Goal: Task Accomplishment & Management: Complete application form

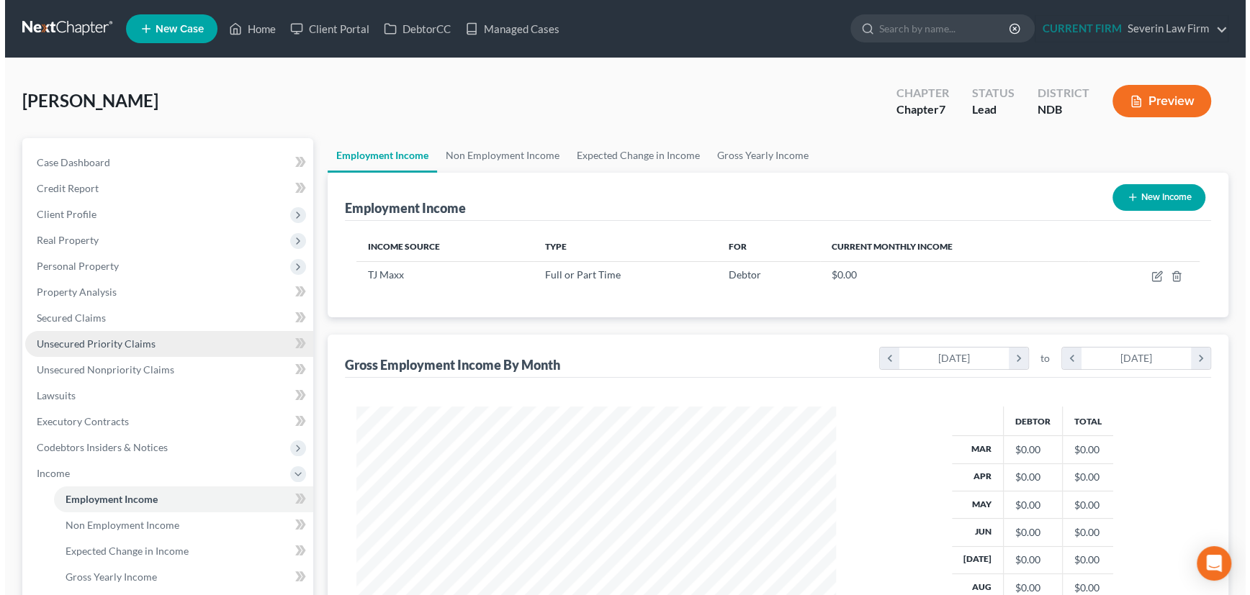
scroll to position [258, 508]
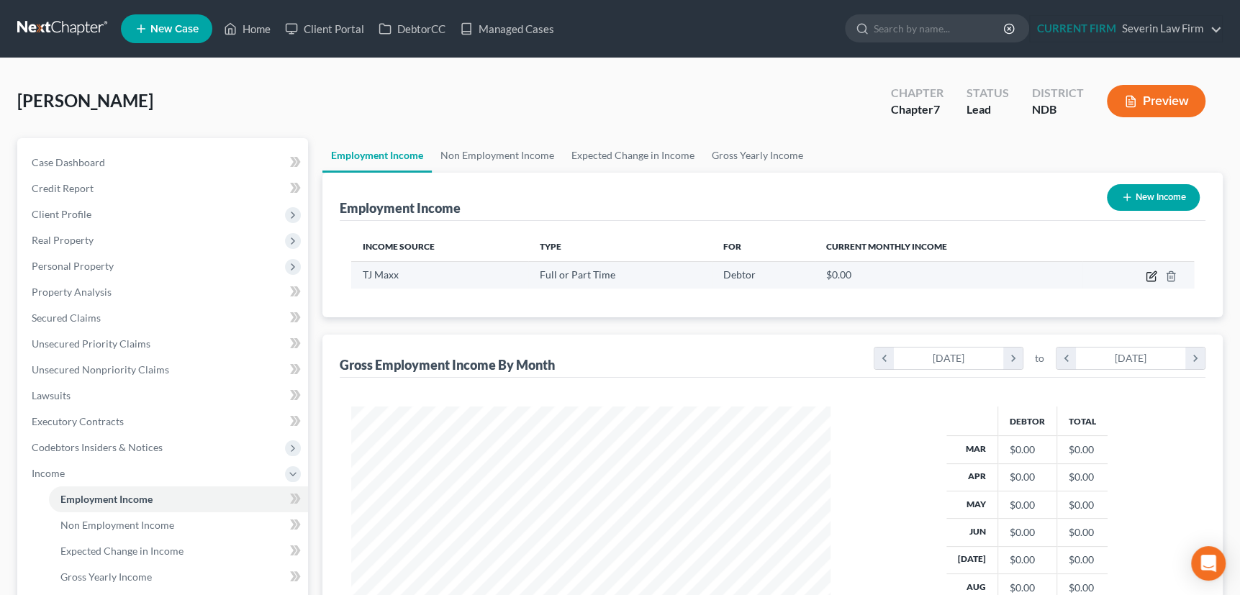
click at [1150, 271] on icon "button" at bounding box center [1152, 277] width 12 height 12
select select "0"
select select "29"
select select "3"
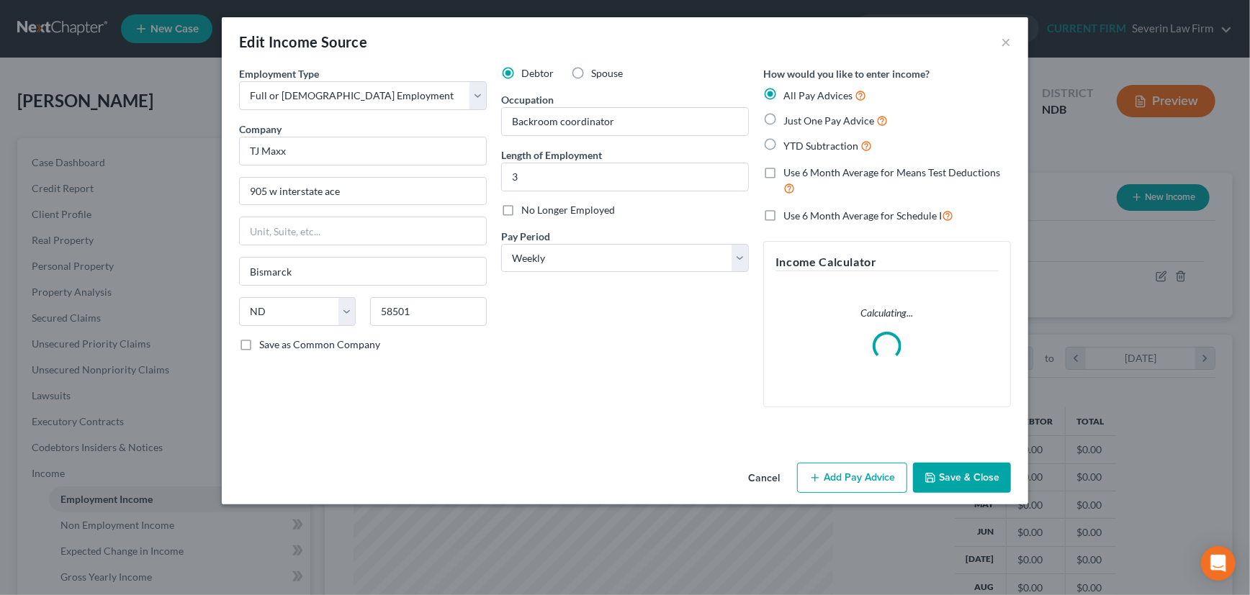
scroll to position [258, 512]
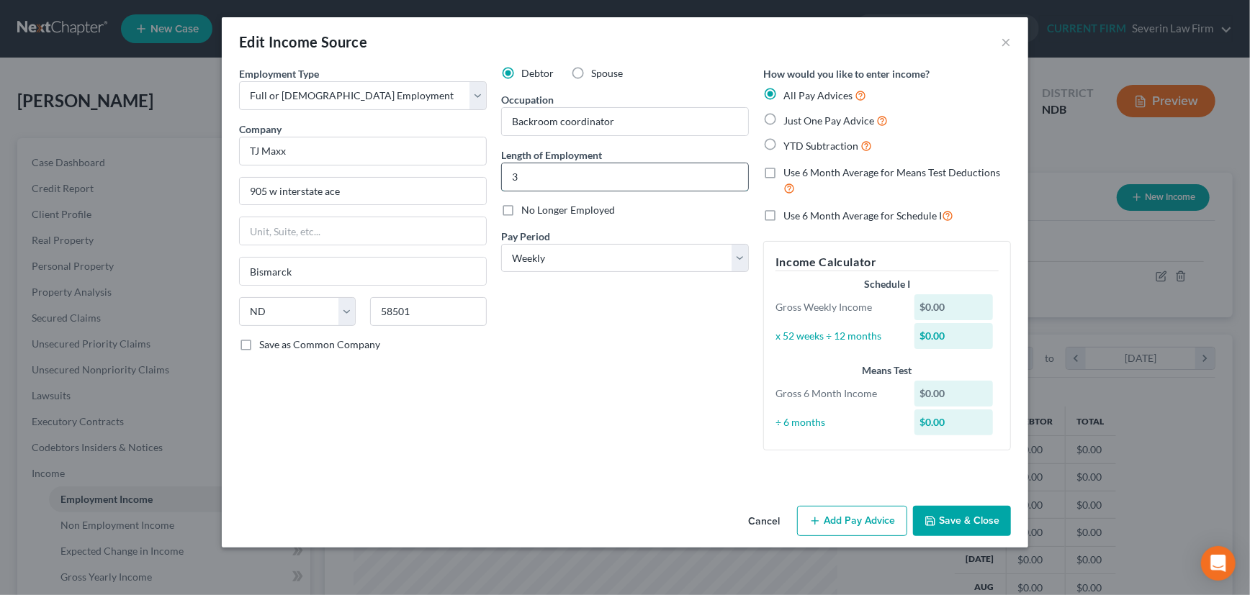
drag, startPoint x: 526, startPoint y: 176, endPoint x: 503, endPoint y: 185, distance: 23.9
click at [503, 185] on input "3" at bounding box center [625, 176] width 246 height 27
type input "9"
type input "5 months"
click at [783, 214] on label "Use 6 Month Average for Schedule I" at bounding box center [868, 215] width 170 height 17
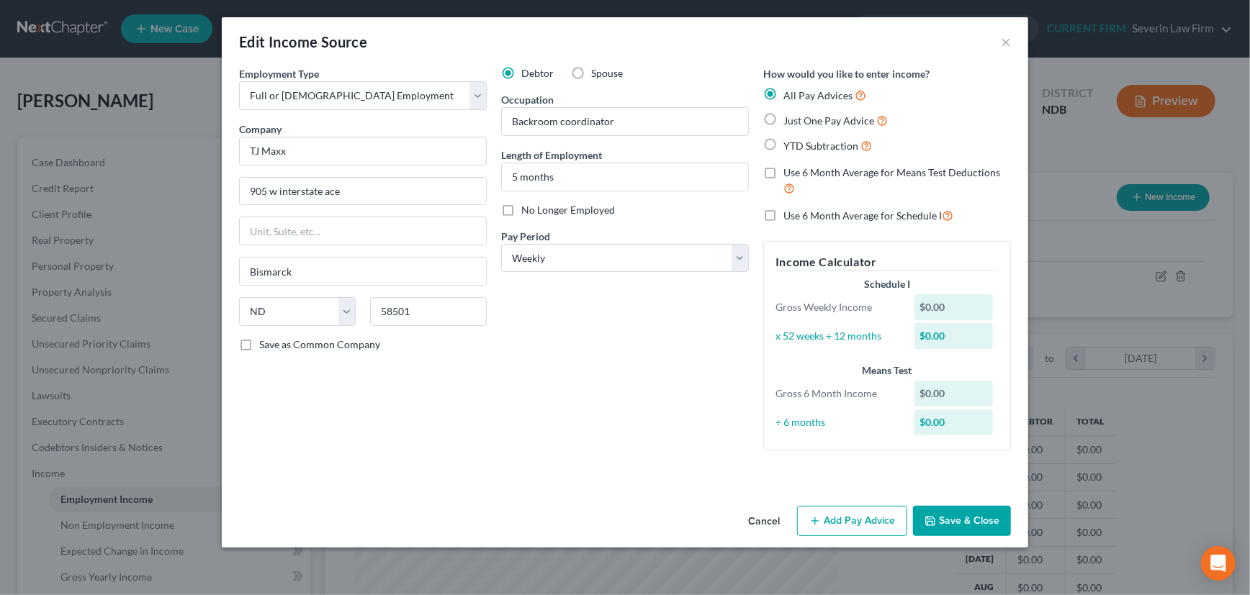
click at [789, 214] on input "Use 6 Month Average for Schedule I" at bounding box center [793, 211] width 9 height 9
checkbox input "true"
click at [845, 519] on button "Add Pay Advice" at bounding box center [852, 521] width 110 height 30
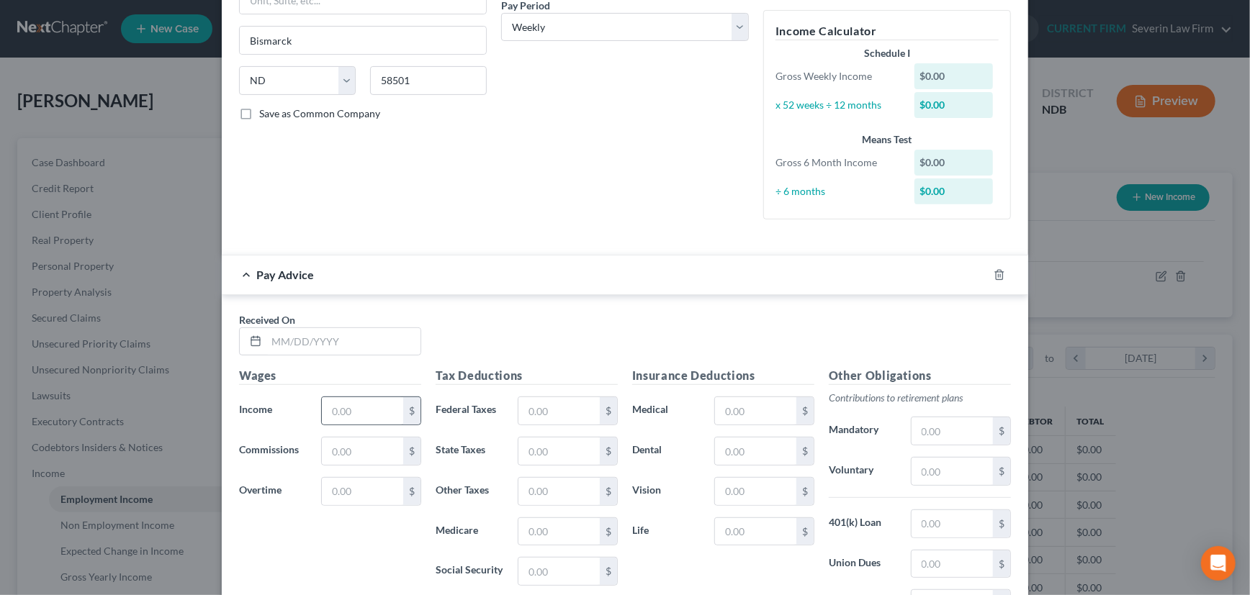
scroll to position [261, 0]
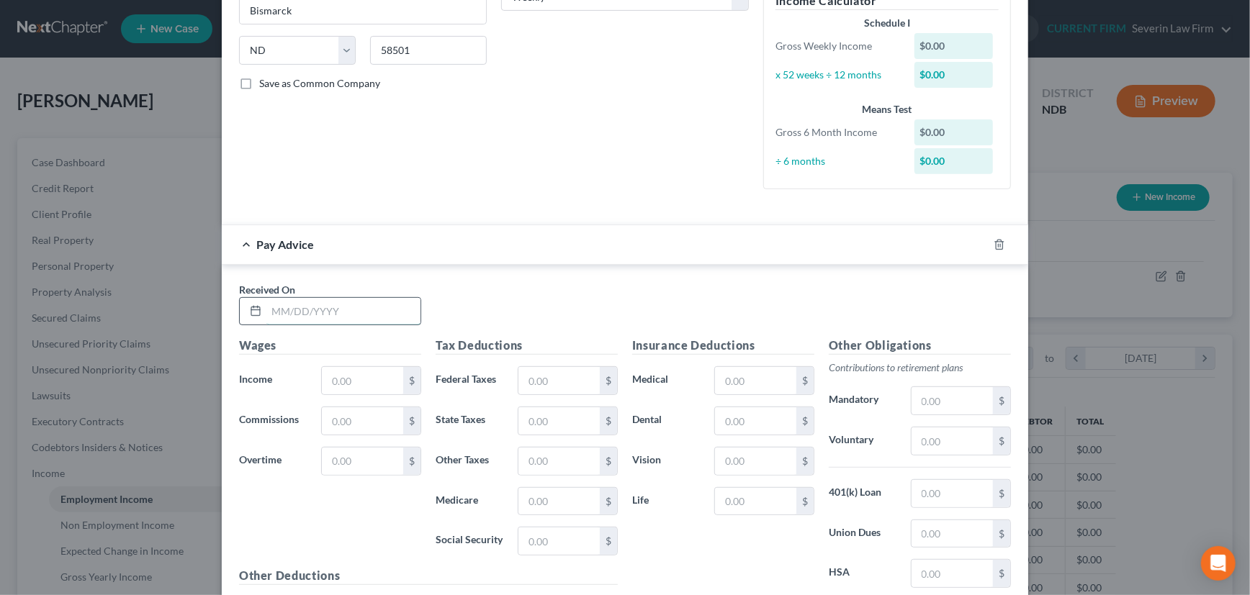
click at [309, 304] on input "text" at bounding box center [343, 311] width 154 height 27
type input "[DATE]"
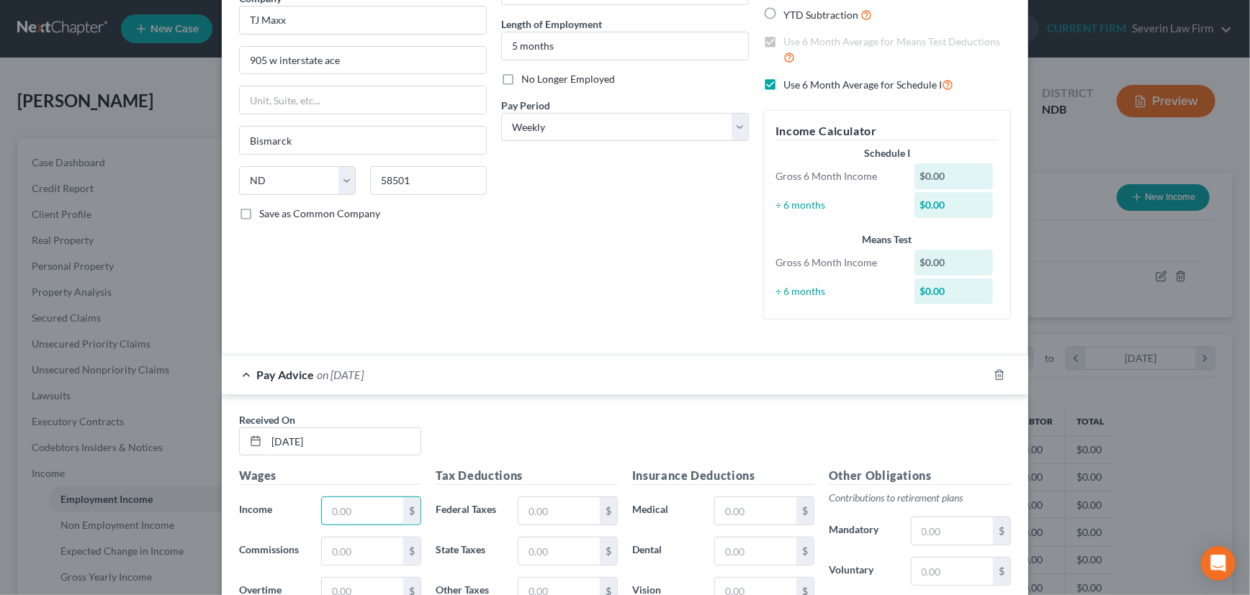
scroll to position [130, 0]
click at [509, 48] on input "5 months" at bounding box center [625, 46] width 246 height 27
type input "9 months"
drag, startPoint x: 330, startPoint y: 441, endPoint x: 253, endPoint y: 443, distance: 77.8
click at [253, 443] on div "[DATE]" at bounding box center [330, 442] width 182 height 29
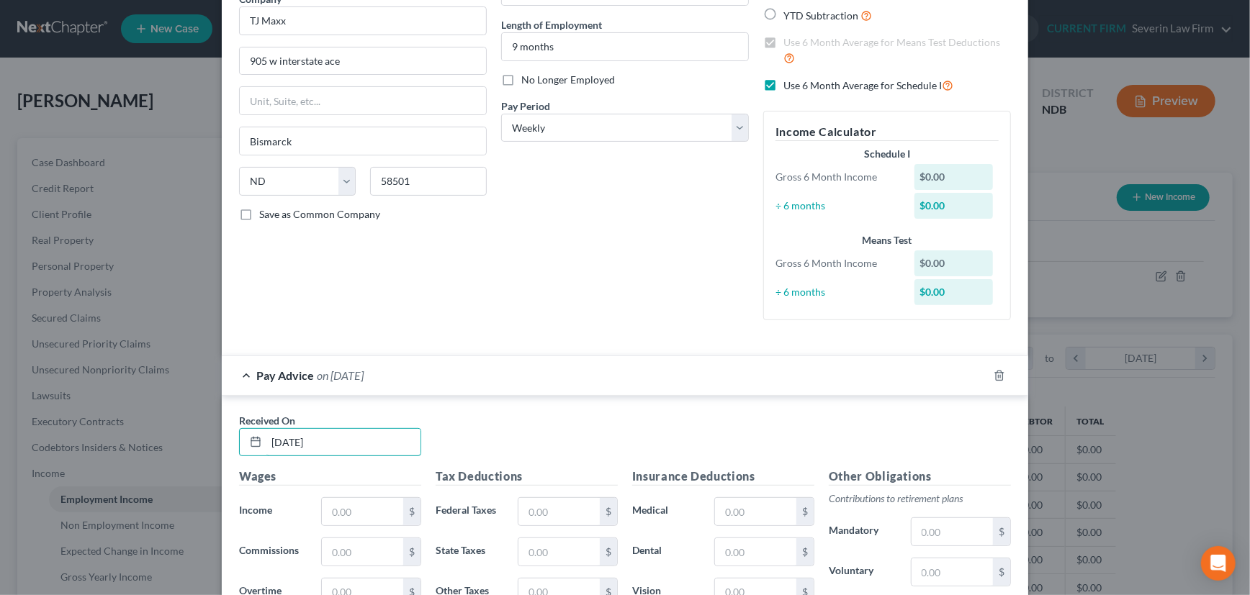
type input "[DATE]"
type input "811.25"
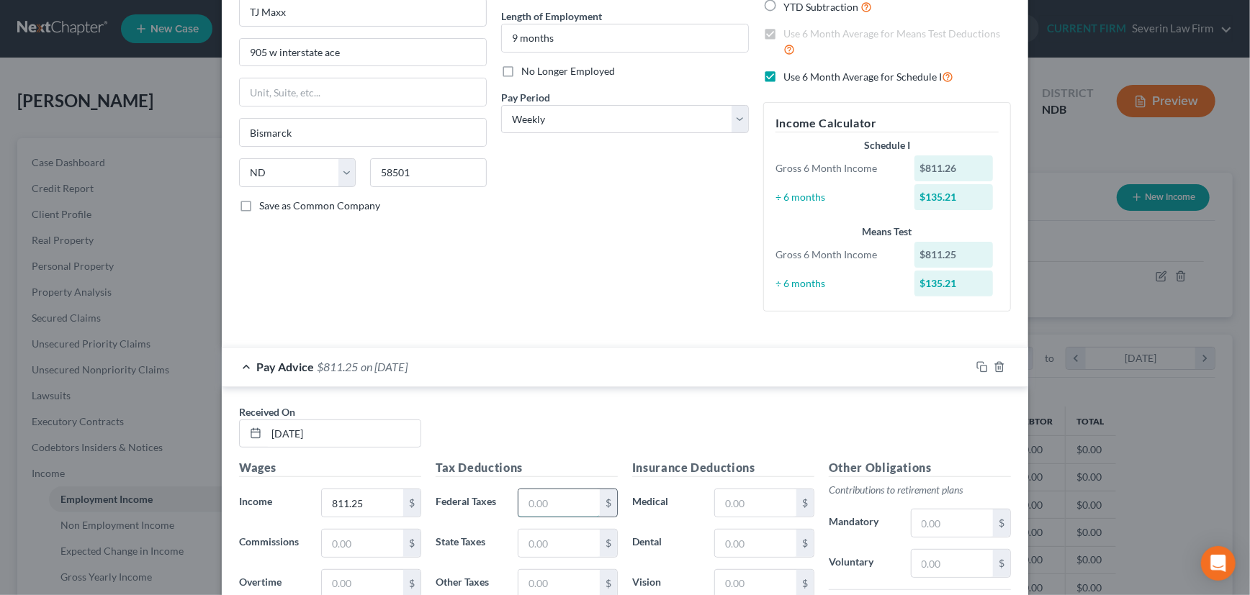
click at [554, 505] on input "text" at bounding box center [558, 503] width 81 height 27
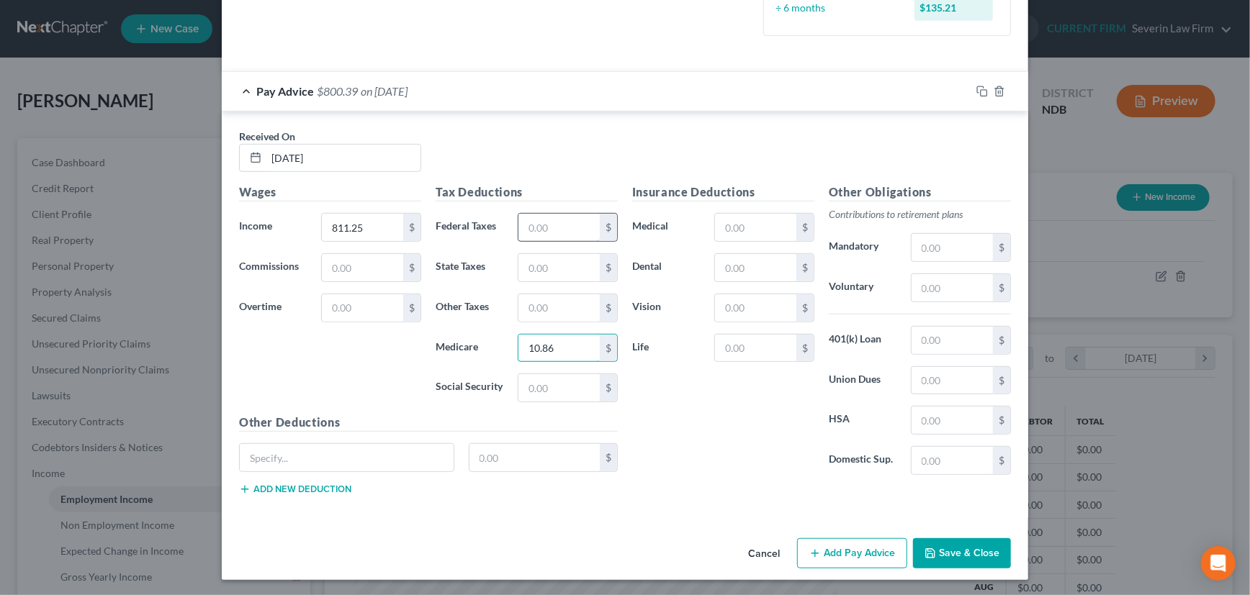
type input "10.86"
type input "46.42"
type input "49.65"
type input "9.95"
type input "2.91"
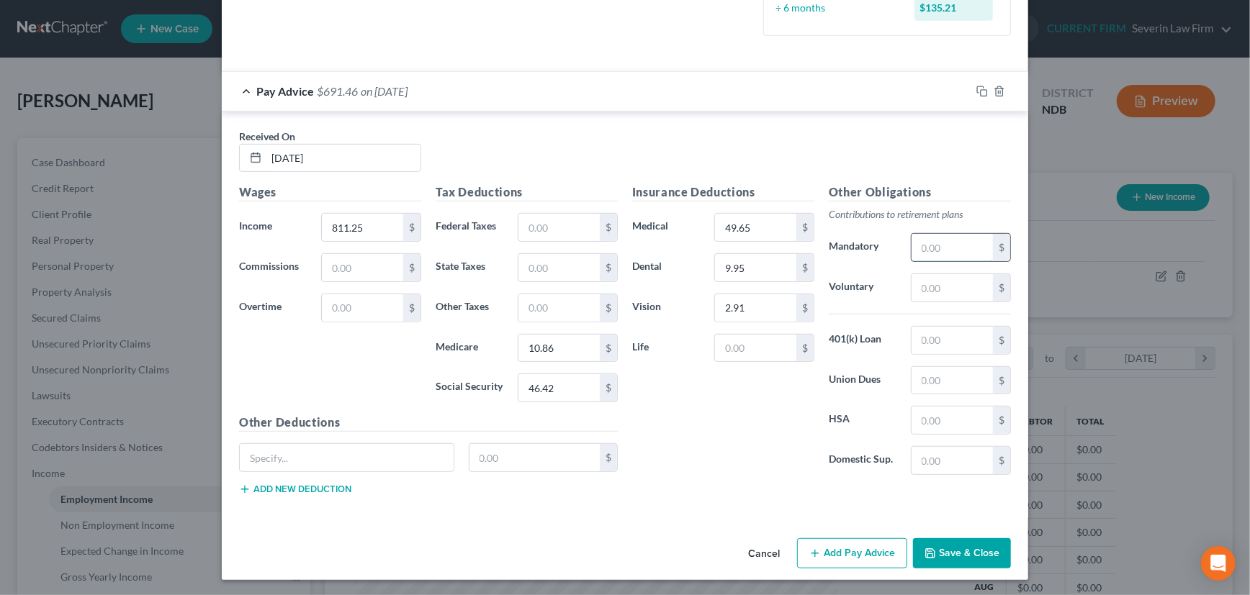
click at [945, 244] on input "text" at bounding box center [951, 247] width 81 height 27
type input "16.23"
click at [963, 456] on input "text" at bounding box center [951, 460] width 81 height 27
type input "39.92"
drag, startPoint x: 978, startPoint y: 91, endPoint x: 791, endPoint y: 122, distance: 189.7
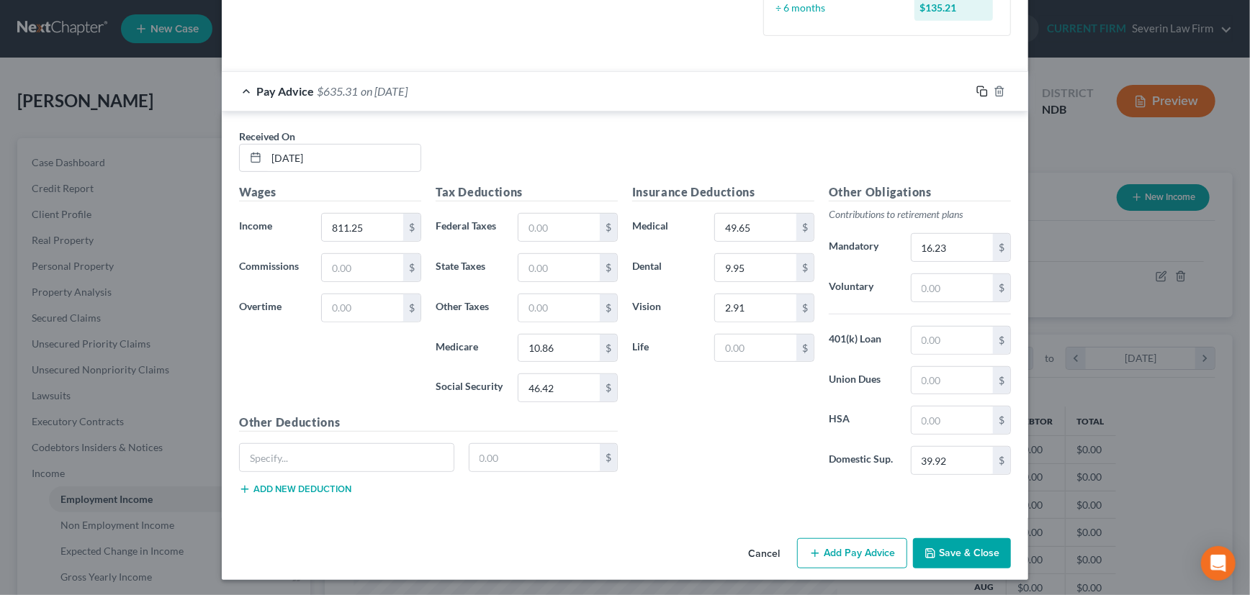
click at [978, 91] on icon "button" at bounding box center [982, 92] width 12 height 12
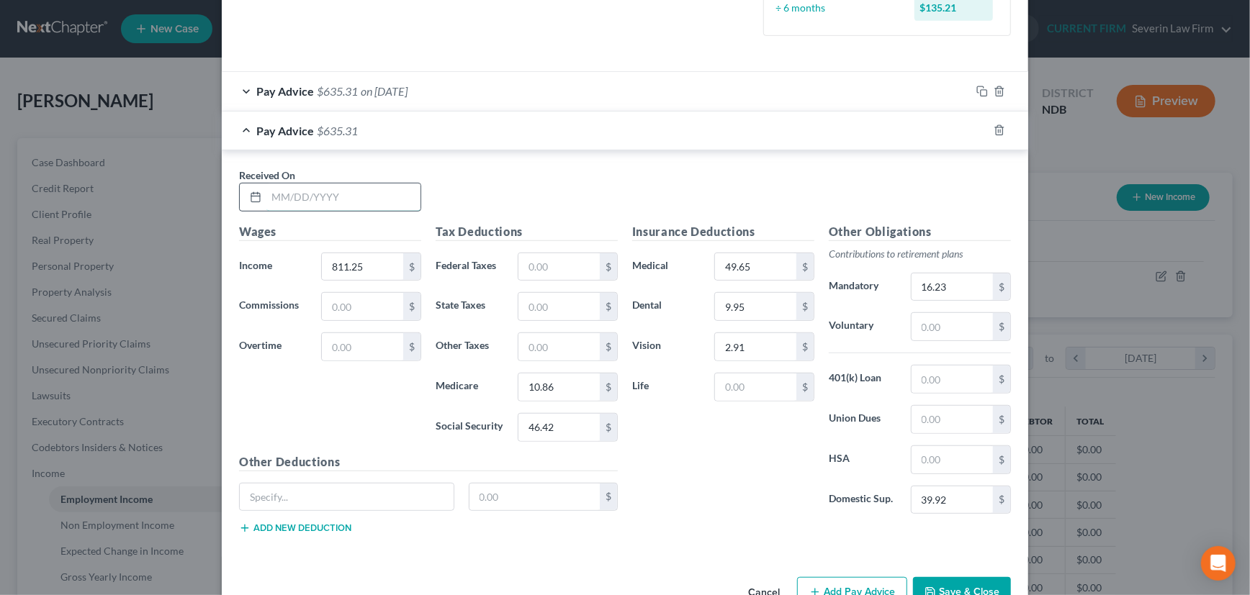
click at [387, 190] on input "text" at bounding box center [343, 197] width 154 height 27
type input "[DATE]"
type input "704.44"
type input "9.31"
type input "39.80"
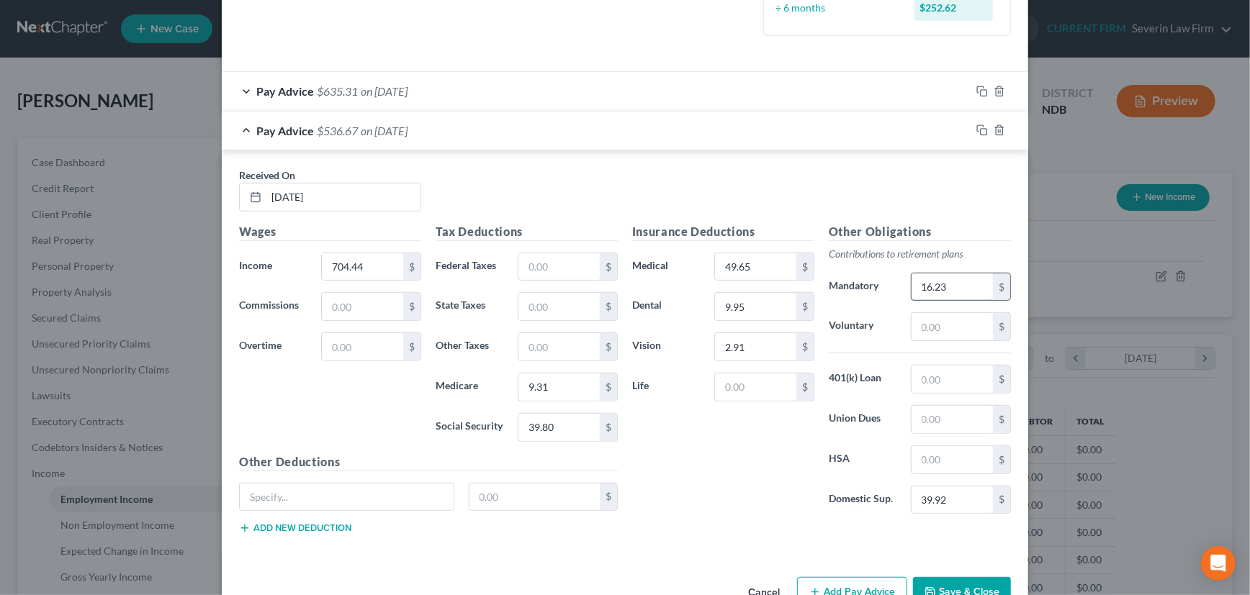
click at [955, 281] on input "16.23" at bounding box center [951, 287] width 81 height 27
type input "14.09"
drag, startPoint x: 980, startPoint y: 130, endPoint x: 670, endPoint y: 184, distance: 314.3
click at [980, 130] on icon "button" at bounding box center [982, 131] width 12 height 12
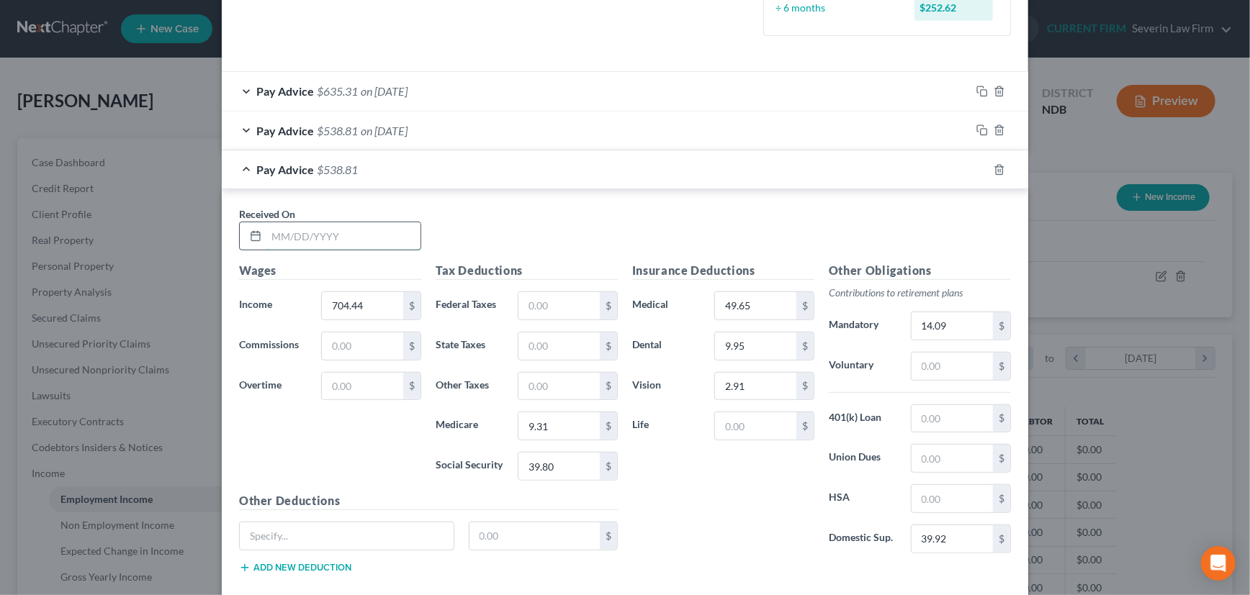
click at [386, 235] on input "text" at bounding box center [343, 235] width 154 height 27
type input "[DATE]"
type input "698.04"
type input "9.21"
type input "39.40"
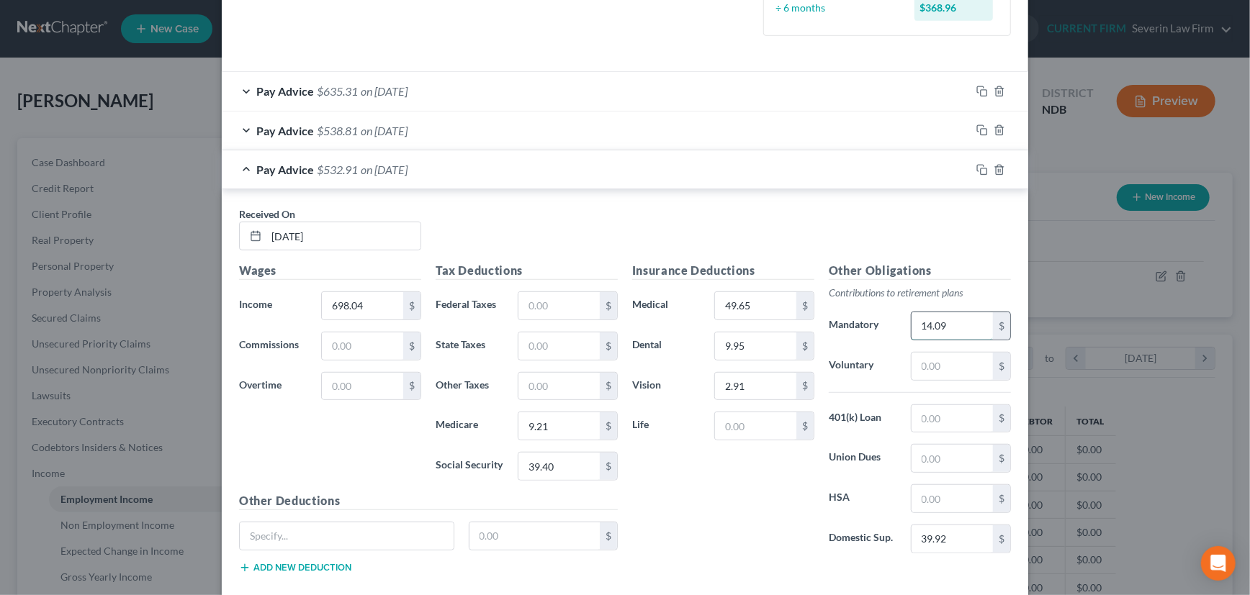
click at [967, 317] on input "14.09" at bounding box center [951, 325] width 81 height 27
type input "13.96"
click at [307, 528] on input "text" at bounding box center [347, 536] width 214 height 27
type input "Voluntary benefits"
type input "54"
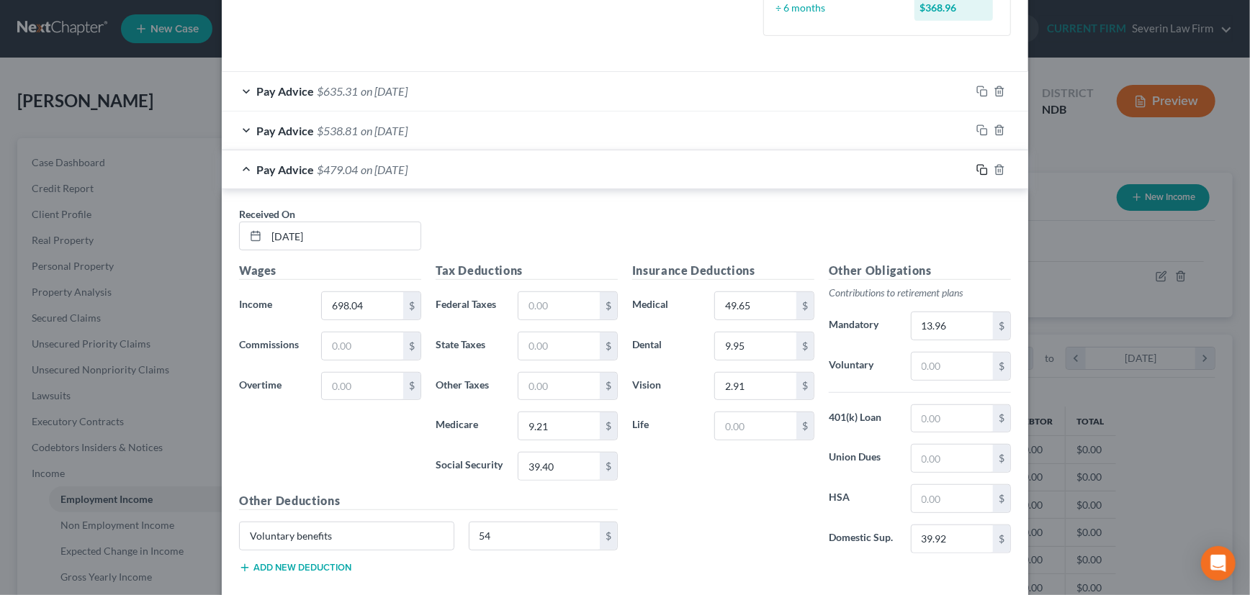
drag, startPoint x: 980, startPoint y: 168, endPoint x: 737, endPoint y: 194, distance: 244.1
click at [980, 168] on icon "button" at bounding box center [982, 170] width 12 height 12
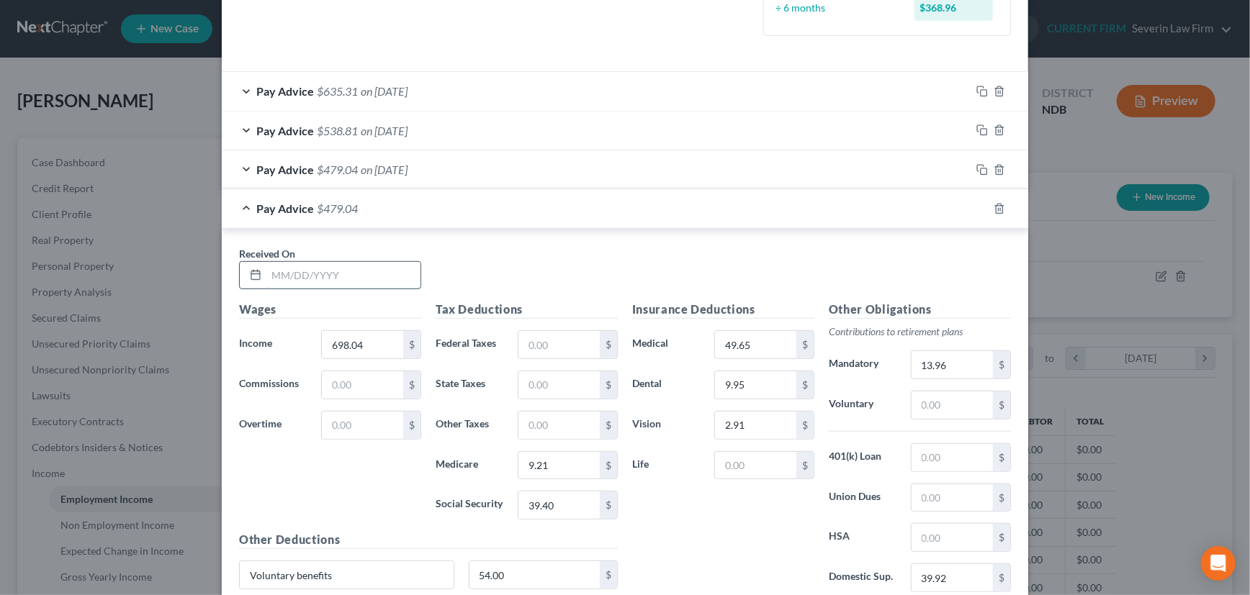
click at [354, 272] on input "text" at bounding box center [343, 275] width 154 height 27
type input "[DATE]"
type input "623.39"
type input "8.14"
type input "34.78"
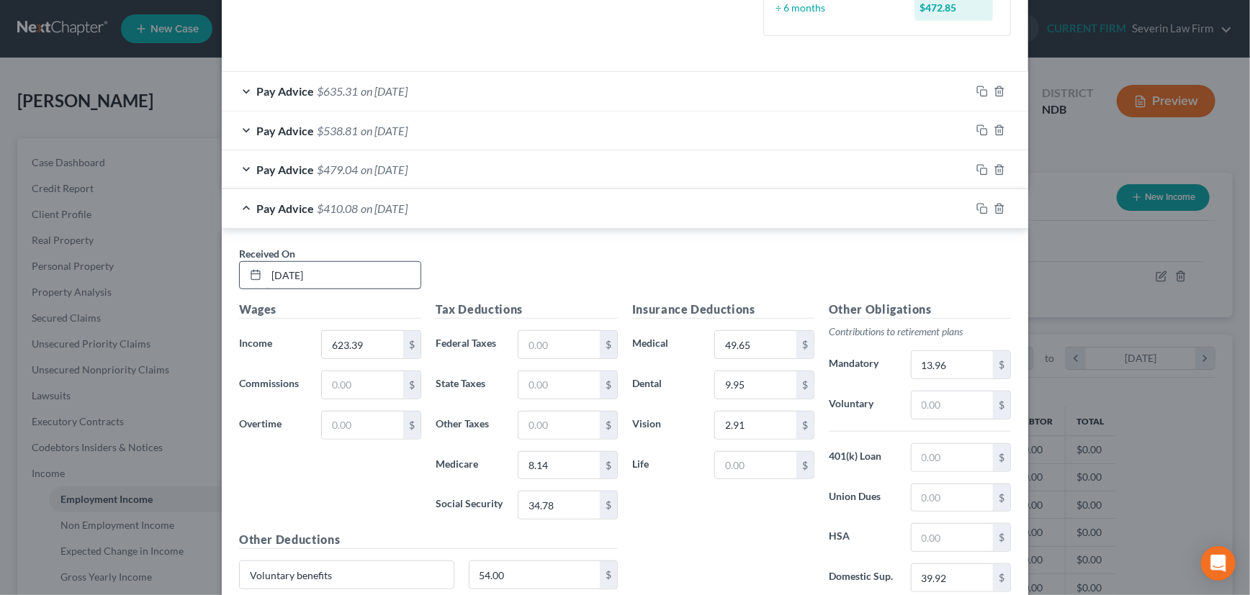
scroll to position [532, 0]
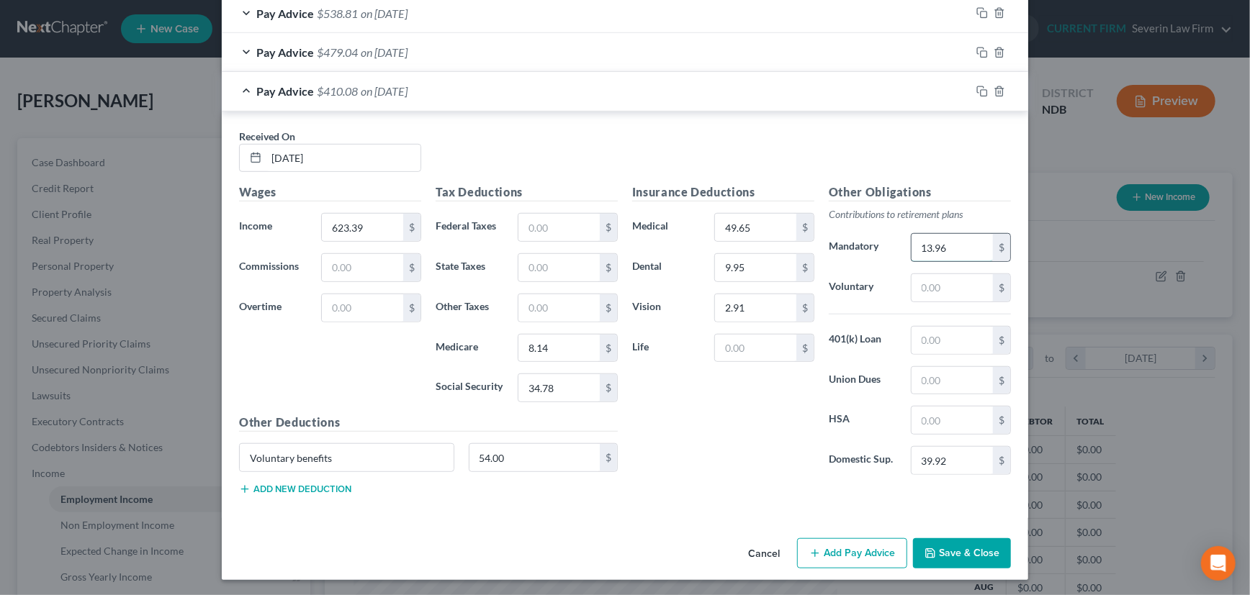
click at [942, 248] on input "13.96" at bounding box center [951, 247] width 81 height 27
type input "12.47"
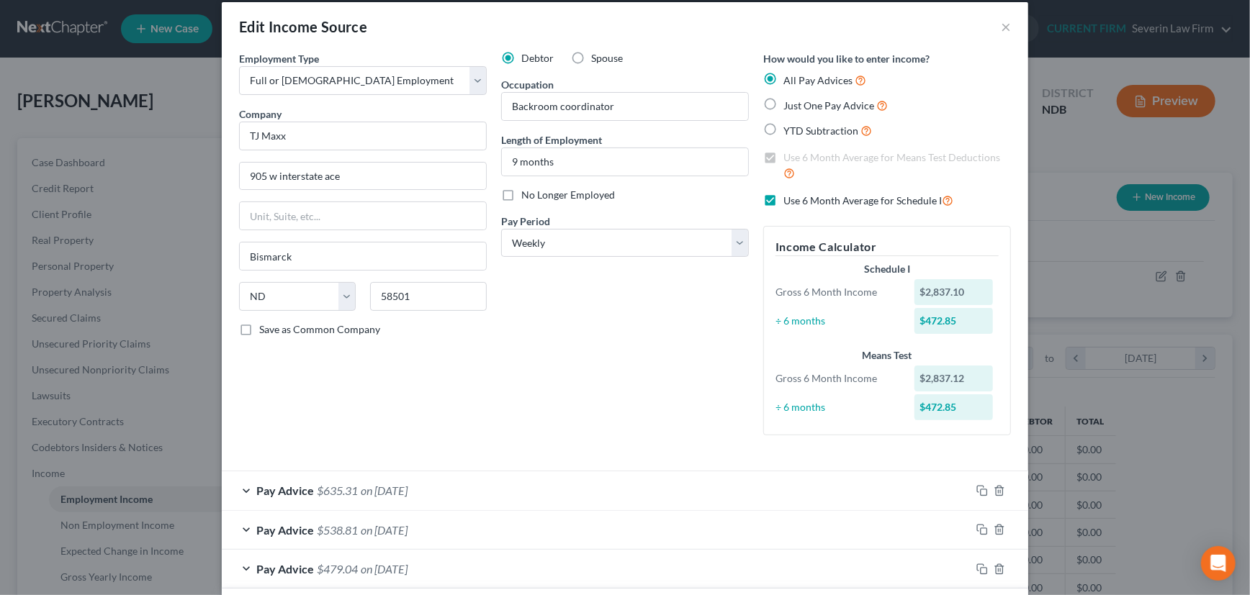
scroll to position [8, 0]
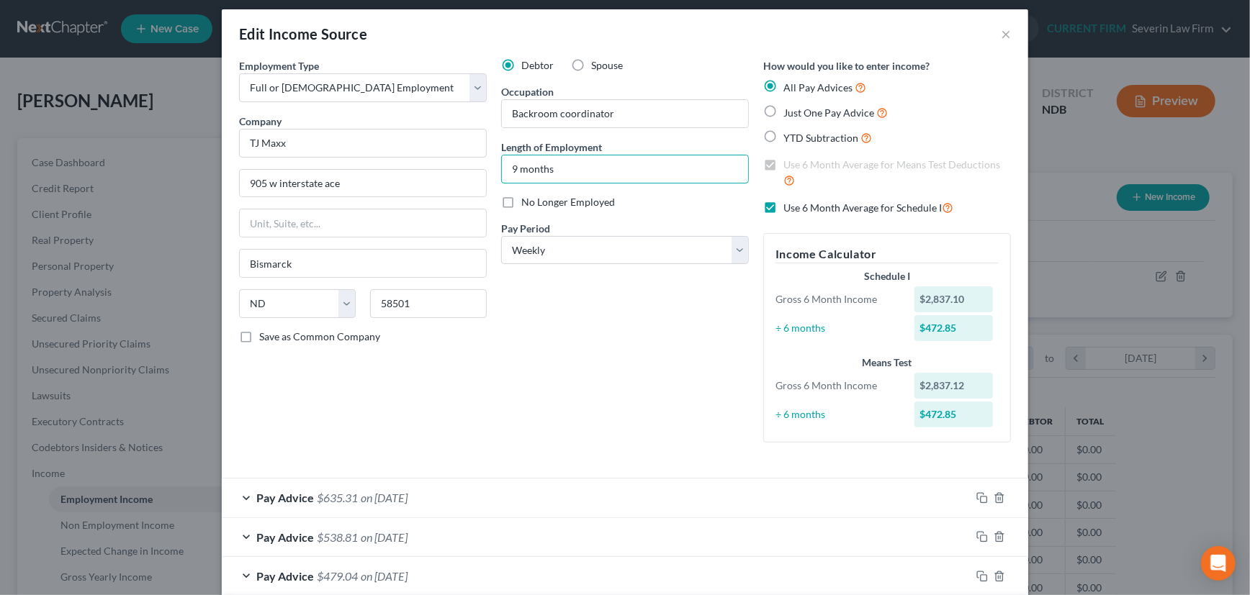
drag, startPoint x: 549, startPoint y: 166, endPoint x: 492, endPoint y: 172, distance: 57.2
click at [494, 172] on div "Debtor Spouse Occupation Backroom coordinator Length of Employment 9 months No …" at bounding box center [625, 256] width 262 height 396
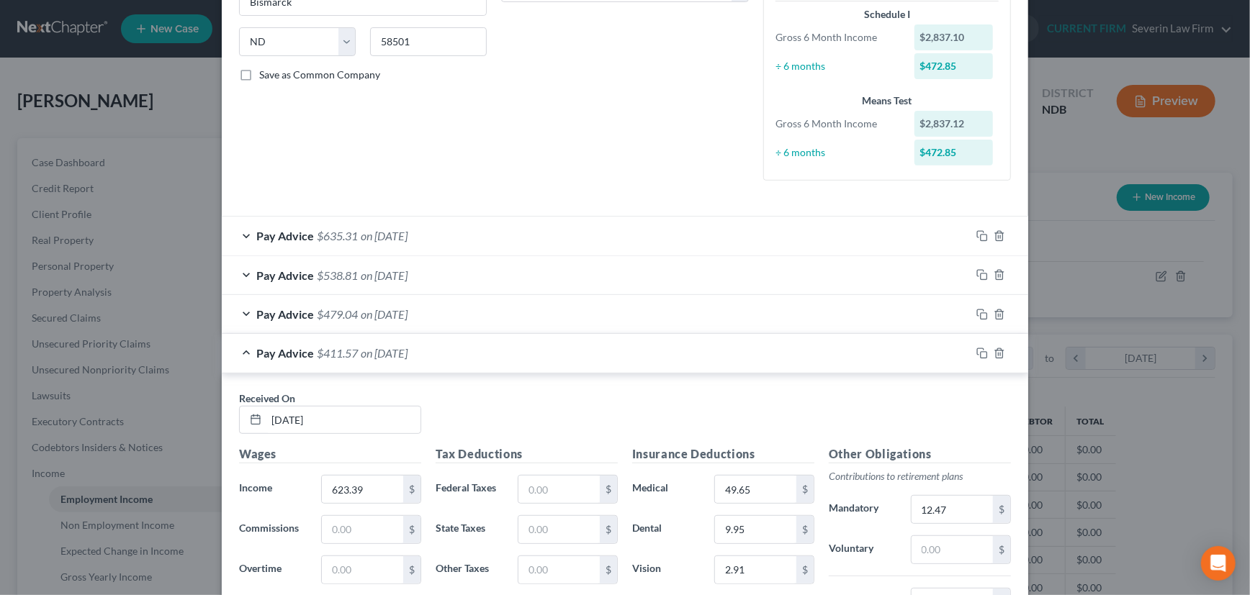
scroll to position [532, 0]
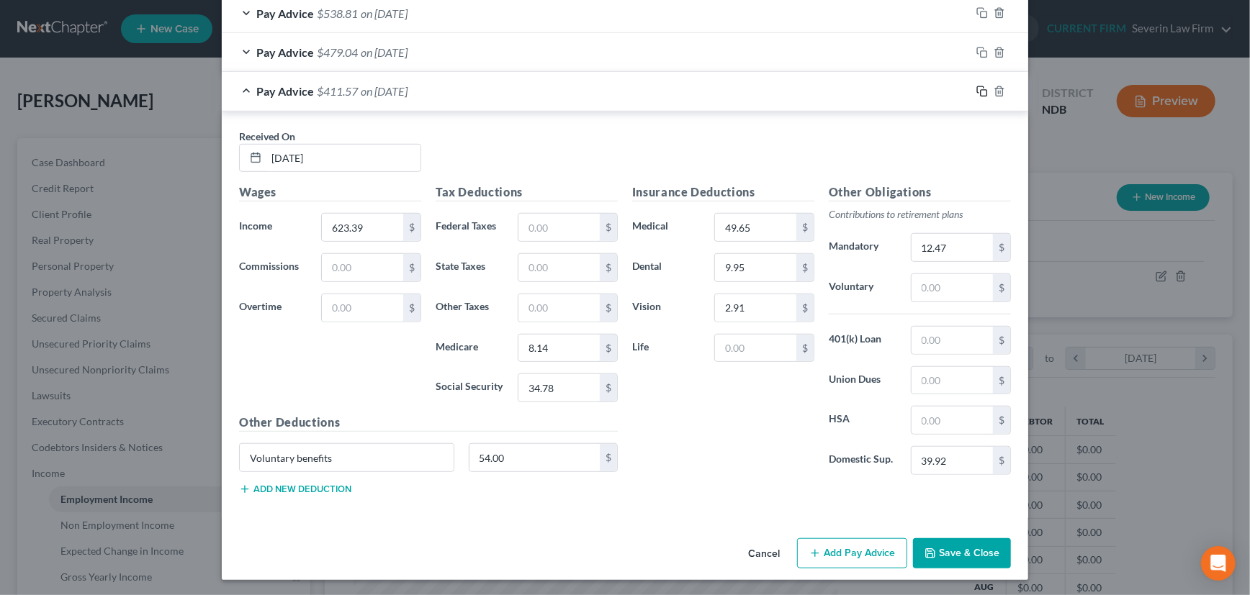
type input "3"
click at [977, 86] on icon "button" at bounding box center [982, 92] width 12 height 12
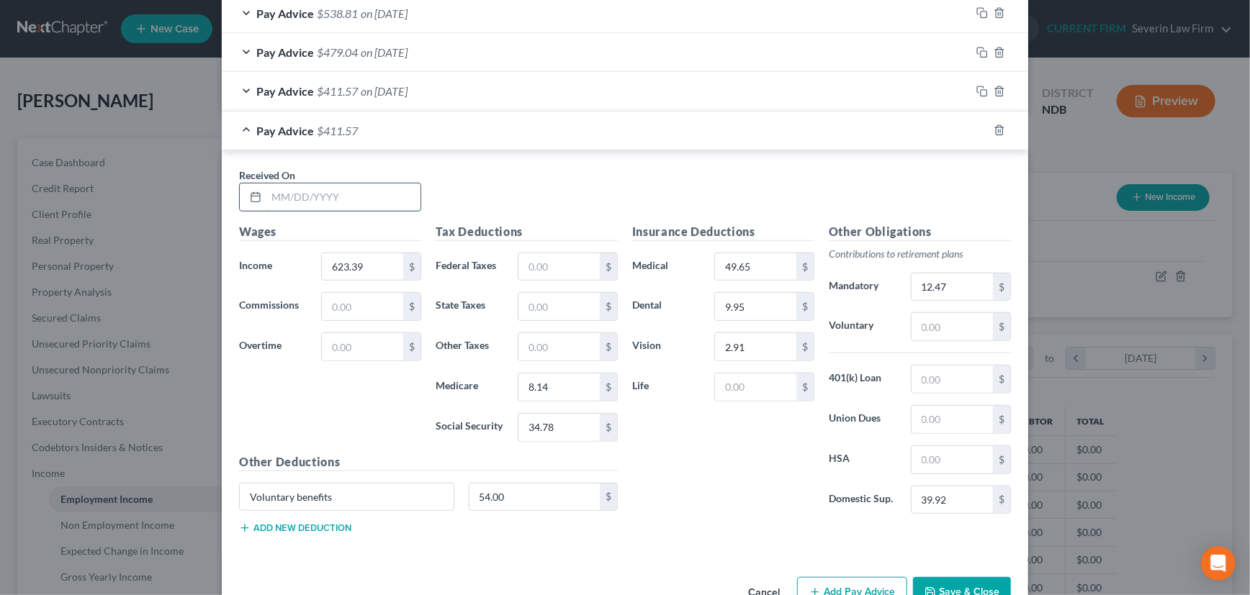
click at [346, 202] on input "text" at bounding box center [343, 197] width 154 height 27
type input "[DATE]"
type input "594.53"
type input "7.71"
type input "32.98"
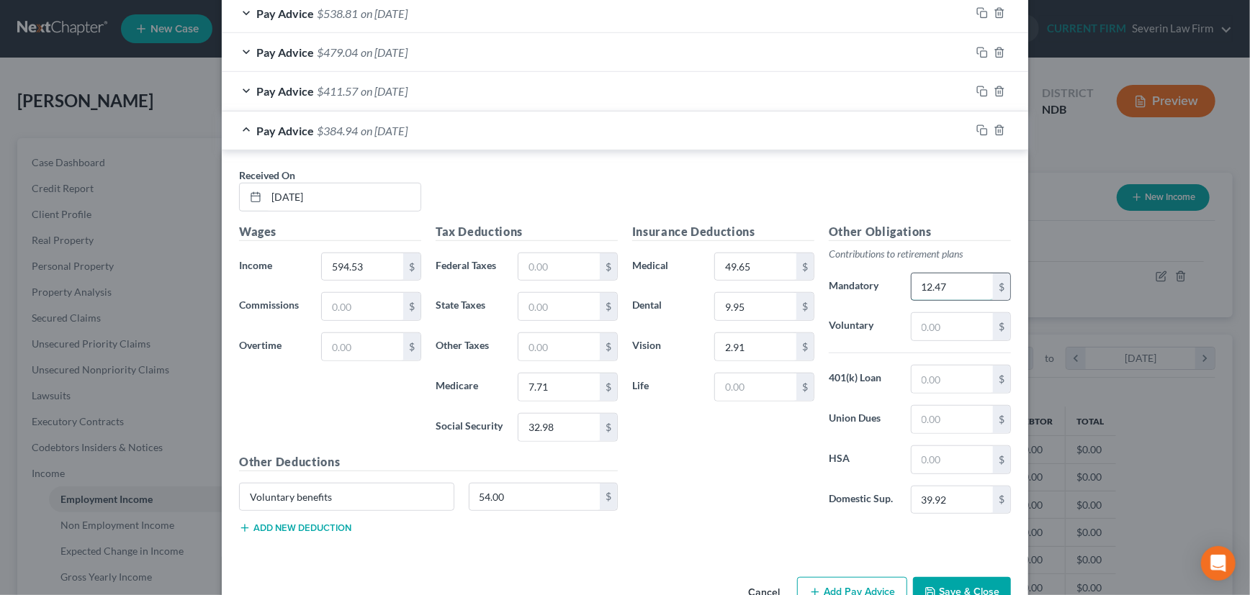
click at [953, 288] on input "12.47" at bounding box center [951, 287] width 81 height 27
type input "11.90"
click at [984, 132] on div at bounding box center [1000, 130] width 58 height 23
click at [979, 126] on icon "button" at bounding box center [980, 129] width 6 height 6
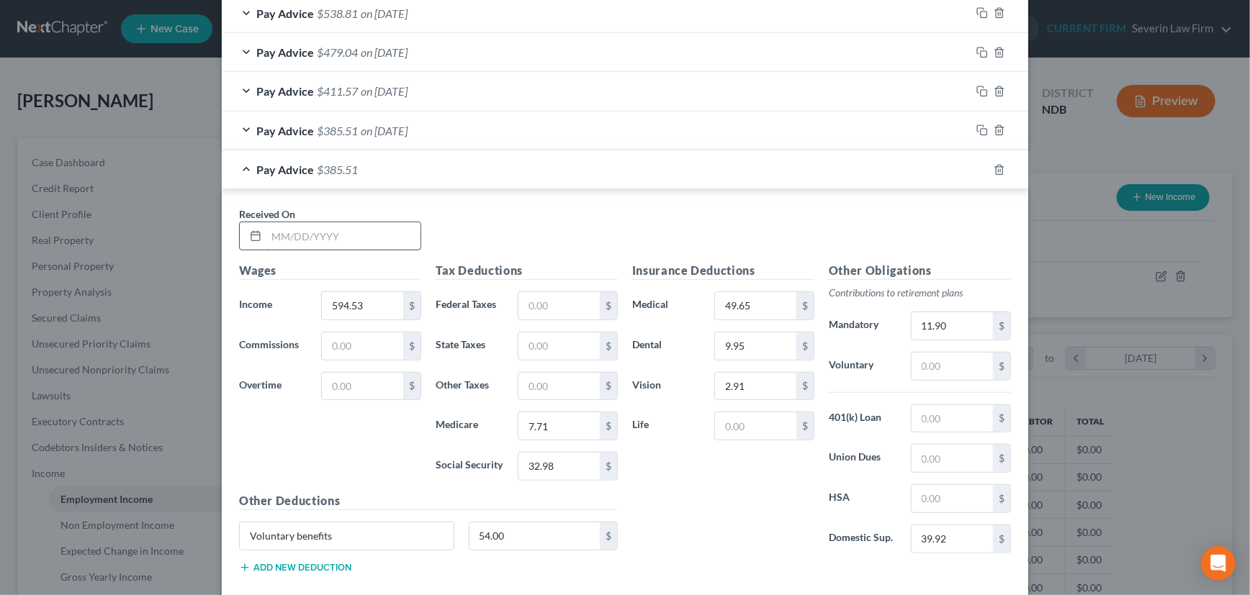
click at [356, 235] on input "text" at bounding box center [343, 235] width 154 height 27
type input "[DATE]"
type input "853.16"
click at [541, 429] on input "7.71" at bounding box center [558, 426] width 81 height 27
type input "1"
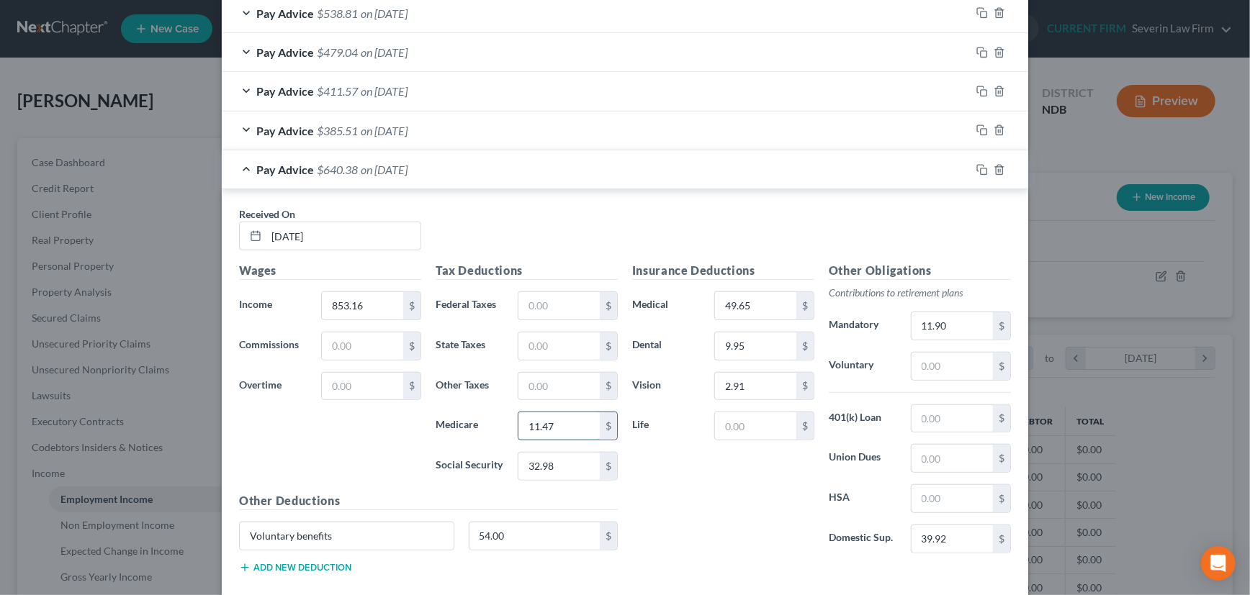
type input "11.47"
type input "49.02"
click at [951, 325] on input "11.90" at bounding box center [951, 325] width 81 height 27
type input "17.07"
click at [977, 168] on icon "button" at bounding box center [982, 170] width 12 height 12
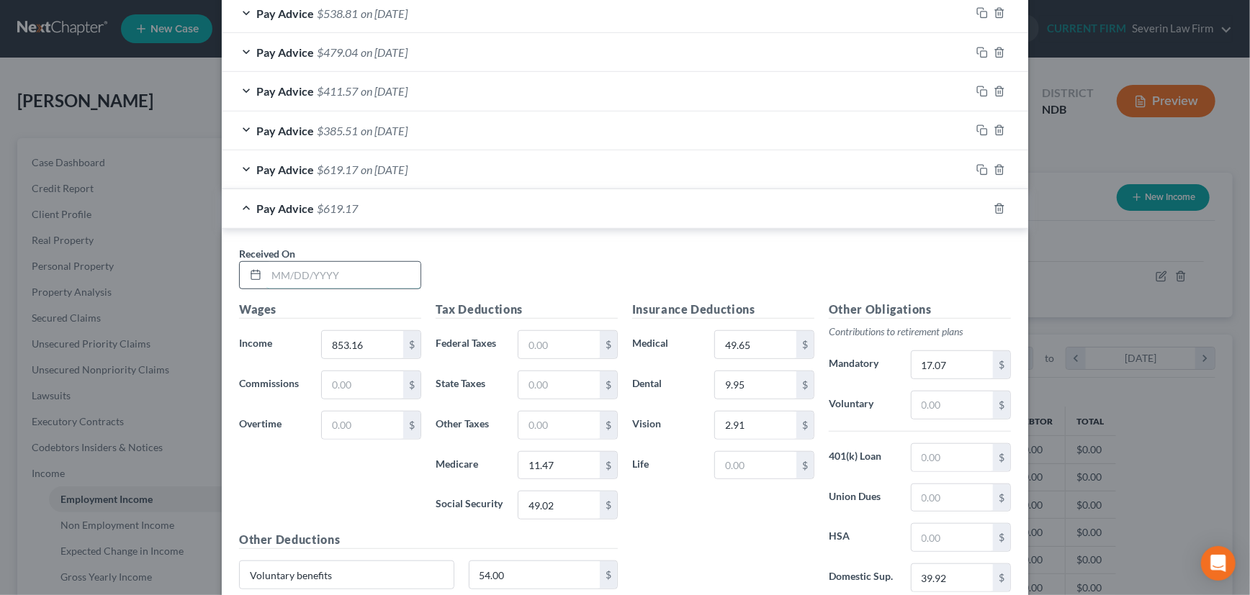
click at [339, 278] on input "text" at bounding box center [343, 275] width 154 height 27
click at [325, 273] on input "text" at bounding box center [343, 275] width 154 height 27
type input "[DATE]"
type input "765.13"
click at [779, 210] on div "Pay Advice $531.14 on [DATE]" at bounding box center [596, 208] width 749 height 38
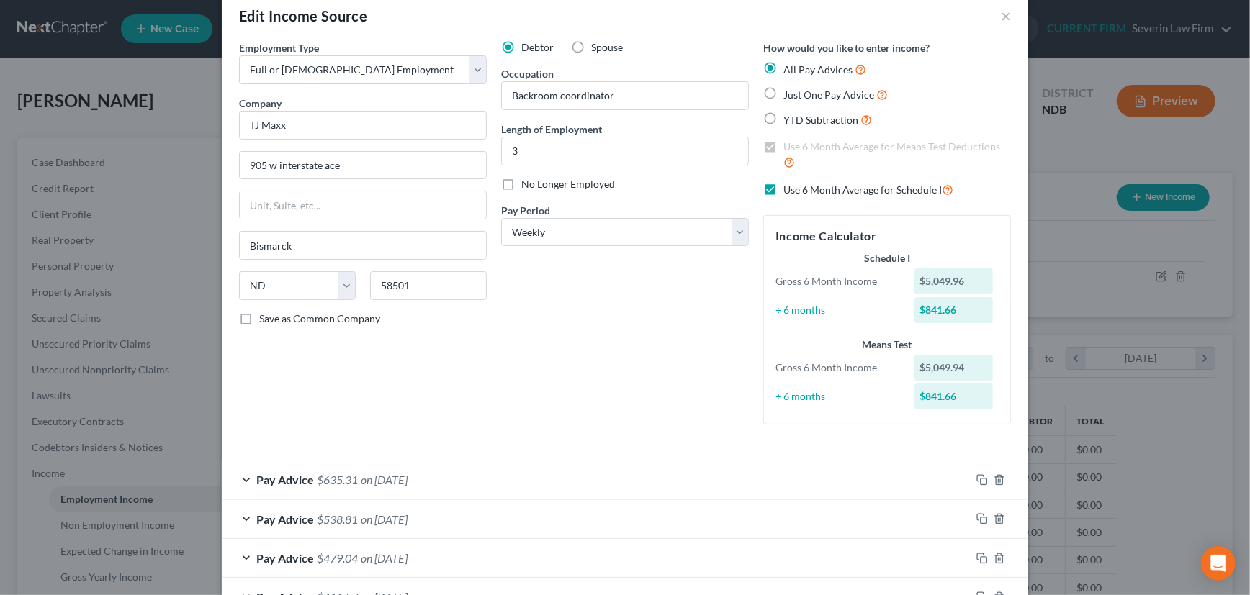
scroll to position [0, 0]
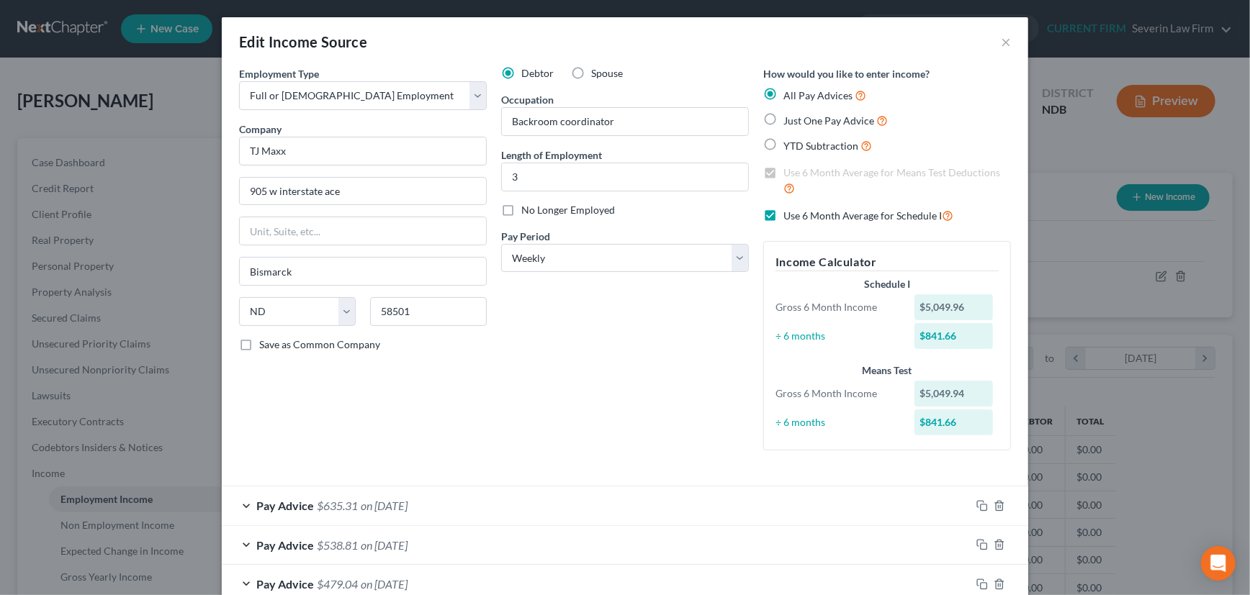
click at [783, 142] on label "YTD Subtraction" at bounding box center [827, 146] width 89 height 17
click at [789, 142] on input "YTD Subtraction" at bounding box center [793, 142] width 9 height 9
radio input "true"
checkbox input "false"
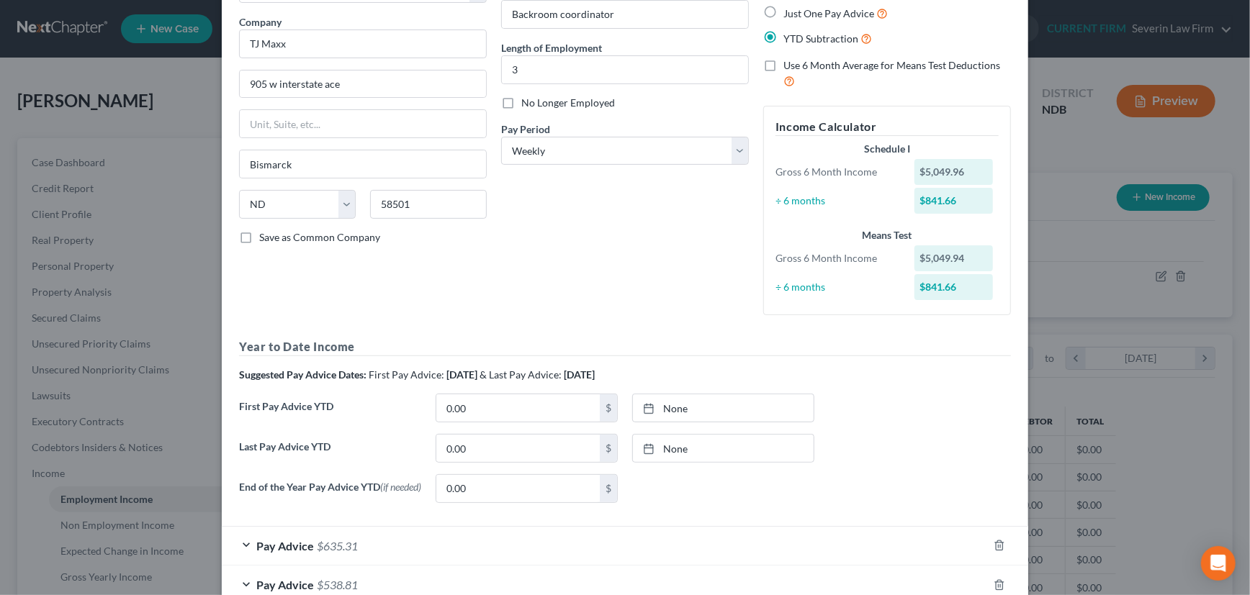
scroll to position [130, 0]
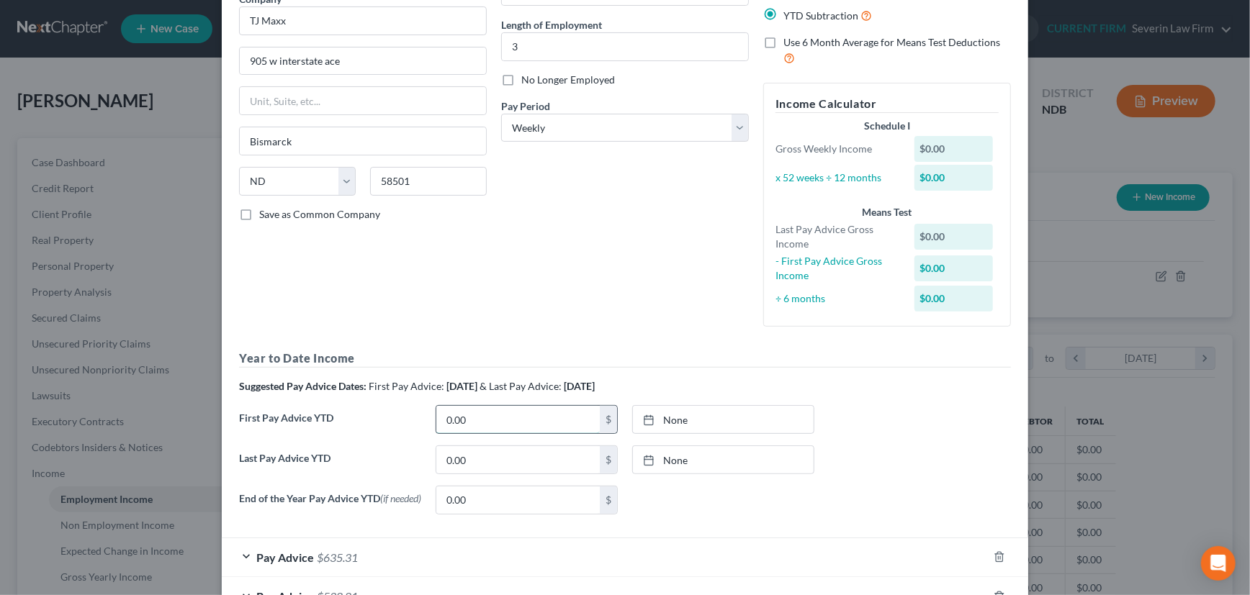
drag, startPoint x: 457, startPoint y: 418, endPoint x: 490, endPoint y: 419, distance: 32.4
click at [457, 418] on input "0.00" at bounding box center [517, 419] width 163 height 27
type input "8,249.27"
click at [666, 418] on link "None" at bounding box center [723, 419] width 181 height 27
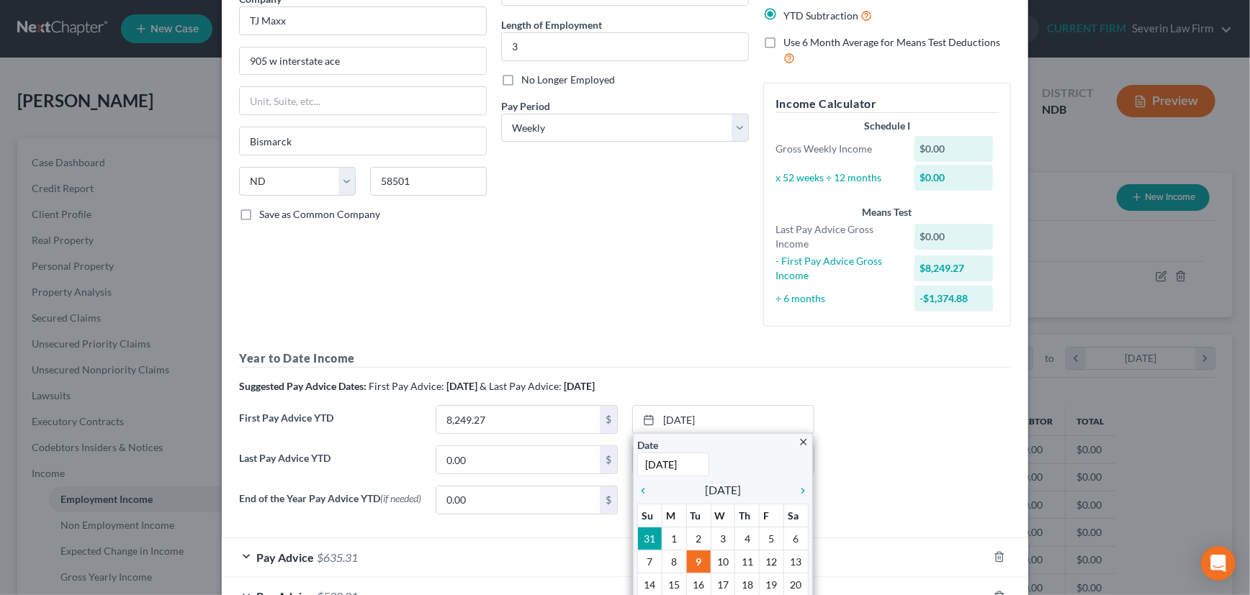
type input "[DATE]"
click at [928, 442] on div "First Pay Advice YTD 8,249.27 $ [DATE] close Date [DATE] Time 12:00 AM chevron_…" at bounding box center [625, 425] width 786 height 40
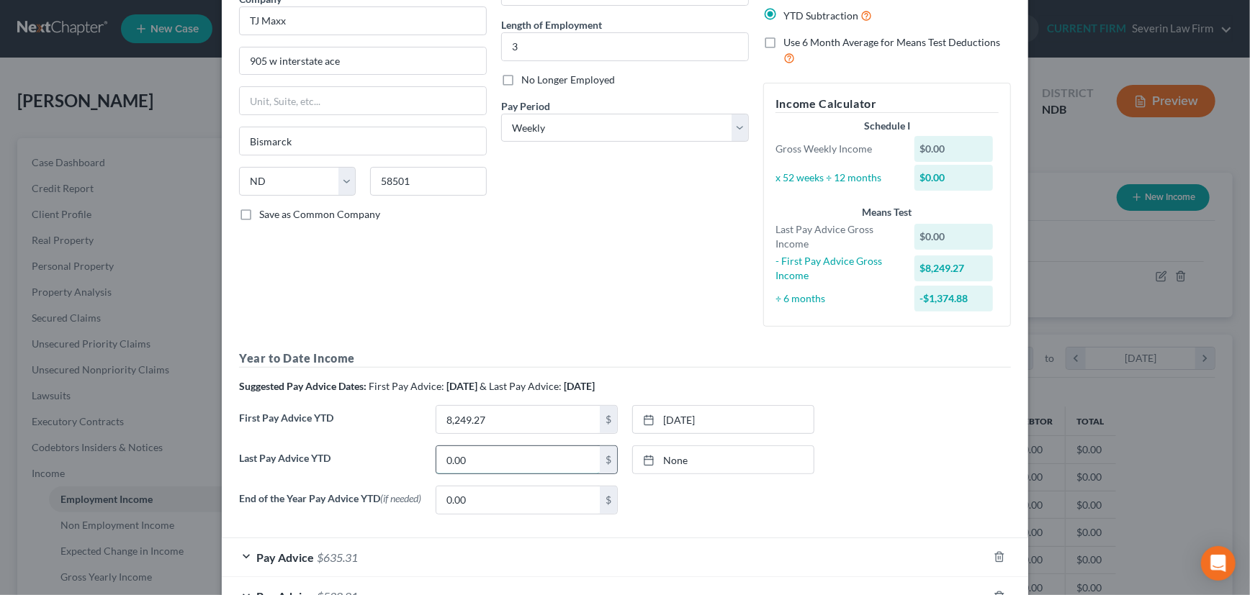
click at [469, 461] on input "0.00" at bounding box center [517, 459] width 163 height 27
click at [493, 460] on input "0.00" at bounding box center [517, 459] width 163 height 27
drag, startPoint x: 493, startPoint y: 460, endPoint x: 402, endPoint y: 469, distance: 91.2
click at [402, 469] on div "Last Pay Advice YTD 0.00 $ None close Date Time chevron_left [DATE] chevron_rig…" at bounding box center [625, 466] width 786 height 40
type input "24,673.04"
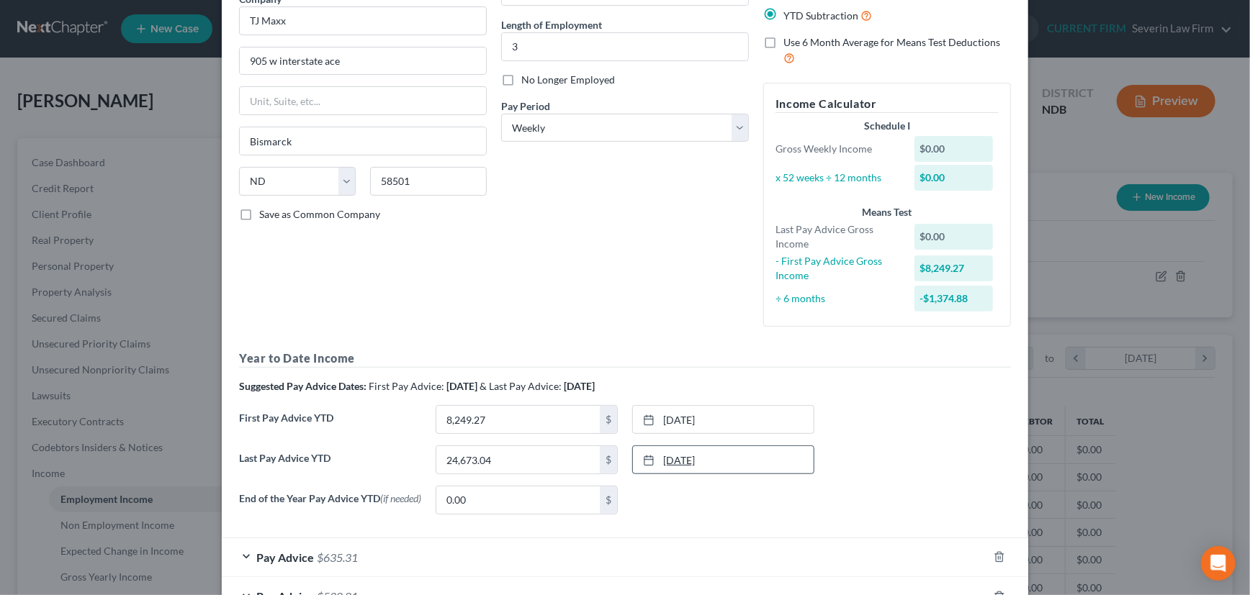
click at [661, 457] on link "[DATE]" at bounding box center [723, 459] width 181 height 27
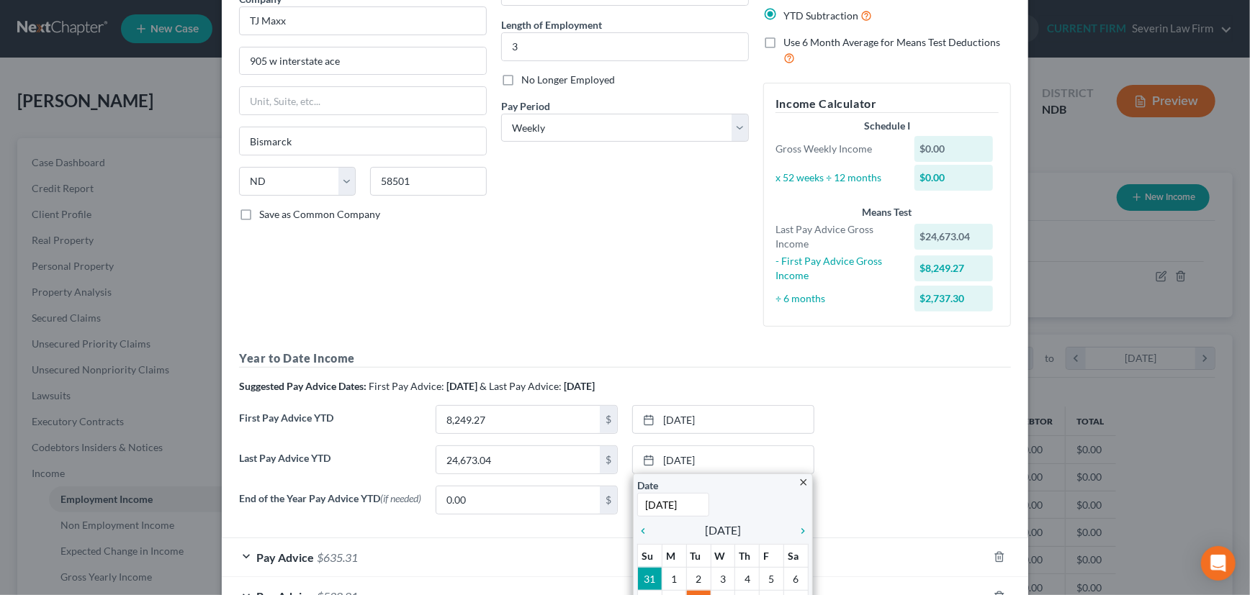
type input "[DATE]"
click at [850, 458] on div "Last Pay Advice YTD 24,673.04 $ [DATE] close Date [DATE] Time 12:00 AM chevron_…" at bounding box center [625, 466] width 786 height 40
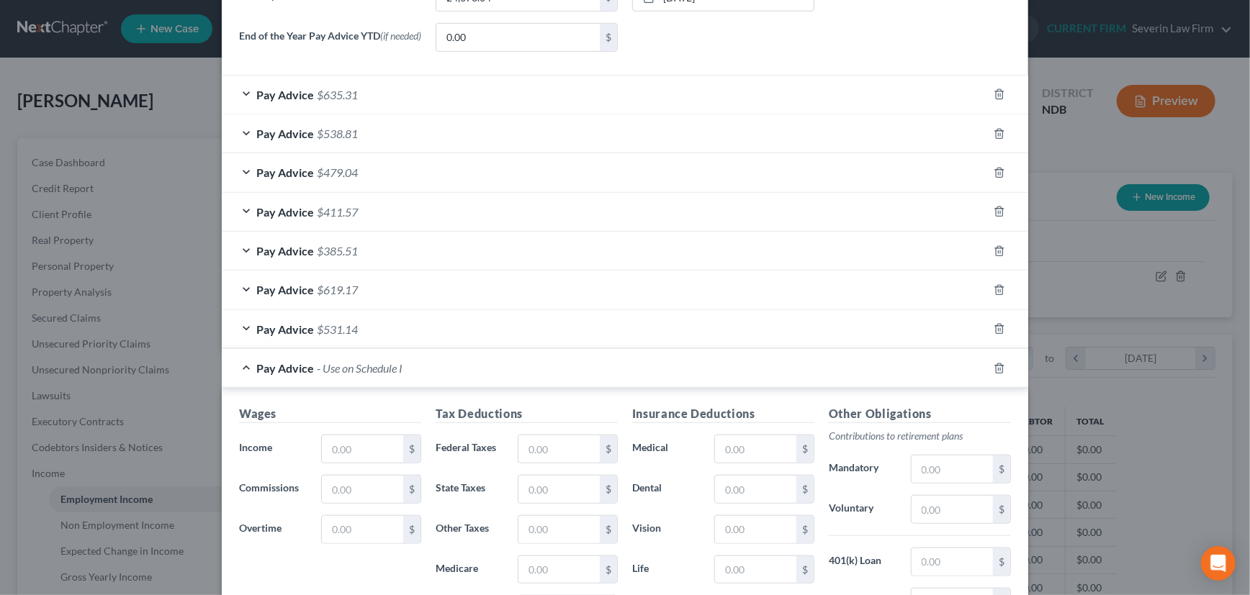
scroll to position [654, 0]
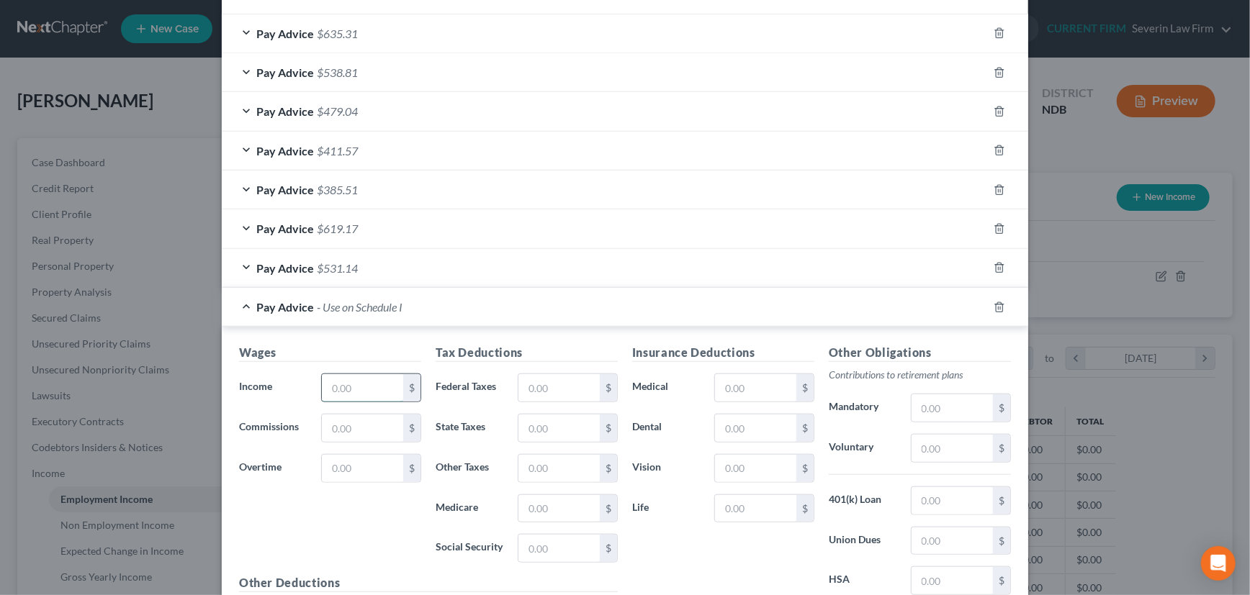
click at [361, 384] on input "text" at bounding box center [362, 387] width 81 height 27
type input "779.91"
type input "10.38"
type input "44.42"
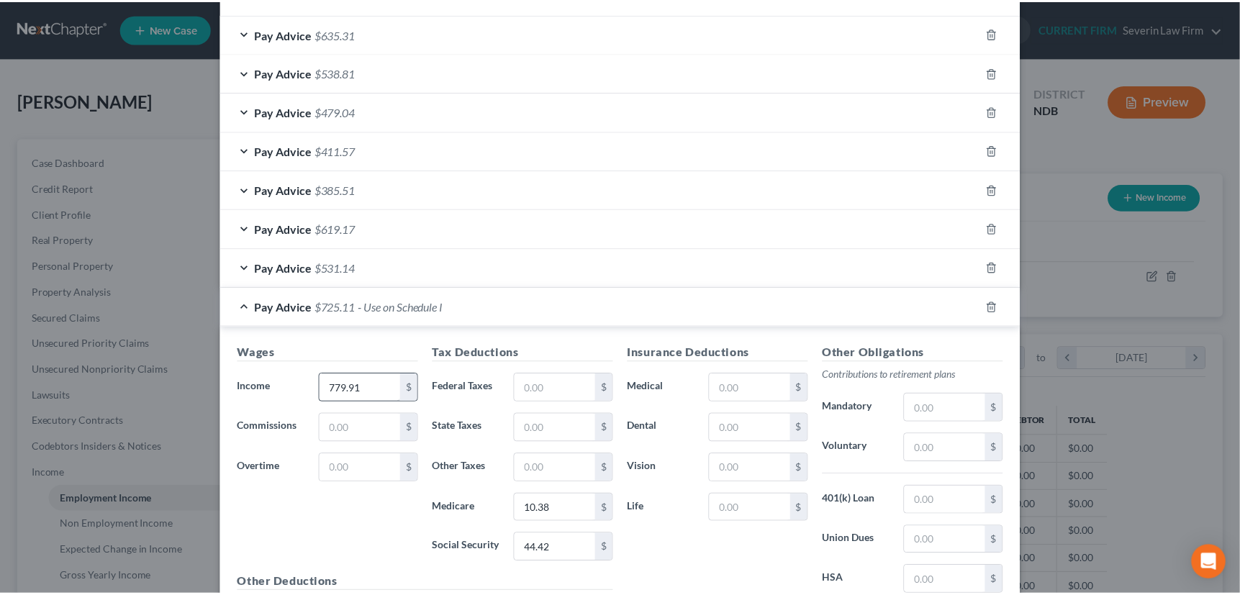
scroll to position [817, 0]
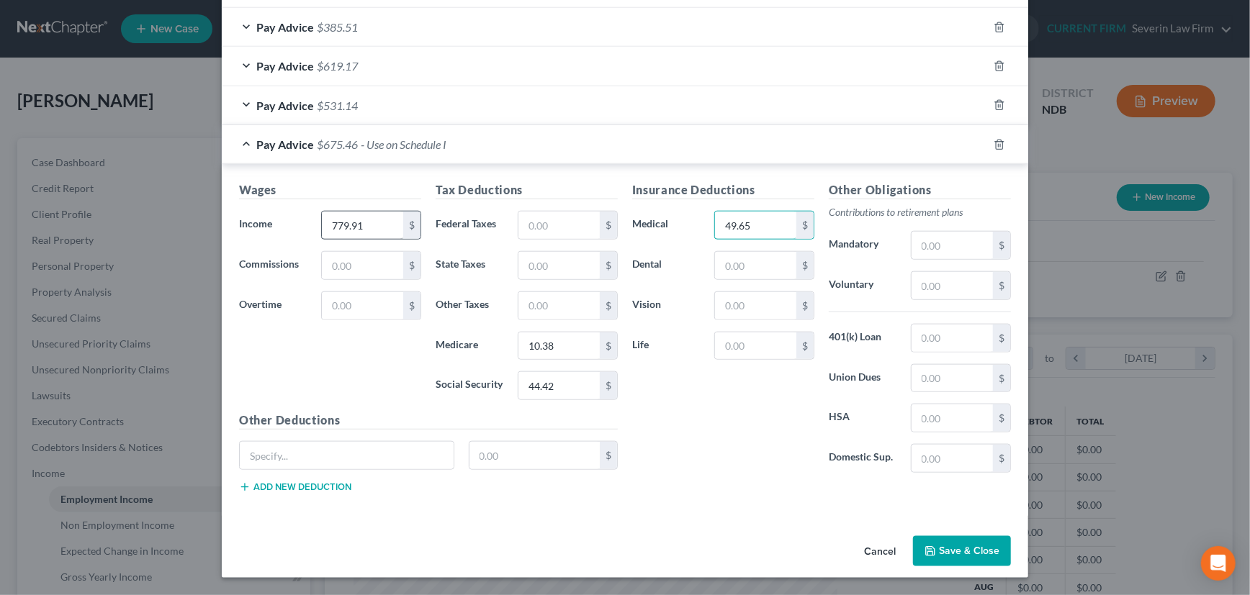
type input "49.65"
type input "9.95"
type input "2.91"
click at [938, 247] on input "text" at bounding box center [951, 245] width 81 height 27
type input "15.58"
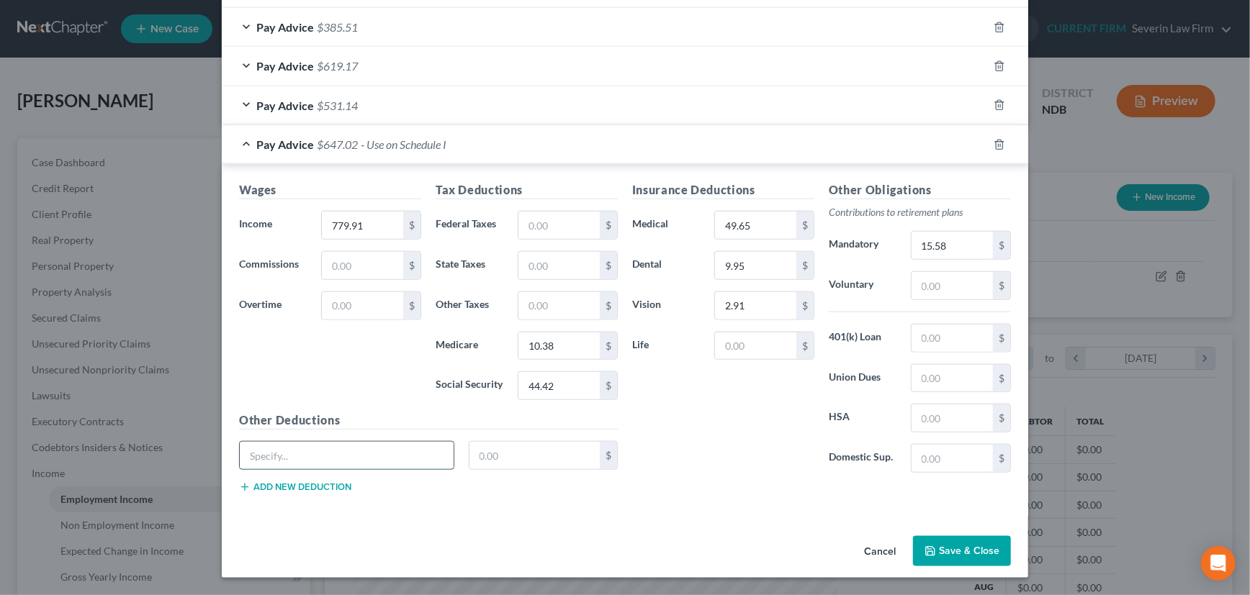
click at [264, 459] on input "text" at bounding box center [347, 455] width 214 height 27
type input "v"
type input "Voluntary Benefits"
type input "45.21"
click at [932, 459] on input "text" at bounding box center [951, 458] width 81 height 27
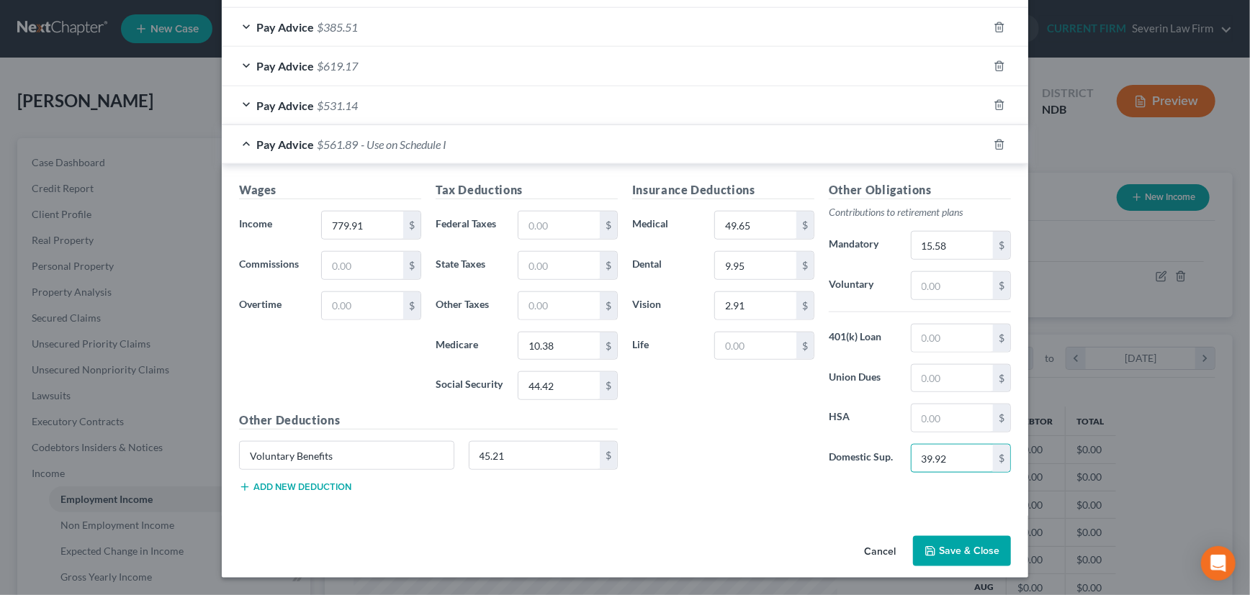
type input "39.92"
click at [965, 549] on button "Save & Close" at bounding box center [962, 551] width 98 height 30
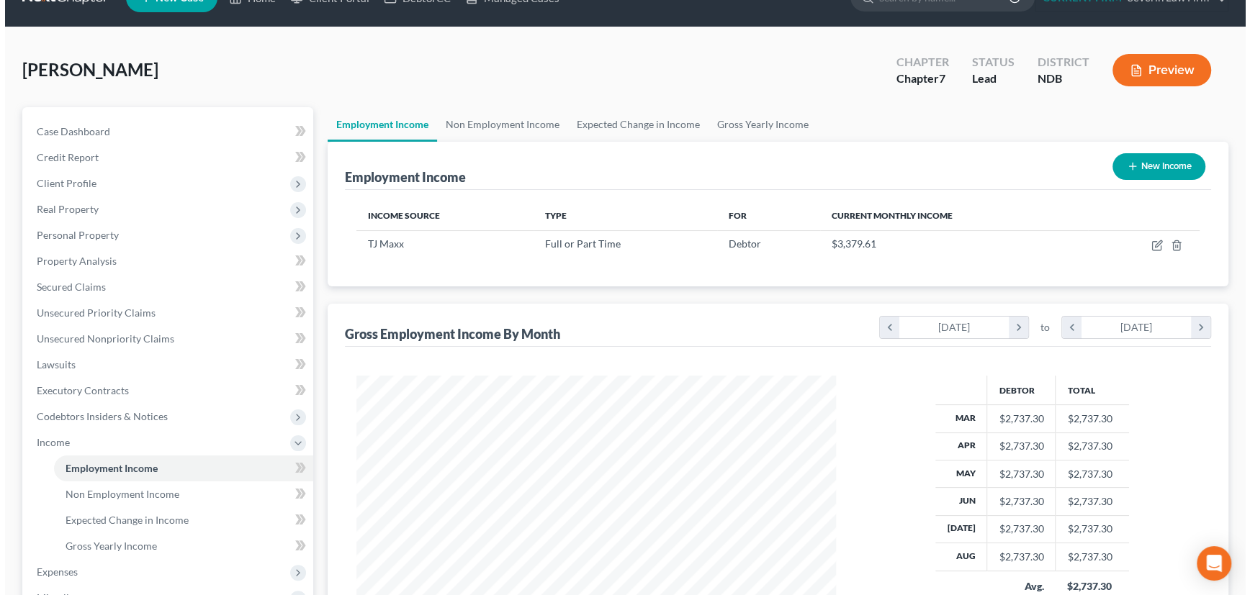
scroll to position [0, 0]
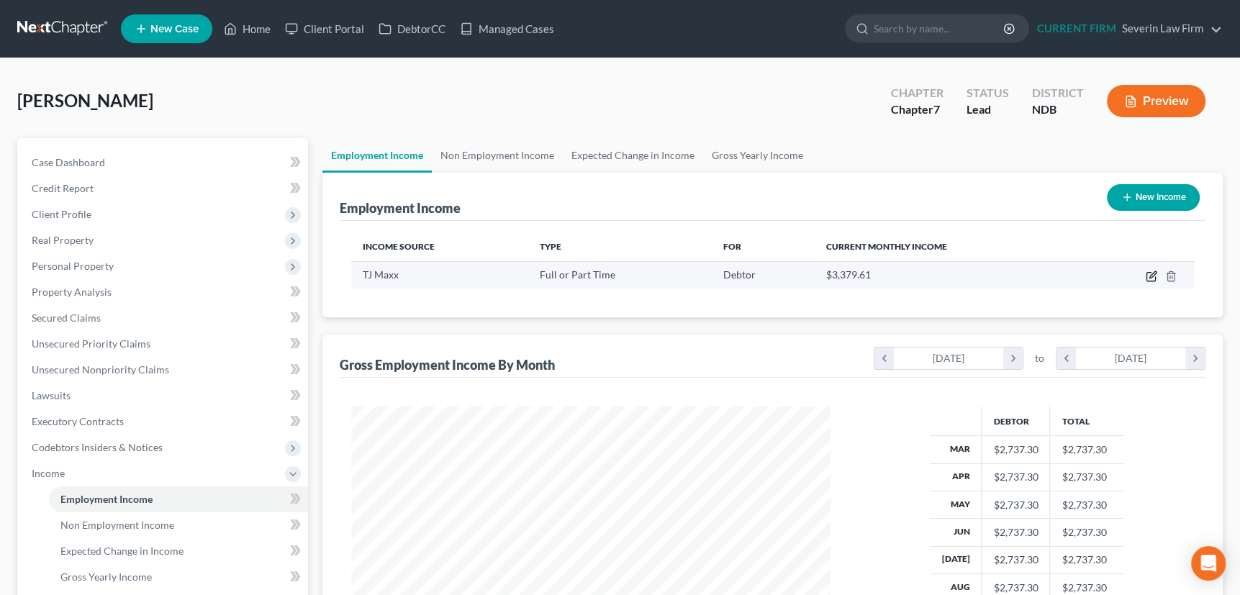
click at [1153, 274] on icon "button" at bounding box center [1152, 277] width 12 height 12
select select "0"
select select "29"
select select "3"
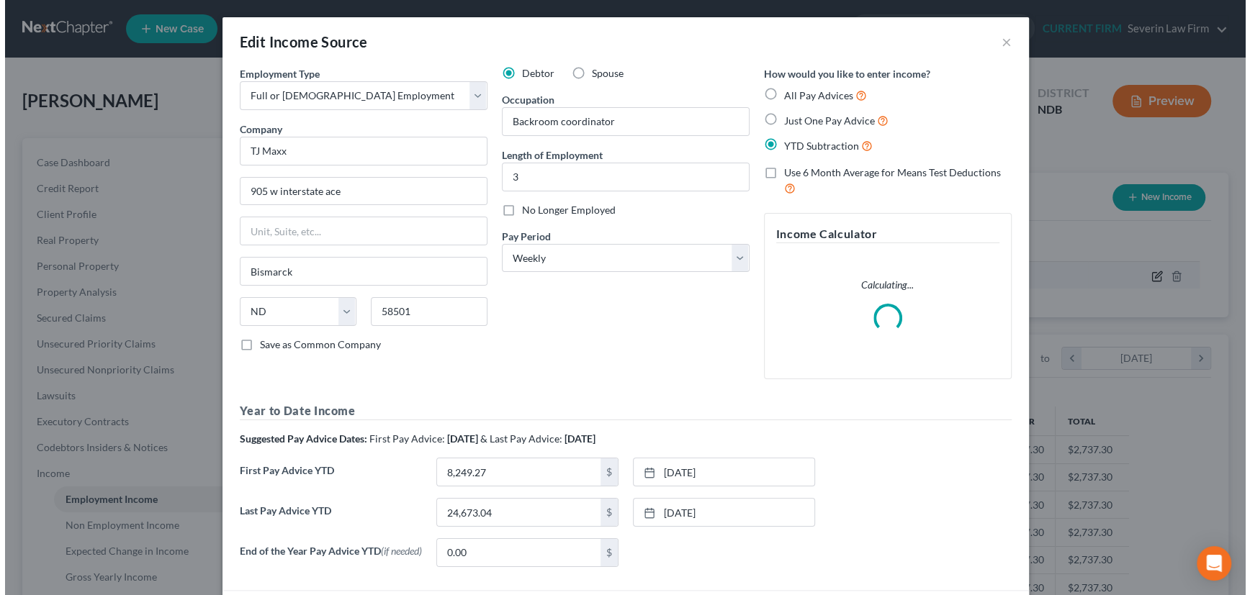
scroll to position [258, 512]
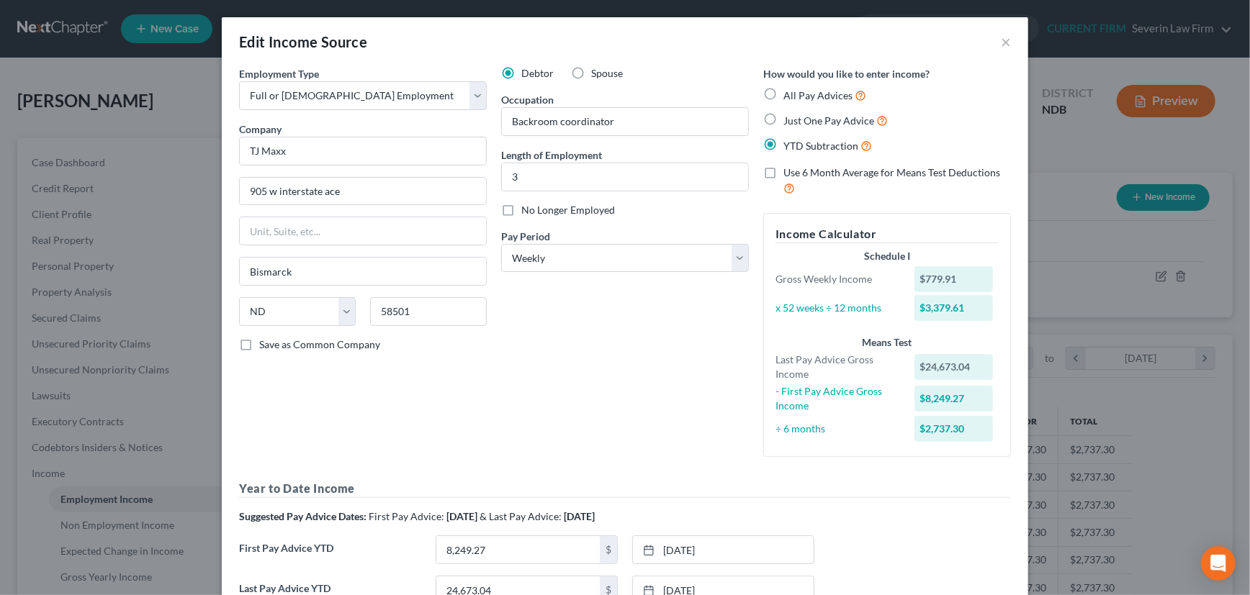
click at [783, 90] on label "All Pay Advices" at bounding box center [824, 95] width 83 height 17
click at [789, 90] on input "All Pay Advices" at bounding box center [793, 91] width 9 height 9
radio input "true"
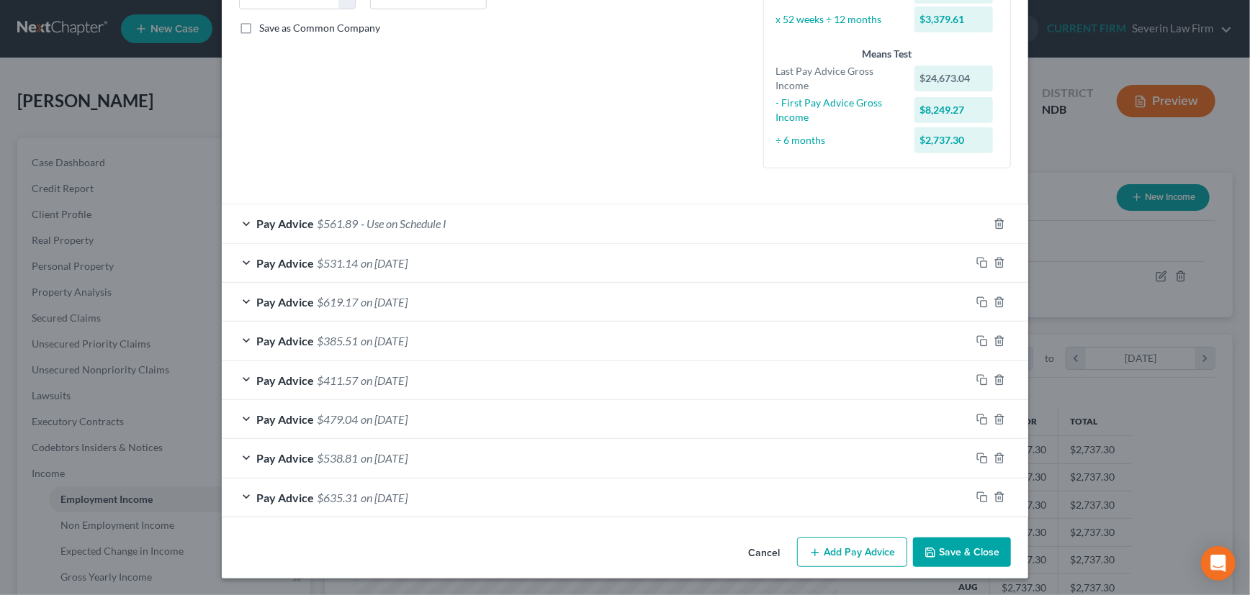
scroll to position [282, 0]
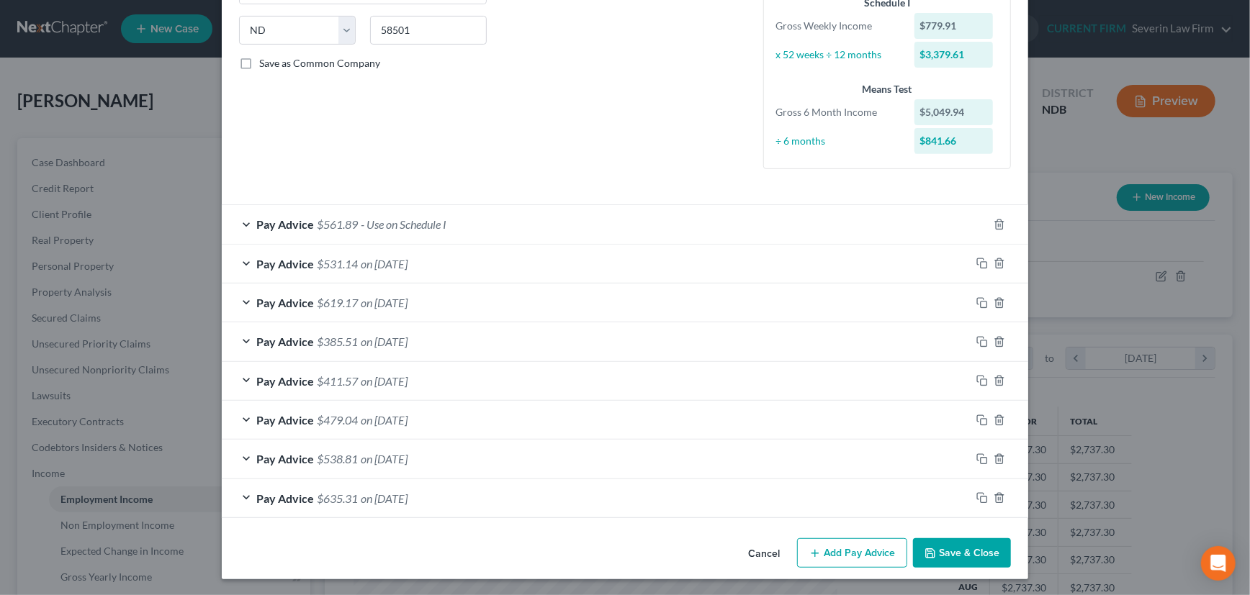
click at [791, 223] on div "Pay Advice $561.89 - Use on Schedule I" at bounding box center [605, 224] width 766 height 38
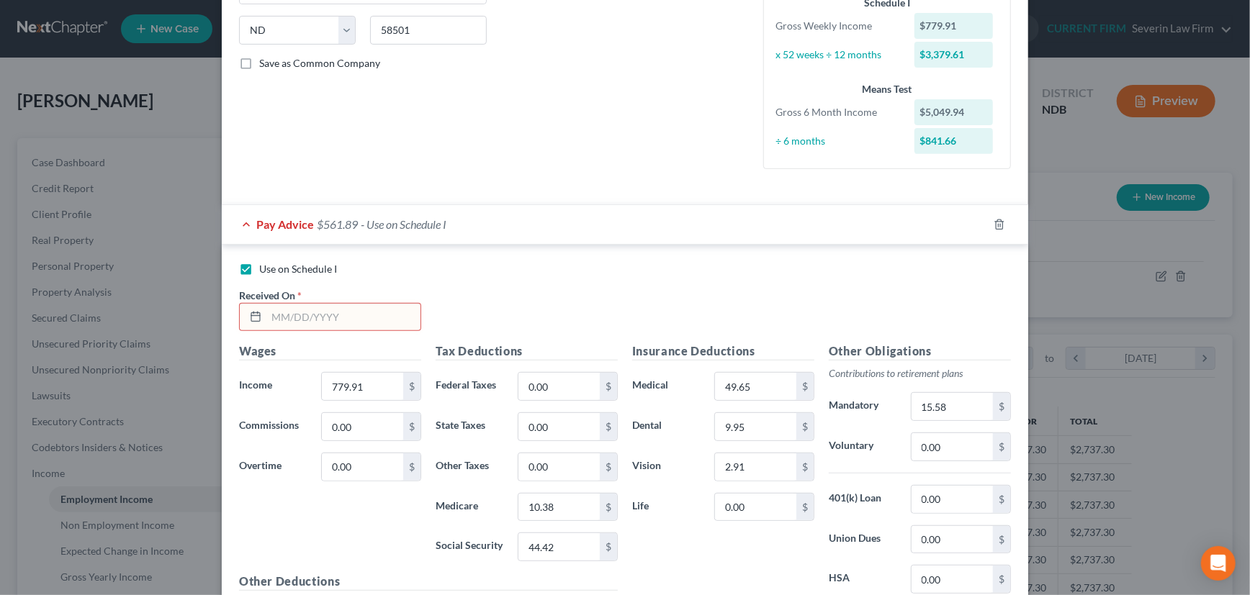
click at [317, 314] on input "text" at bounding box center [343, 317] width 154 height 27
click at [259, 267] on label "Use on Schedule I" at bounding box center [298, 269] width 78 height 14
click at [265, 267] on input "Use on Schedule I" at bounding box center [269, 266] width 9 height 9
checkbox input "false"
click at [387, 305] on input "text" at bounding box center [343, 317] width 154 height 27
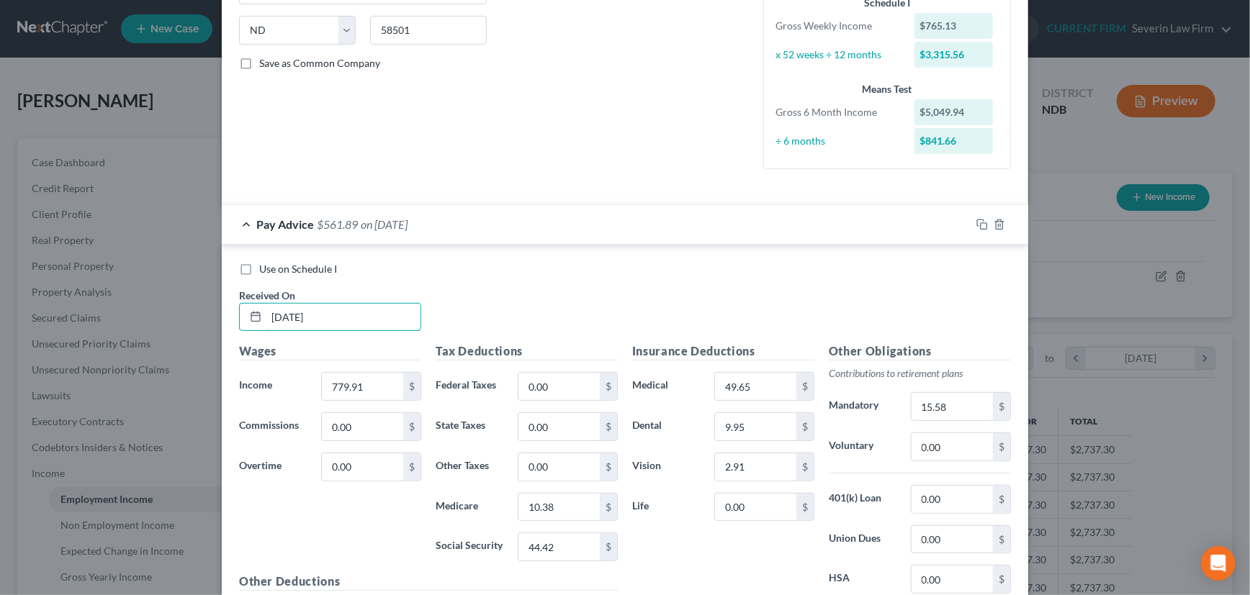
type input "[DATE]"
click at [728, 219] on div "Pay Advice $561.89 on [DATE]" at bounding box center [596, 224] width 749 height 38
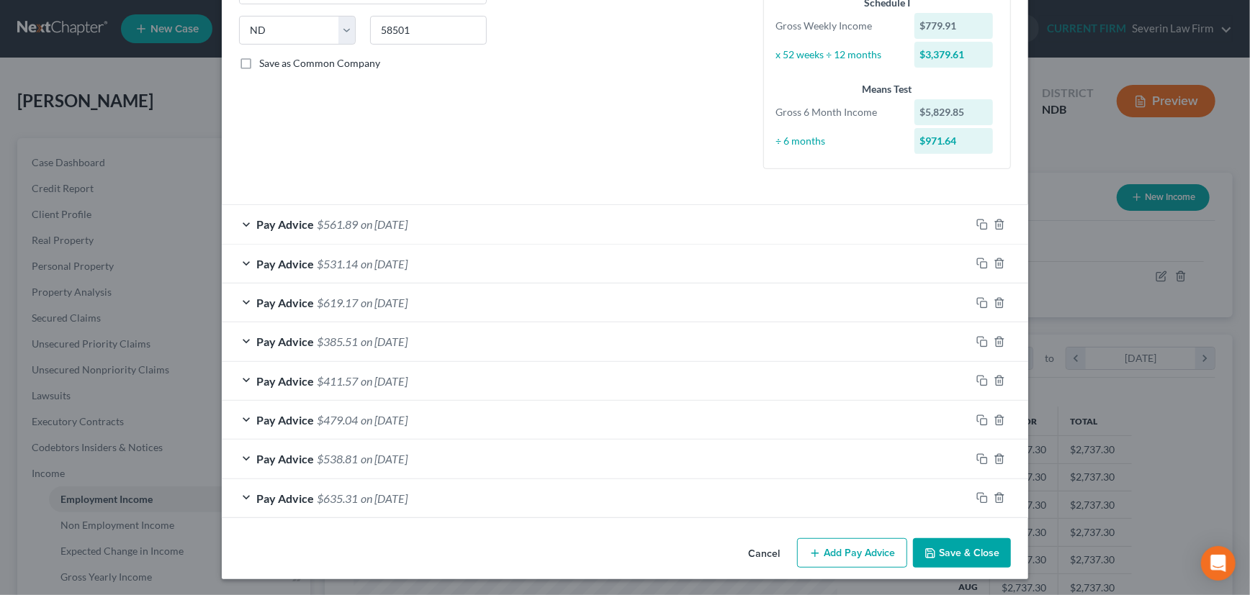
click at [506, 261] on div "Pay Advice $531.14 on [DATE]" at bounding box center [596, 264] width 749 height 38
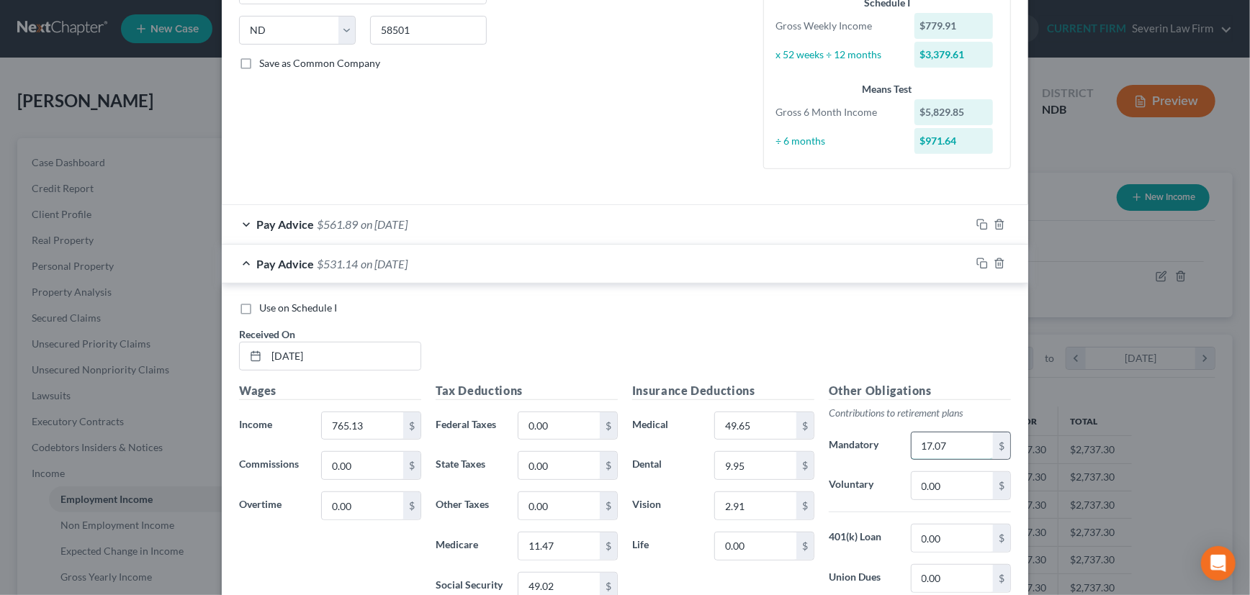
click at [937, 453] on input "17.07" at bounding box center [951, 446] width 81 height 27
type input "15.31"
click at [976, 259] on icon "button" at bounding box center [982, 264] width 12 height 12
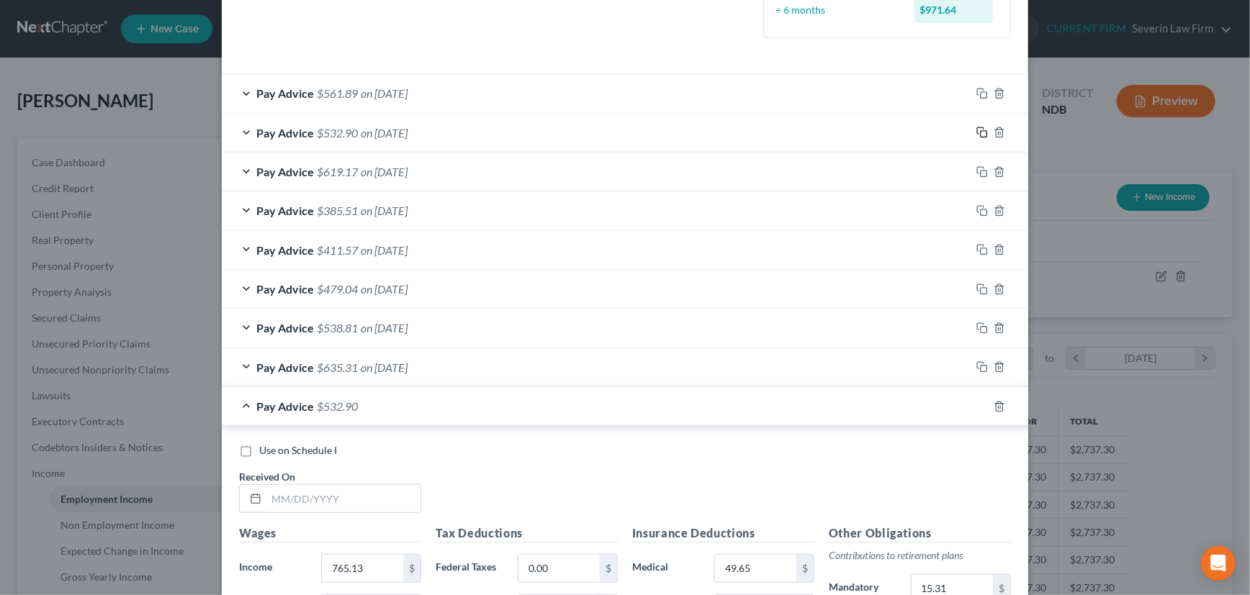
scroll to position [413, 0]
click at [353, 487] on input "text" at bounding box center [343, 498] width 154 height 27
type input "[DATE]"
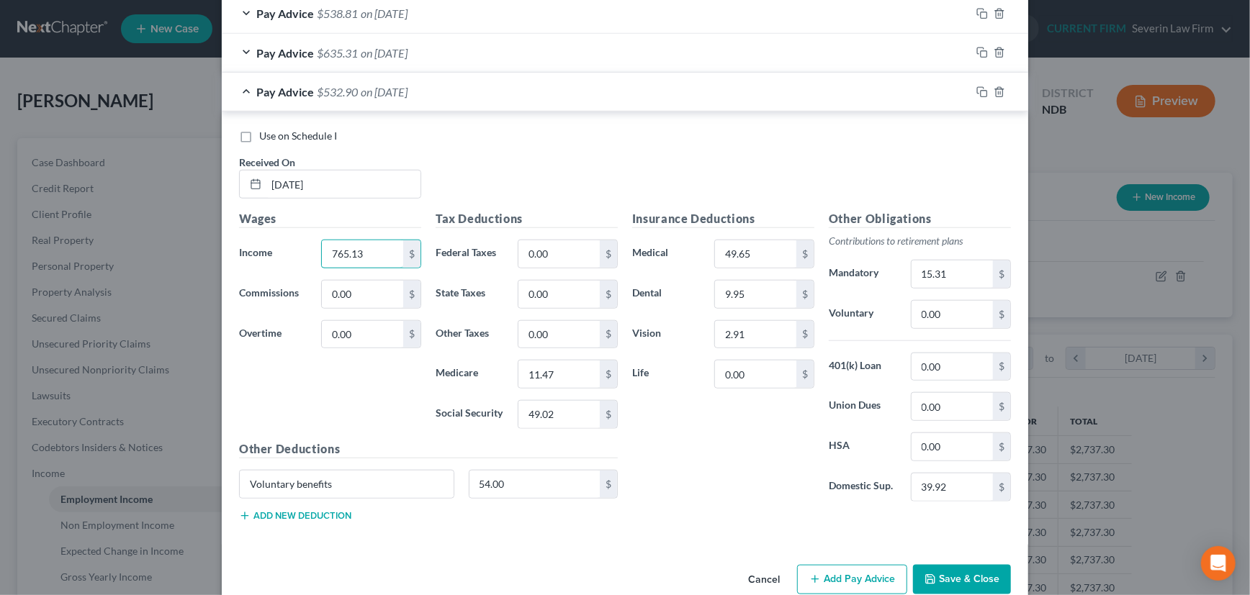
scroll to position [740, 0]
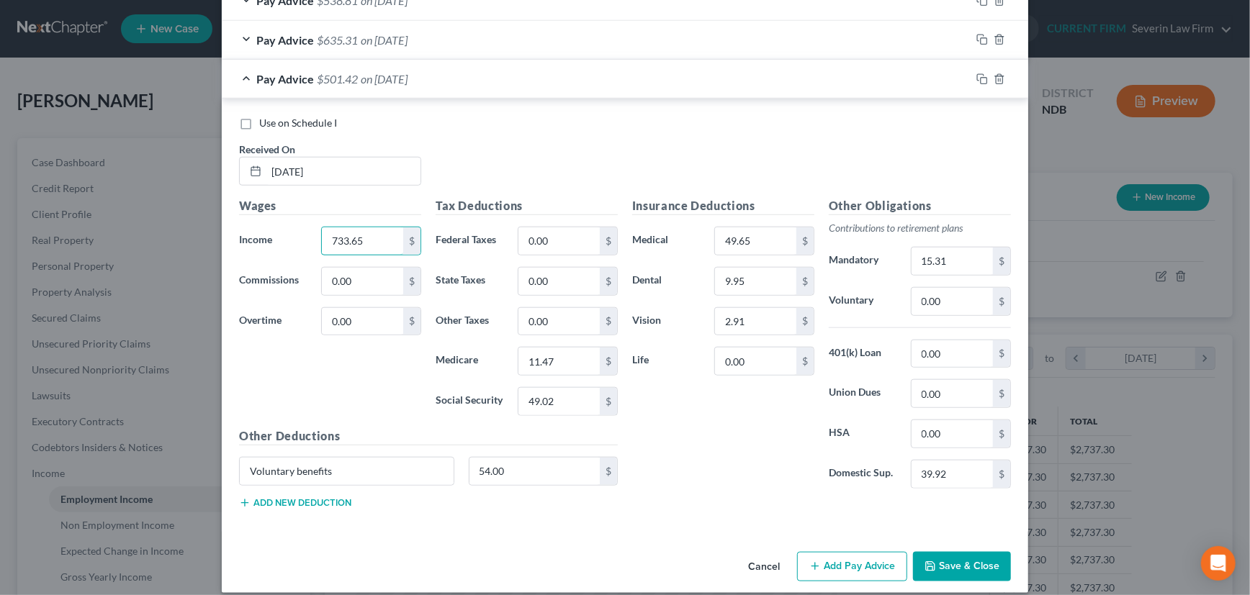
type input "733.65"
type input "9.73"
type input "41.61"
click at [958, 259] on input "15.31" at bounding box center [951, 261] width 81 height 27
type input "14.68"
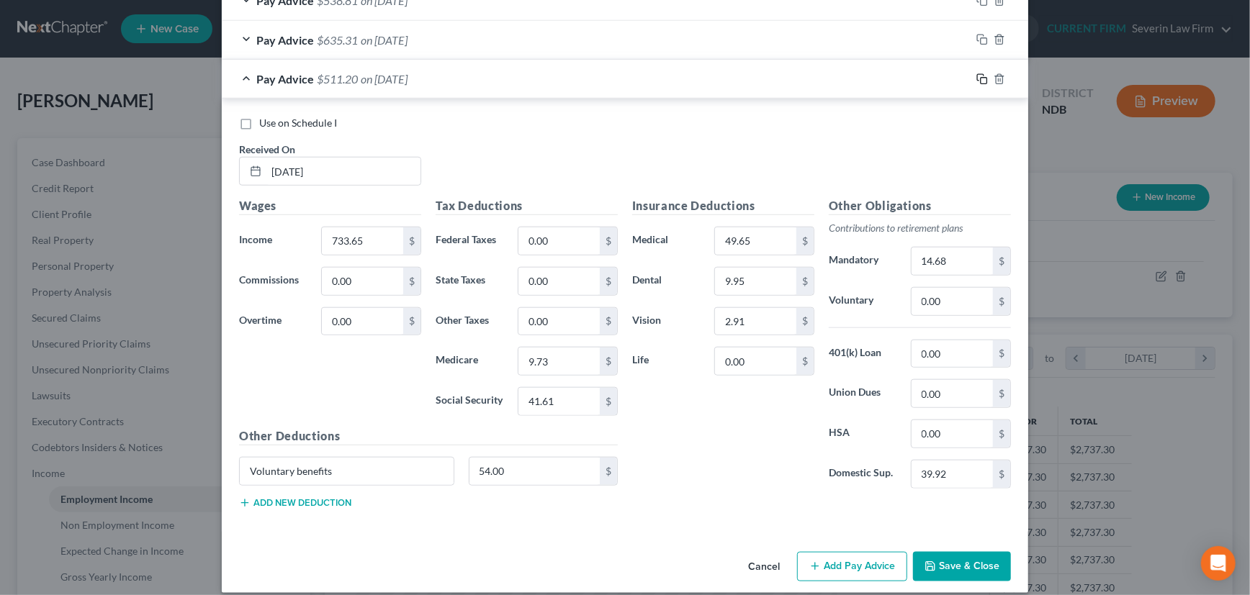
click at [976, 78] on icon "button" at bounding box center [982, 79] width 12 height 12
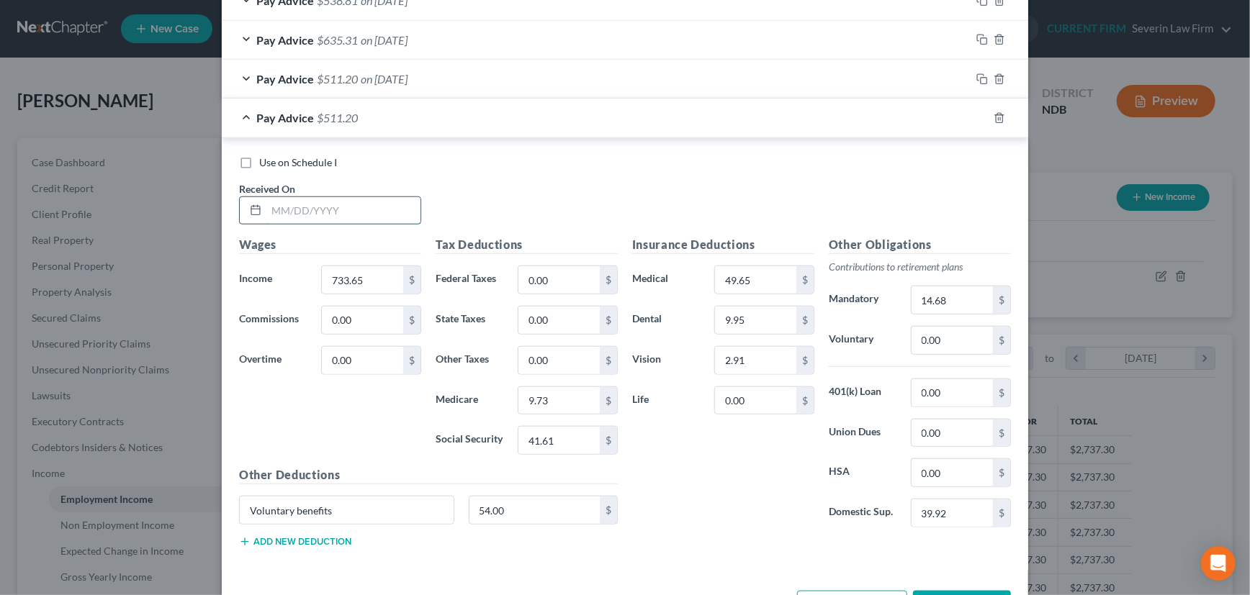
click at [384, 209] on input "text" at bounding box center [343, 210] width 154 height 27
type input "[DATE]"
type input "704.05"
type input "9.31"
type input "39.78"
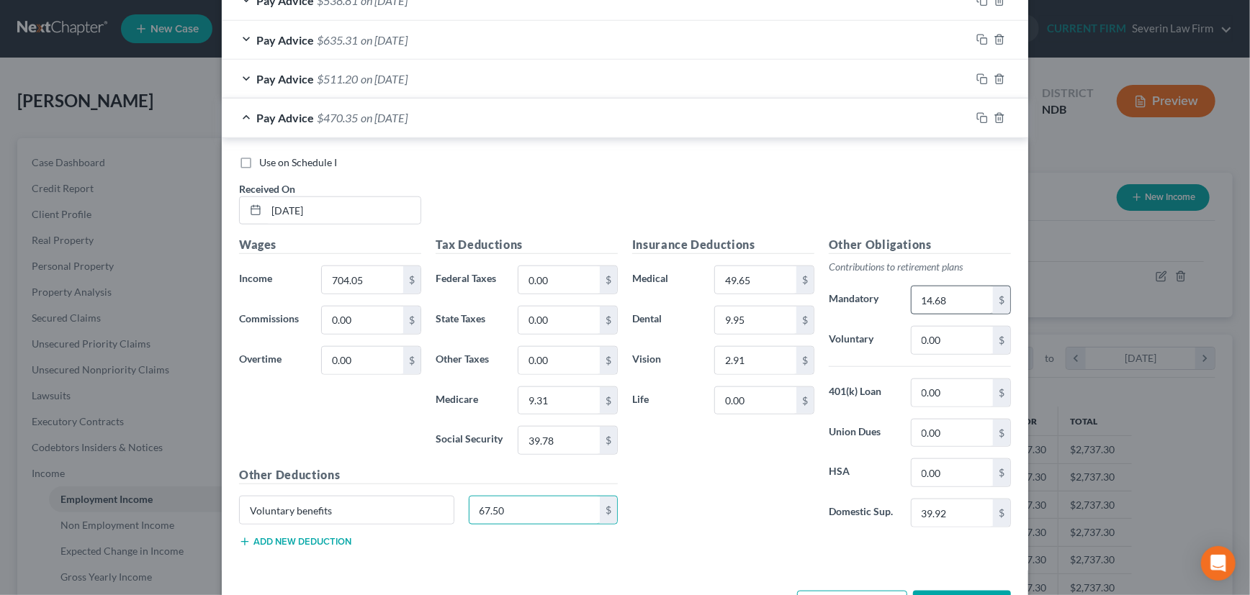
type input "67.50"
click at [940, 297] on input "14.68" at bounding box center [951, 300] width 81 height 27
type input "14.09"
click at [981, 117] on rect "button" at bounding box center [984, 120] width 6 height 6
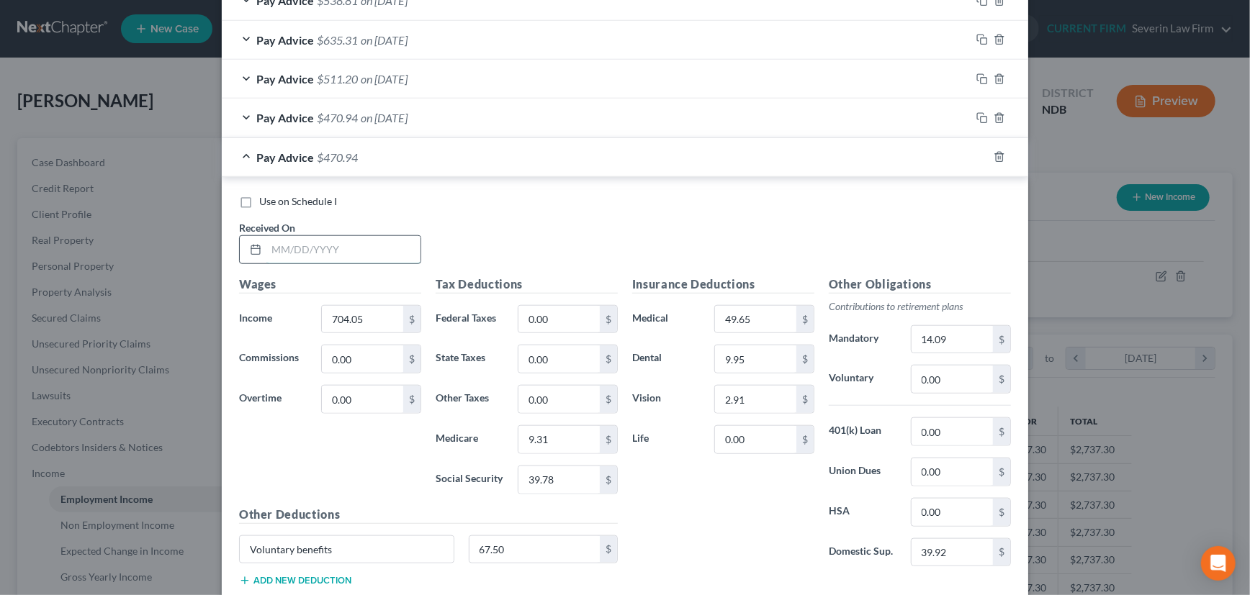
click at [382, 248] on input "text" at bounding box center [343, 249] width 154 height 27
click at [281, 248] on input "[DATE]" at bounding box center [343, 249] width 154 height 27
type input "[DATE]"
type input "690.10"
type input "9.10"
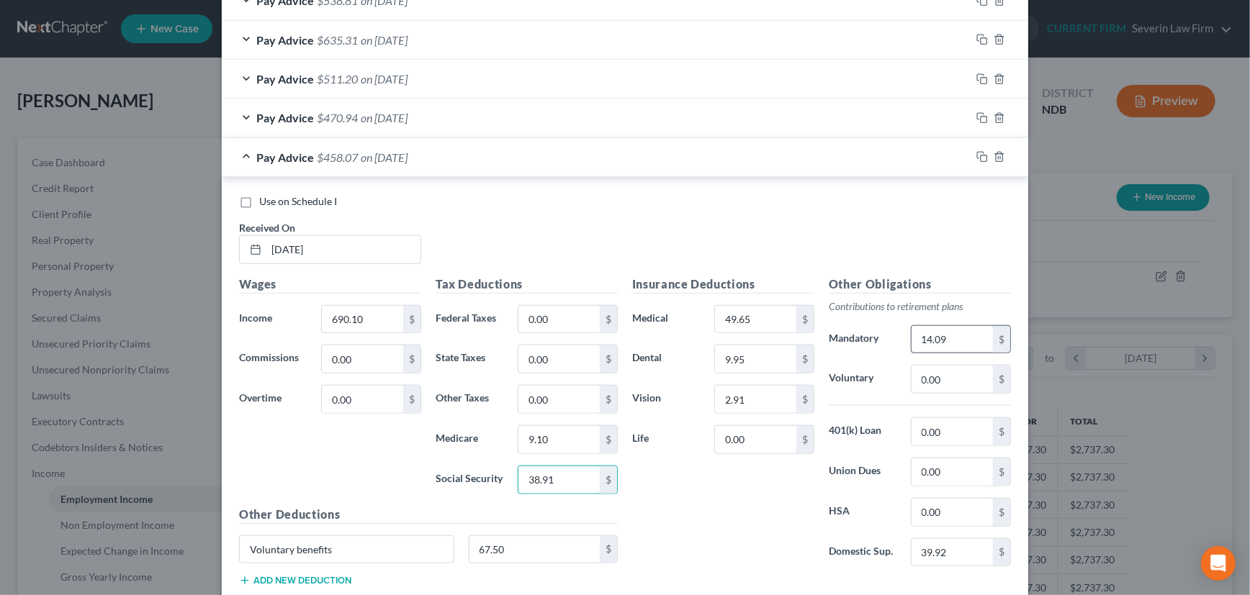
type input "38.91"
click at [949, 341] on input "14.09" at bounding box center [951, 339] width 81 height 27
type input "13.81"
drag, startPoint x: 976, startPoint y: 155, endPoint x: 948, endPoint y: 158, distance: 27.5
click at [981, 156] on rect "button" at bounding box center [984, 159] width 6 height 6
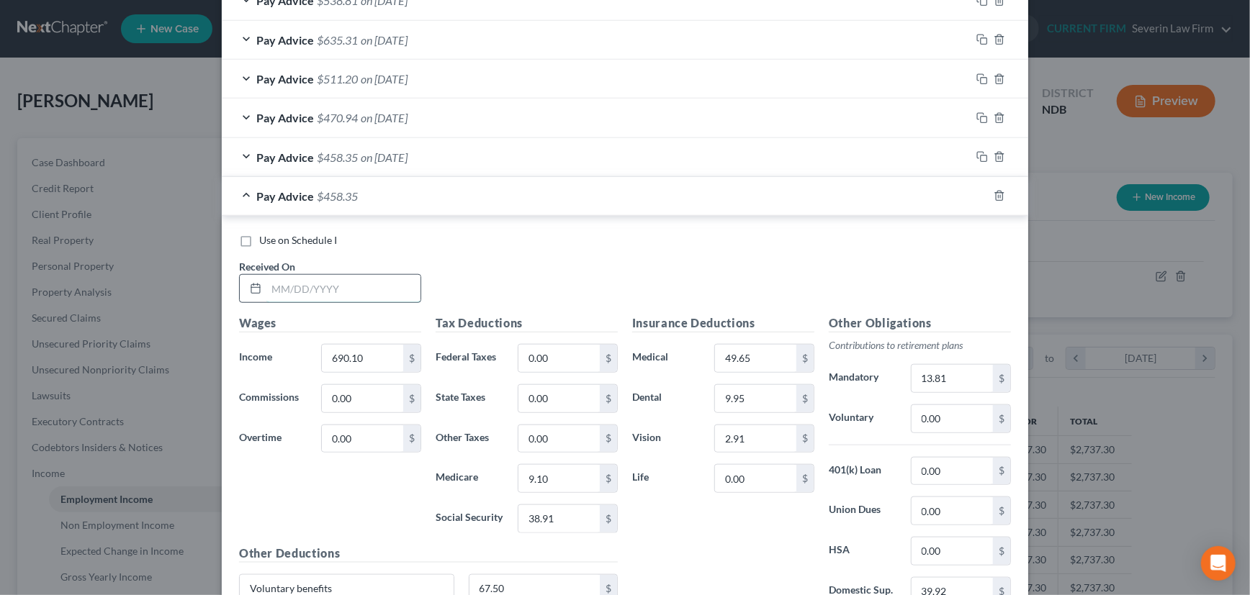
click at [376, 283] on input "text" at bounding box center [343, 288] width 154 height 27
type input "[DATE]"
type input "754.01"
type input "10.02"
type input "42.87"
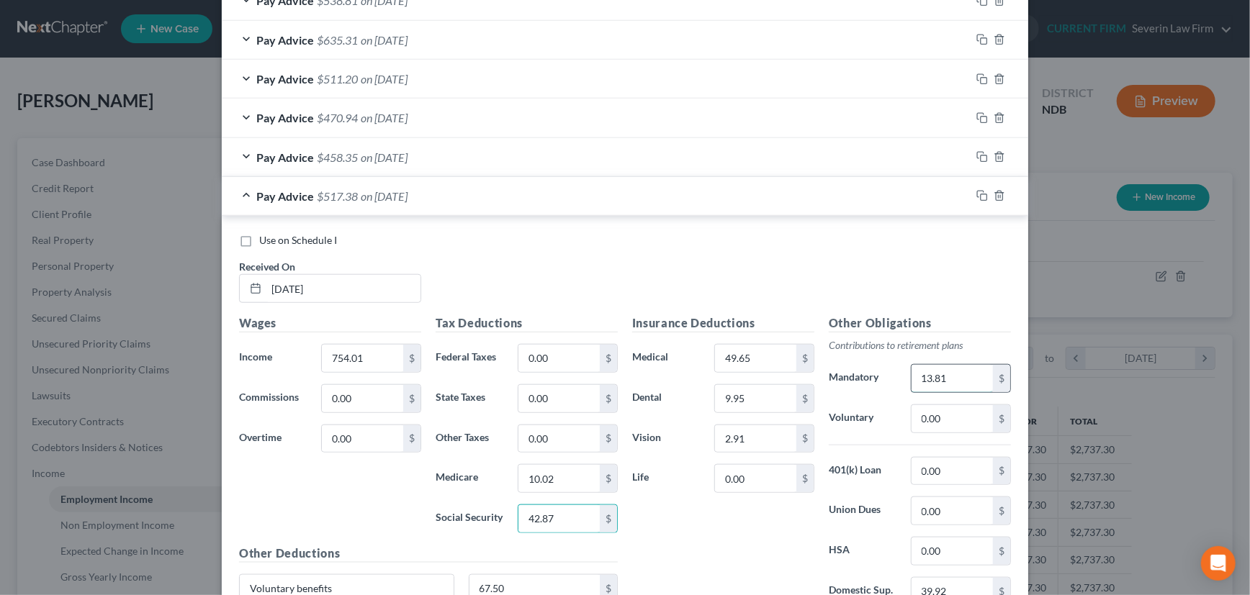
click at [943, 375] on input "13.81" at bounding box center [951, 378] width 81 height 27
type input "15.09"
click at [976, 197] on icon "button" at bounding box center [982, 196] width 12 height 12
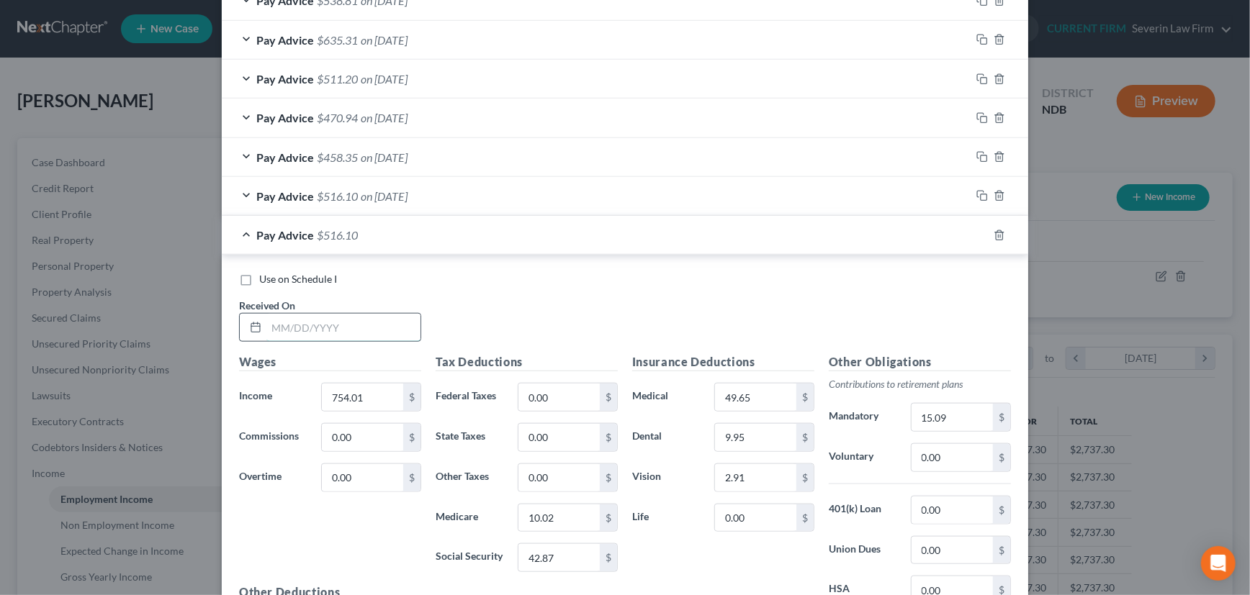
click at [351, 324] on input "text" at bounding box center [343, 327] width 154 height 27
type input "[DATE]"
type input "715.36"
type input "9.47"
type input "40.48"
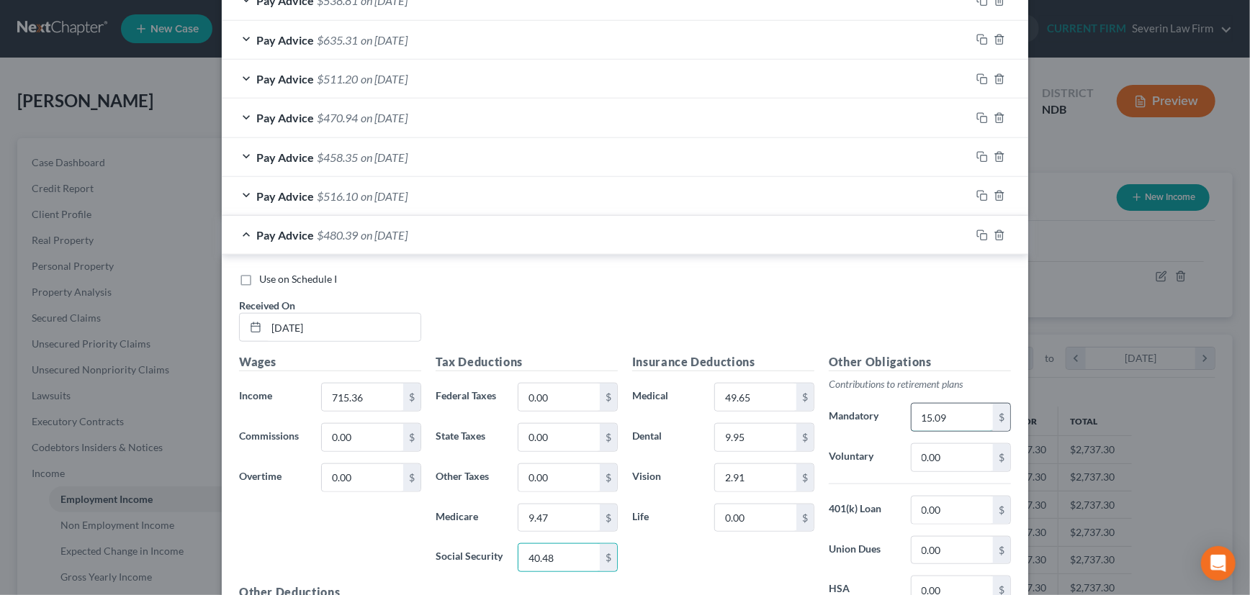
click at [923, 410] on input "15.09" at bounding box center [951, 417] width 81 height 27
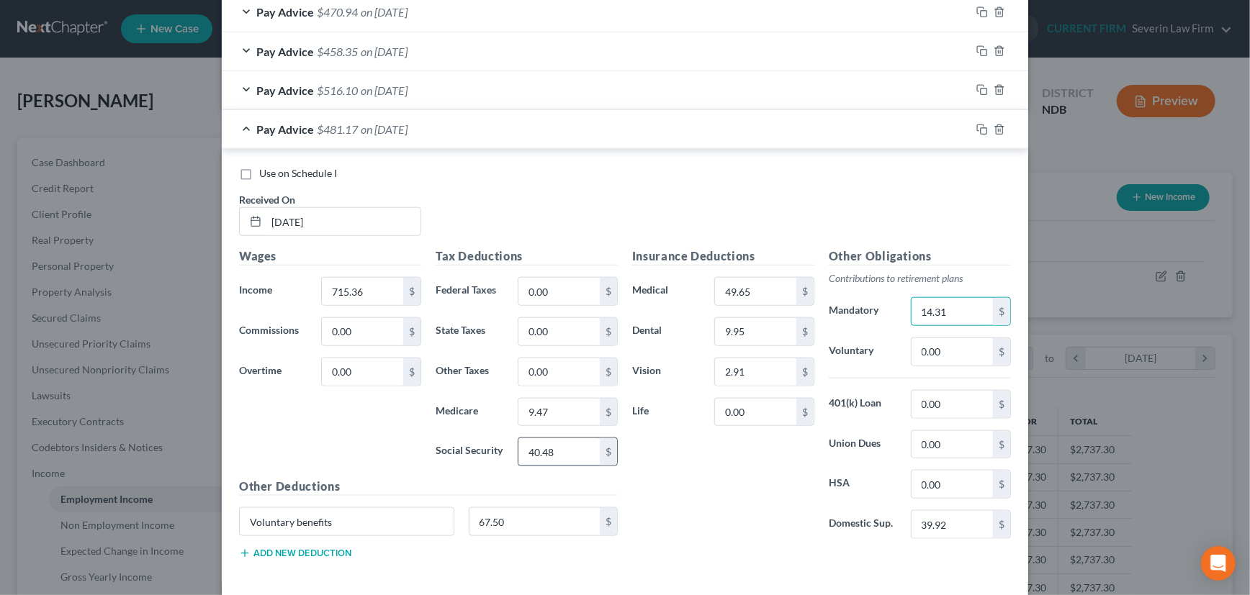
scroll to position [909, 0]
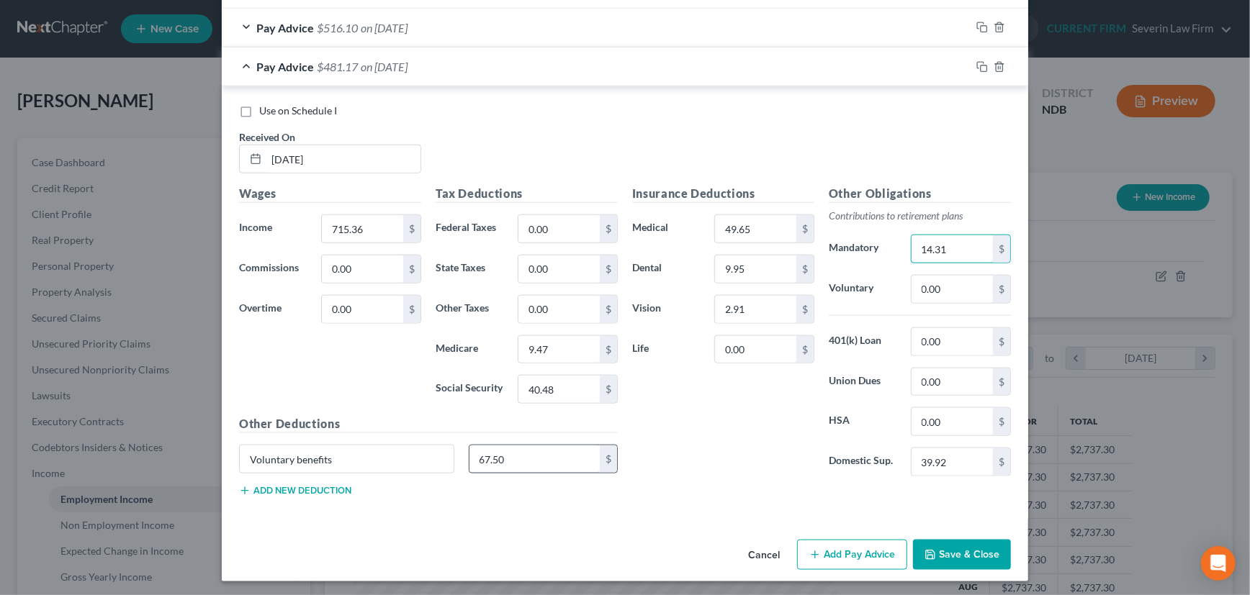
type input "14.31"
click at [513, 460] on input "67.50" at bounding box center [534, 459] width 131 height 27
type input "54"
click at [979, 66] on icon "button" at bounding box center [982, 67] width 12 height 12
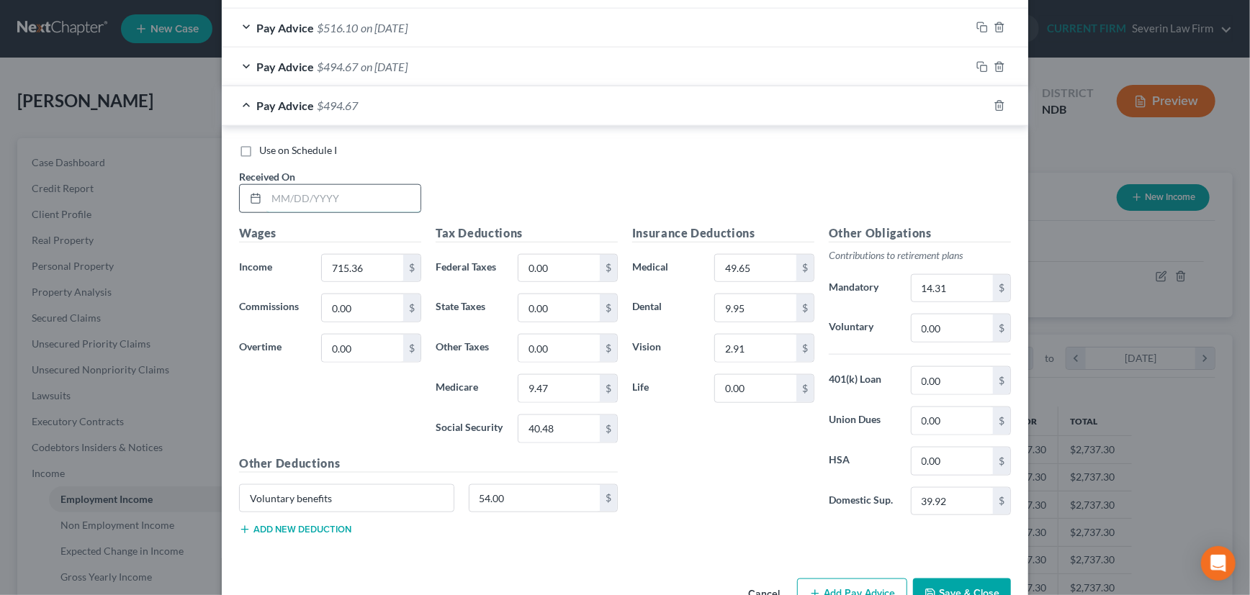
click at [377, 196] on input "text" at bounding box center [343, 198] width 154 height 27
type input "[DATE]"
type input "676.15"
type input "8.90"
type input "38.05"
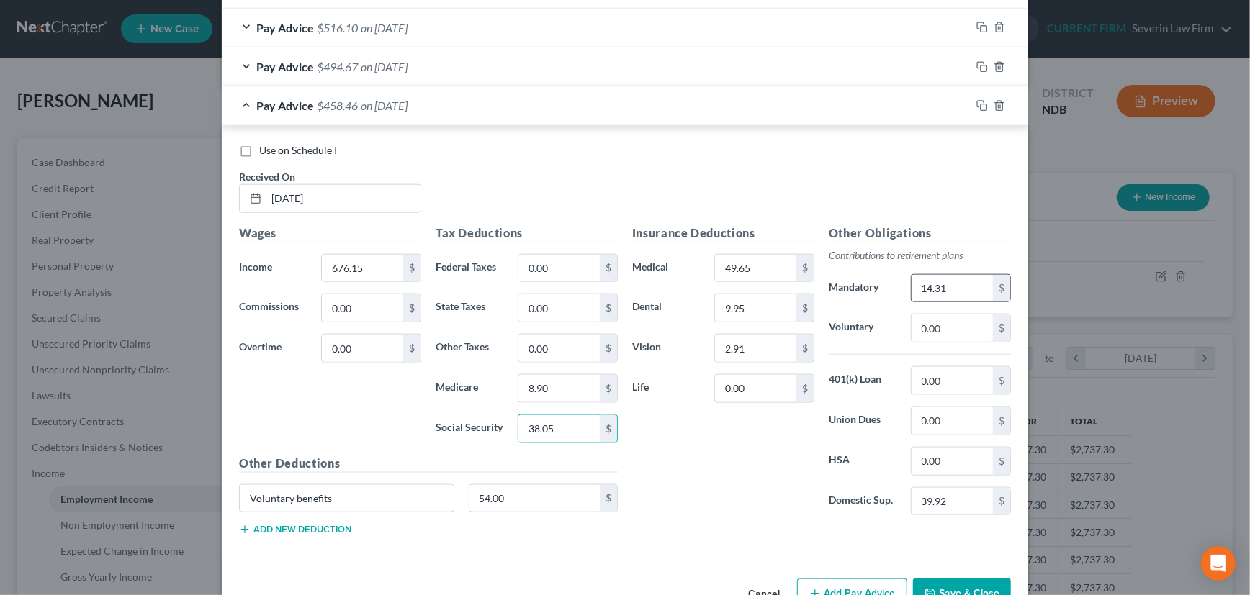
click at [954, 287] on input "14.31" at bounding box center [951, 288] width 81 height 27
type input "13.53"
click at [981, 104] on rect "button" at bounding box center [984, 107] width 6 height 6
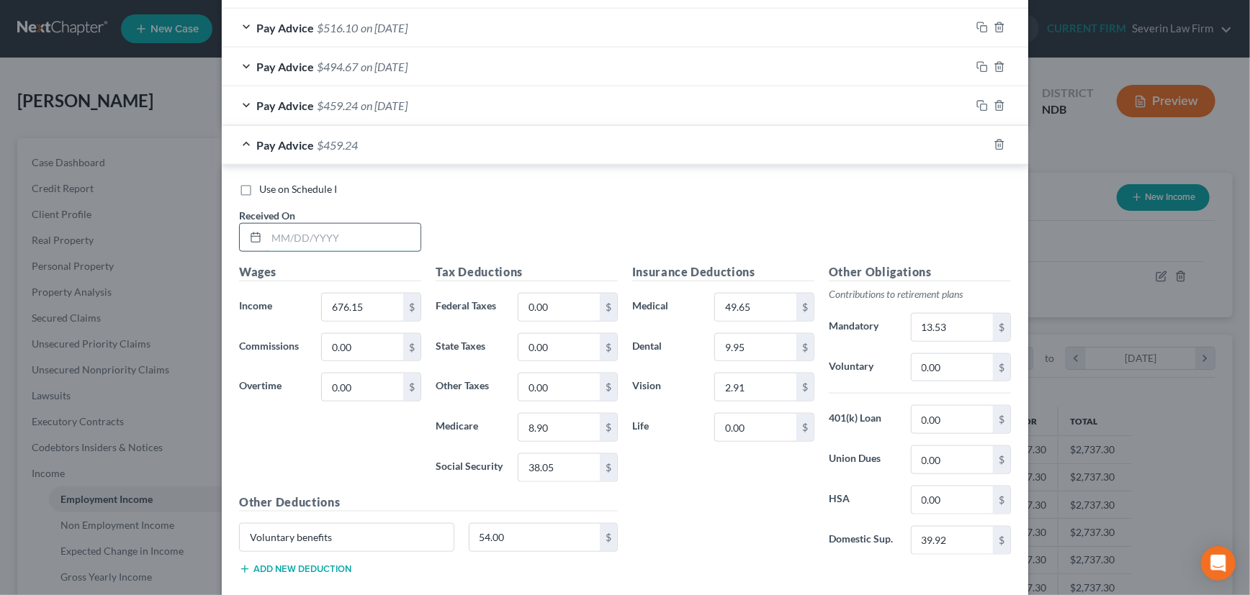
click at [310, 235] on input "text" at bounding box center [343, 237] width 154 height 27
type input "[DATE]"
type input "805.66"
type input "10.77"
type input "46.07"
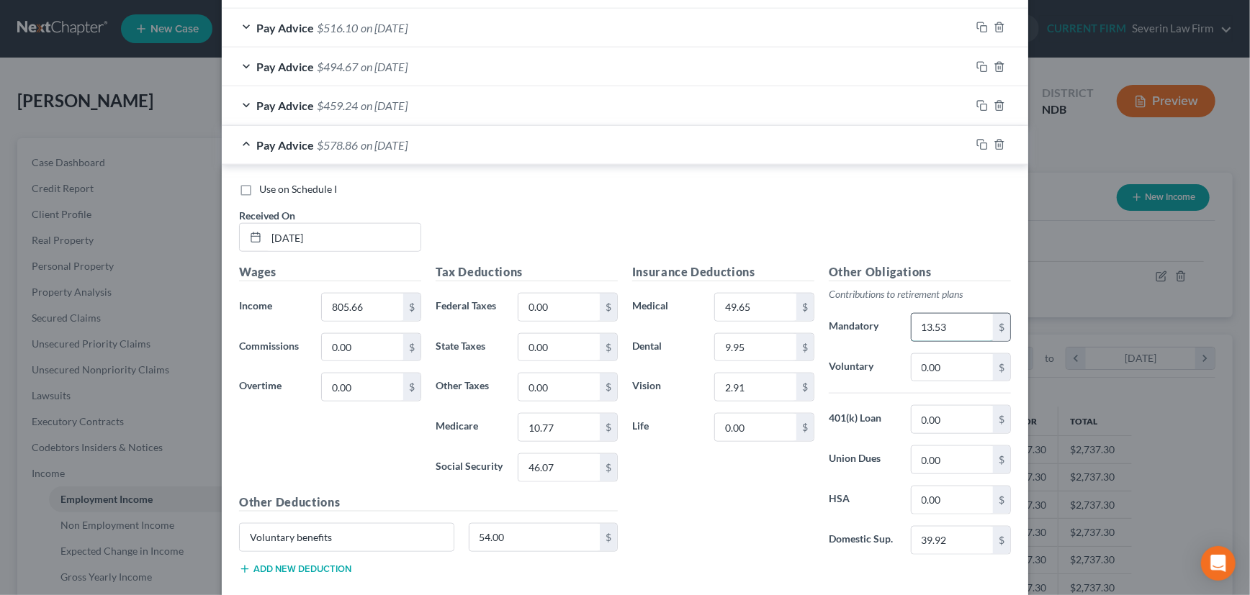
click at [947, 327] on input "13.53" at bounding box center [951, 327] width 81 height 27
type input "16.12"
click at [512, 524] on input "54.00" at bounding box center [534, 537] width 131 height 27
type input "6"
type input "30.67"
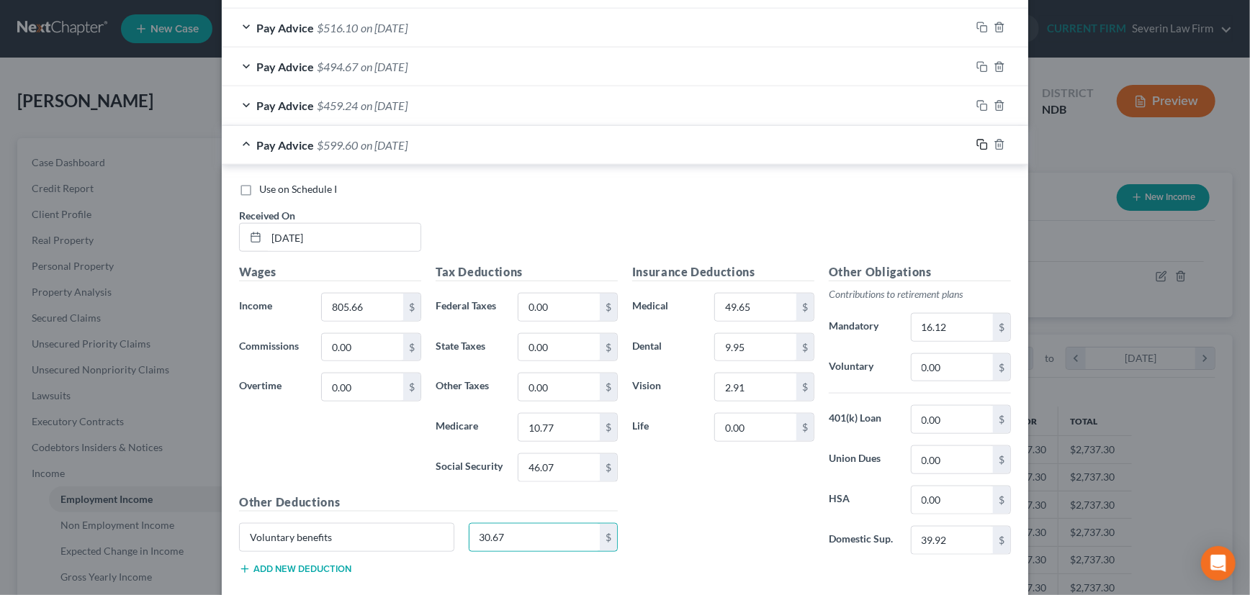
click at [978, 140] on icon "button" at bounding box center [982, 145] width 12 height 12
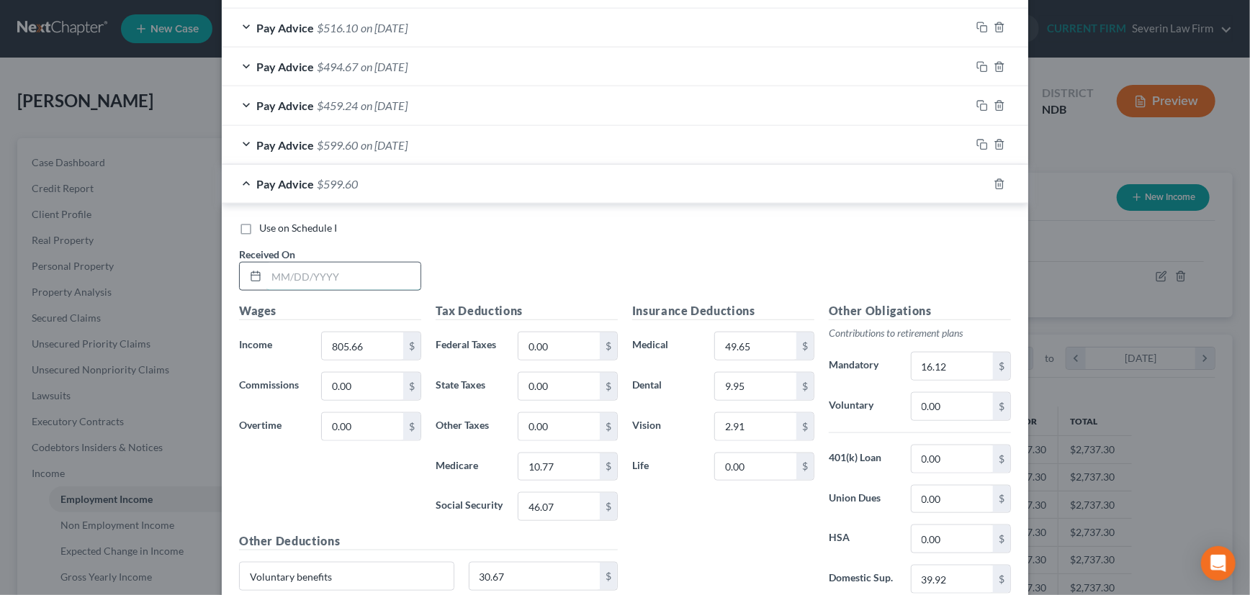
click at [289, 276] on input "text" at bounding box center [343, 276] width 154 height 27
type input "[DATE]"
type input "719.13"
type input "9.52"
type input "40.71"
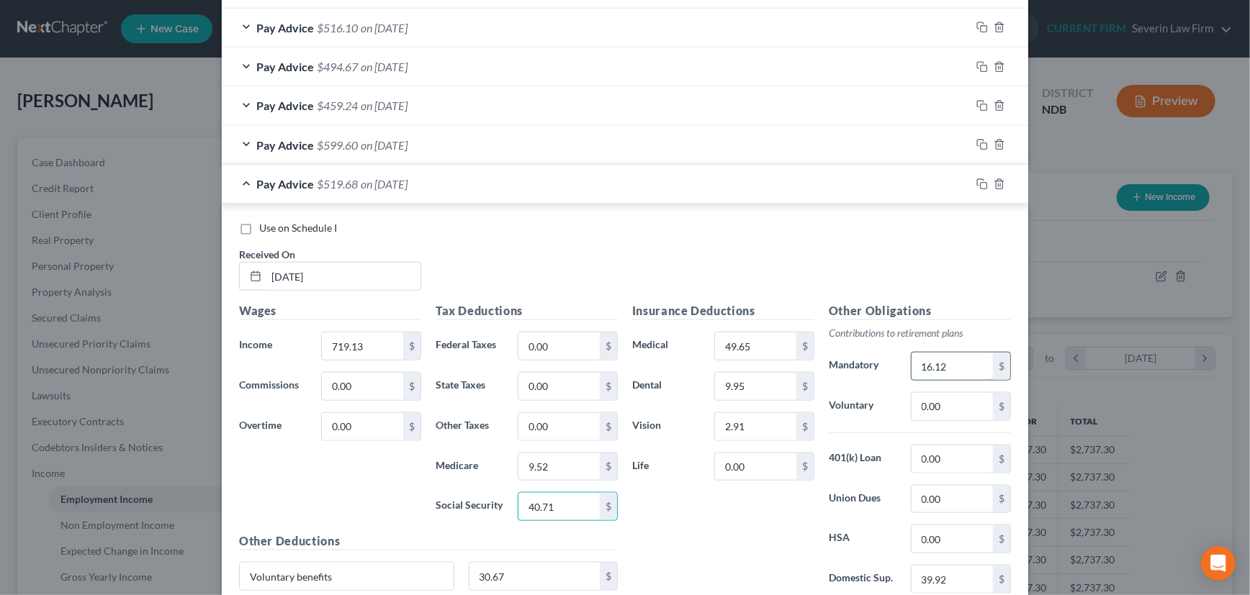
click at [947, 367] on input "16.12" at bounding box center [951, 366] width 81 height 27
type input "14.39"
click at [977, 179] on icon "button" at bounding box center [982, 185] width 12 height 12
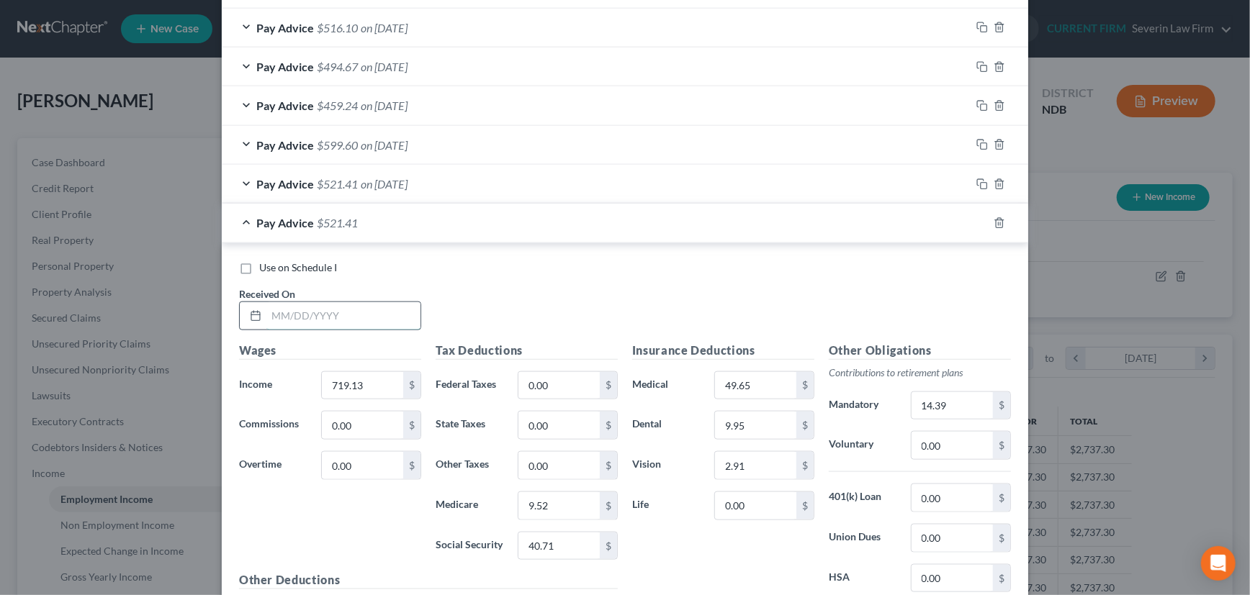
click at [356, 315] on input "text" at bounding box center [343, 315] width 154 height 27
click at [320, 317] on input "text" at bounding box center [343, 315] width 154 height 27
click at [325, 310] on input "text" at bounding box center [343, 315] width 154 height 27
type input "[DATE]"
type input "730.10"
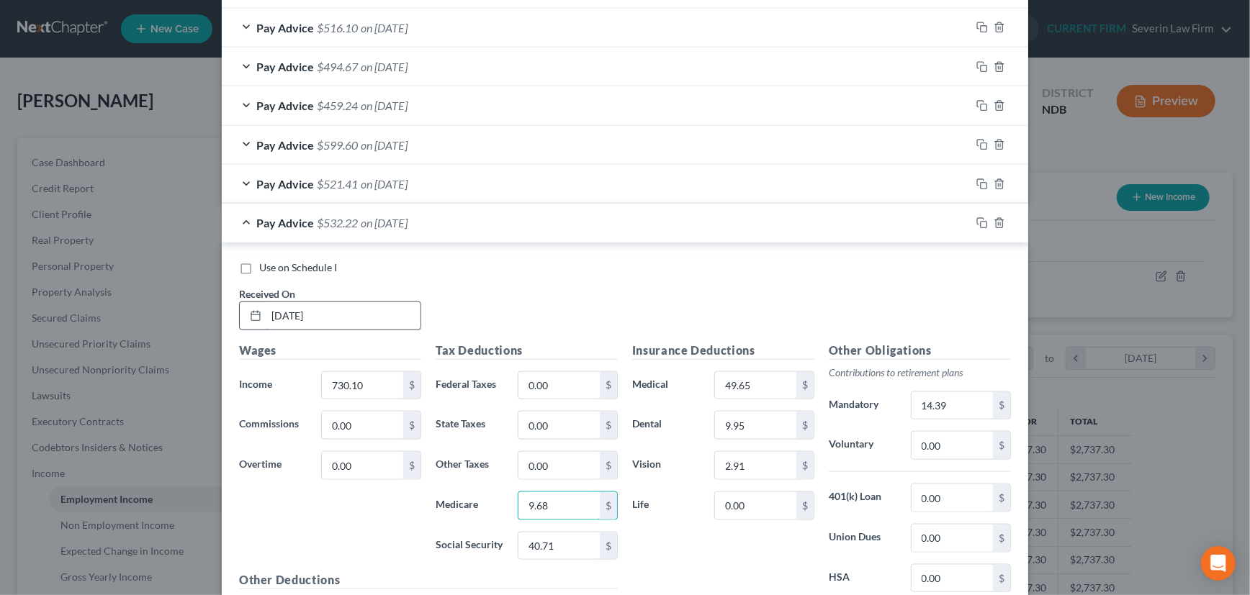
type input "9.68"
type input "41.39"
click at [948, 395] on input "14.39" at bounding box center [951, 405] width 81 height 27
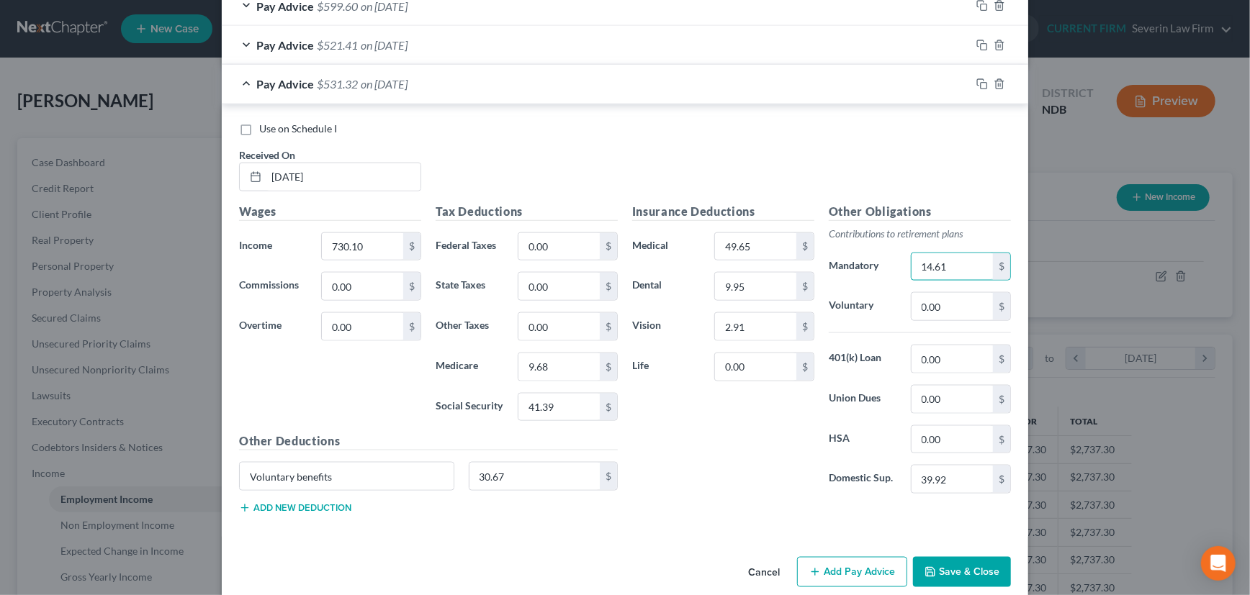
scroll to position [1065, 0]
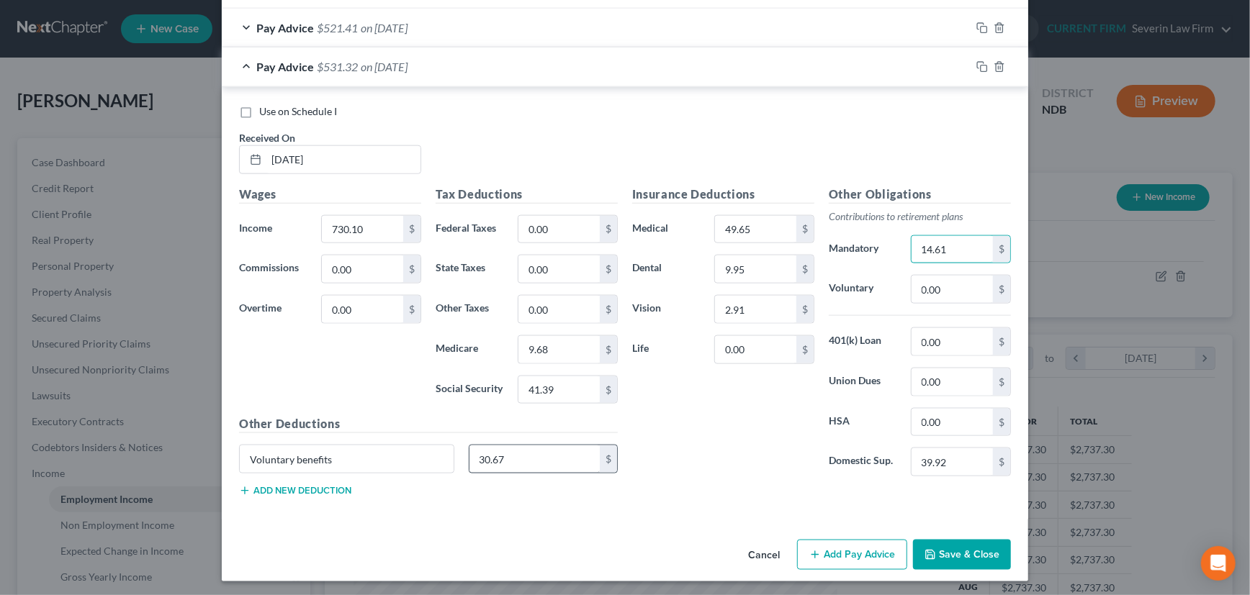
type input "14.61"
click at [517, 461] on input "30.67" at bounding box center [534, 459] width 131 height 27
type input "30.66"
click at [979, 65] on icon "button" at bounding box center [982, 67] width 12 height 12
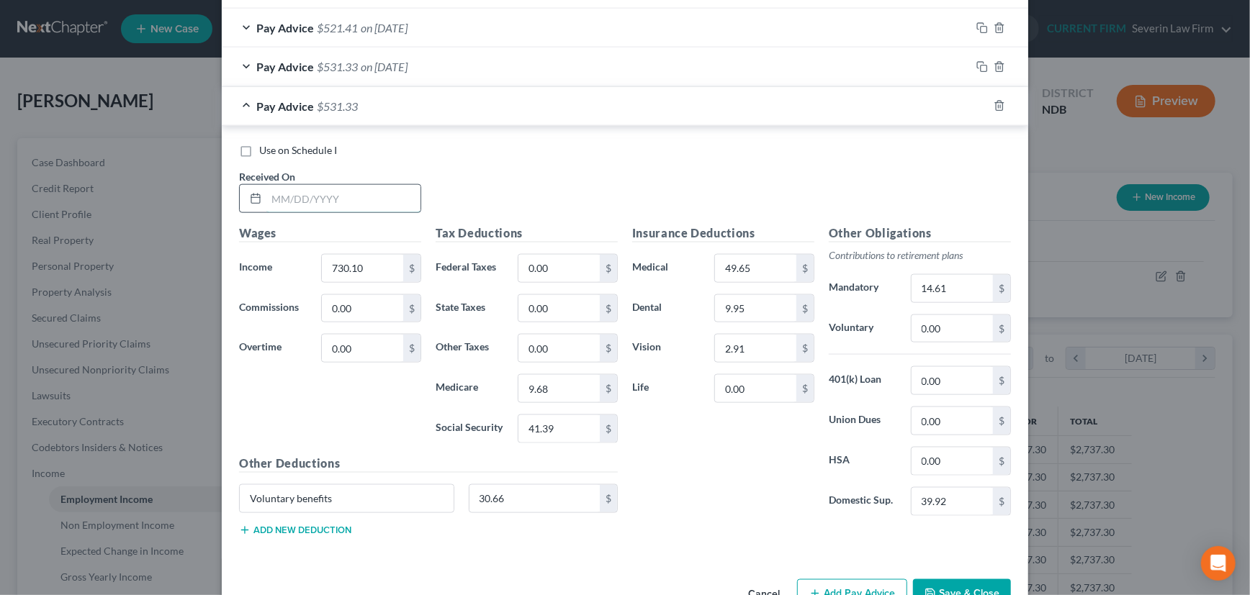
click at [373, 195] on input "text" at bounding box center [343, 198] width 154 height 27
type input "[DATE]"
click at [368, 264] on input "730.10" at bounding box center [362, 268] width 81 height 27
type input "919.05"
type input "3.65"
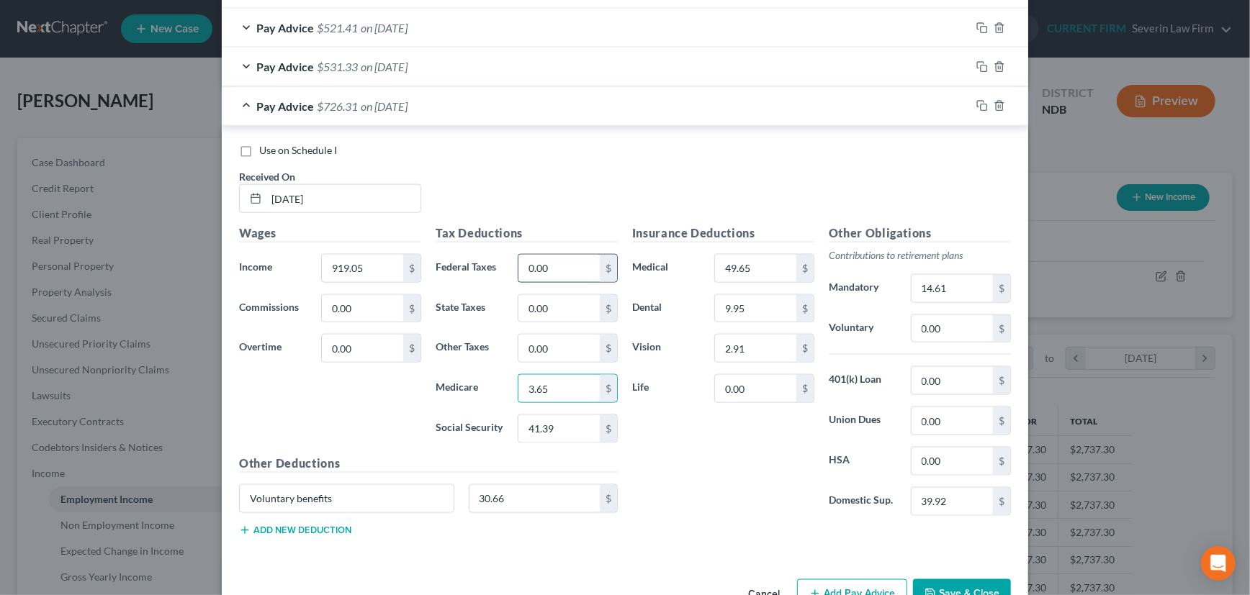
click at [549, 263] on input "0.00" at bounding box center [558, 268] width 81 height 27
type input "3.65"
type input "12.42"
type input "53.11"
click at [943, 285] on input "14.61" at bounding box center [951, 288] width 81 height 27
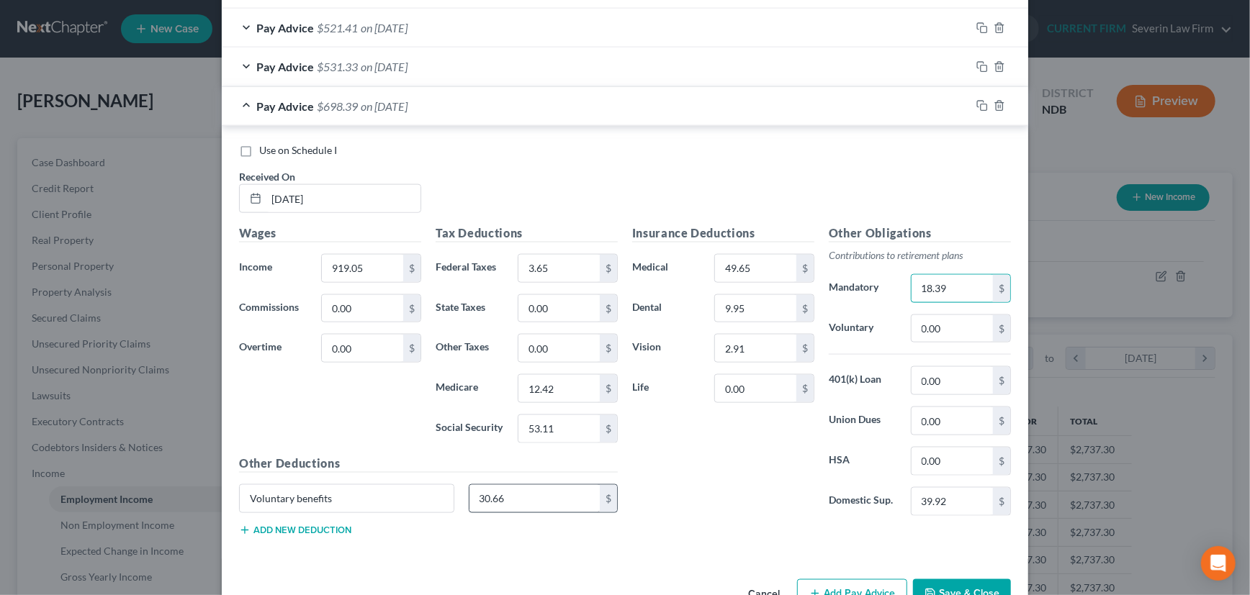
type input "18.39"
click at [498, 496] on input "30.66" at bounding box center [534, 498] width 131 height 27
type input "67.50"
click at [977, 108] on icon "button" at bounding box center [982, 106] width 12 height 12
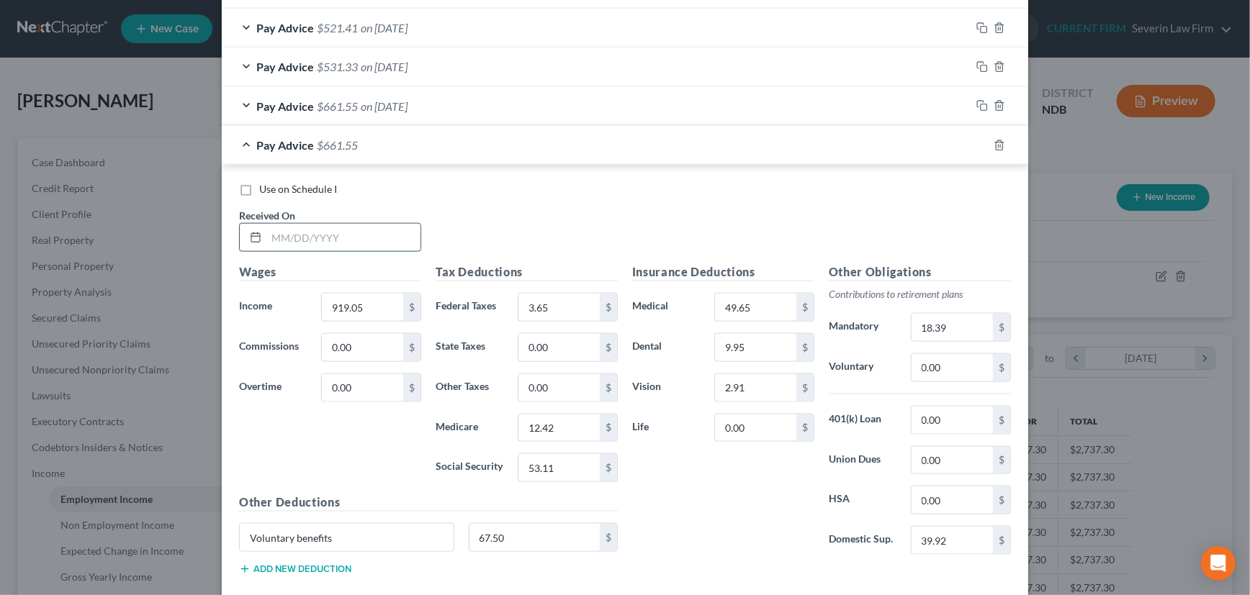
click at [328, 237] on input "text" at bounding box center [343, 237] width 154 height 27
type input "[DATE]"
type input "792.15"
type input "10.58"
type input "45.24"
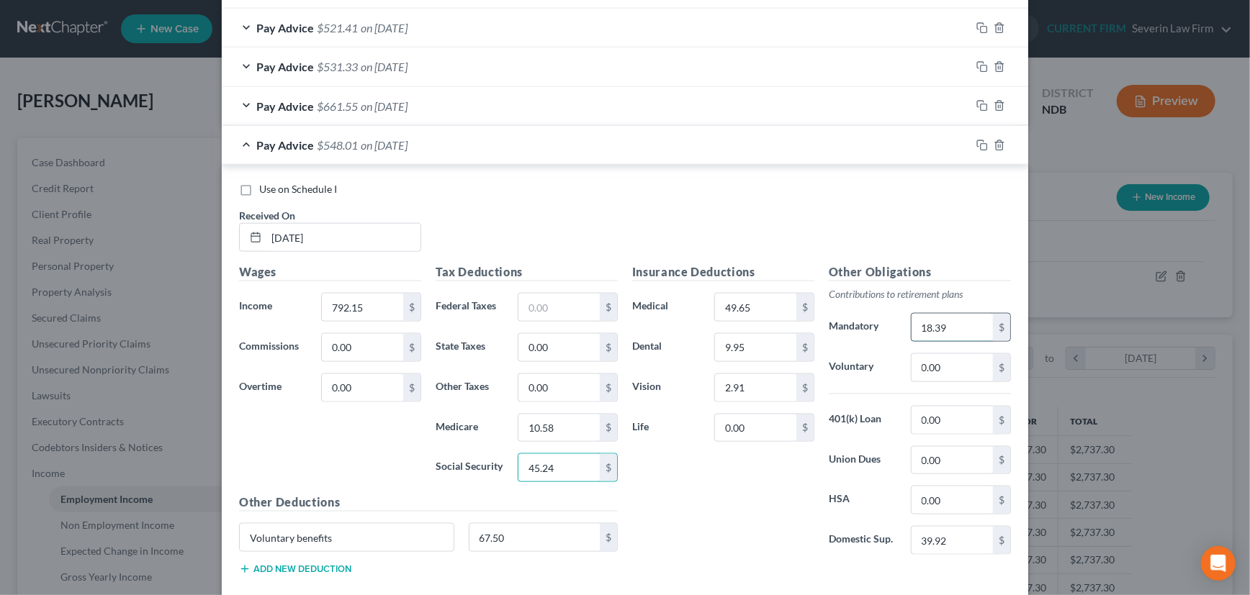
click at [953, 318] on input "18.39" at bounding box center [951, 327] width 81 height 27
type input "15.85"
click at [979, 141] on icon "button" at bounding box center [982, 146] width 12 height 12
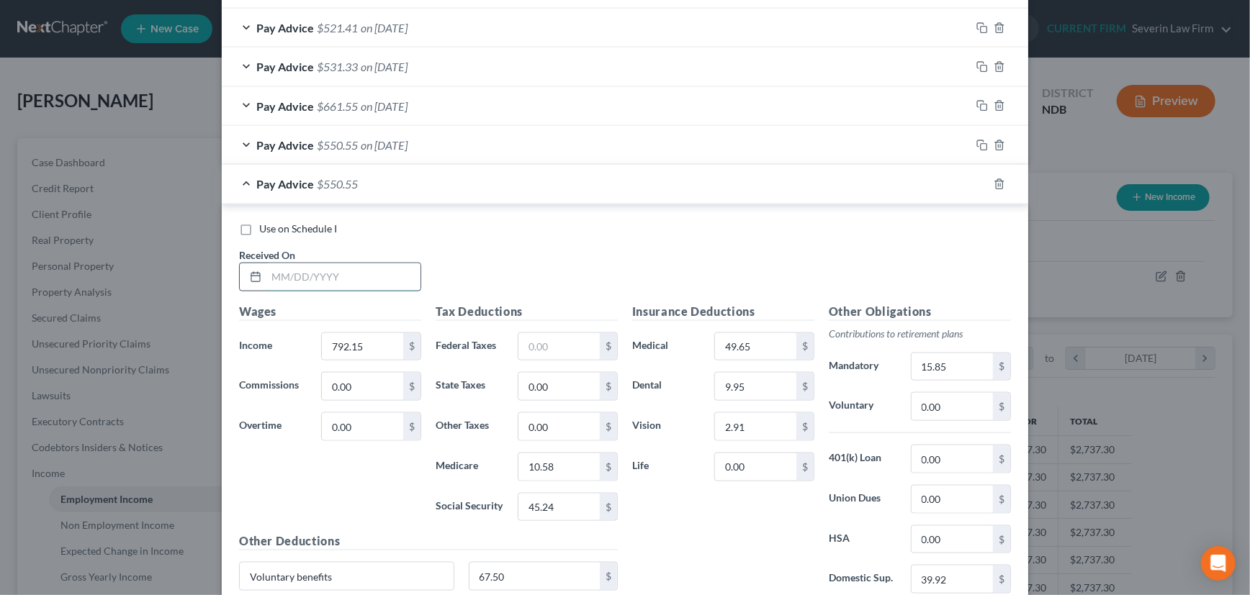
click at [367, 274] on input "text" at bounding box center [343, 277] width 154 height 27
click at [318, 269] on input "text" at bounding box center [343, 277] width 154 height 27
type input "[DATE]"
type input "942.18"
click at [518, 340] on input "text" at bounding box center [558, 346] width 81 height 27
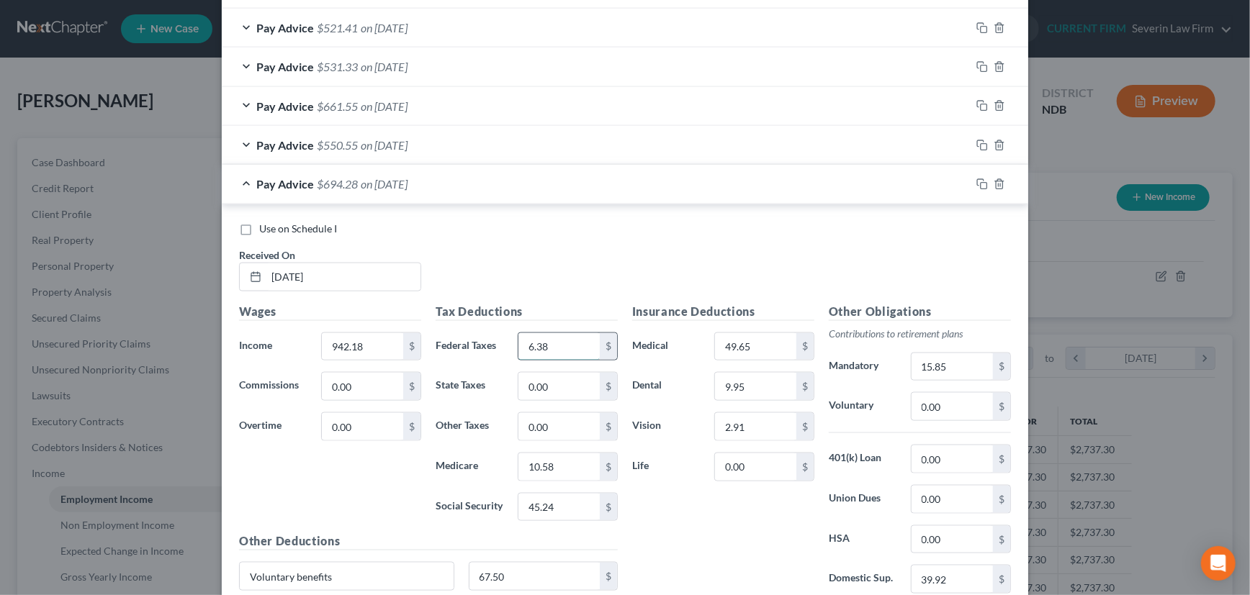
type input "6.38"
type input "12.76"
type input "54.53"
click at [949, 373] on input "15.85" at bounding box center [951, 366] width 81 height 27
type input "18.85"
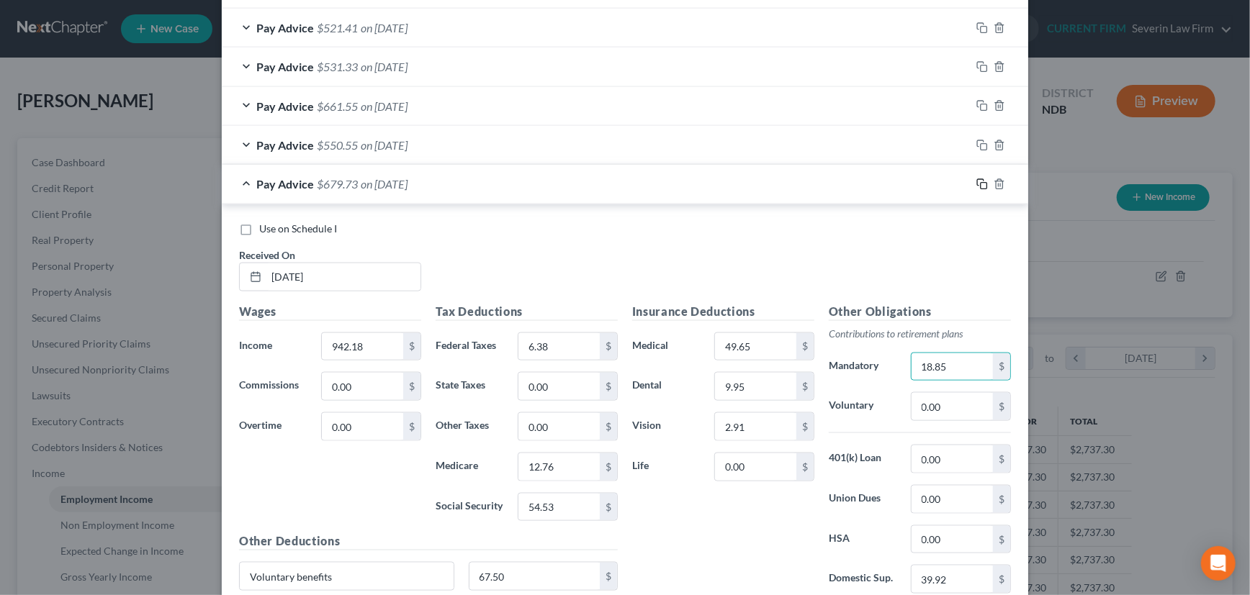
click at [977, 179] on icon "button" at bounding box center [980, 182] width 6 height 6
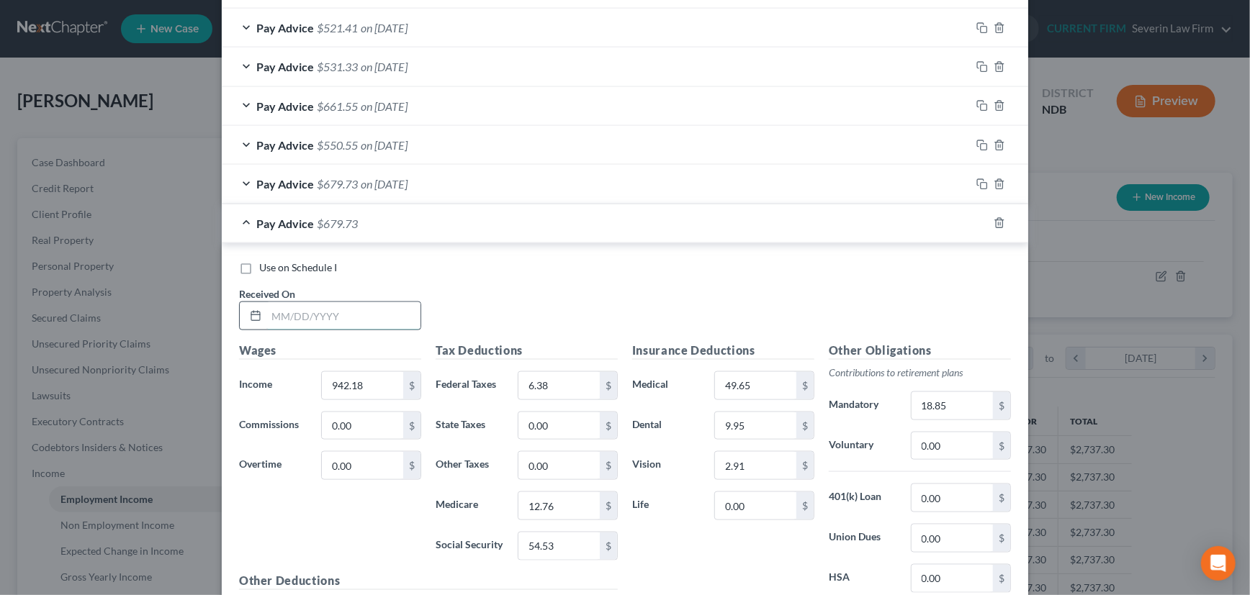
click at [343, 309] on input "text" at bounding box center [343, 315] width 154 height 27
click at [335, 310] on input "text" at bounding box center [343, 315] width 154 height 27
type input "[DATE]"
type input "745.20"
type input "9.90"
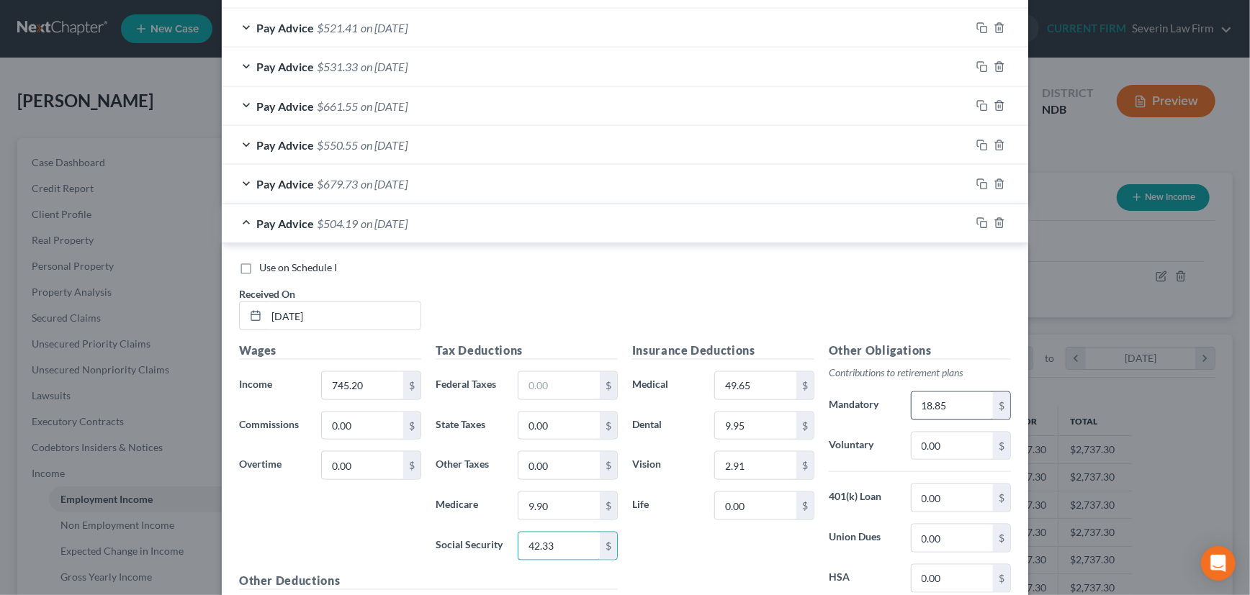
type input "42.33"
click at [932, 399] on input "18.85" at bounding box center [951, 405] width 81 height 27
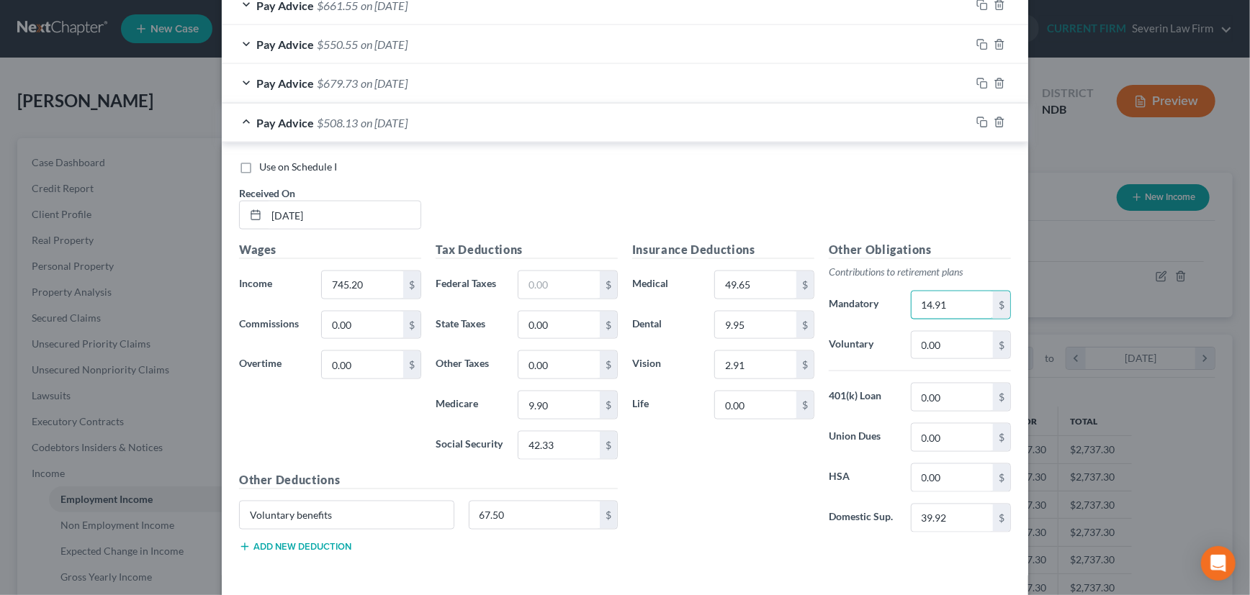
scroll to position [1195, 0]
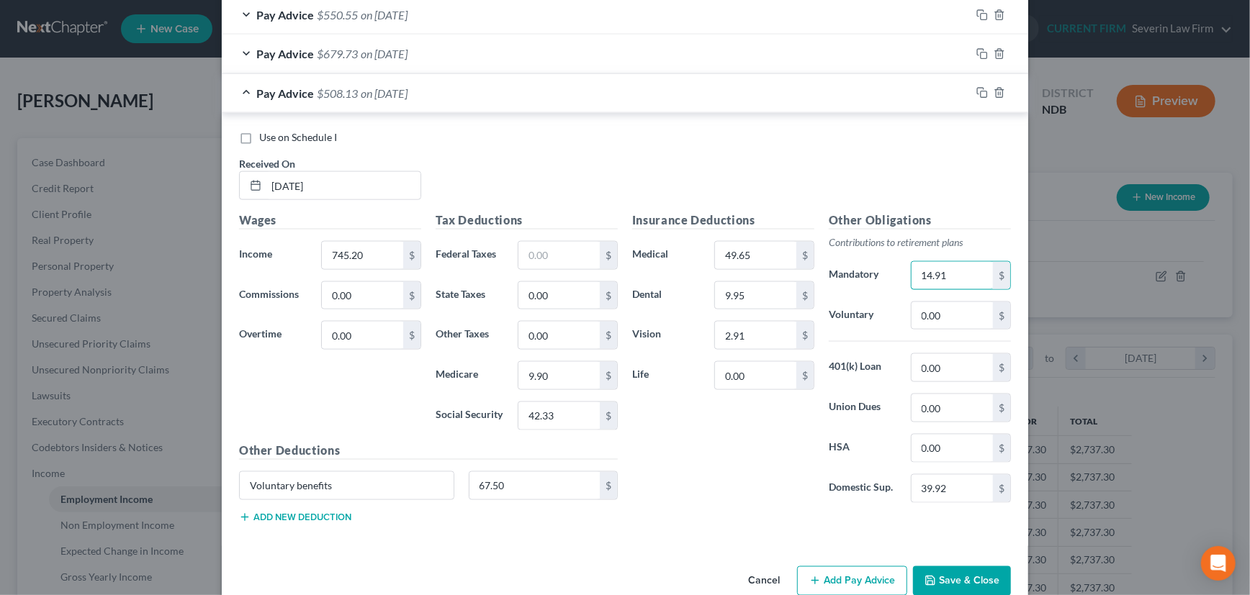
type input "14.91"
click at [978, 89] on icon "button" at bounding box center [982, 93] width 12 height 12
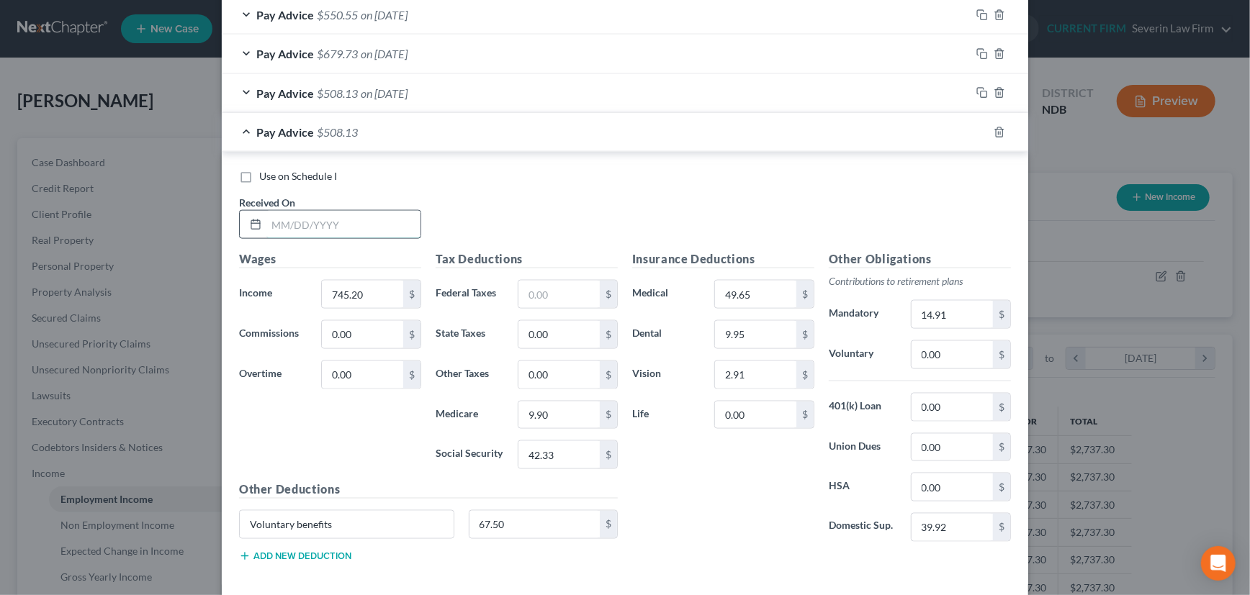
click at [369, 221] on input "text" at bounding box center [343, 224] width 154 height 27
type input "[DATE]"
type input "764.60"
type input "10.18"
type input "43.53"
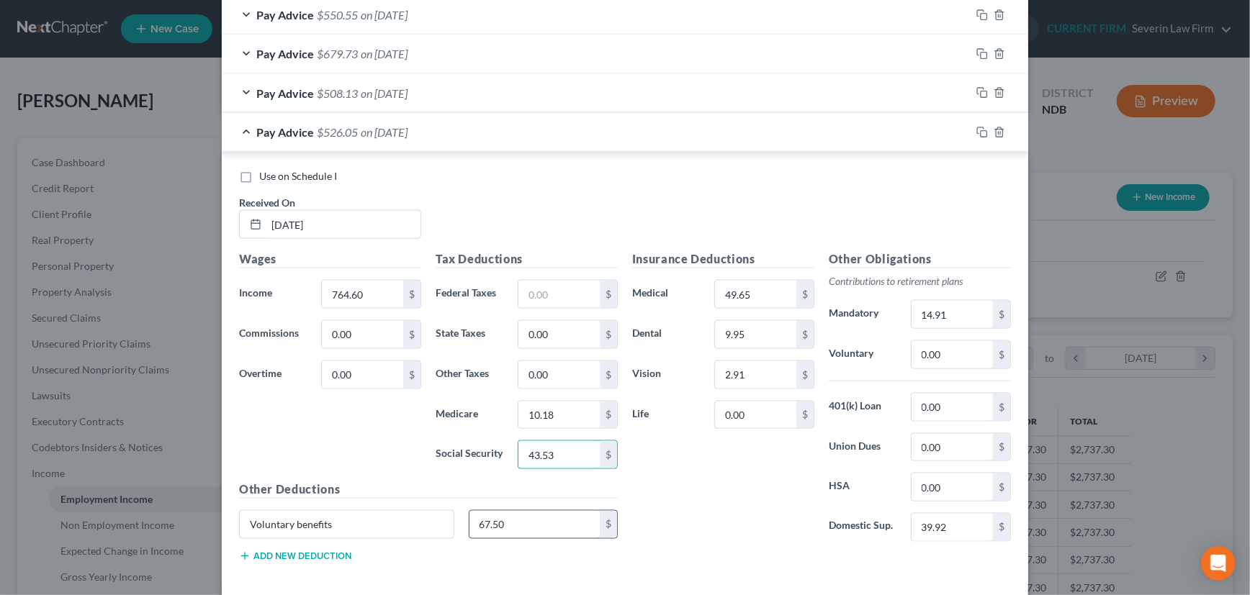
click at [507, 521] on input "67.50" at bounding box center [534, 524] width 131 height 27
type input "54.76"
click at [945, 307] on input "14.91" at bounding box center [951, 314] width 81 height 27
type input "15.30"
click at [291, 220] on input "[DATE]" at bounding box center [343, 224] width 154 height 27
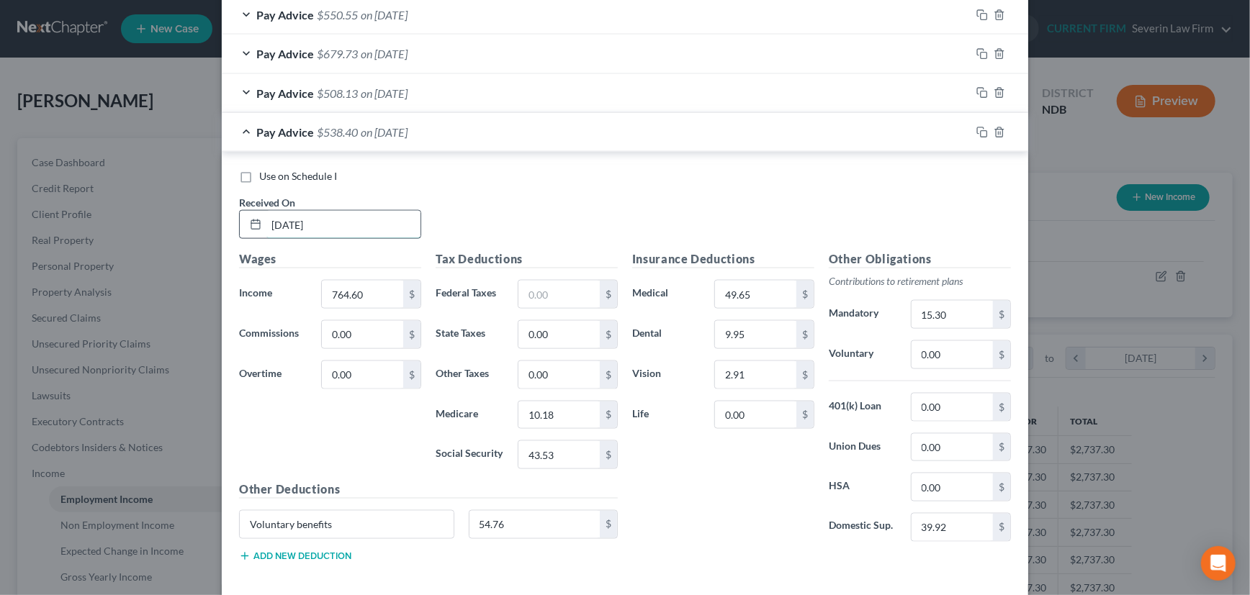
click at [352, 216] on input "[DATE]" at bounding box center [343, 224] width 154 height 27
drag, startPoint x: 352, startPoint y: 216, endPoint x: 230, endPoint y: 216, distance: 122.4
click at [232, 216] on div "Received On * [DATE]" at bounding box center [330, 217] width 197 height 44
type input "[DATE]"
type input "814.78"
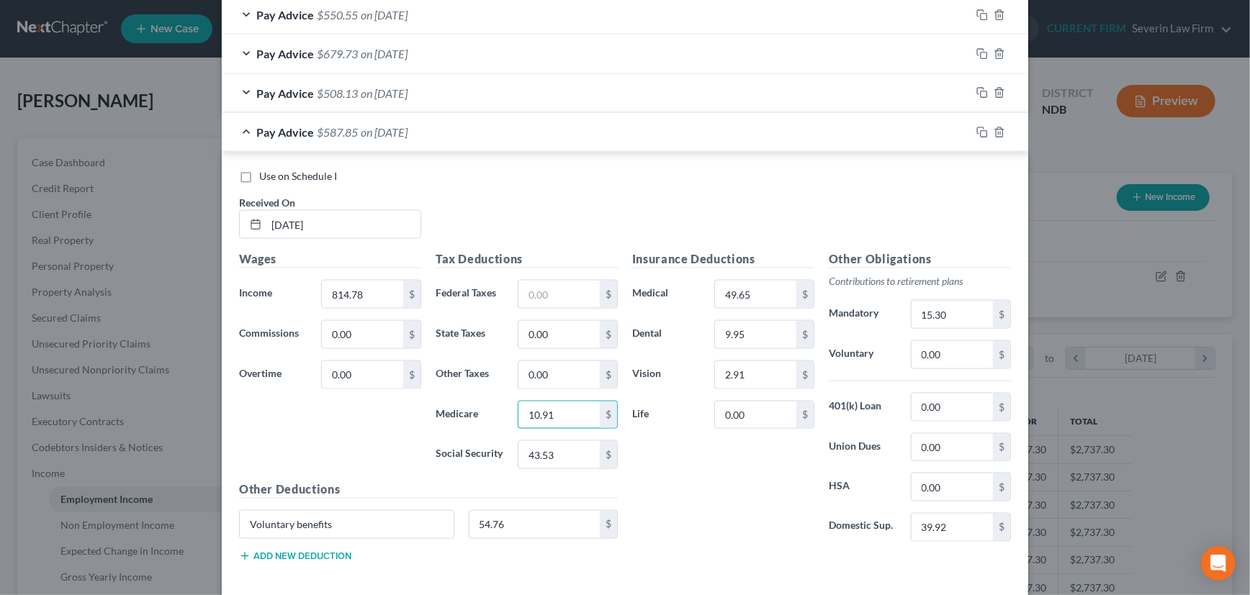
type input "10.91"
type input "46.64"
click at [945, 316] on input "15.30" at bounding box center [951, 314] width 81 height 27
type input "16.30"
click at [504, 528] on input "54.76" at bounding box center [534, 524] width 131 height 27
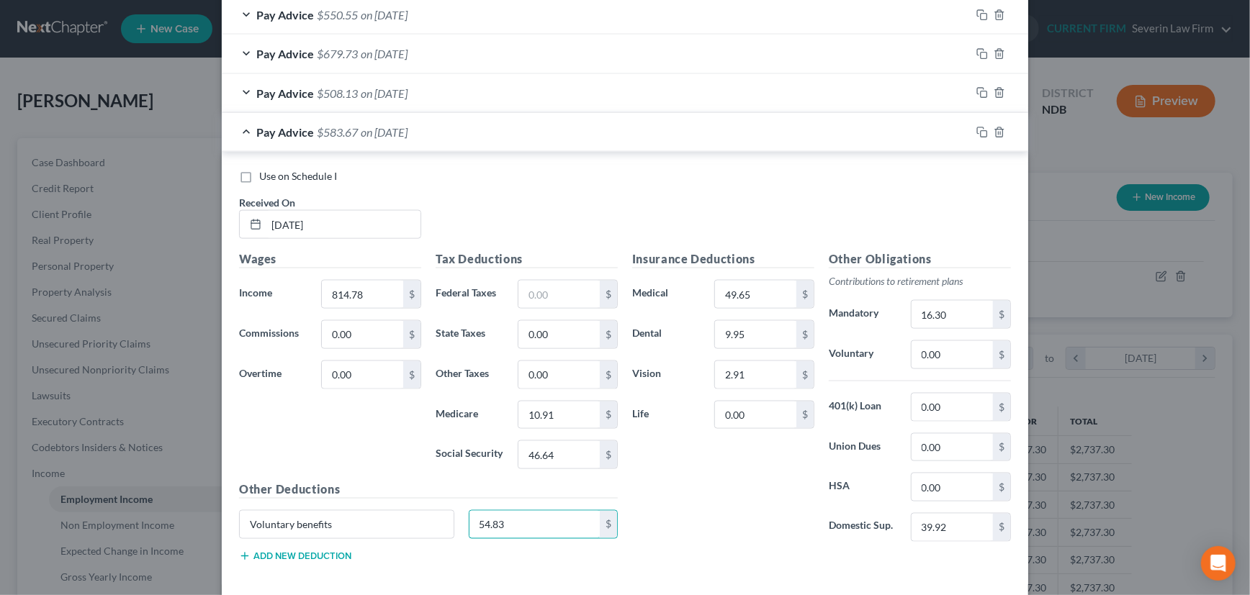
type input "54.83"
drag, startPoint x: 976, startPoint y: 132, endPoint x: 591, endPoint y: 186, distance: 389.0
click at [976, 132] on icon "button" at bounding box center [982, 133] width 12 height 12
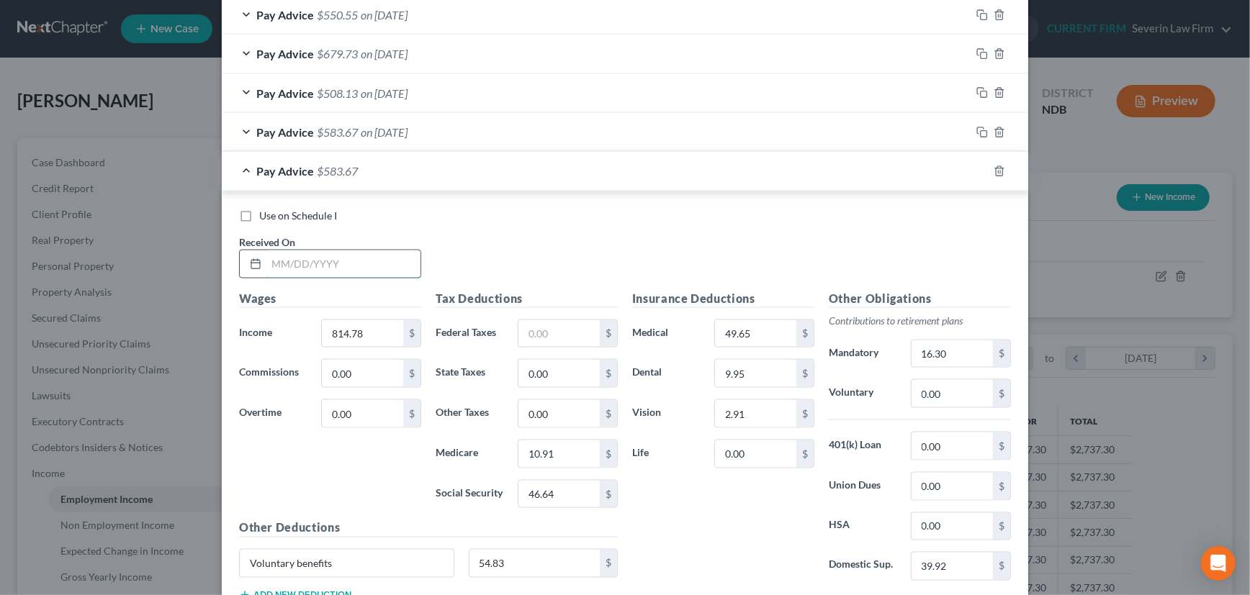
click at [310, 266] on input "text" at bounding box center [343, 264] width 154 height 27
type input "[DATE]"
type input "778.91"
type input "10.38"
type input "44.42"
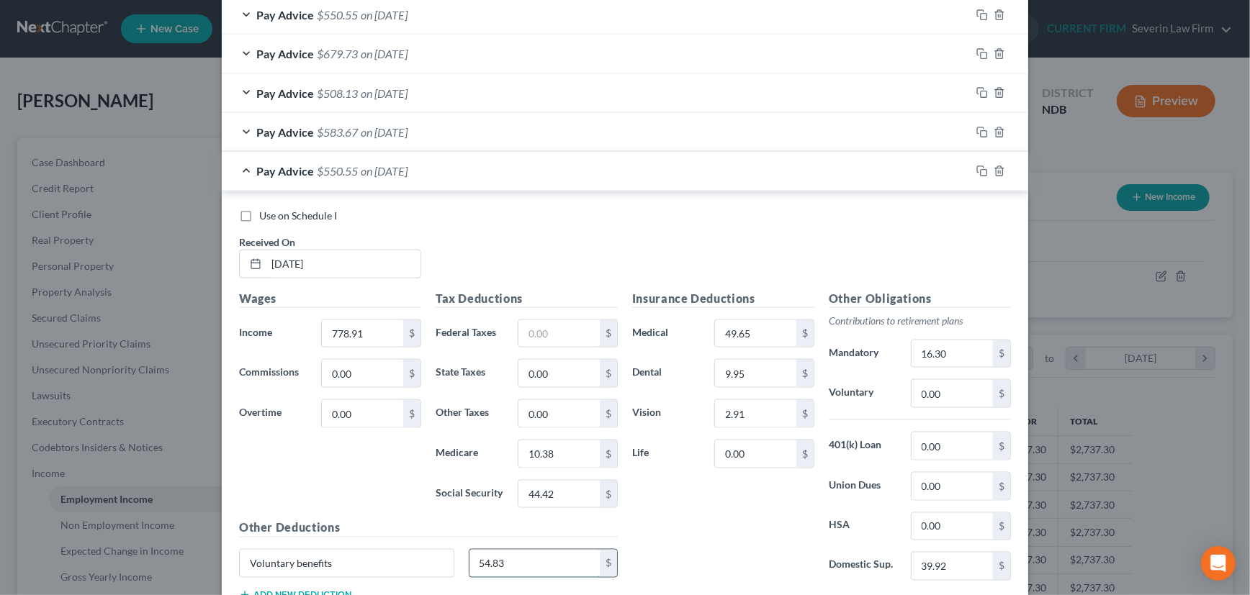
click at [482, 559] on input "54.83" at bounding box center [534, 563] width 131 height 27
type input "45.21"
click at [950, 353] on input "16.30" at bounding box center [951, 354] width 81 height 27
click at [844, 163] on div "Pay Advice $560.97 on [DATE]" at bounding box center [596, 171] width 749 height 38
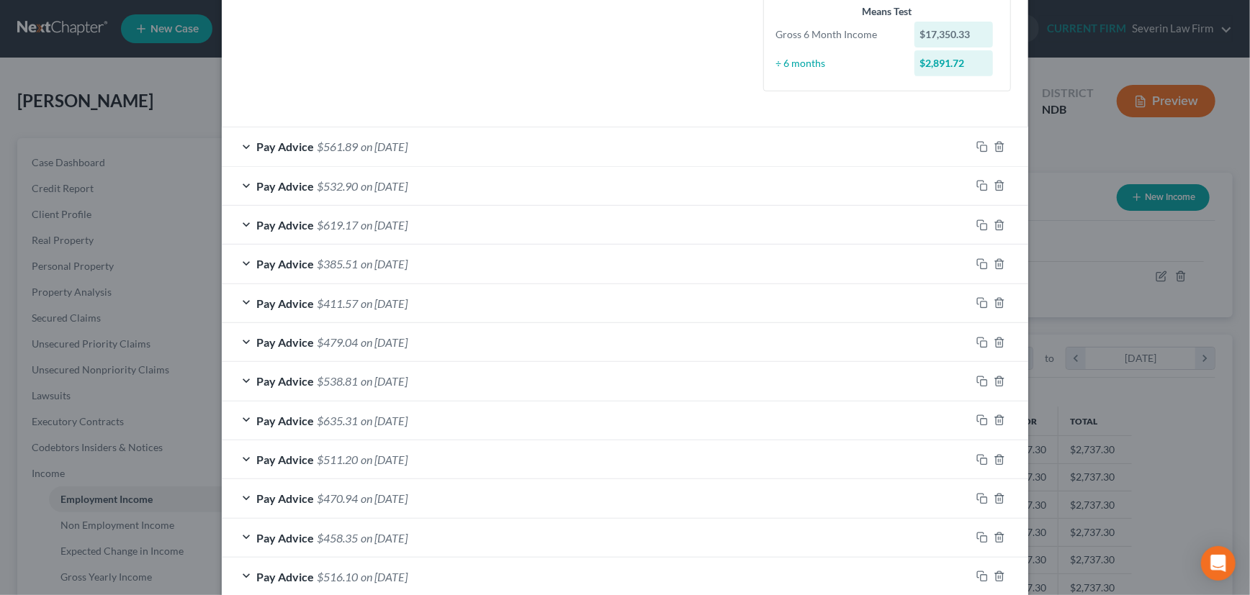
scroll to position [344, 0]
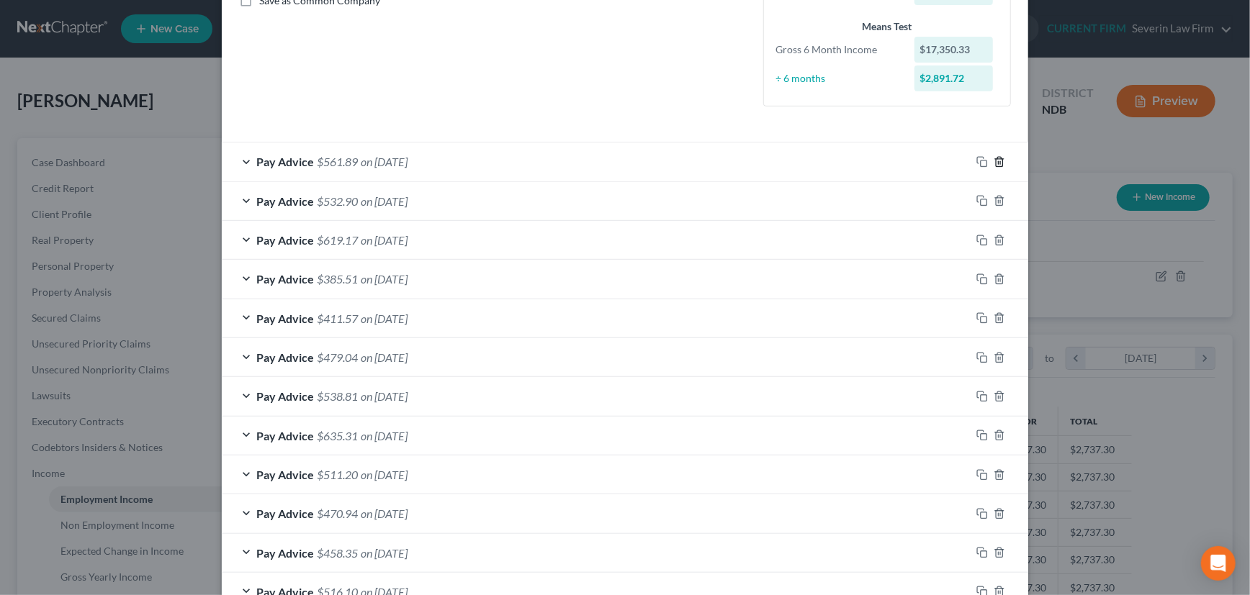
click at [995, 158] on icon "button" at bounding box center [1000, 162] width 12 height 12
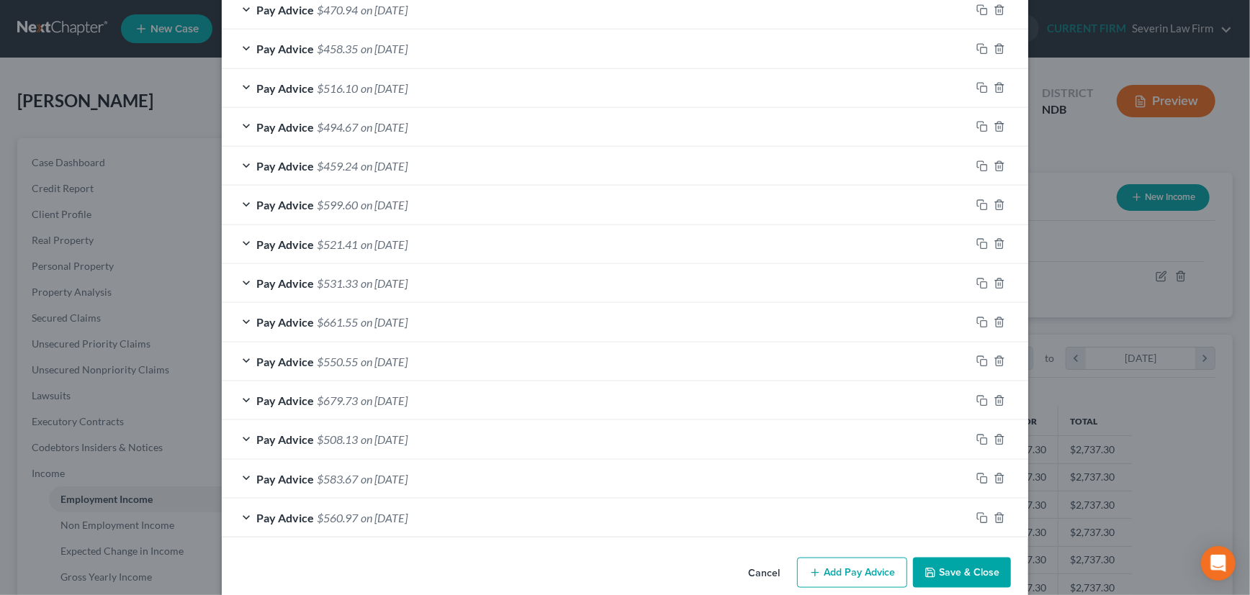
scroll to position [828, 0]
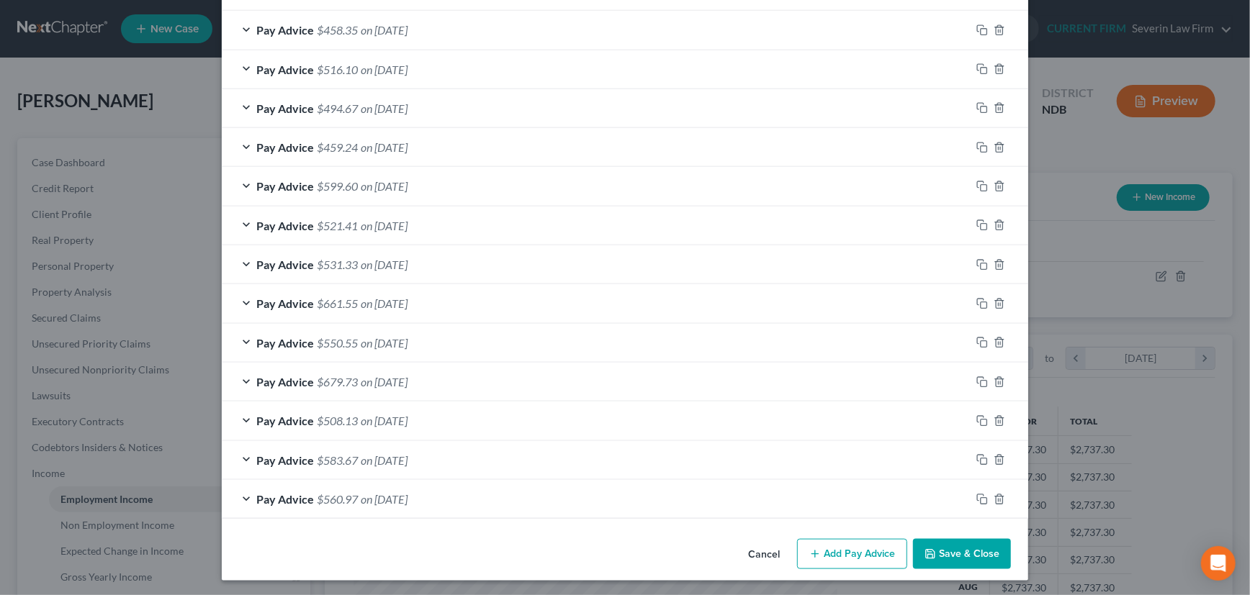
click at [842, 501] on div "Pay Advice $560.97 on [DATE]" at bounding box center [596, 499] width 749 height 38
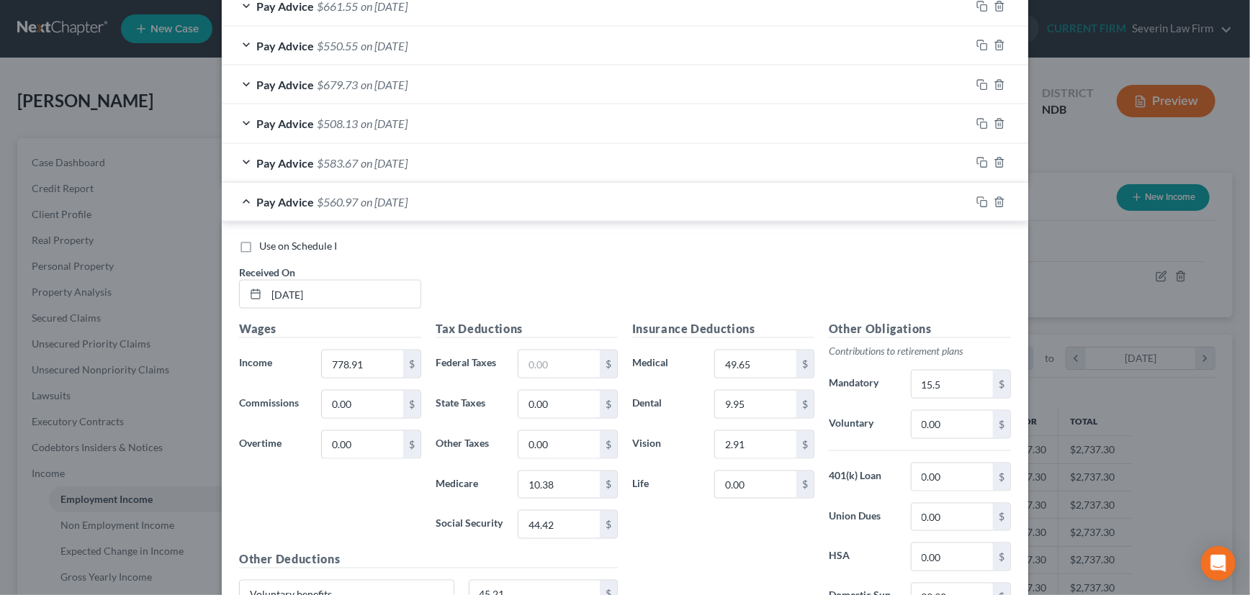
scroll to position [1156, 0]
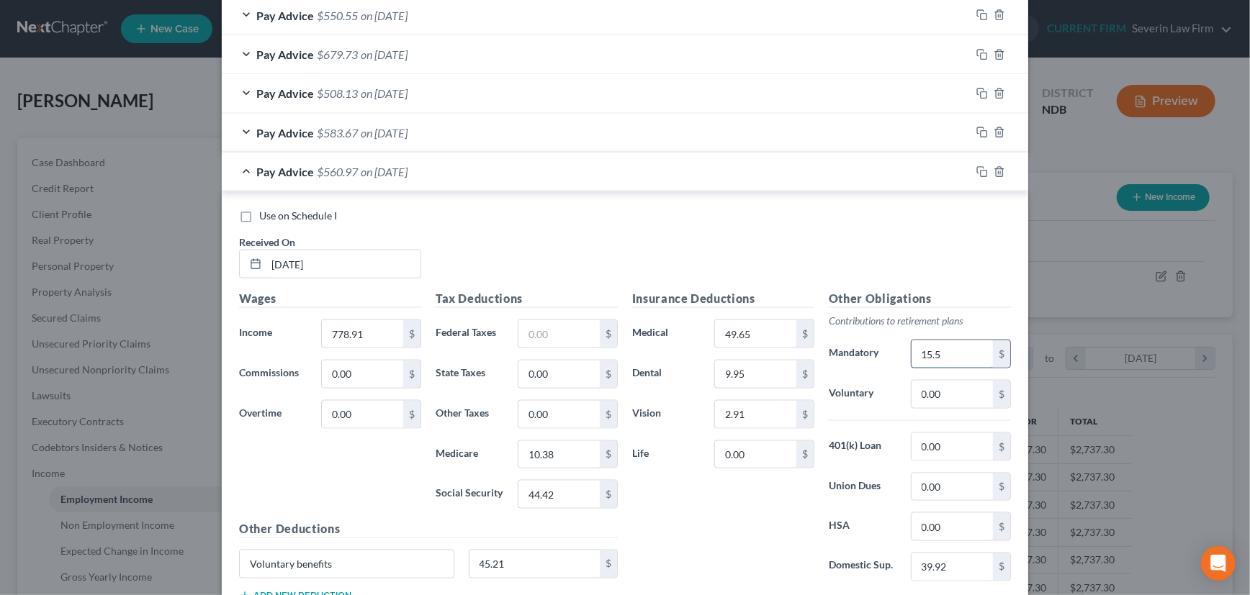
click at [950, 350] on input "15.5" at bounding box center [951, 354] width 81 height 27
drag, startPoint x: 914, startPoint y: 348, endPoint x: 962, endPoint y: 351, distance: 48.3
click at [962, 351] on input "5.58" at bounding box center [951, 354] width 81 height 27
type input "15.58"
click at [824, 172] on div "Pay Advice $560.89 on [DATE]" at bounding box center [596, 172] width 749 height 38
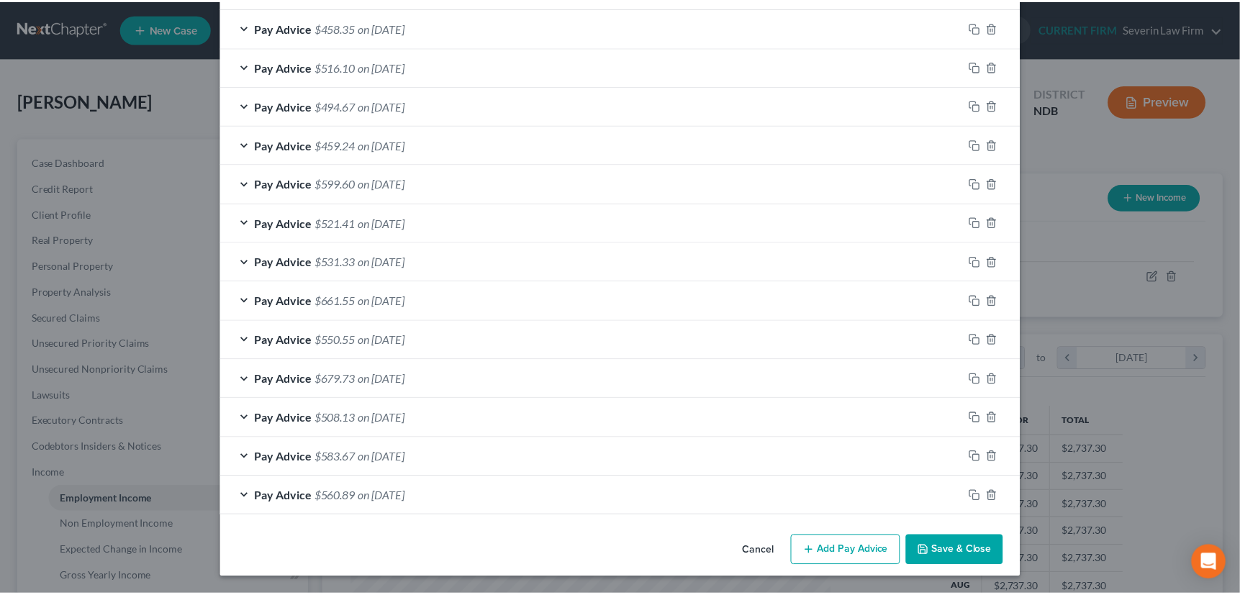
scroll to position [828, 0]
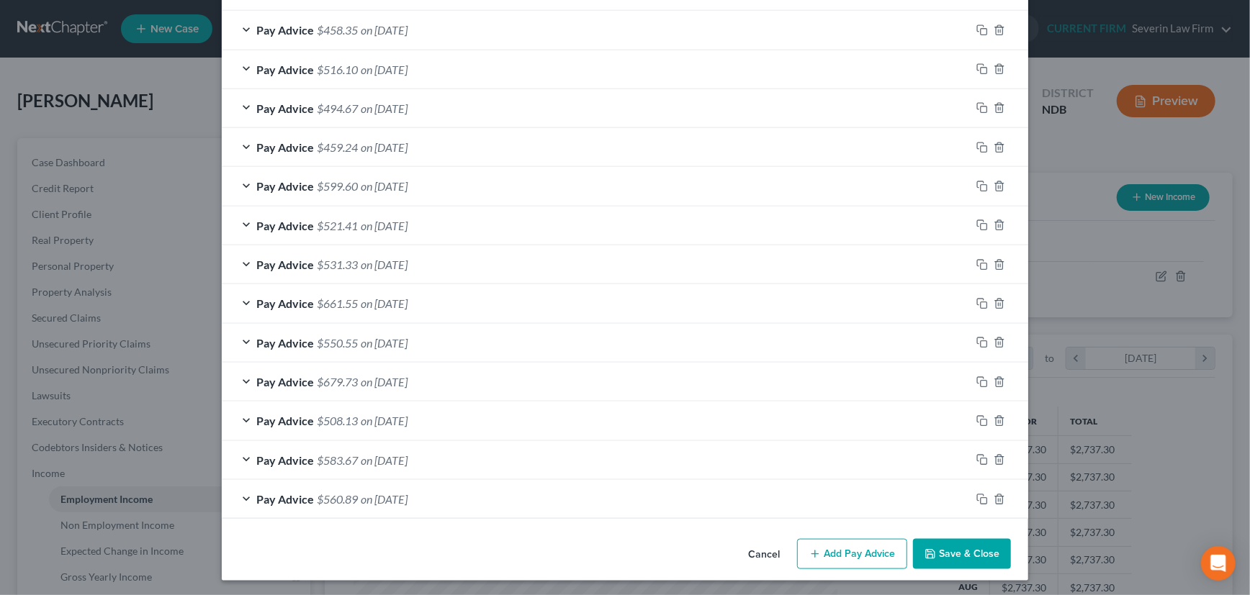
click at [968, 548] on button "Save & Close" at bounding box center [962, 554] width 98 height 30
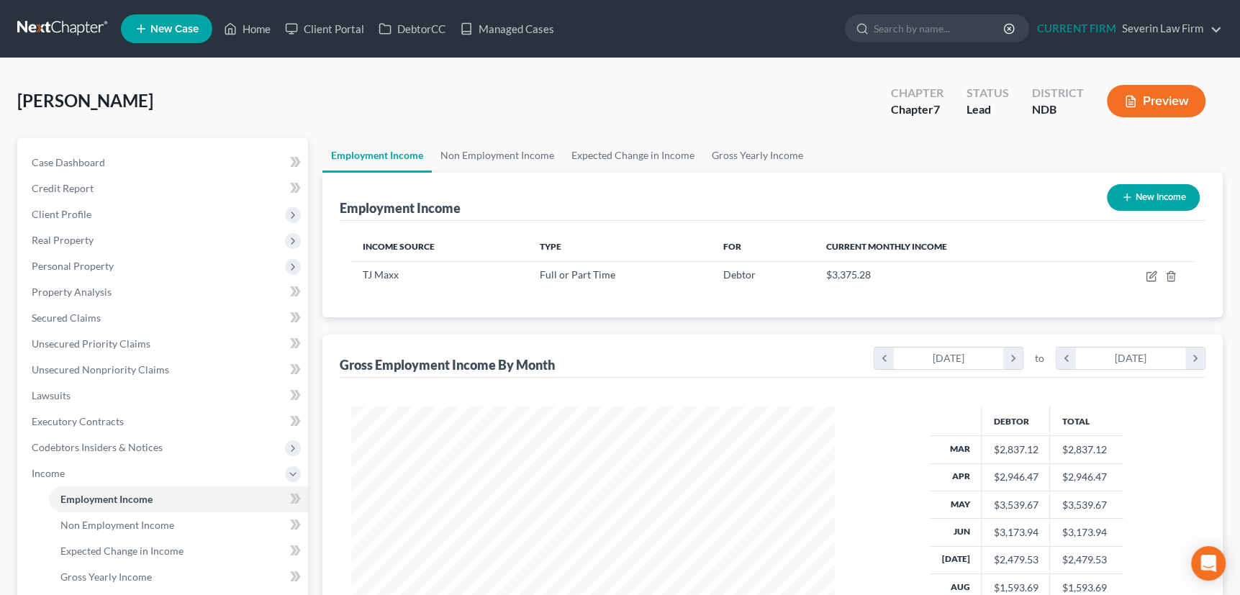
scroll to position [719698, 719447]
click at [762, 153] on link "Gross Yearly Income" at bounding box center [757, 155] width 109 height 35
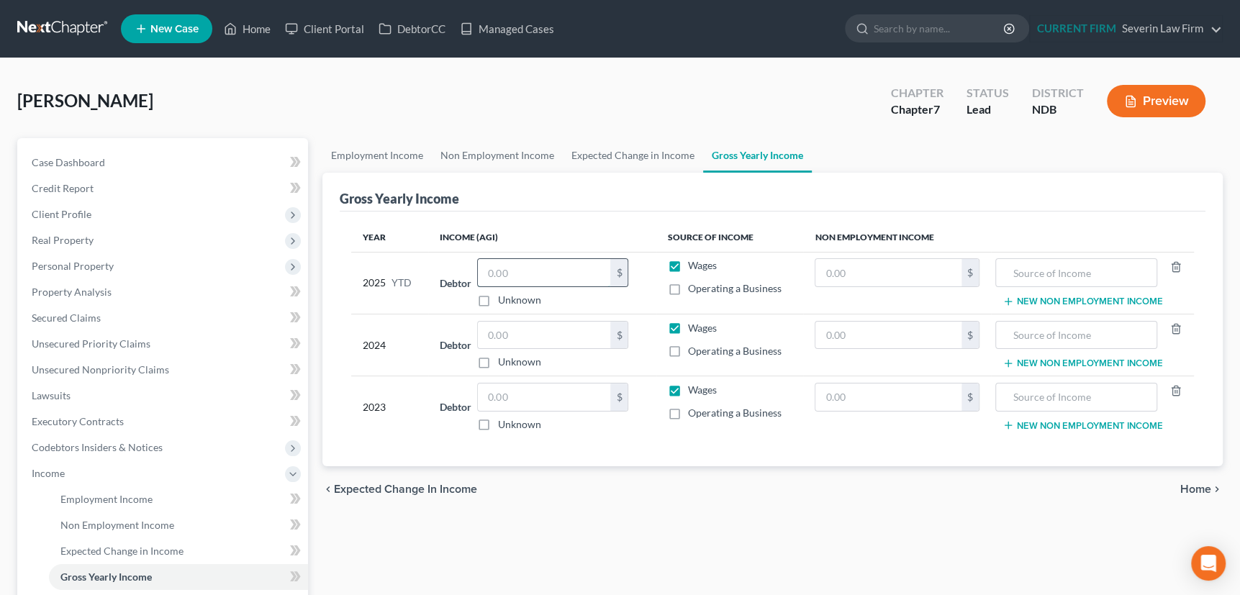
click at [526, 269] on input "text" at bounding box center [544, 272] width 132 height 27
type input "24,673"
click at [521, 330] on input "text" at bounding box center [544, 335] width 132 height 27
type input "35,367"
click at [534, 393] on input "text" at bounding box center [544, 397] width 132 height 27
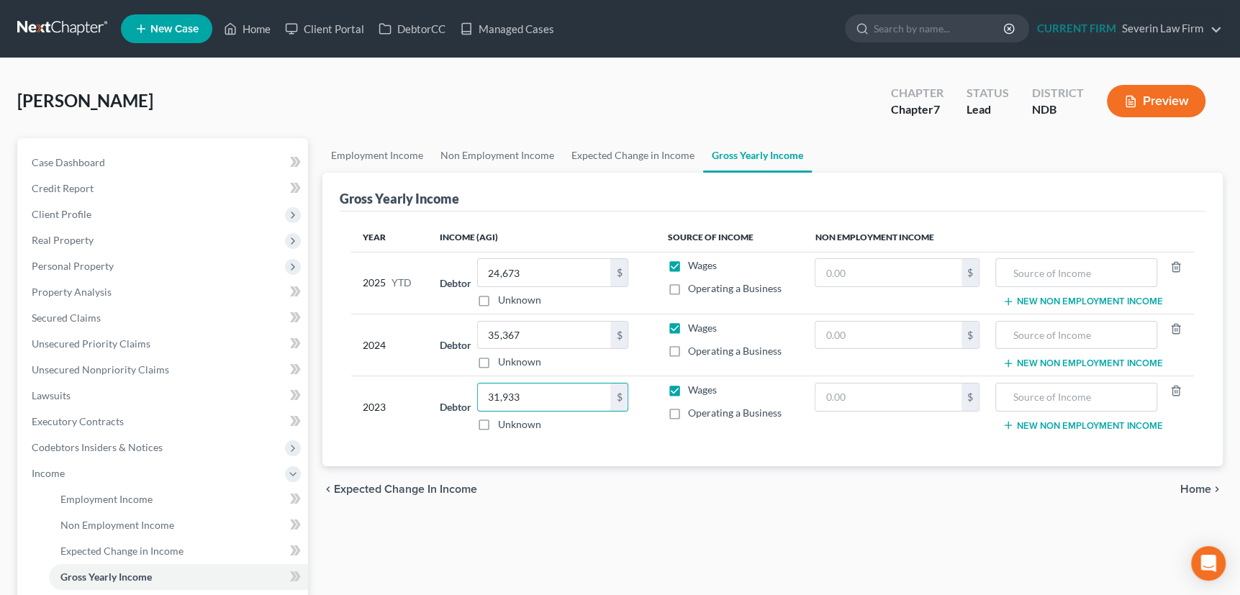
type input "31,933"
click at [45, 468] on span "Income" at bounding box center [48, 473] width 33 height 12
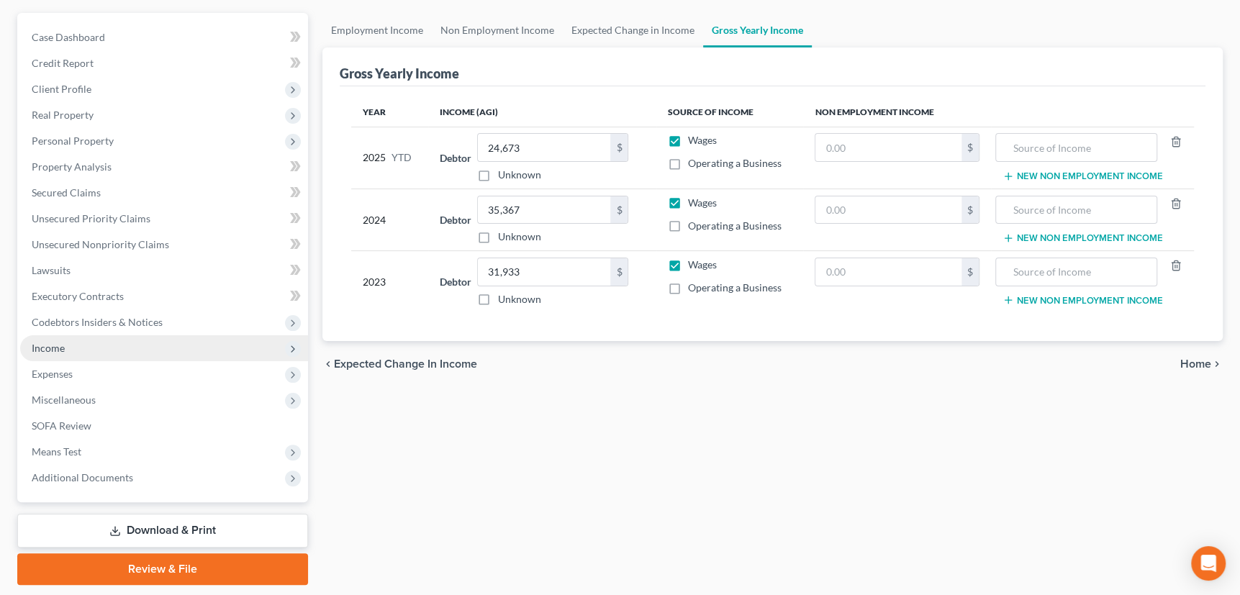
scroll to position [168, 0]
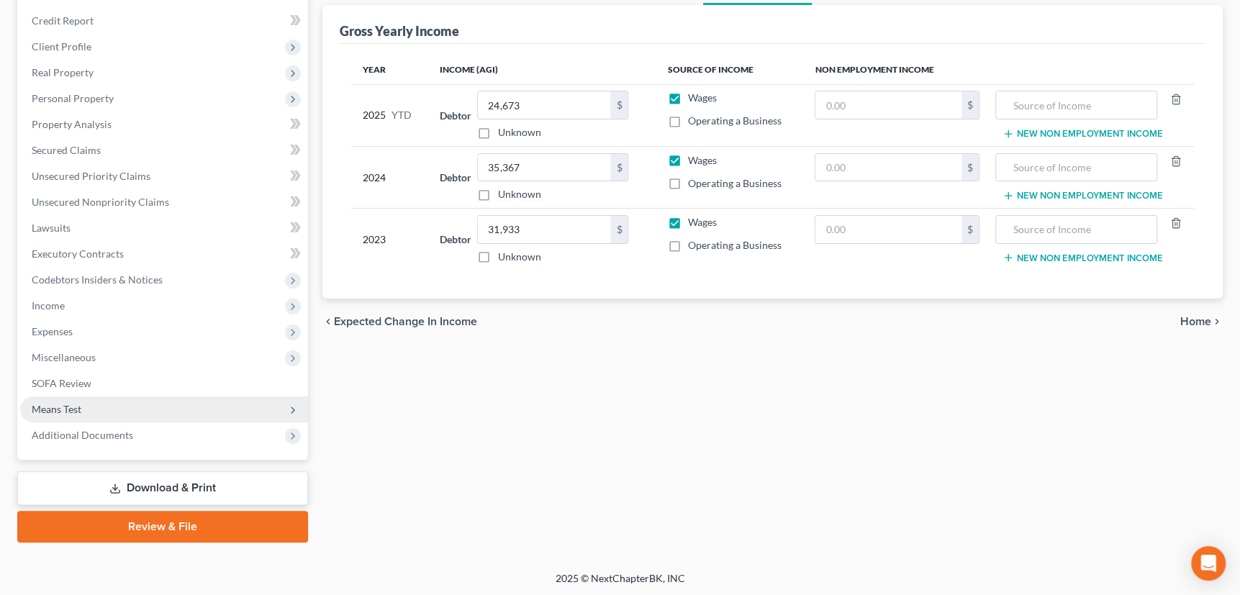
click at [56, 407] on span "Means Test" at bounding box center [57, 409] width 50 height 12
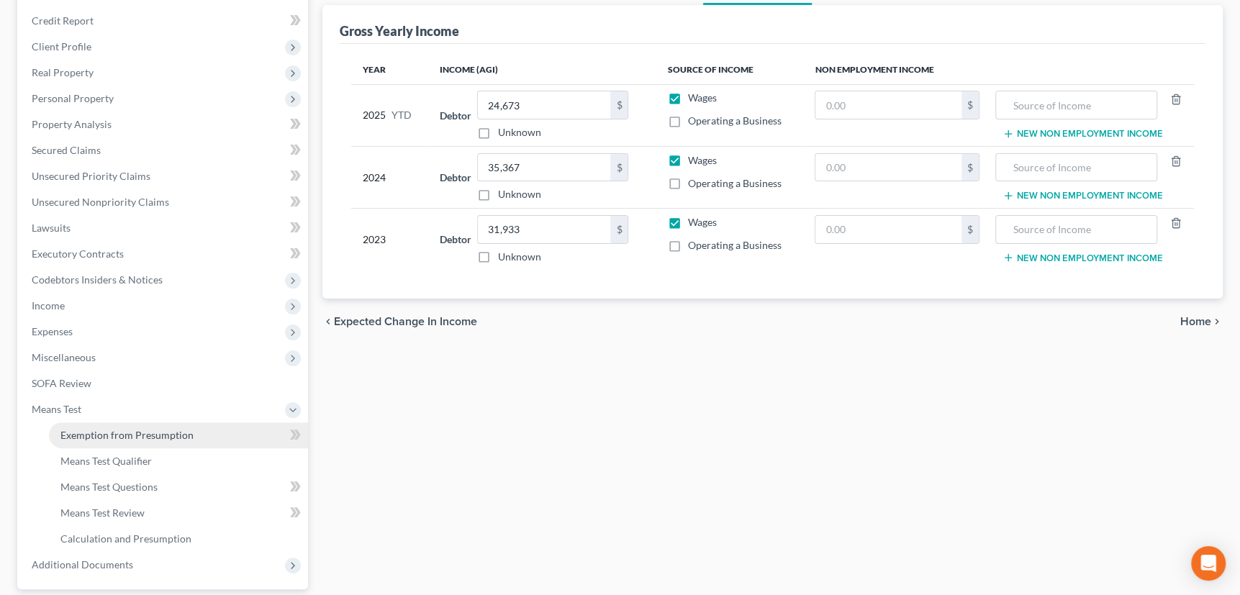
click at [92, 430] on span "Exemption from Presumption" at bounding box center [126, 435] width 133 height 12
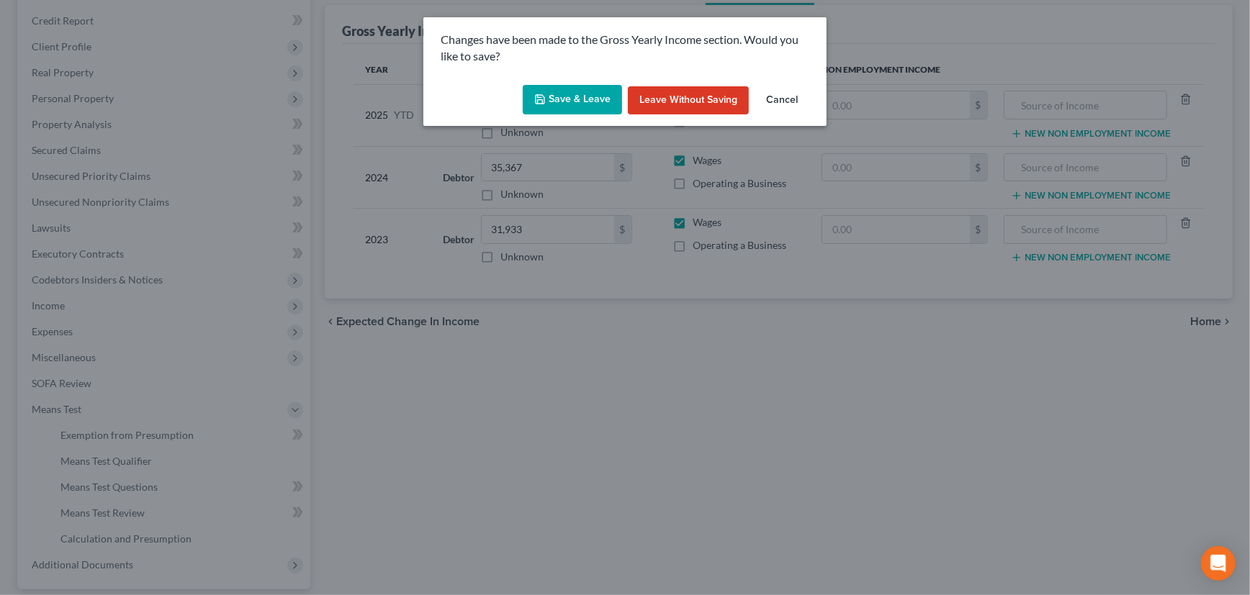
click at [564, 99] on button "Save & Leave" at bounding box center [572, 100] width 99 height 30
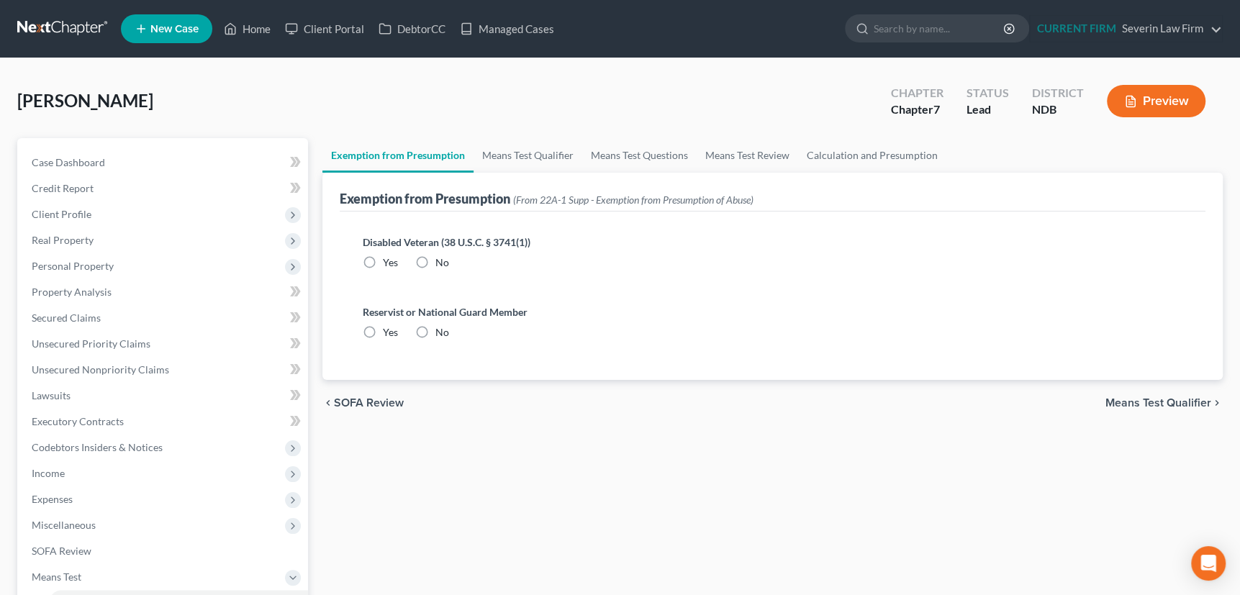
click at [436, 261] on label "No" at bounding box center [443, 263] width 14 height 14
click at [441, 261] on input "No" at bounding box center [445, 260] width 9 height 9
radio input "true"
click at [436, 333] on label "No" at bounding box center [443, 332] width 14 height 14
click at [441, 333] on input "No" at bounding box center [445, 329] width 9 height 9
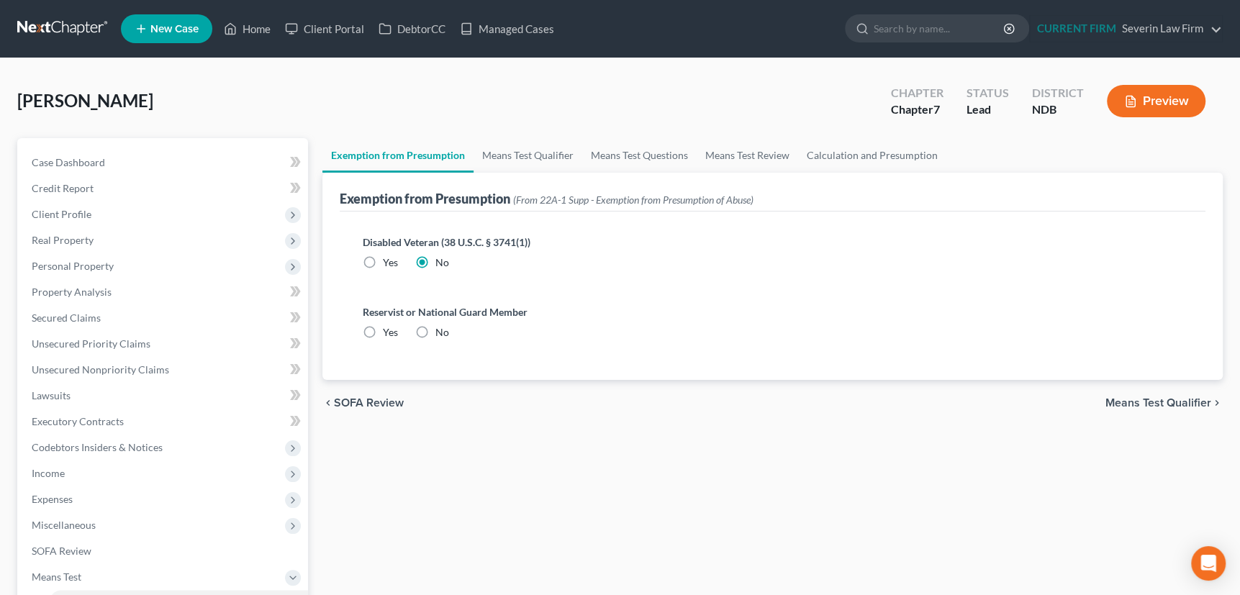
radio input "true"
click at [532, 150] on link "Means Test Qualifier" at bounding box center [528, 155] width 109 height 35
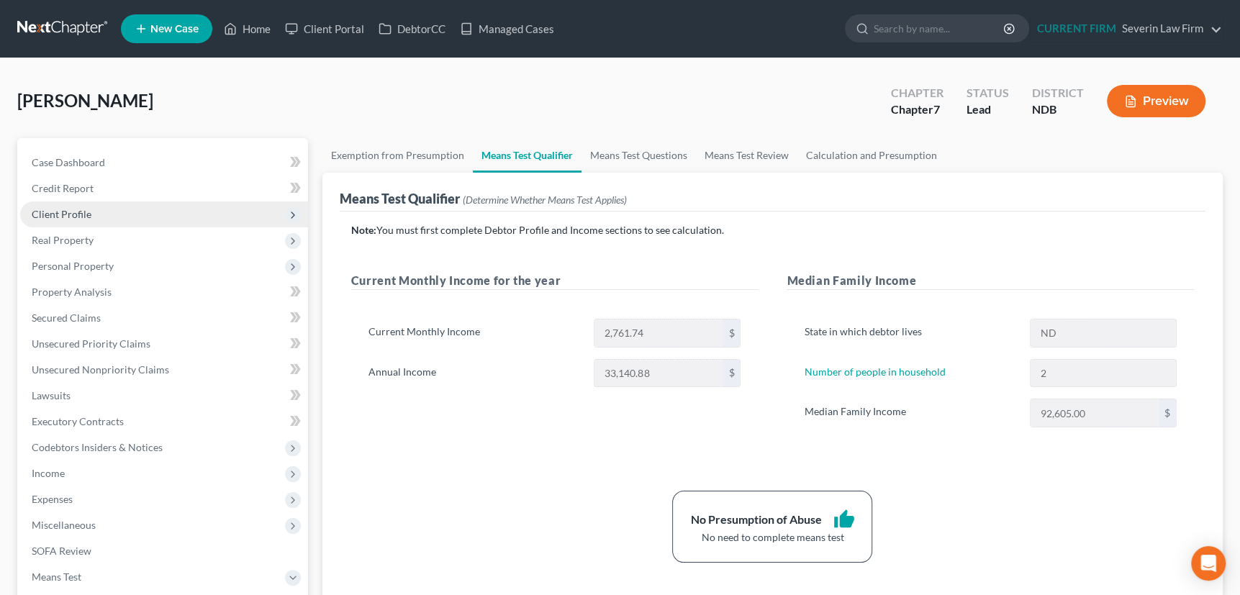
click at [70, 211] on span "Client Profile" at bounding box center [62, 214] width 60 height 12
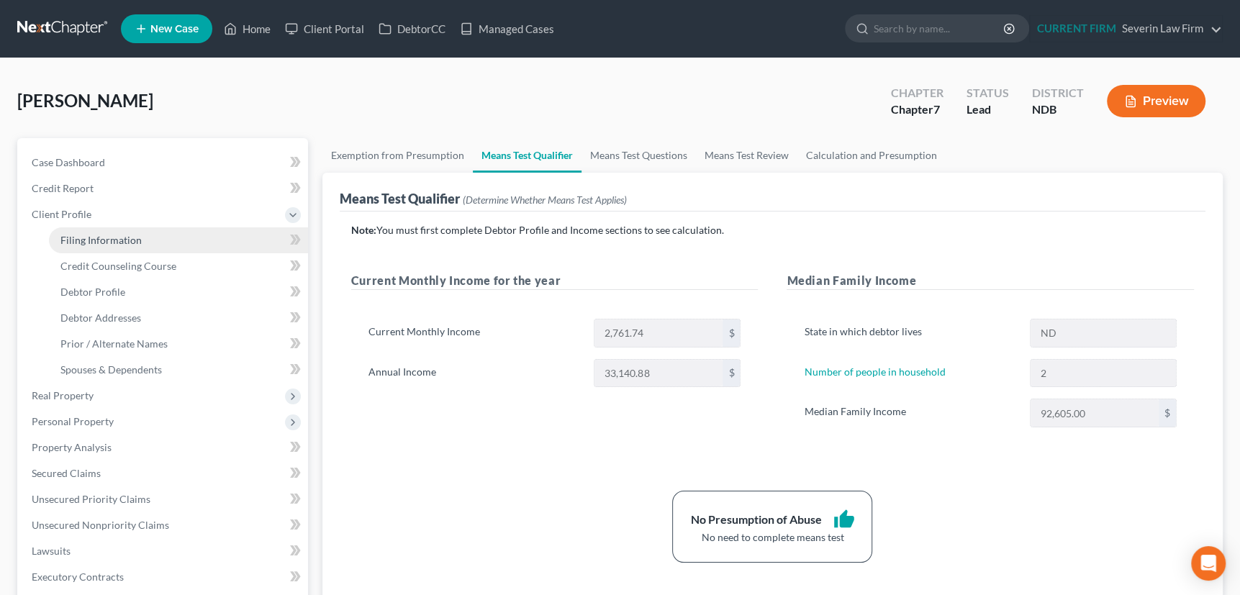
click at [78, 240] on span "Filing Information" at bounding box center [100, 240] width 81 height 12
select select "1"
select select "0"
select select "29"
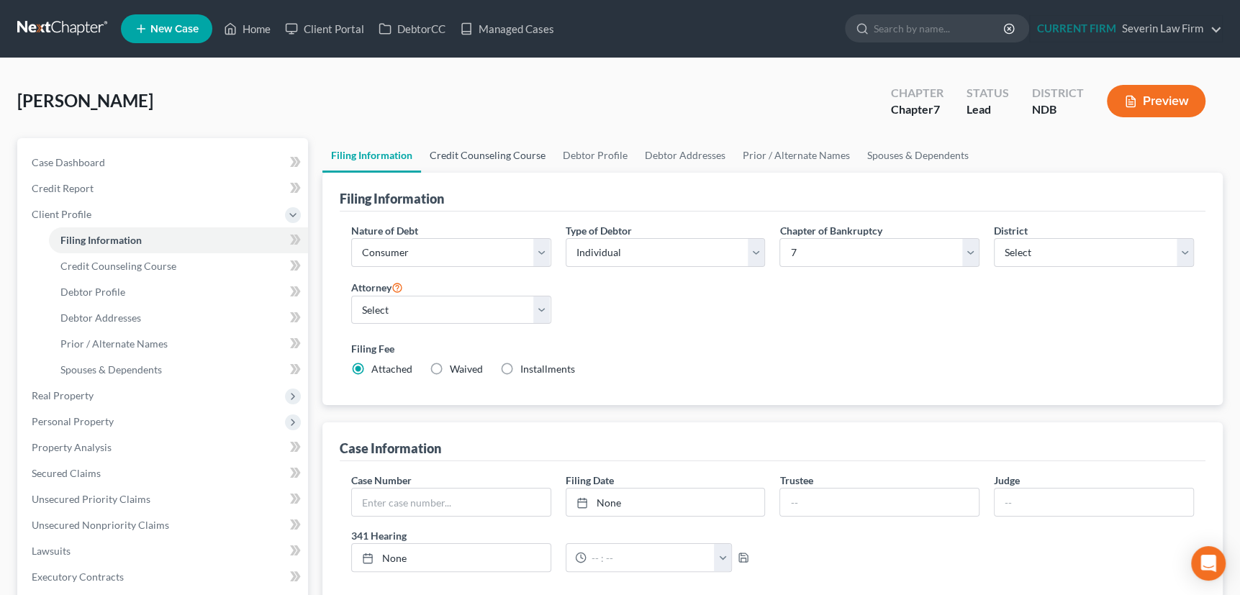
click at [490, 156] on link "Credit Counseling Course" at bounding box center [487, 155] width 133 height 35
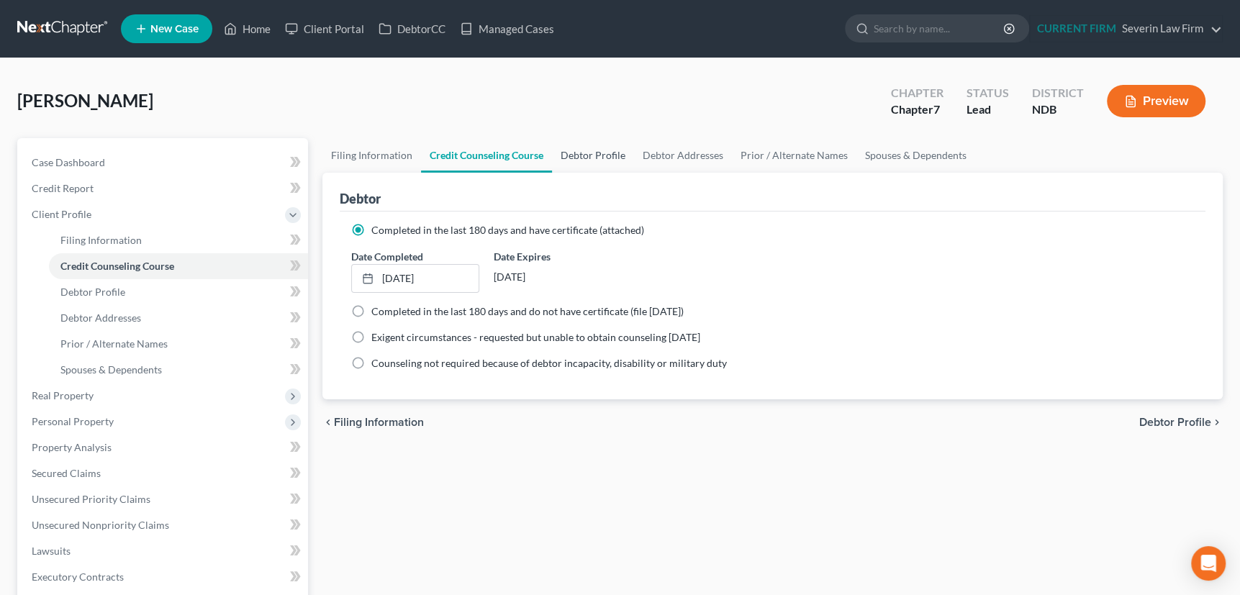
click at [596, 152] on link "Debtor Profile" at bounding box center [593, 155] width 82 height 35
select select "0"
select select "1"
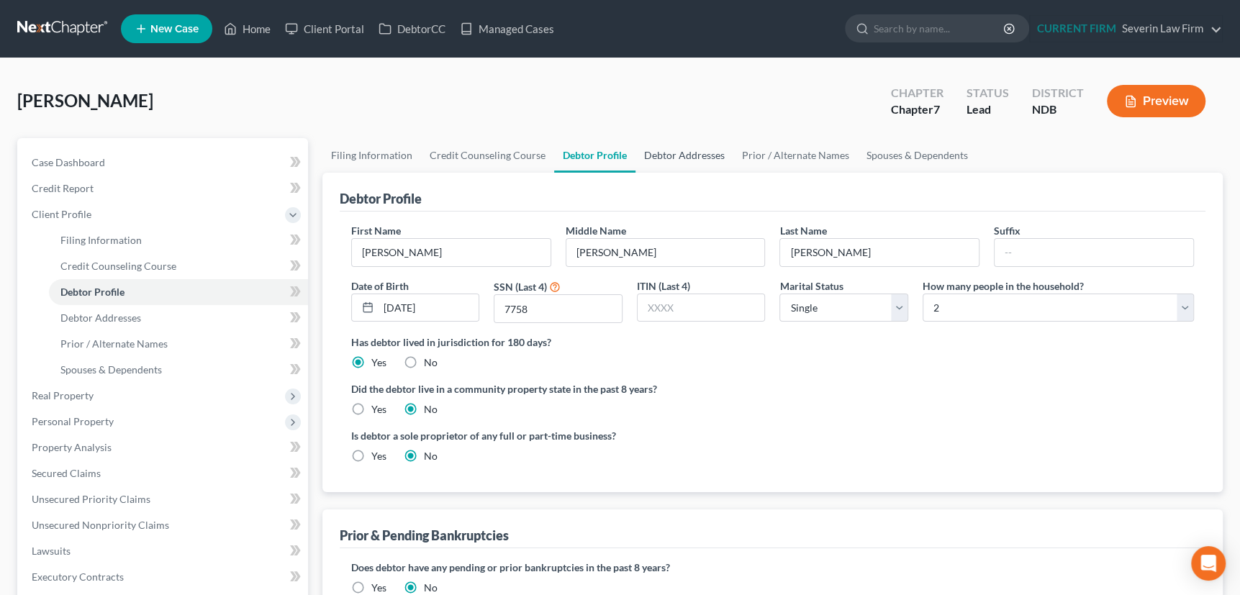
click at [683, 150] on link "Debtor Addresses" at bounding box center [685, 155] width 98 height 35
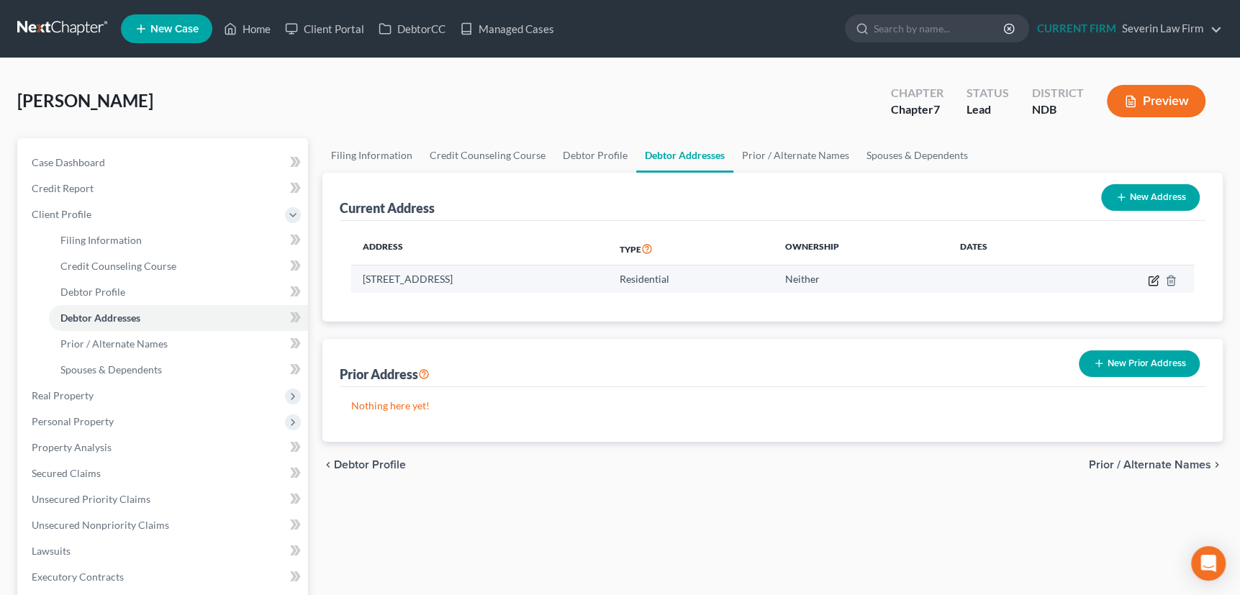
click at [1149, 275] on icon "button" at bounding box center [1154, 281] width 12 height 12
select select "29"
select select "0"
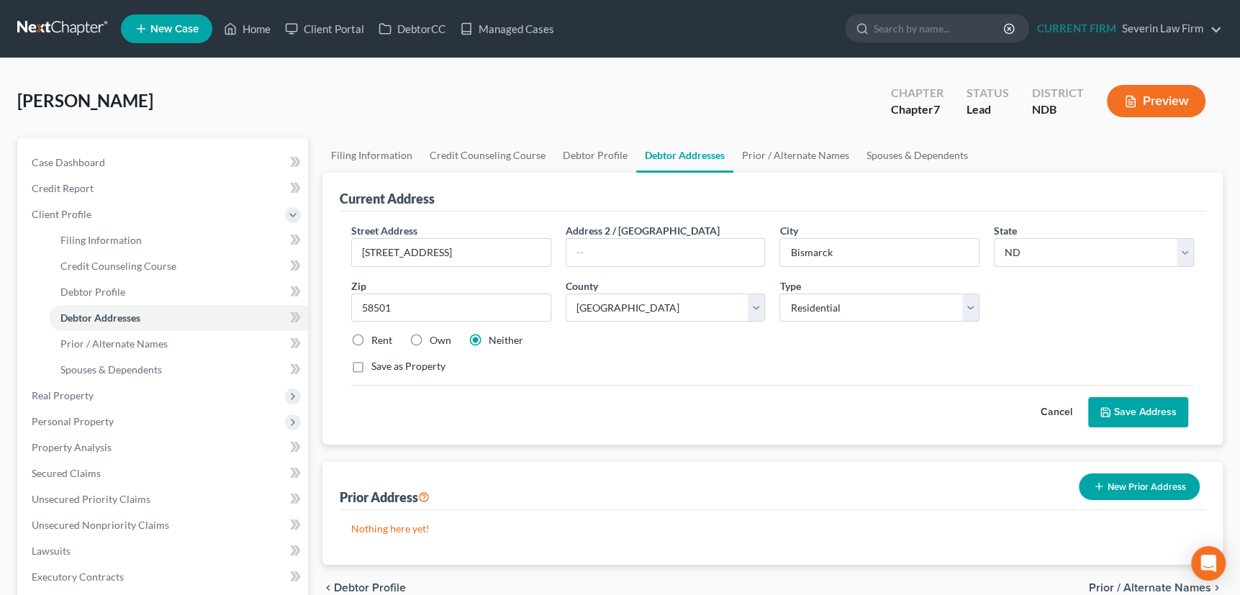
click at [371, 339] on label "Rent" at bounding box center [381, 340] width 21 height 14
click at [377, 339] on input "Rent" at bounding box center [381, 337] width 9 height 9
radio input "true"
click at [1166, 404] on button "Save Address" at bounding box center [1139, 412] width 100 height 30
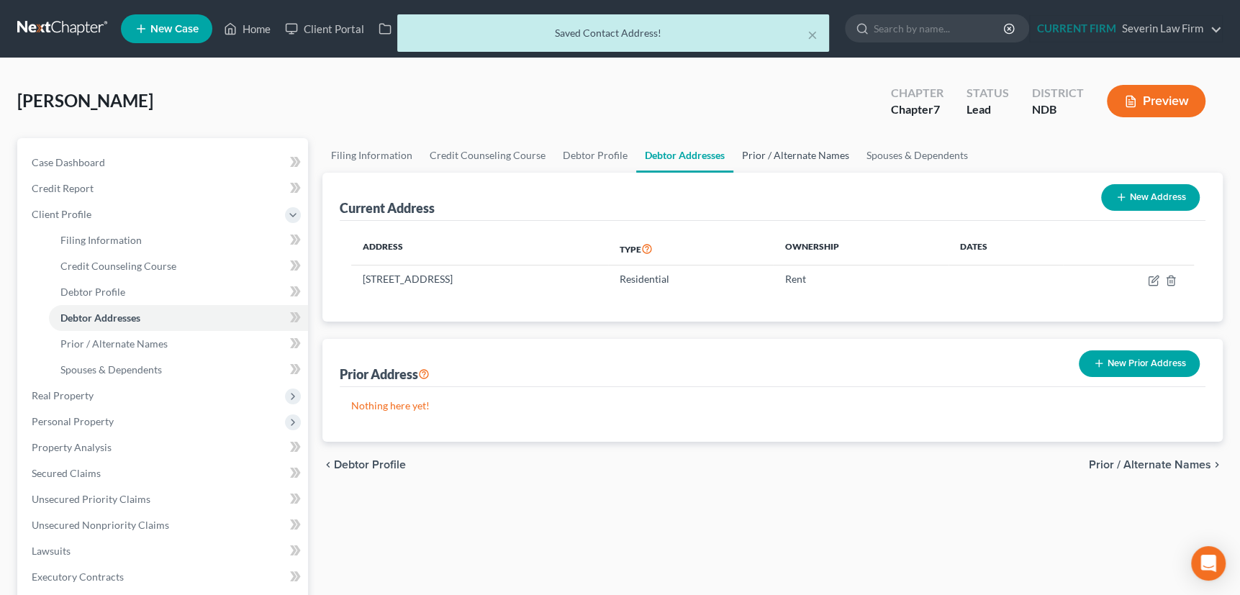
click at [798, 153] on link "Prior / Alternate Names" at bounding box center [796, 155] width 125 height 35
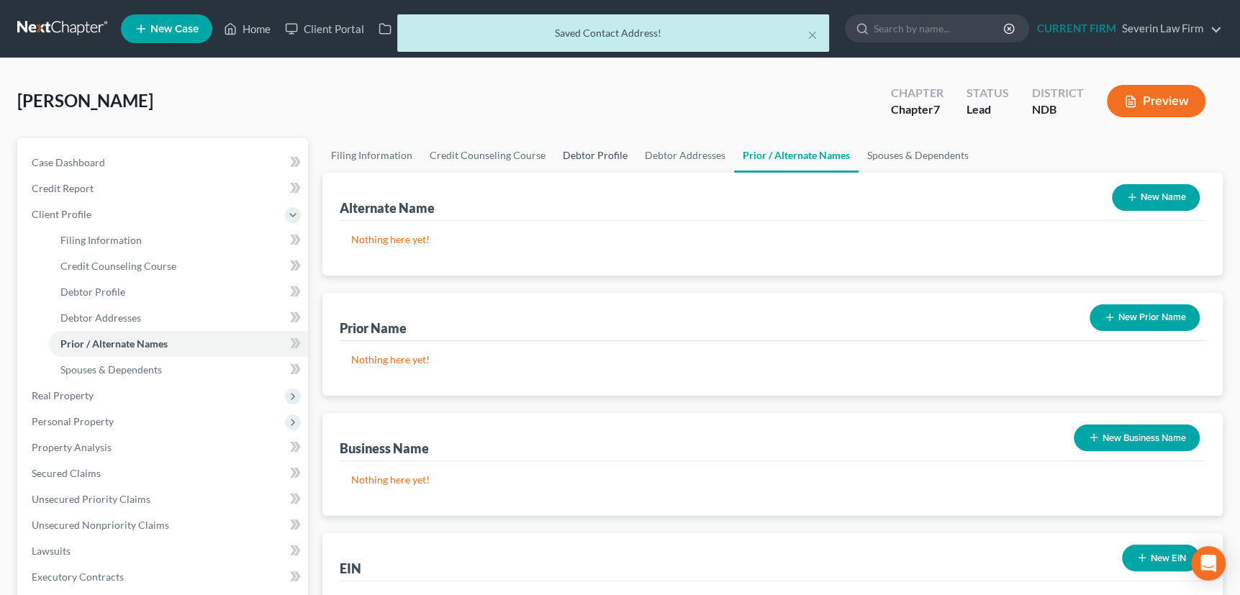
click at [583, 158] on link "Debtor Profile" at bounding box center [595, 155] width 82 height 35
select select "0"
select select "1"
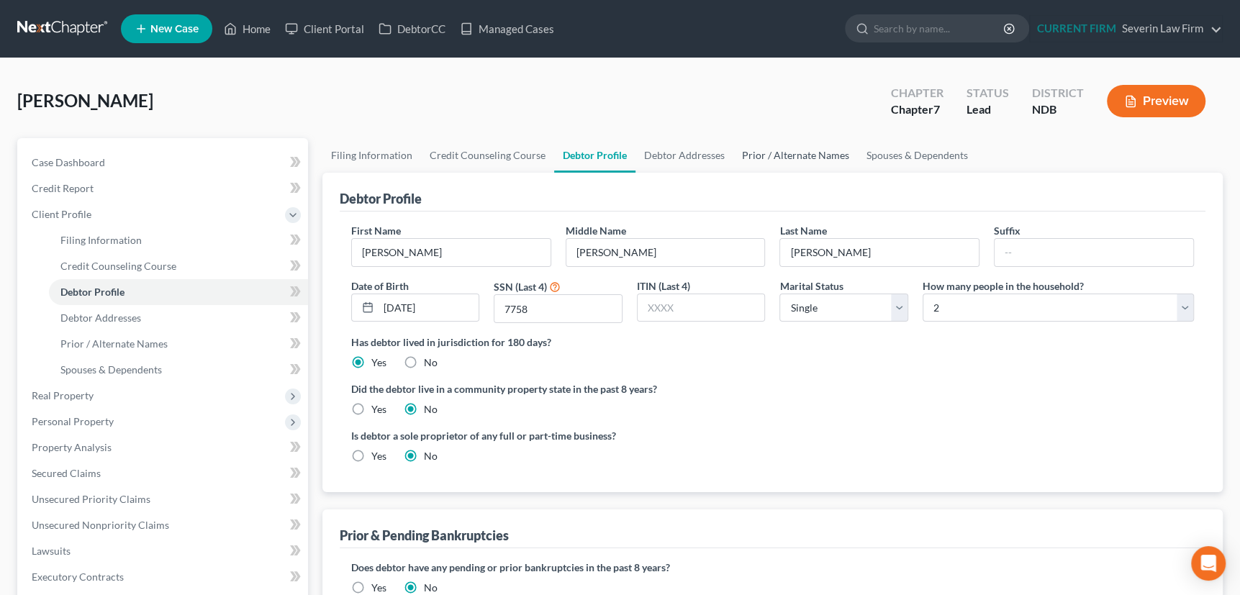
click at [795, 154] on link "Prior / Alternate Names" at bounding box center [796, 155] width 125 height 35
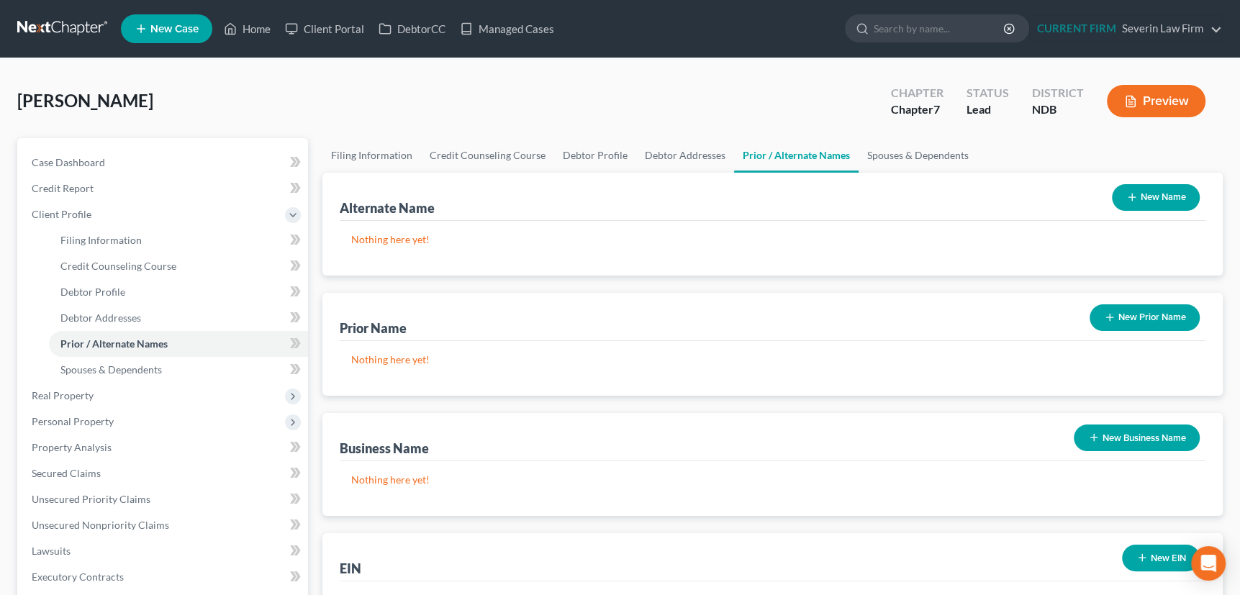
click at [1127, 194] on icon "button" at bounding box center [1133, 198] width 12 height 12
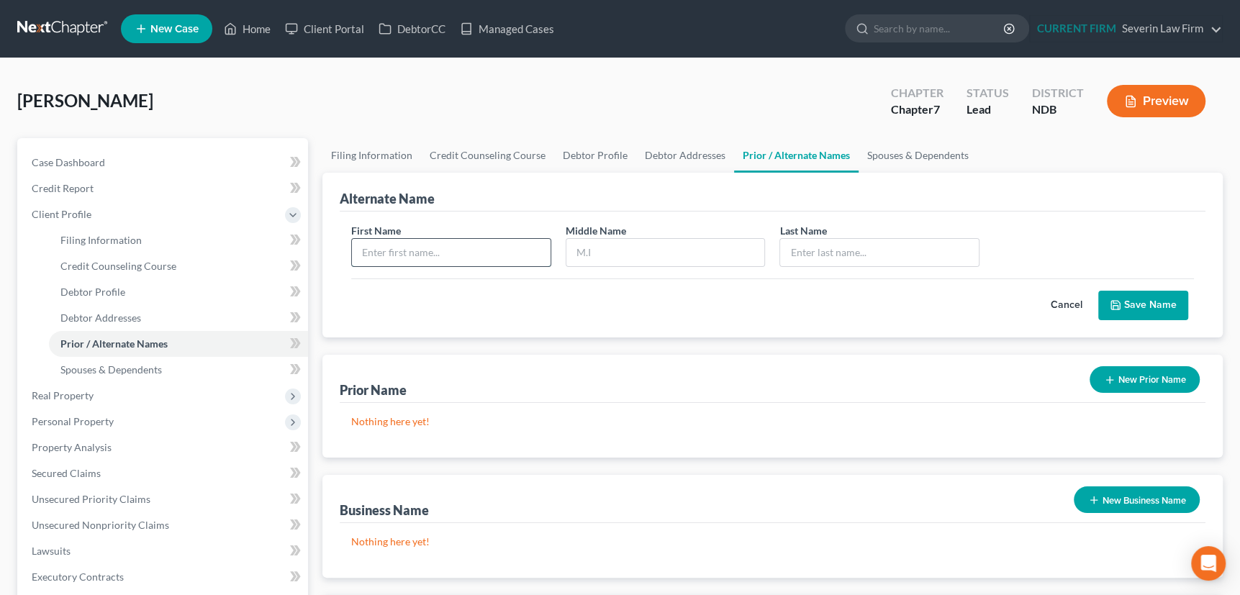
click at [478, 246] on input "text" at bounding box center [451, 252] width 199 height 27
type input "[PERSON_NAME]"
type input "M"
type input "[PERSON_NAME]"
click at [1151, 301] on button "Save Name" at bounding box center [1144, 306] width 90 height 30
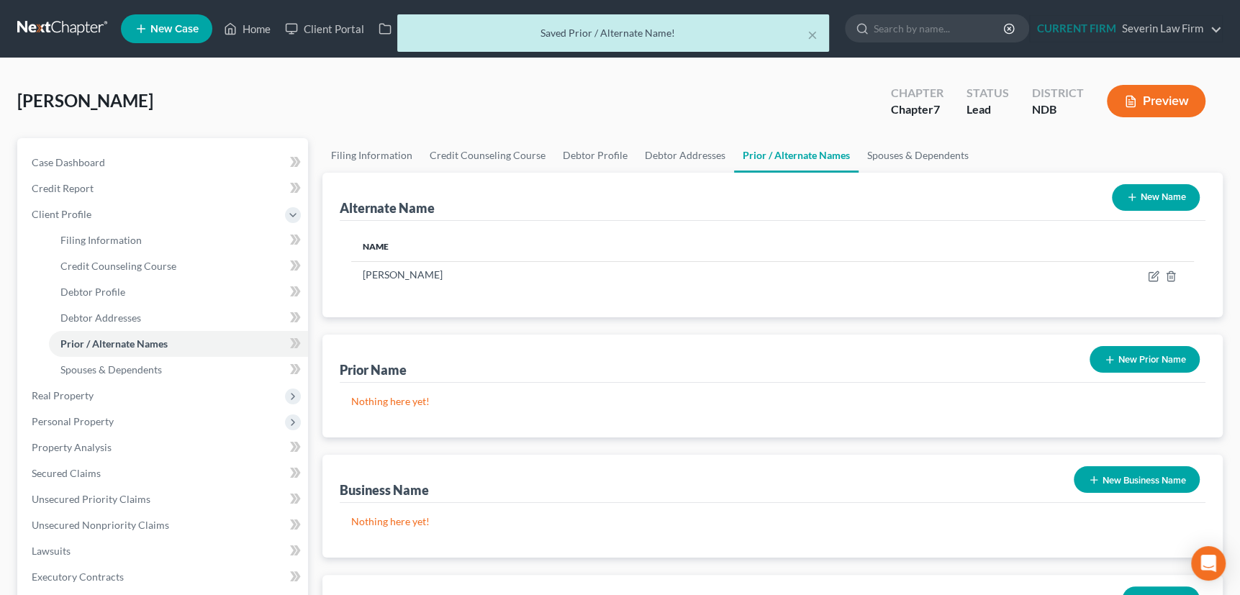
click at [1127, 192] on icon "button" at bounding box center [1133, 198] width 12 height 12
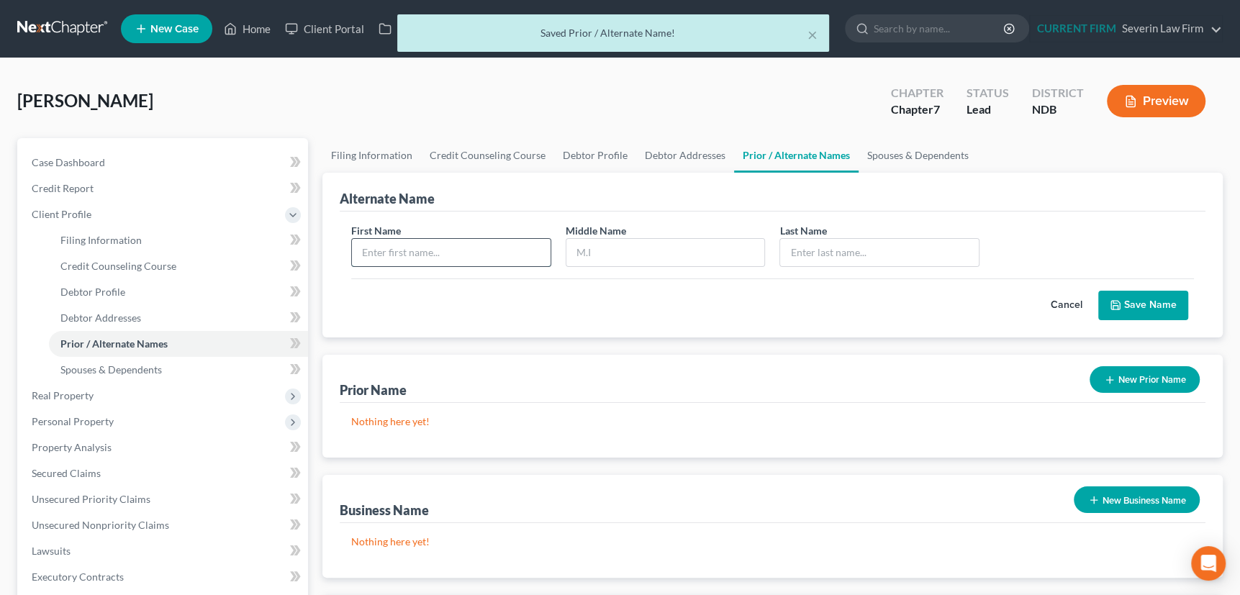
click at [423, 252] on input "text" at bounding box center [451, 252] width 199 height 27
type input "[PERSON_NAME]"
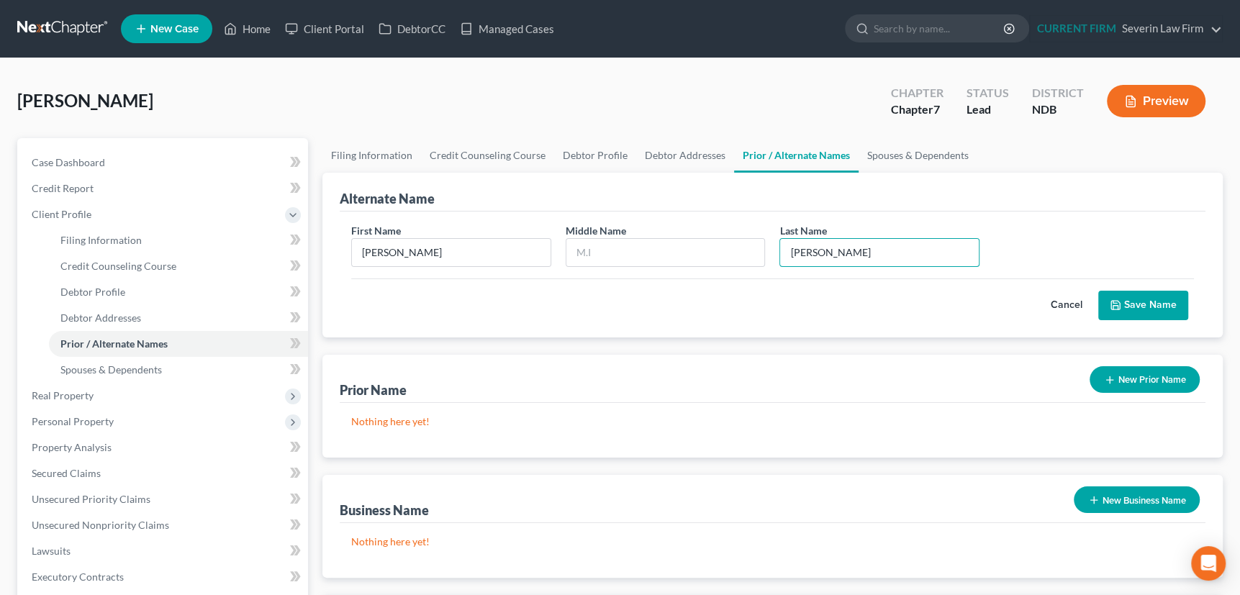
type input "[PERSON_NAME]"
click at [1148, 302] on button "Save Name" at bounding box center [1144, 306] width 90 height 30
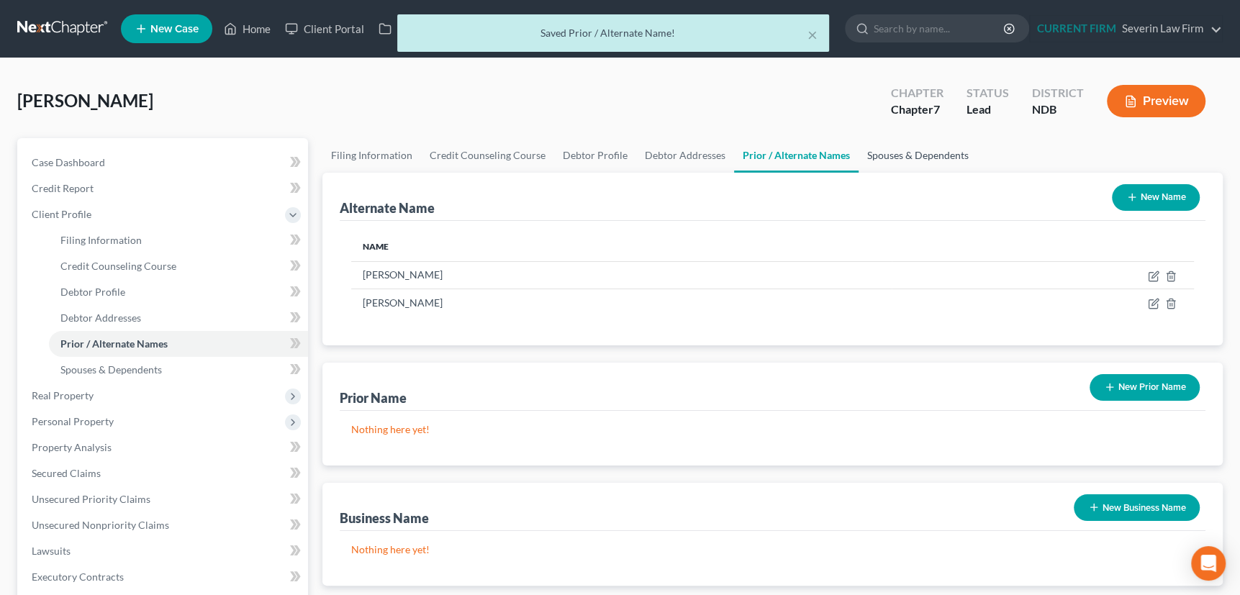
click at [900, 153] on link "Spouses & Dependents" at bounding box center [918, 155] width 119 height 35
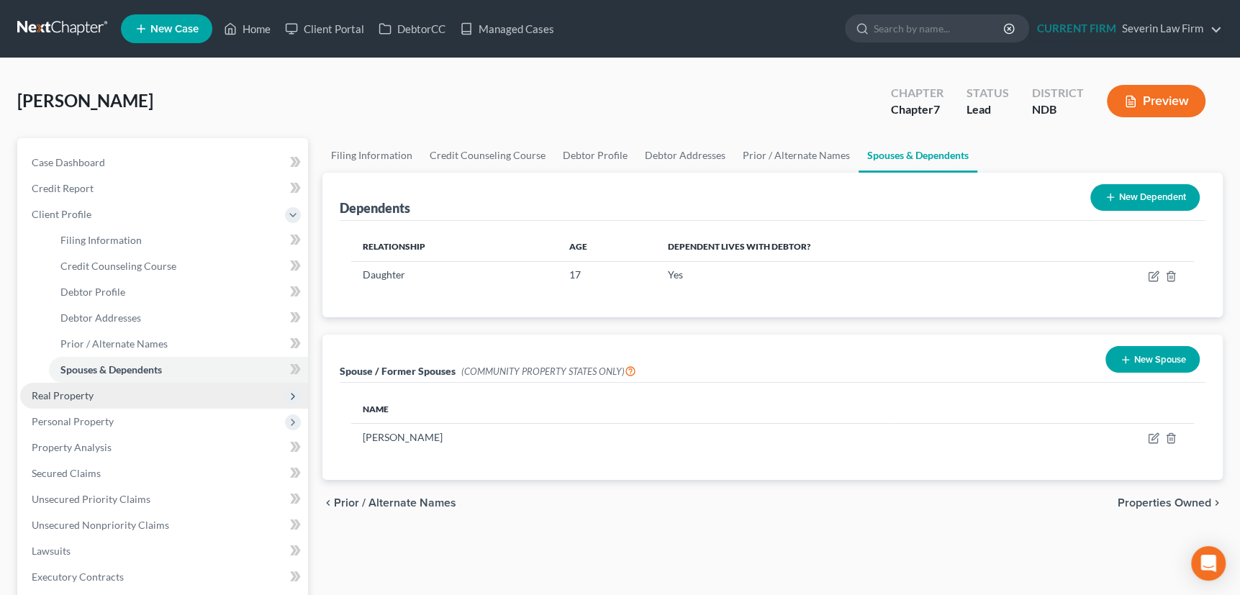
click at [49, 392] on span "Real Property" at bounding box center [63, 395] width 62 height 12
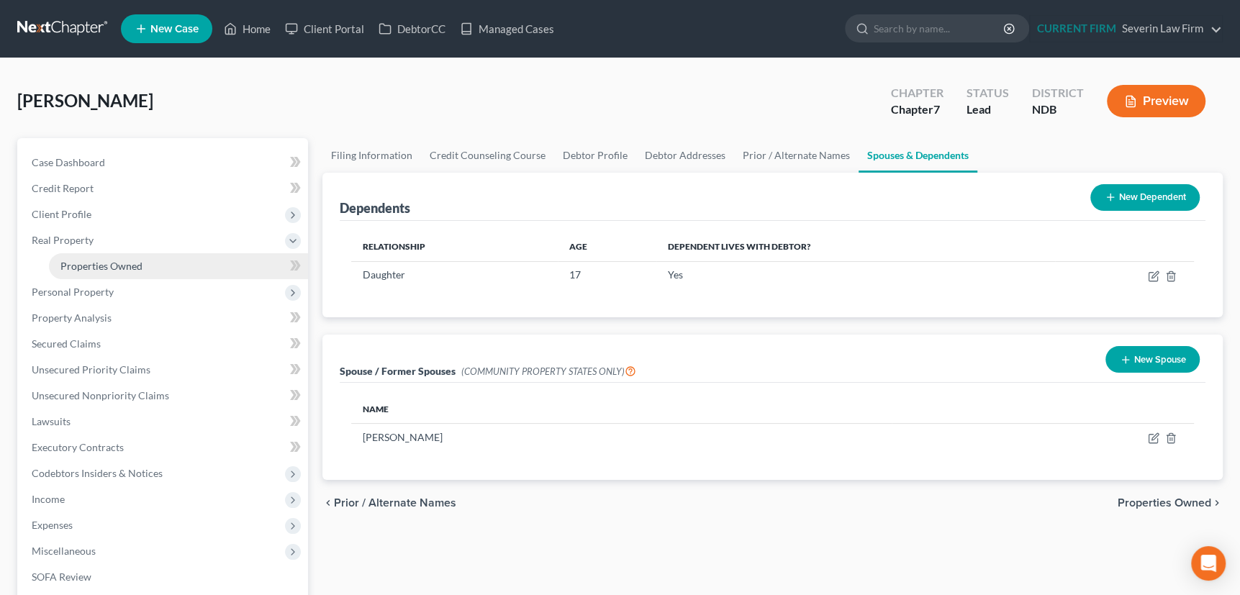
click at [101, 260] on span "Properties Owned" at bounding box center [101, 266] width 82 height 12
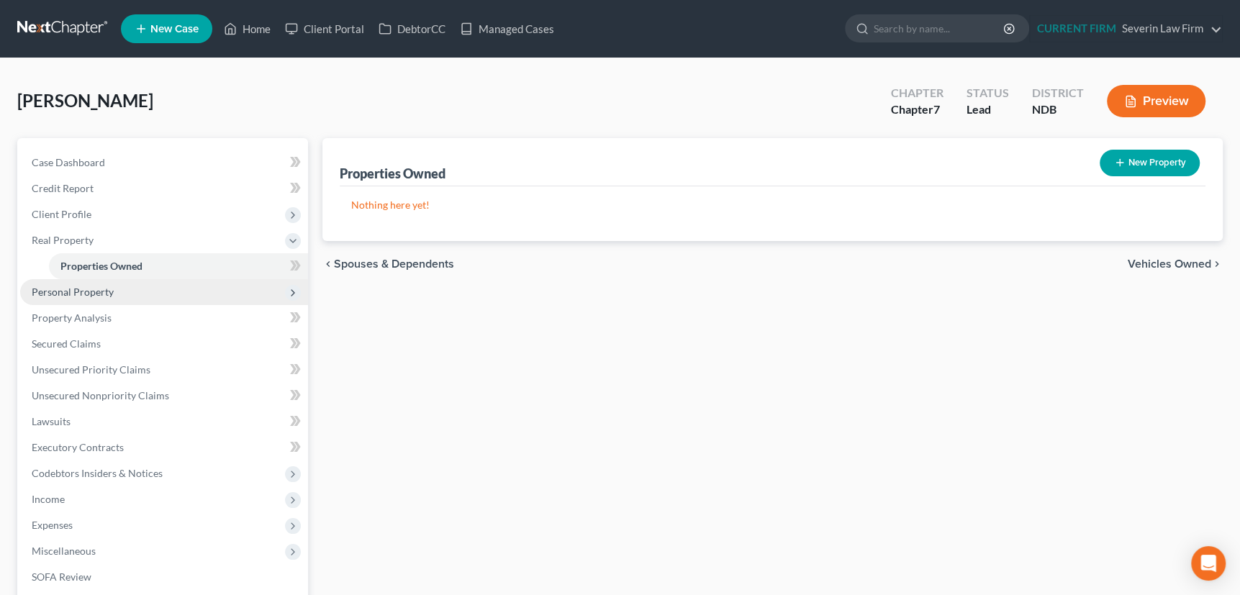
click at [86, 289] on span "Personal Property" at bounding box center [73, 292] width 82 height 12
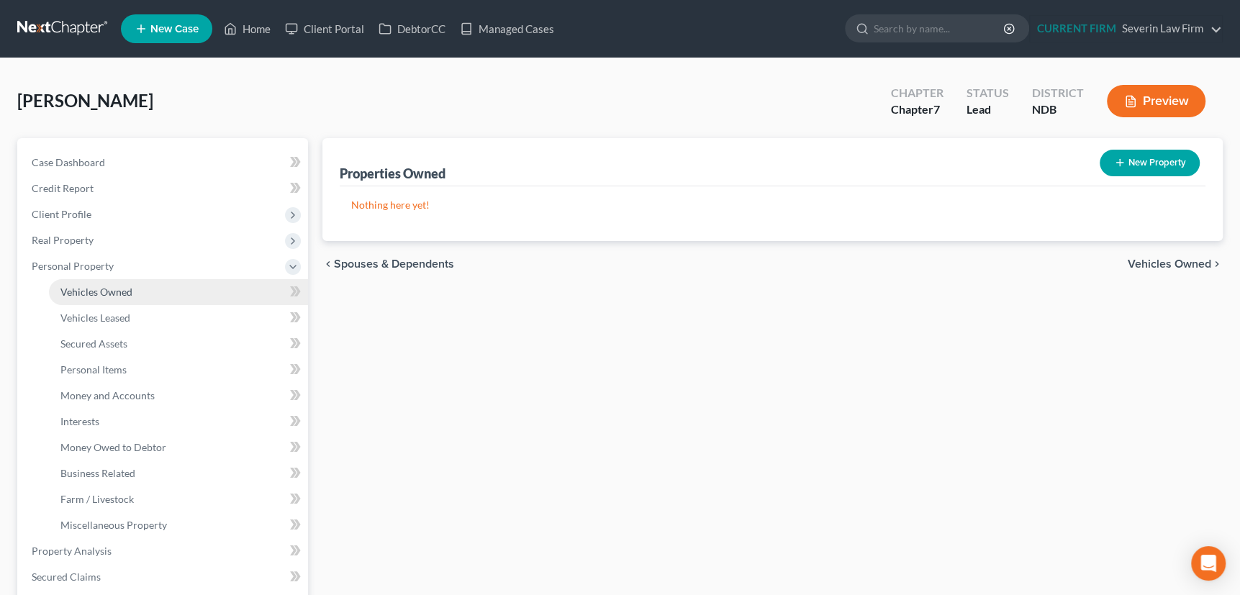
click at [86, 292] on span "Vehicles Owned" at bounding box center [96, 292] width 72 height 12
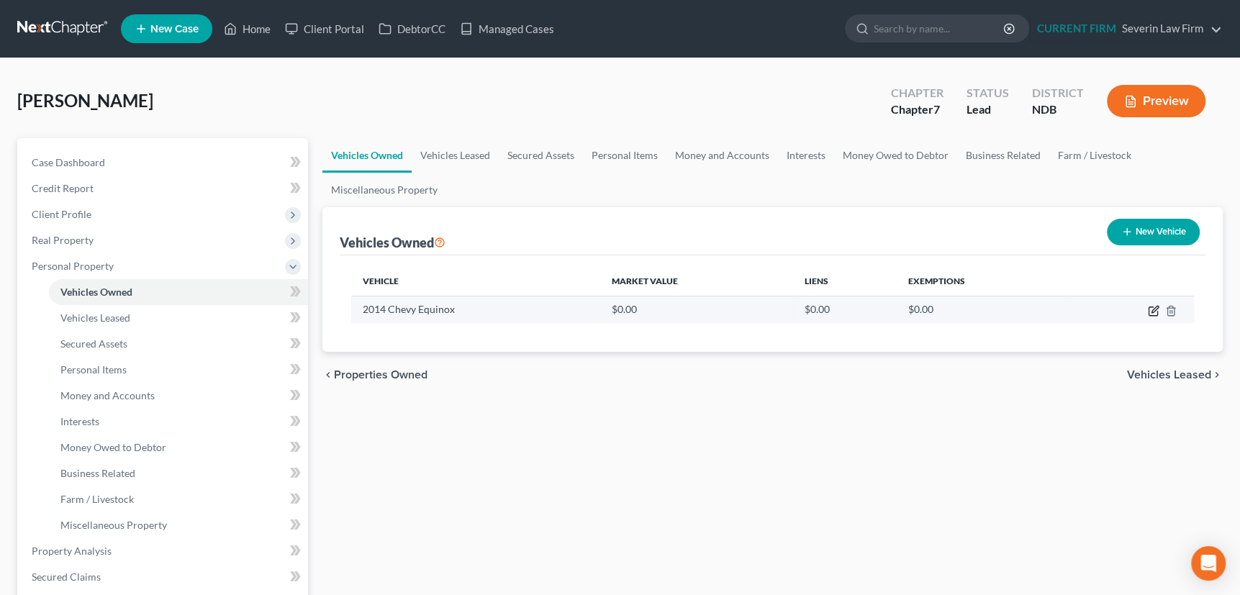
click at [1152, 305] on icon "button" at bounding box center [1154, 311] width 12 height 12
select select "0"
select select "12"
select select "2"
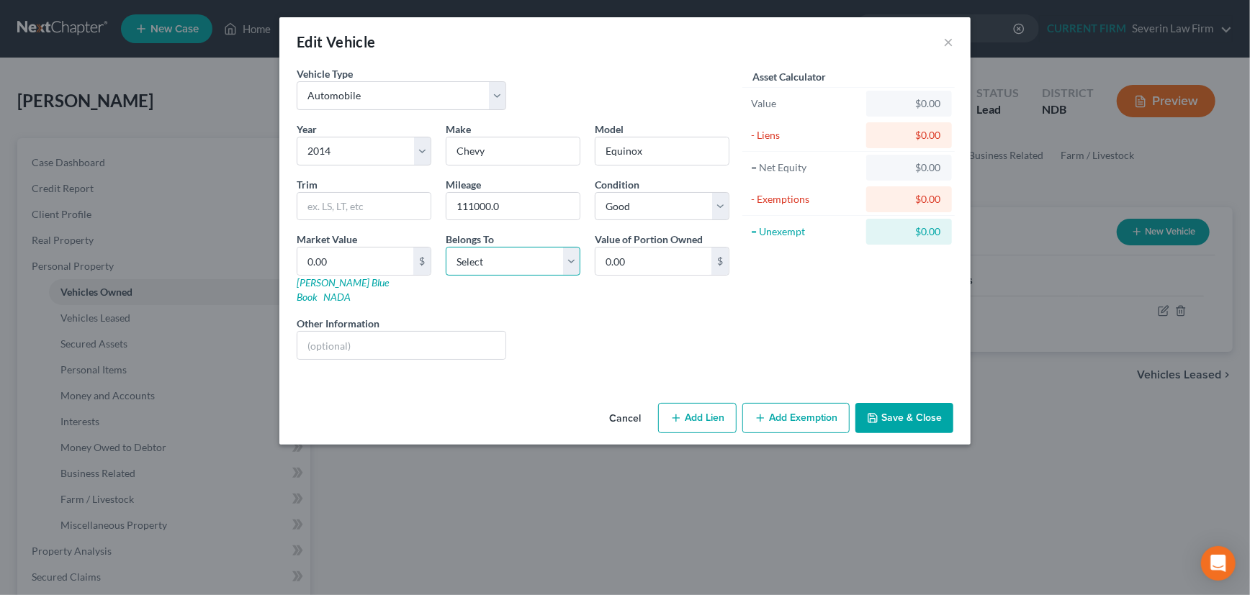
click at [461, 260] on select "Select Debtor 1 Only Debtor 2 Only Debtor 1 And Debtor 2 Only At Least One Of T…" at bounding box center [513, 261] width 135 height 29
select select "0"
click at [446, 247] on select "Select Debtor 1 Only Debtor 2 Only Debtor 1 And Debtor 2 Only At Least One Of T…" at bounding box center [513, 261] width 135 height 29
click at [904, 403] on button "Save & Close" at bounding box center [904, 418] width 98 height 30
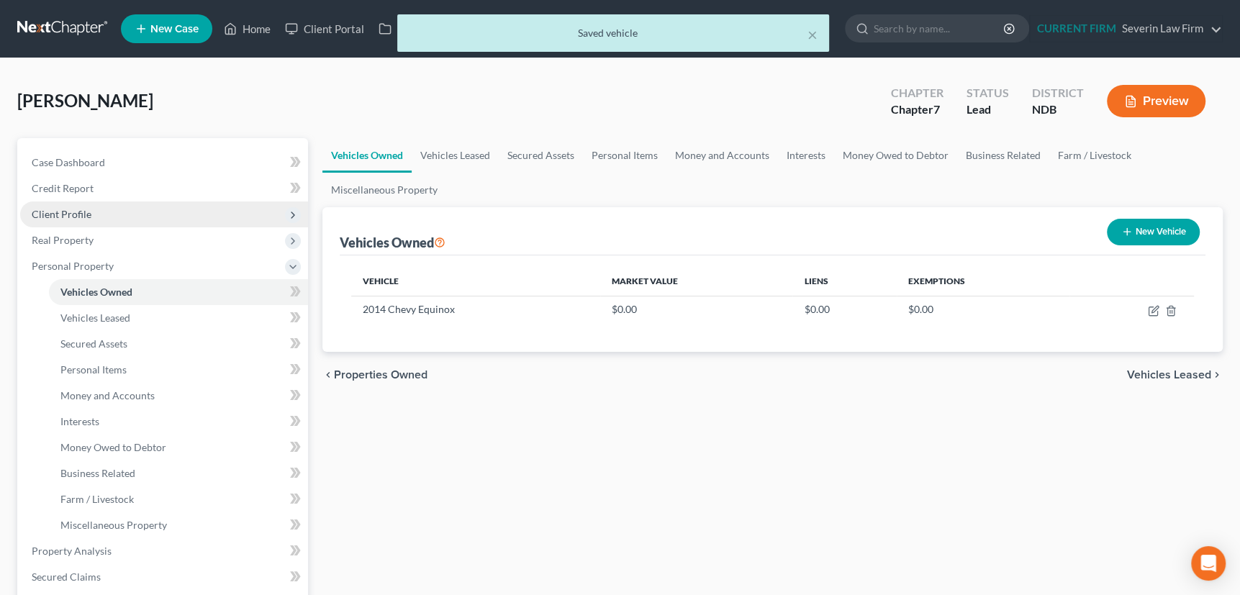
click at [77, 210] on span "Client Profile" at bounding box center [62, 214] width 60 height 12
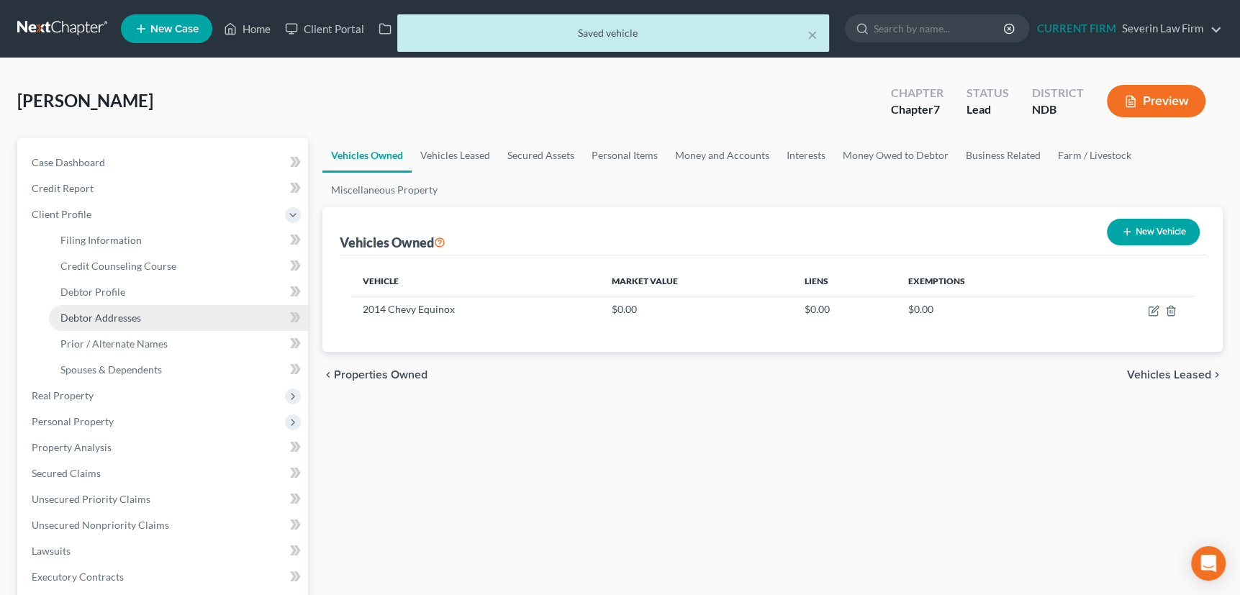
click at [79, 314] on span "Debtor Addresses" at bounding box center [100, 318] width 81 height 12
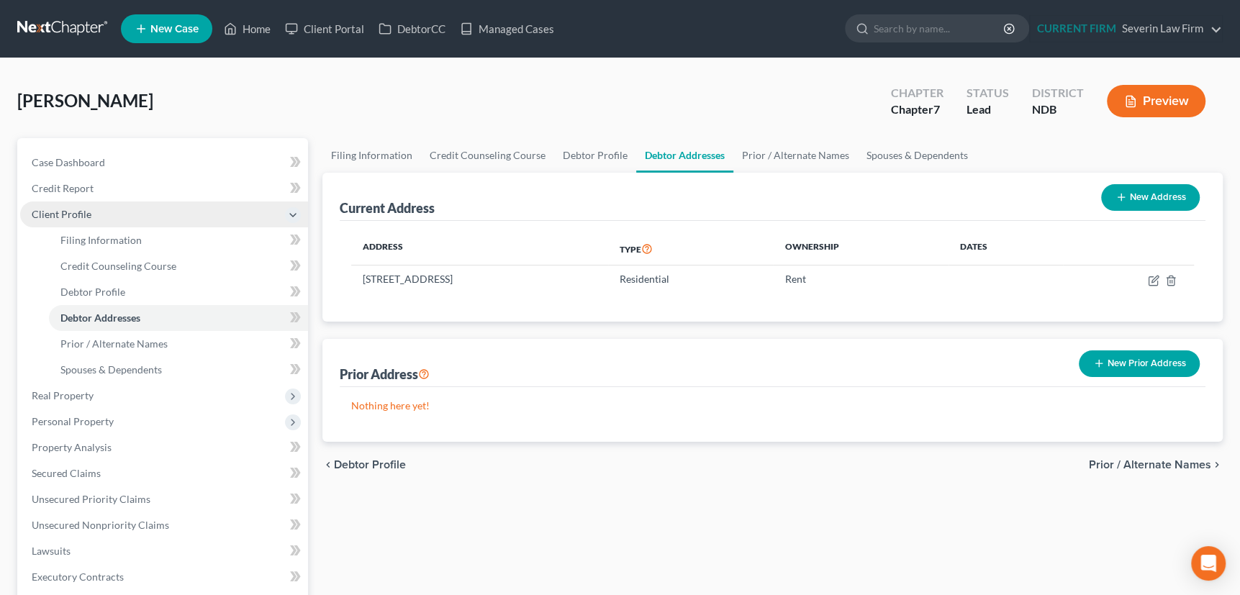
click at [78, 212] on span "Client Profile" at bounding box center [62, 214] width 60 height 12
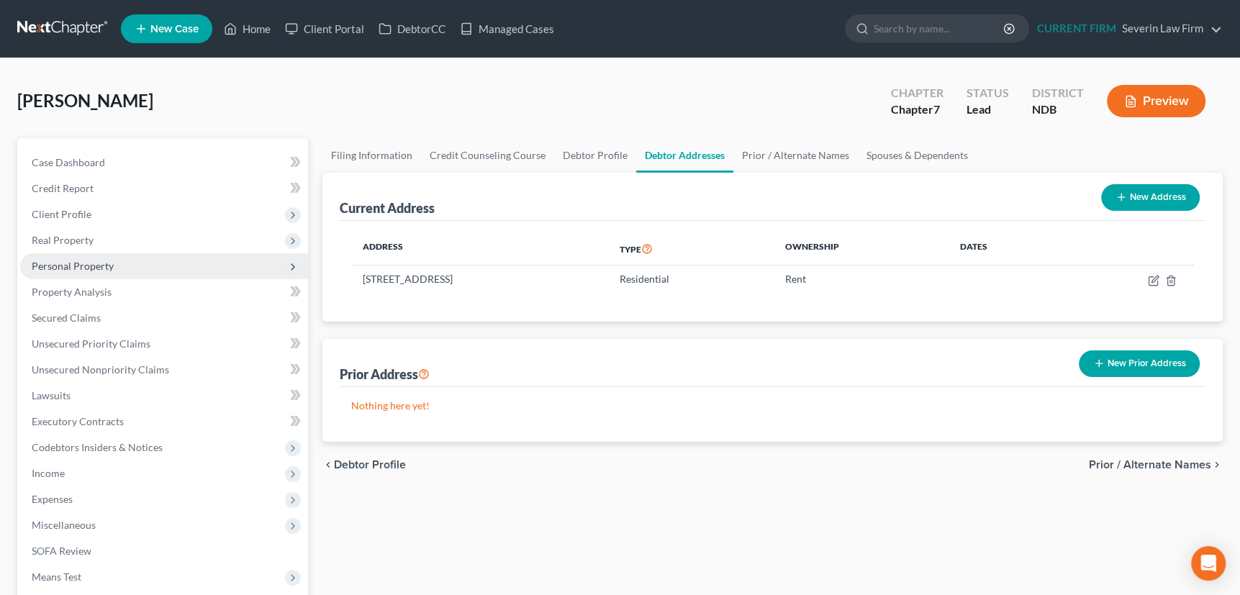
click at [78, 272] on span "Personal Property" at bounding box center [164, 266] width 288 height 26
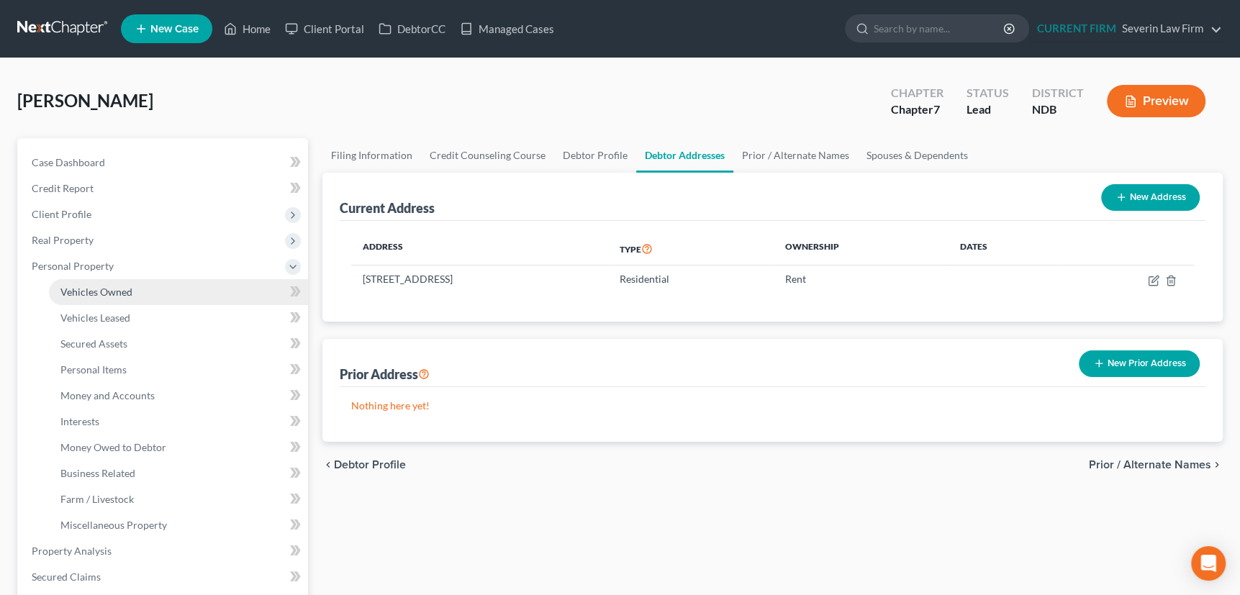
click at [81, 294] on span "Vehicles Owned" at bounding box center [96, 292] width 72 height 12
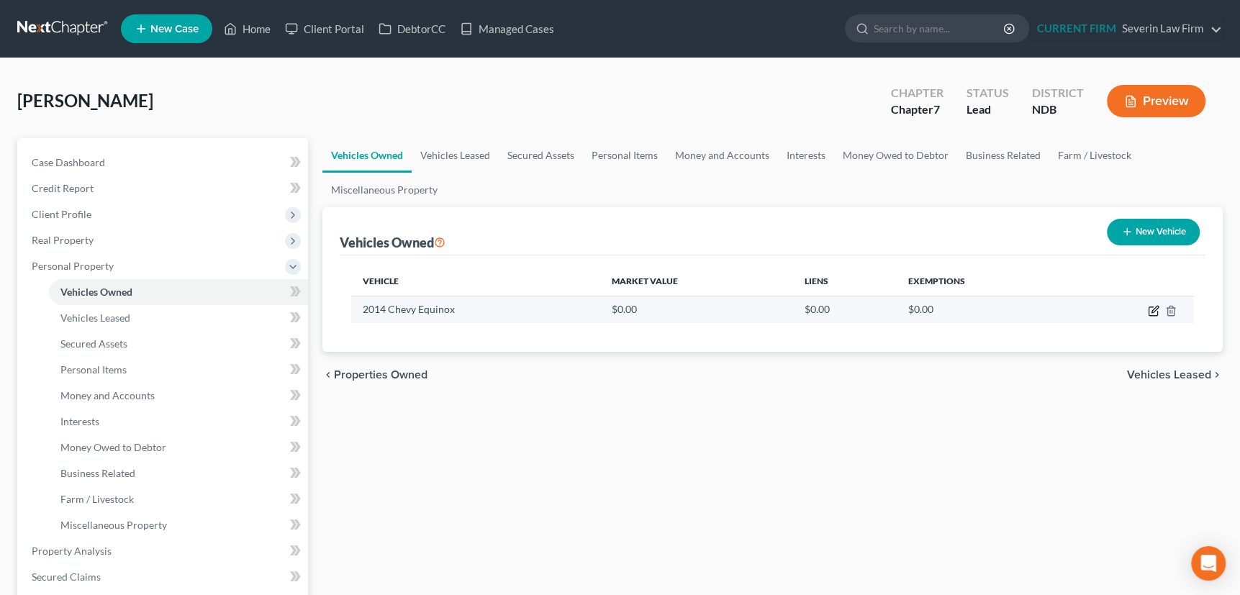
click at [1152, 307] on icon "button" at bounding box center [1154, 311] width 12 height 12
select select "0"
select select "12"
select select "2"
select select "0"
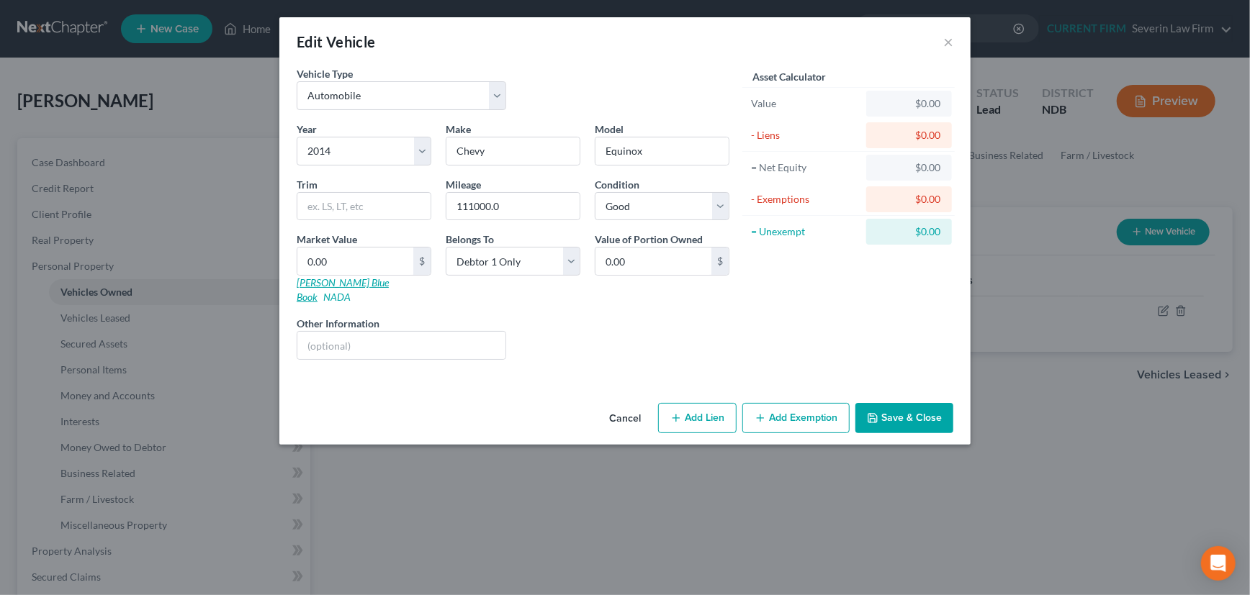
click at [324, 281] on link "[PERSON_NAME] Blue Book" at bounding box center [343, 289] width 92 height 27
click at [369, 332] on input "text" at bounding box center [401, 345] width 208 height 27
click at [343, 333] on input "2GN" at bounding box center [401, 345] width 208 height 27
click at [303, 332] on input "[US_VEHICLE_IDENTIFICATION_NUMBER]" at bounding box center [401, 345] width 208 height 27
click at [325, 260] on input "0.00" at bounding box center [355, 261] width 116 height 27
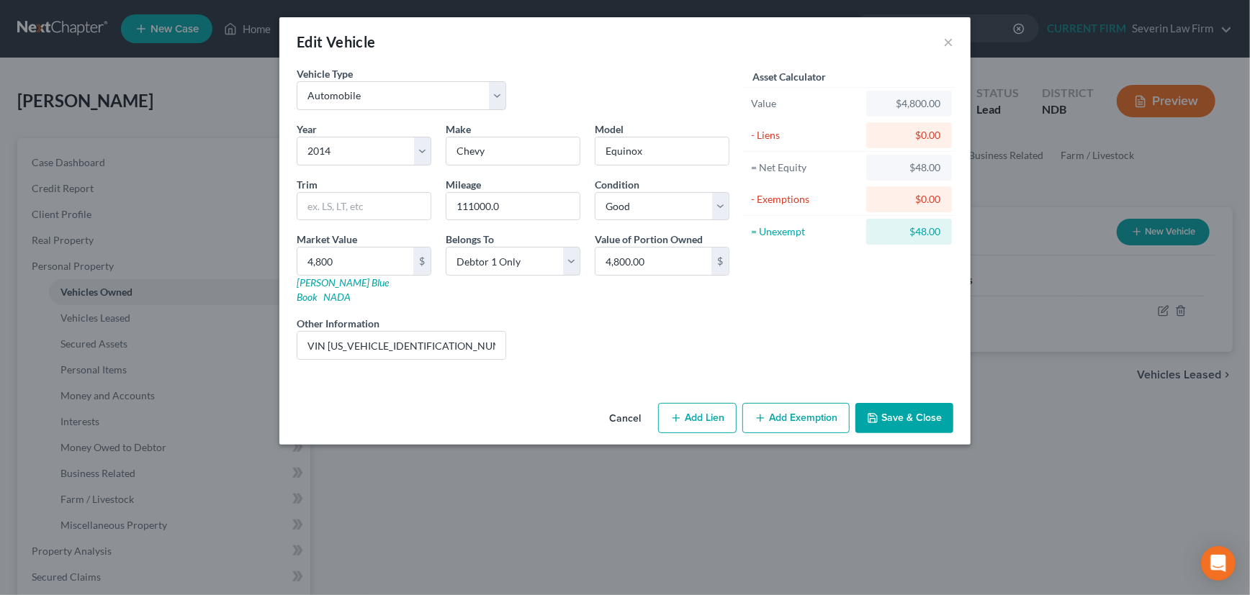
click at [785, 403] on button "Add Exemption" at bounding box center [795, 418] width 107 height 30
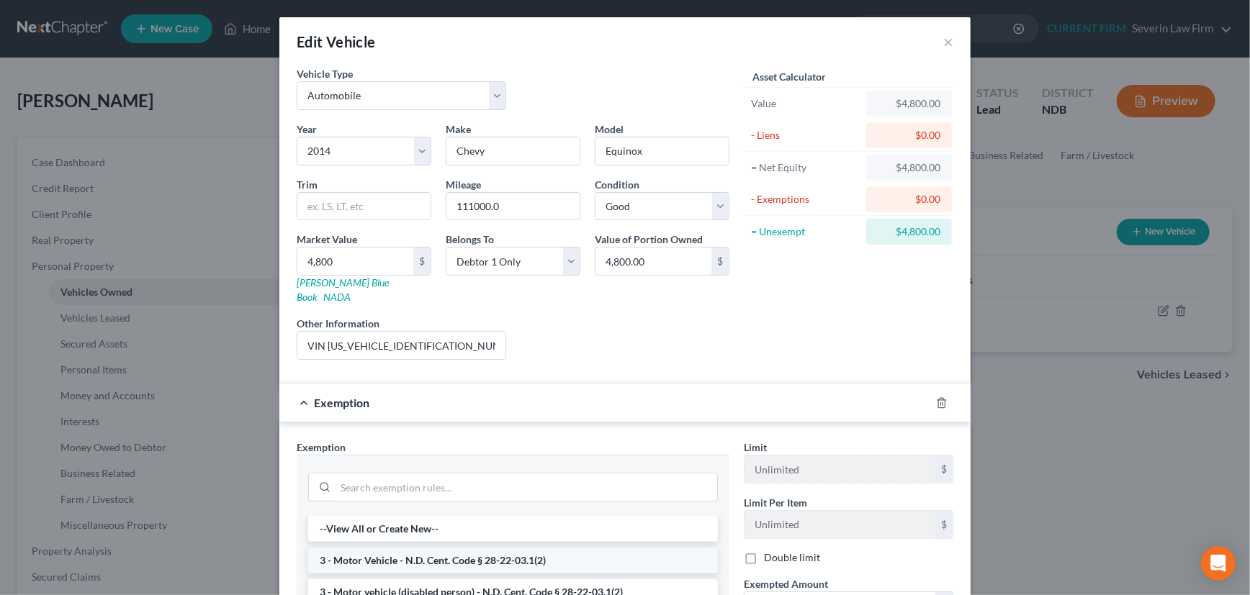
click at [448, 548] on li "3 - Motor Vehicle - N.D. Cent. Code § 28-22-03.1(2)" at bounding box center [513, 561] width 410 height 26
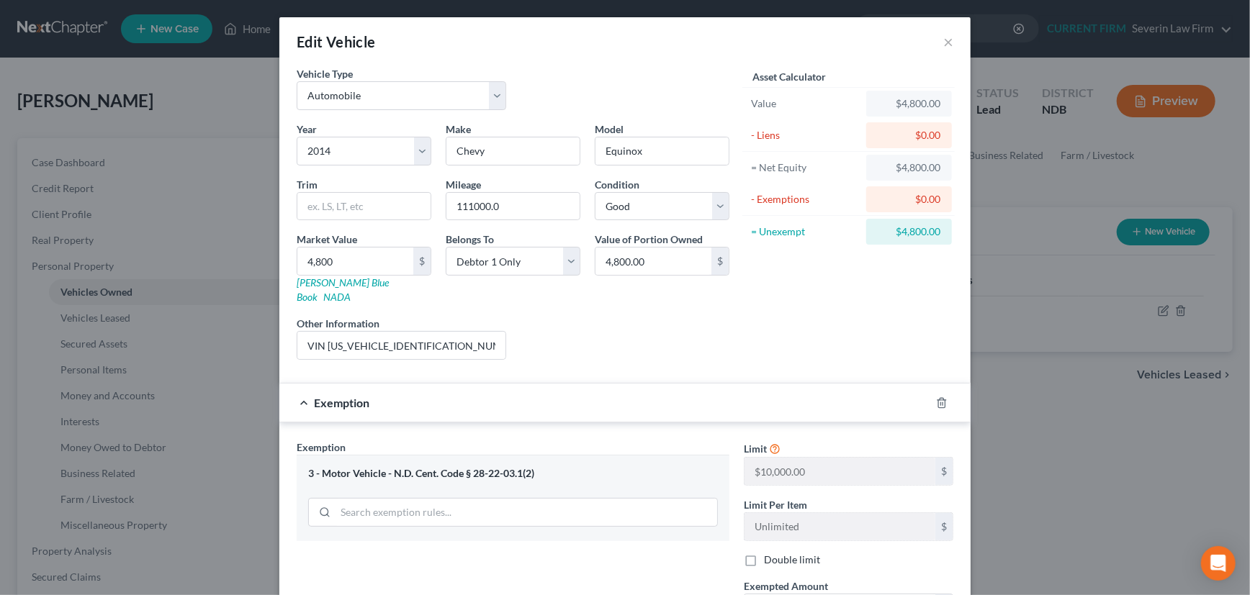
scroll to position [130, 0]
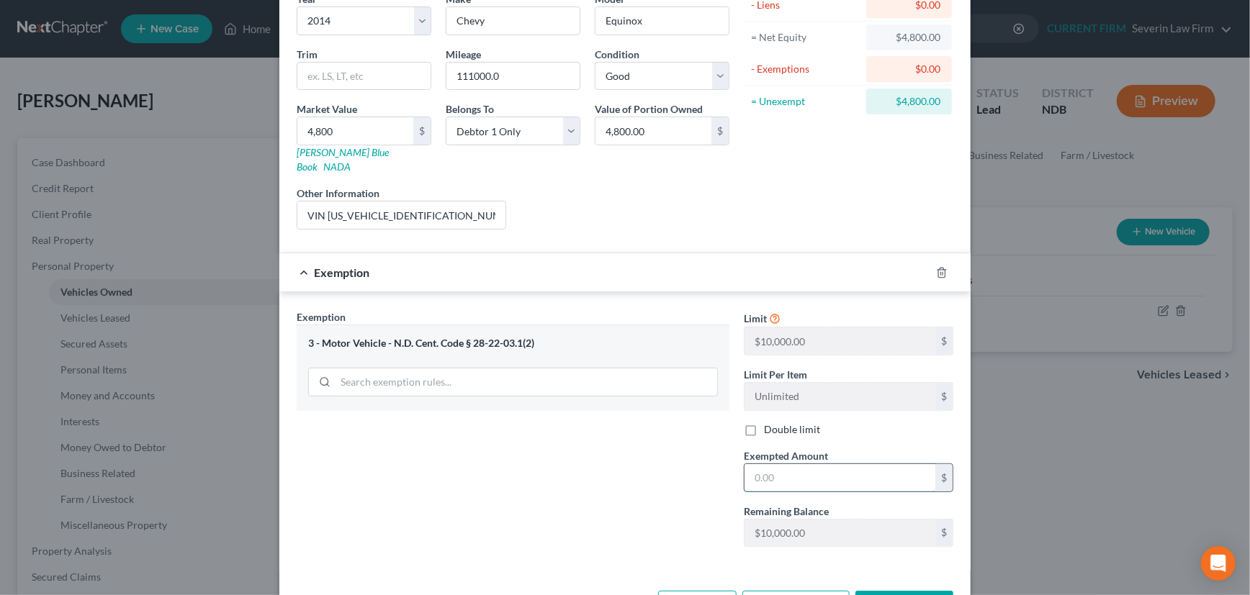
click at [783, 464] on input "text" at bounding box center [839, 477] width 191 height 27
click at [888, 591] on button "Save & Close" at bounding box center [904, 606] width 98 height 30
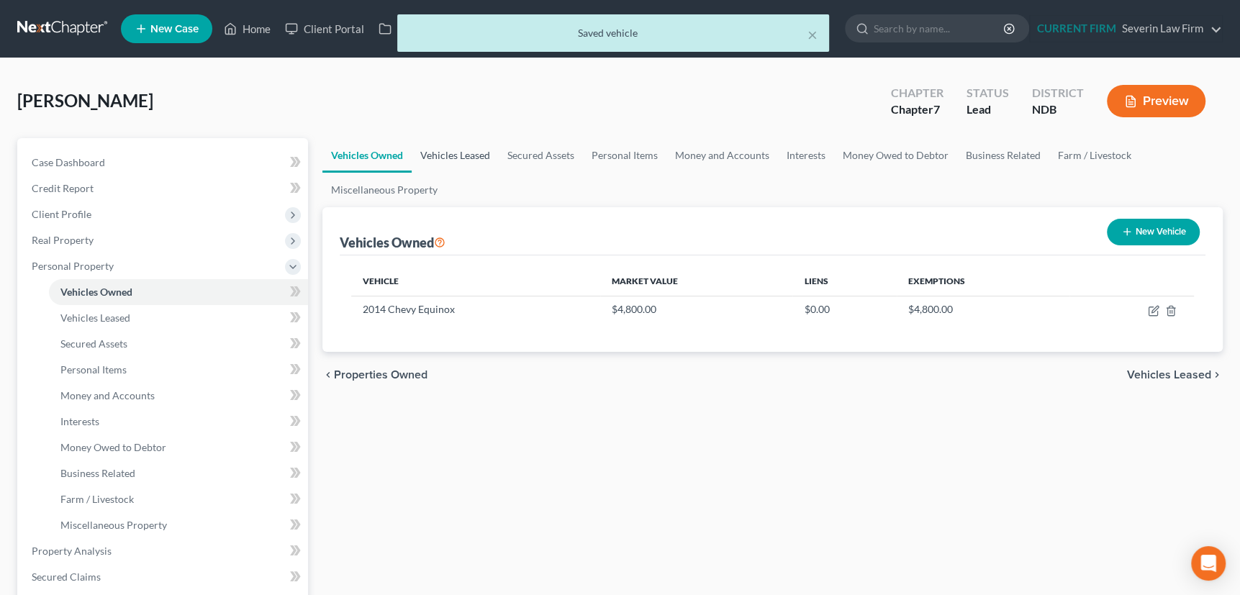
click at [447, 151] on link "Vehicles Leased" at bounding box center [455, 155] width 87 height 35
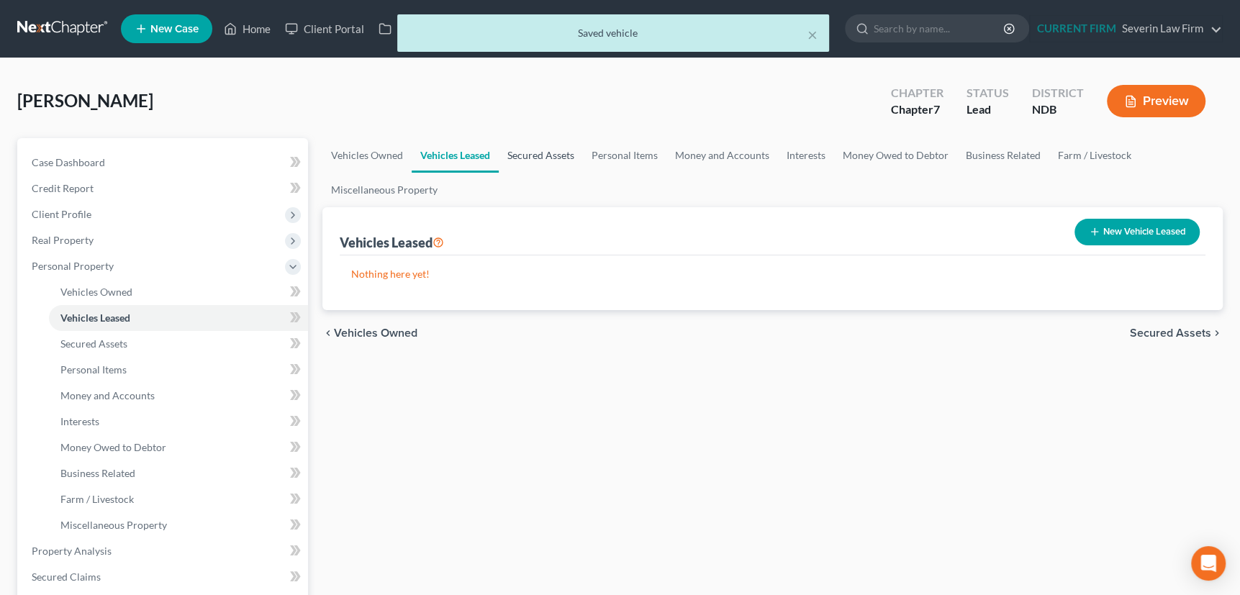
click at [545, 153] on link "Secured Assets" at bounding box center [541, 155] width 84 height 35
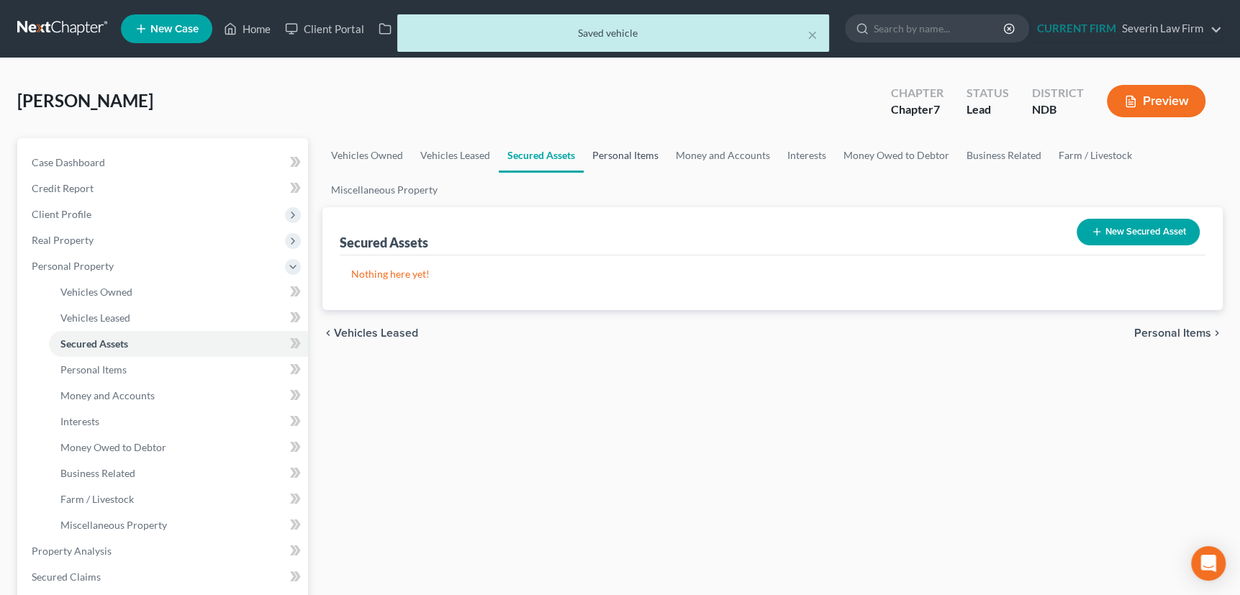
click at [624, 155] on link "Personal Items" at bounding box center [626, 155] width 84 height 35
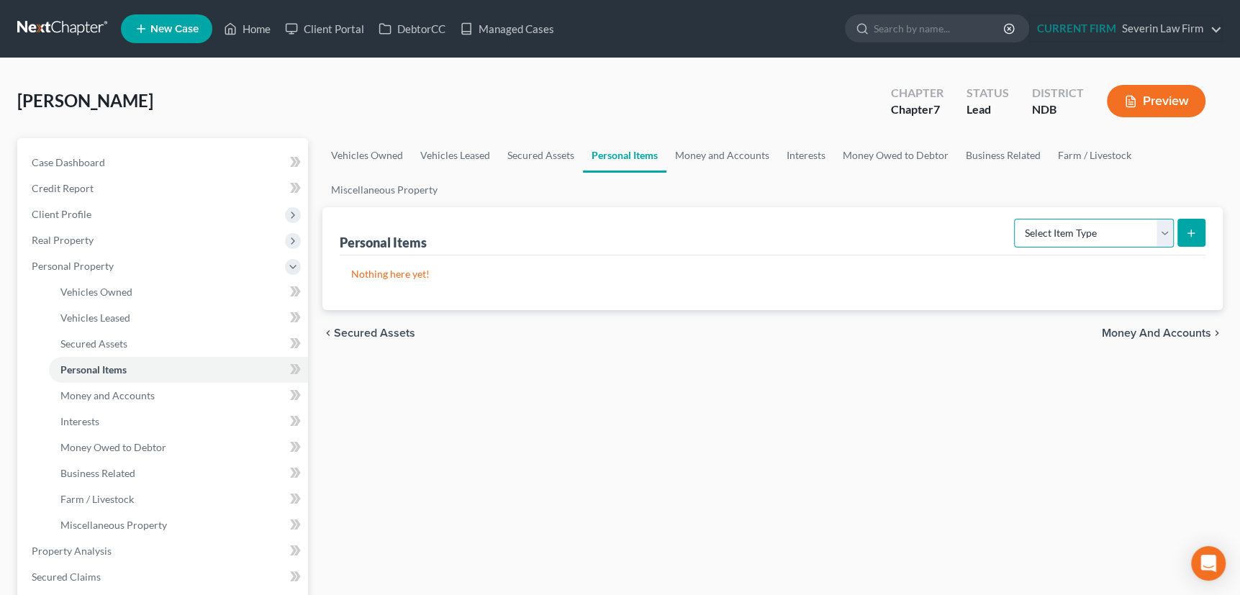
click at [1164, 228] on select "Select Item Type Clothing Collectibles Of Value Electronics Firearms Household …" at bounding box center [1094, 233] width 160 height 29
click at [1016, 219] on select "Select Item Type Clothing Collectibles Of Value Electronics Firearms Household …" at bounding box center [1094, 233] width 160 height 29
click at [1187, 228] on icon "submit" at bounding box center [1192, 234] width 12 height 12
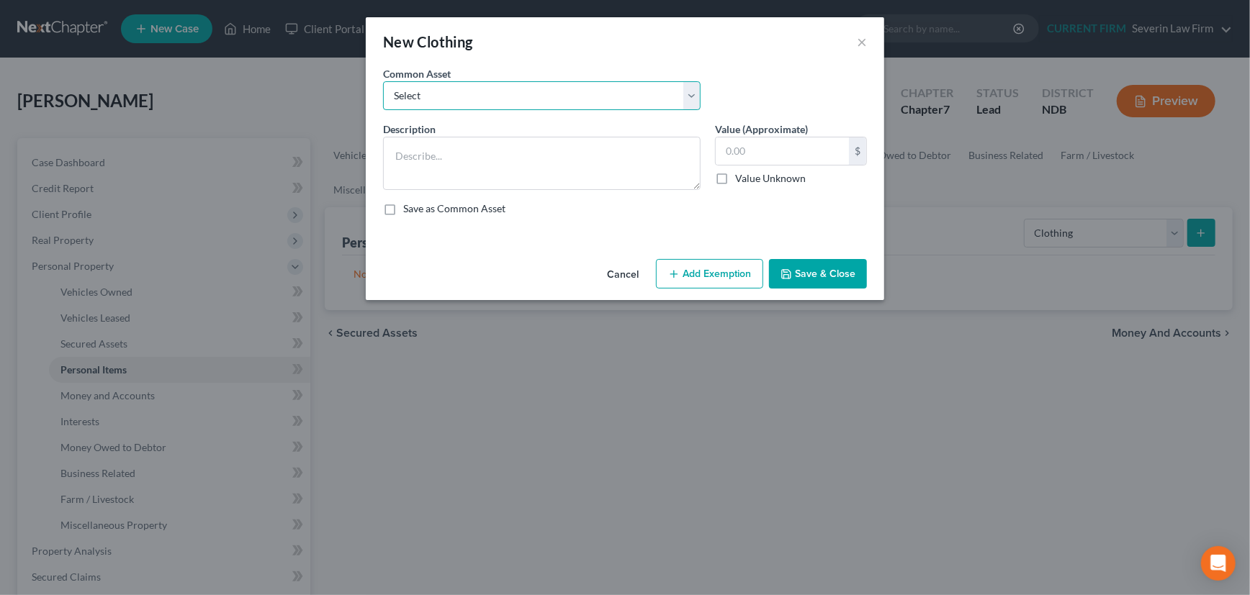
click at [505, 99] on select "Select Men's shirts, pants, jeans, work clothes, coats, jackets, shoes Women's …" at bounding box center [542, 95] width 318 height 29
click at [383, 81] on select "Select Men's shirts, pants, jeans, work clothes, coats, jackets, shoes Women's …" at bounding box center [542, 95] width 318 height 29
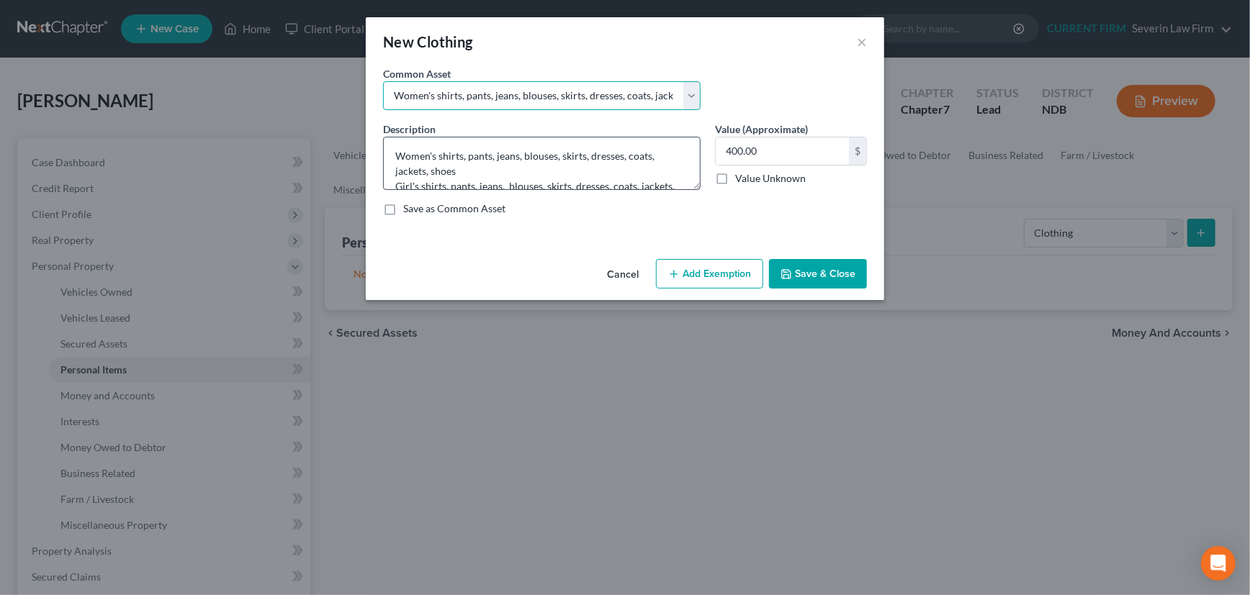
scroll to position [45, 0]
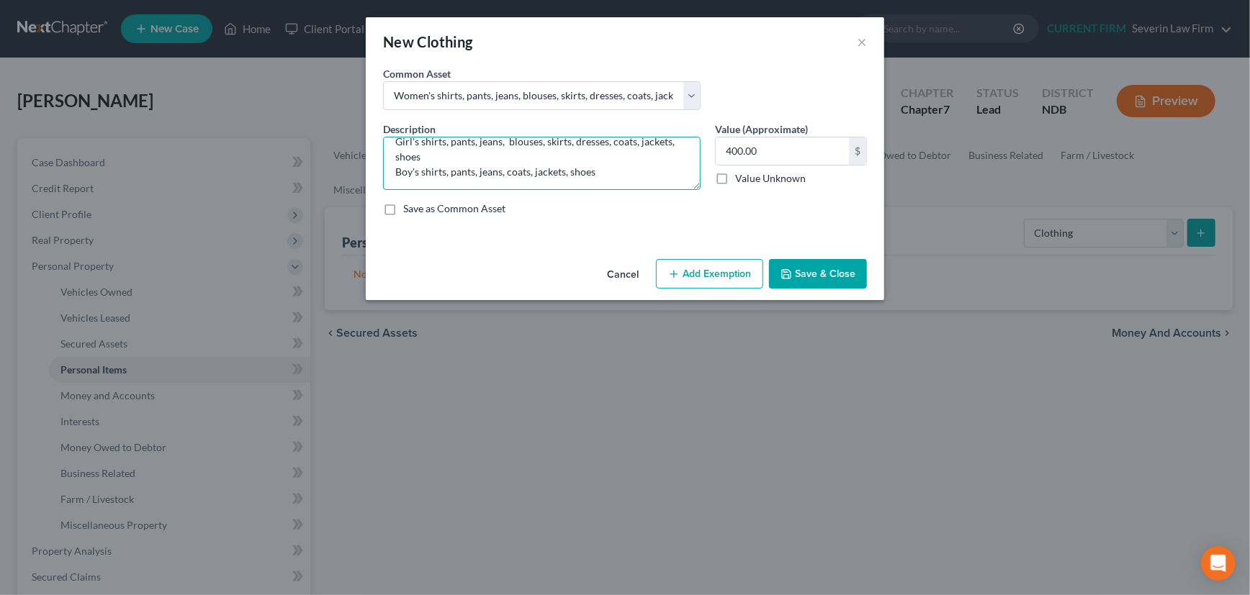
drag, startPoint x: 394, startPoint y: 172, endPoint x: 675, endPoint y: 171, distance: 281.5
click at [675, 171] on textarea "Women's shirts, pants, jeans, blouses, skirts, dresses, coats, jackets, shoes G…" at bounding box center [542, 163] width 318 height 53
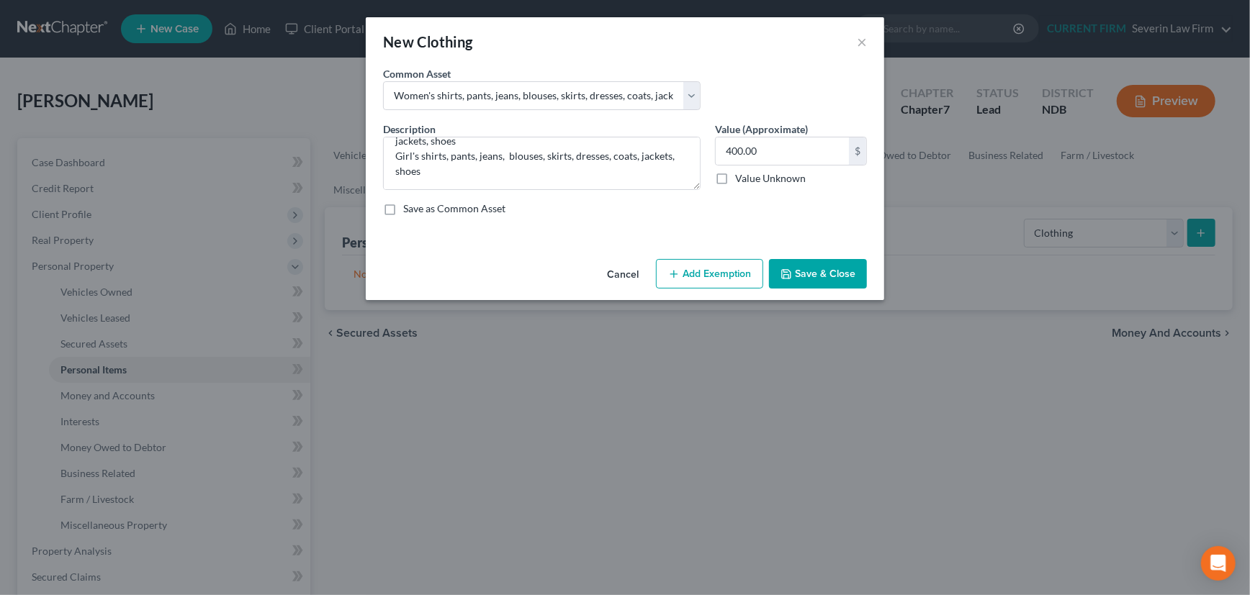
click at [721, 271] on button "Add Exemption" at bounding box center [709, 274] width 107 height 30
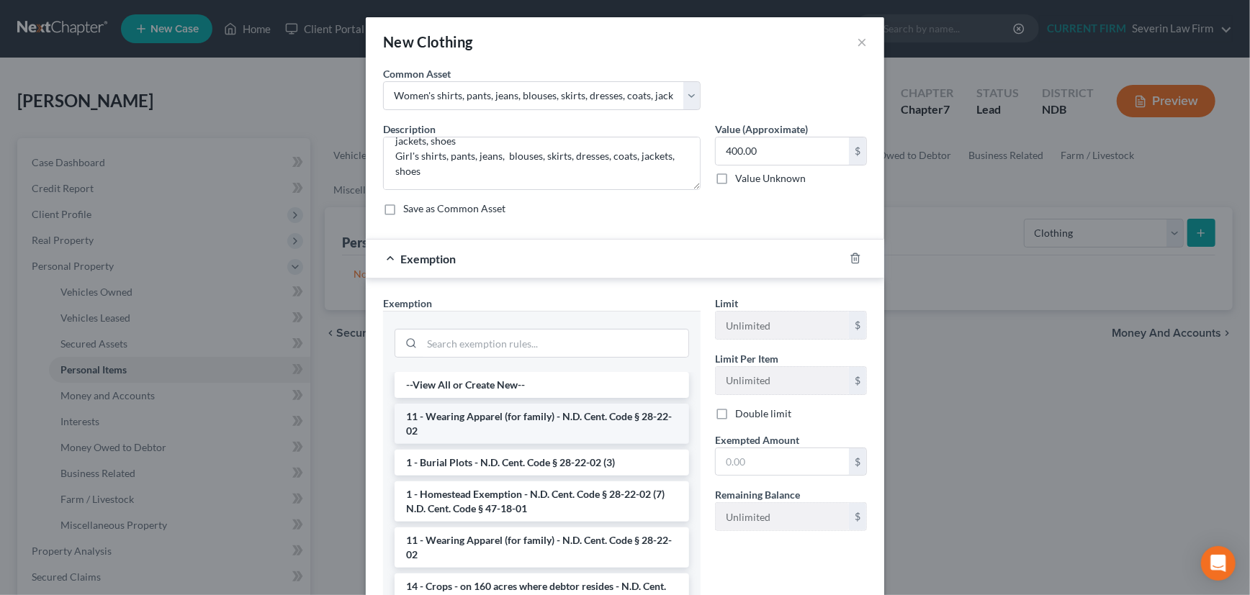
click at [544, 421] on li "11 - Wearing Apparel (for family) - N.D. Cent. Code § 28-22-02" at bounding box center [542, 424] width 294 height 40
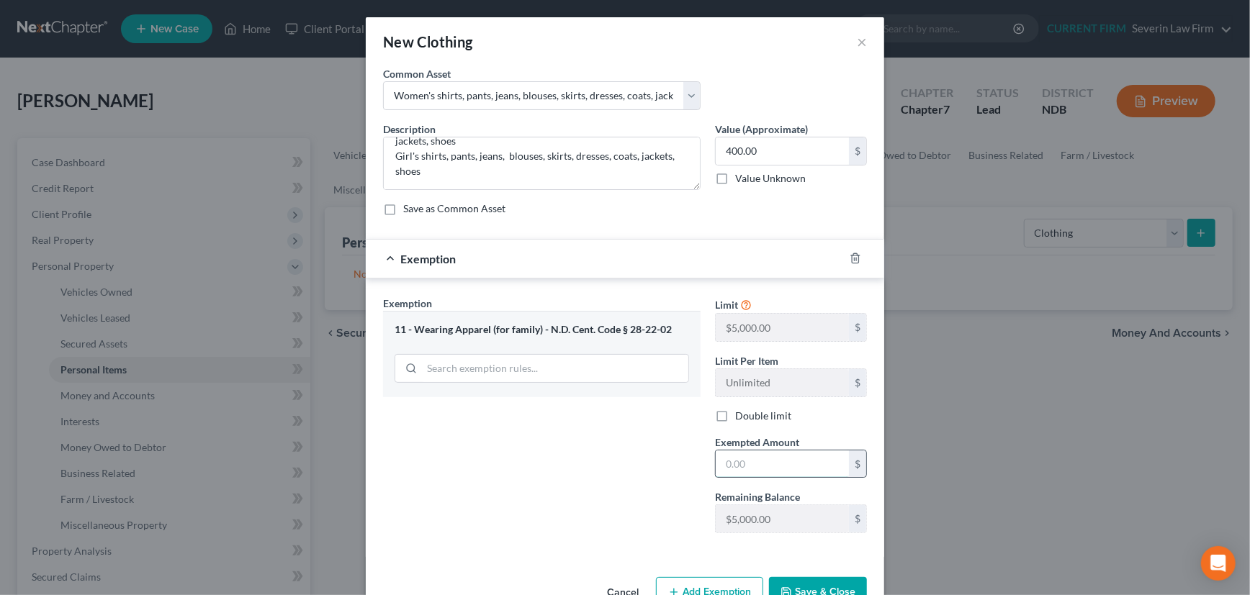
click at [765, 454] on input "text" at bounding box center [782, 464] width 133 height 27
click at [799, 578] on button "Save & Close" at bounding box center [818, 592] width 98 height 30
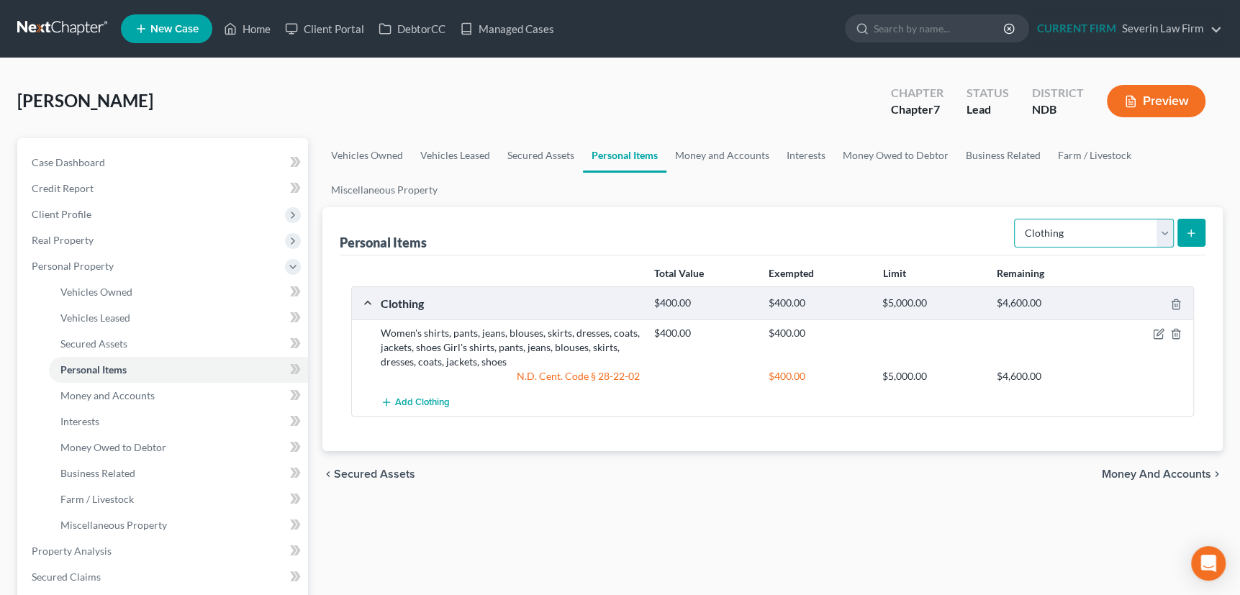
click at [1163, 234] on select "Select Item Type Clothing Collectibles Of Value Electronics Firearms Household …" at bounding box center [1094, 233] width 160 height 29
click at [1016, 219] on select "Select Item Type Clothing Collectibles Of Value Electronics Firearms Household …" at bounding box center [1094, 233] width 160 height 29
click at [1187, 233] on icon "submit" at bounding box center [1192, 234] width 12 height 12
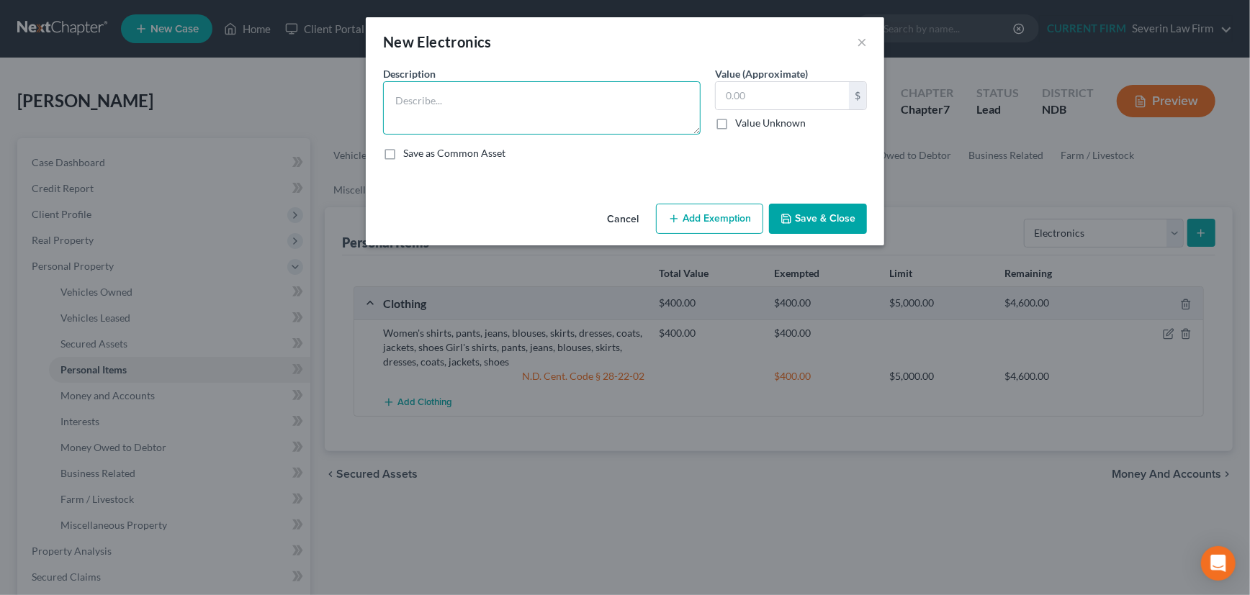
click at [479, 103] on textarea at bounding box center [542, 107] width 318 height 53
click at [479, 103] on textarea "TV, cell phones" at bounding box center [542, 107] width 318 height 53
click at [757, 86] on input "text" at bounding box center [782, 95] width 133 height 27
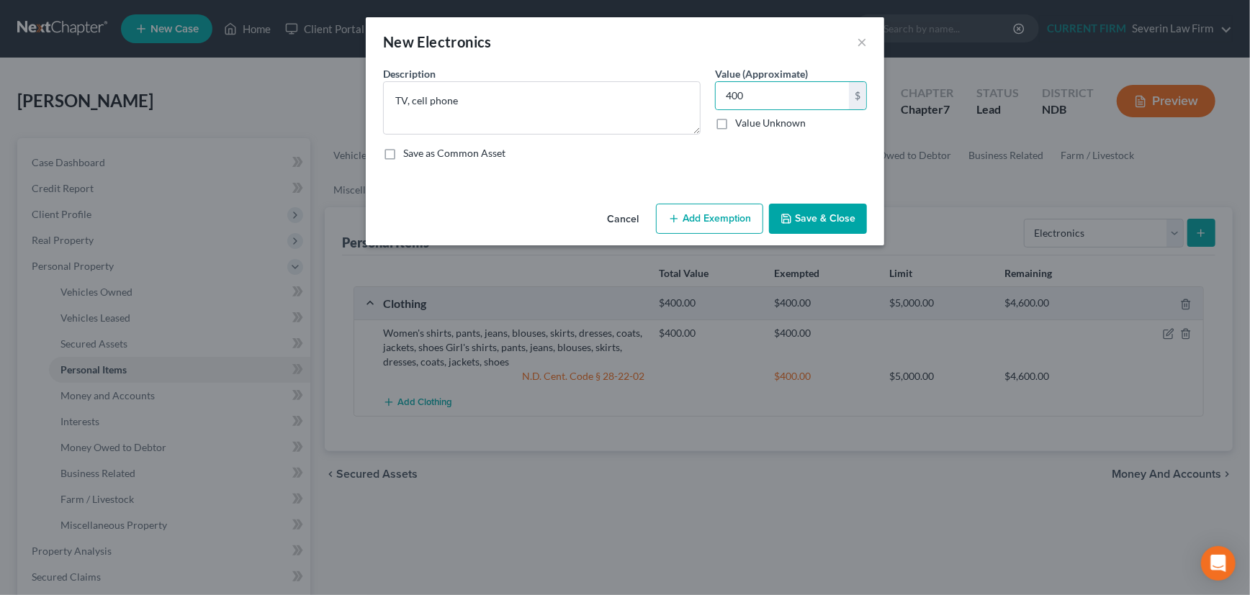
click at [708, 210] on button "Add Exemption" at bounding box center [709, 219] width 107 height 30
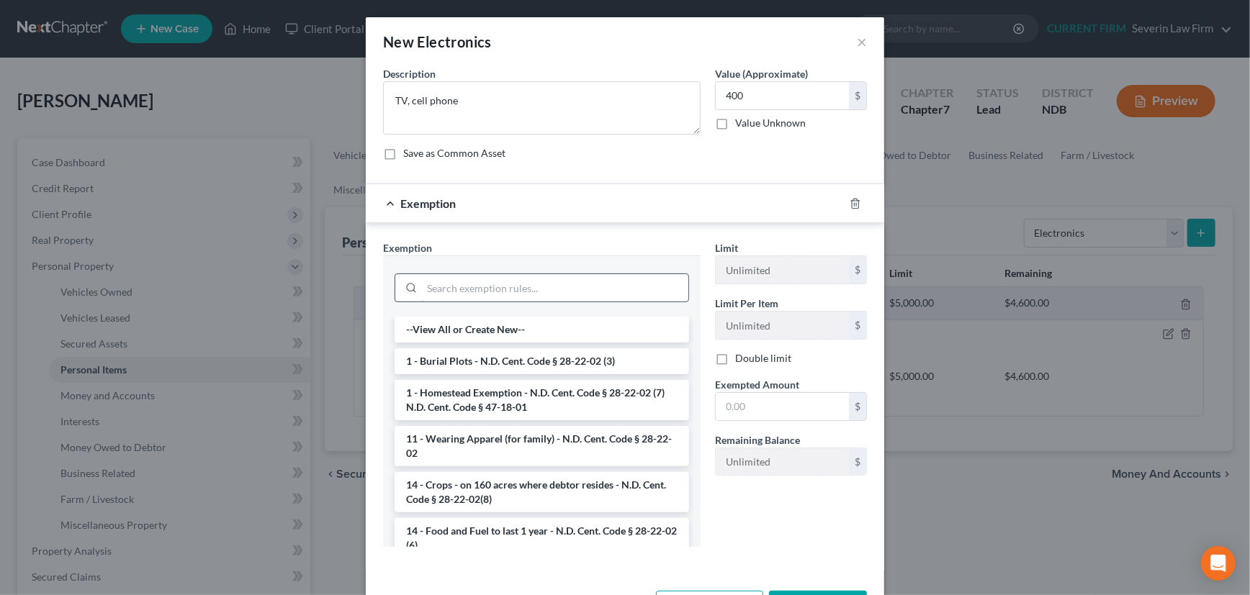
click at [623, 282] on input "search" at bounding box center [555, 287] width 266 height 27
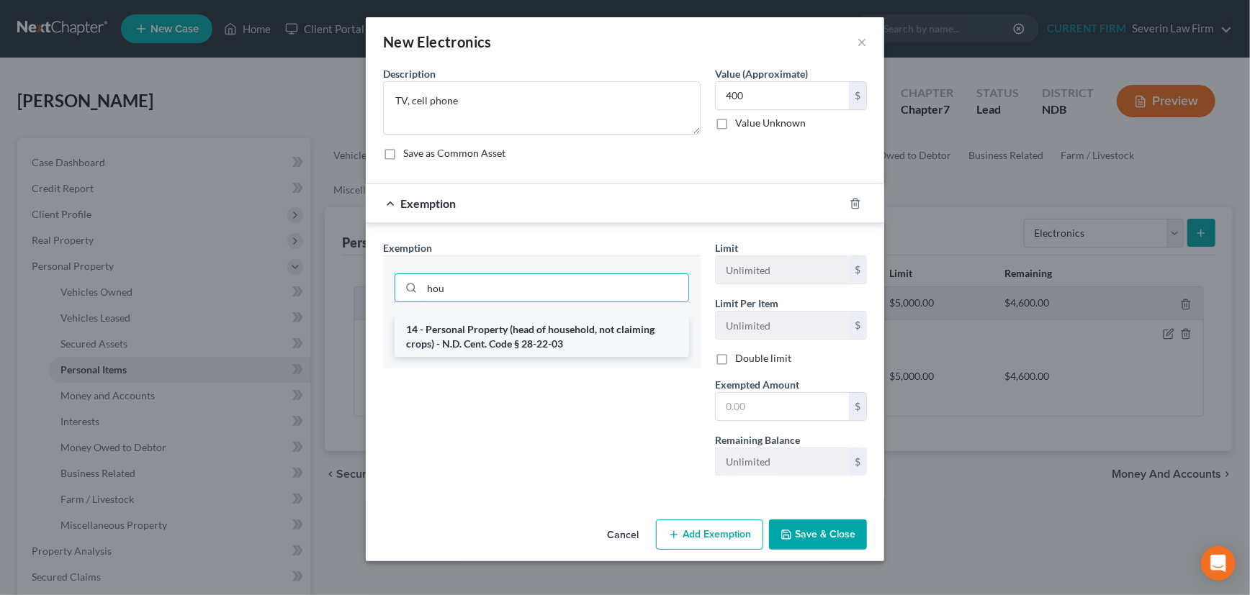
click at [578, 327] on li "14 - Personal Property (head of household, not claiming crops) - N.D. Cent. Cod…" at bounding box center [542, 337] width 294 height 40
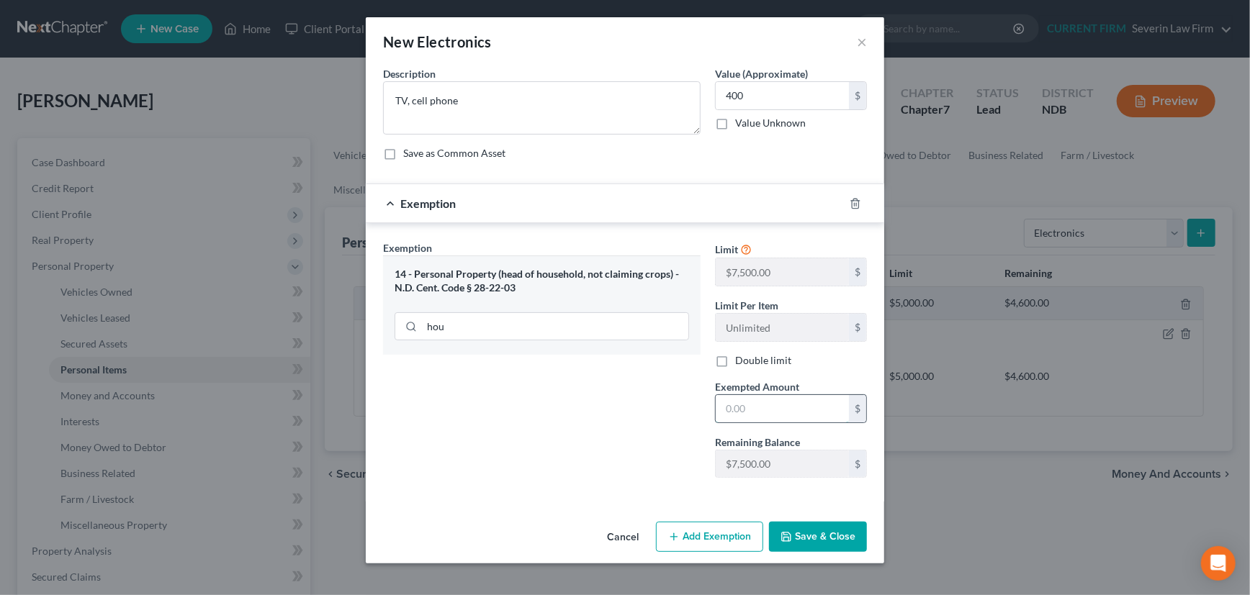
click at [769, 404] on input "text" at bounding box center [782, 408] width 133 height 27
click at [809, 533] on button "Save & Close" at bounding box center [818, 537] width 98 height 30
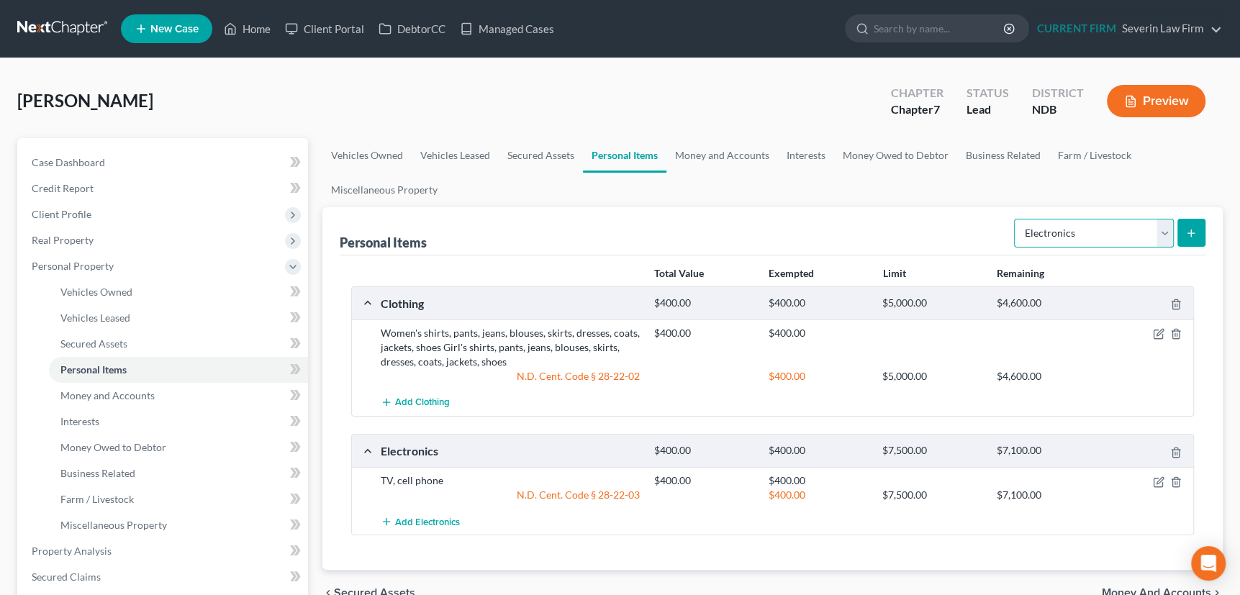
click at [1163, 222] on select "Select Item Type Clothing Collectibles Of Value Electronics Firearms Household …" at bounding box center [1094, 233] width 160 height 29
click at [1016, 219] on select "Select Item Type Clothing Collectibles Of Value Electronics Firearms Household …" at bounding box center [1094, 233] width 160 height 29
click at [1192, 230] on icon "submit" at bounding box center [1192, 234] width 12 height 12
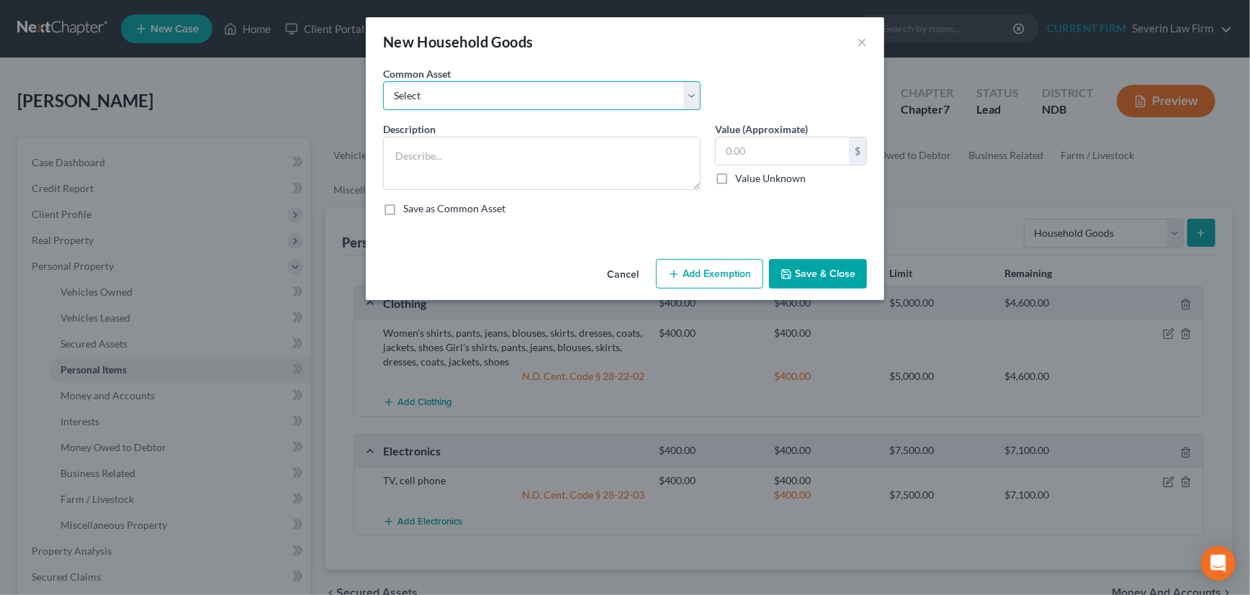
click at [490, 98] on select "Select Furniture, beds, linens, kitchen supplies, miscellaneous household goods…" at bounding box center [542, 95] width 318 height 29
click at [383, 81] on select "Select Furniture, beds, linens, kitchen supplies, miscellaneous household goods…" at bounding box center [542, 95] width 318 height 29
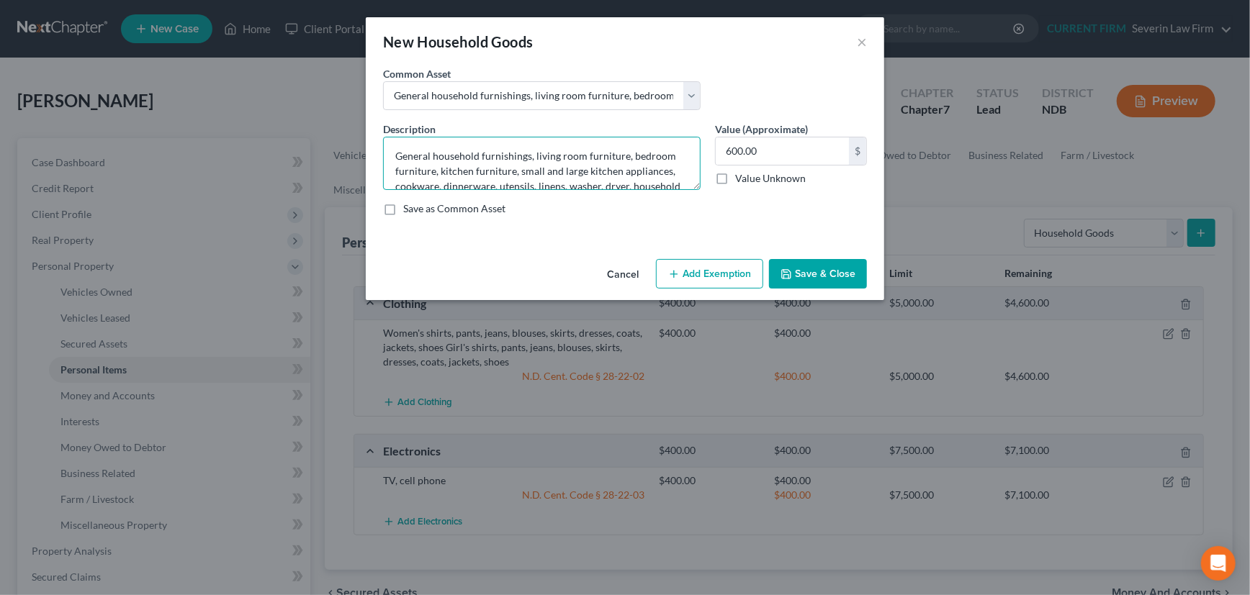
drag, startPoint x: 542, startPoint y: 174, endPoint x: 581, endPoint y: 171, distance: 39.0
click at [581, 171] on textarea "General household furnishings, living room furniture, bedroom furniture, kitche…" at bounding box center [542, 163] width 318 height 53
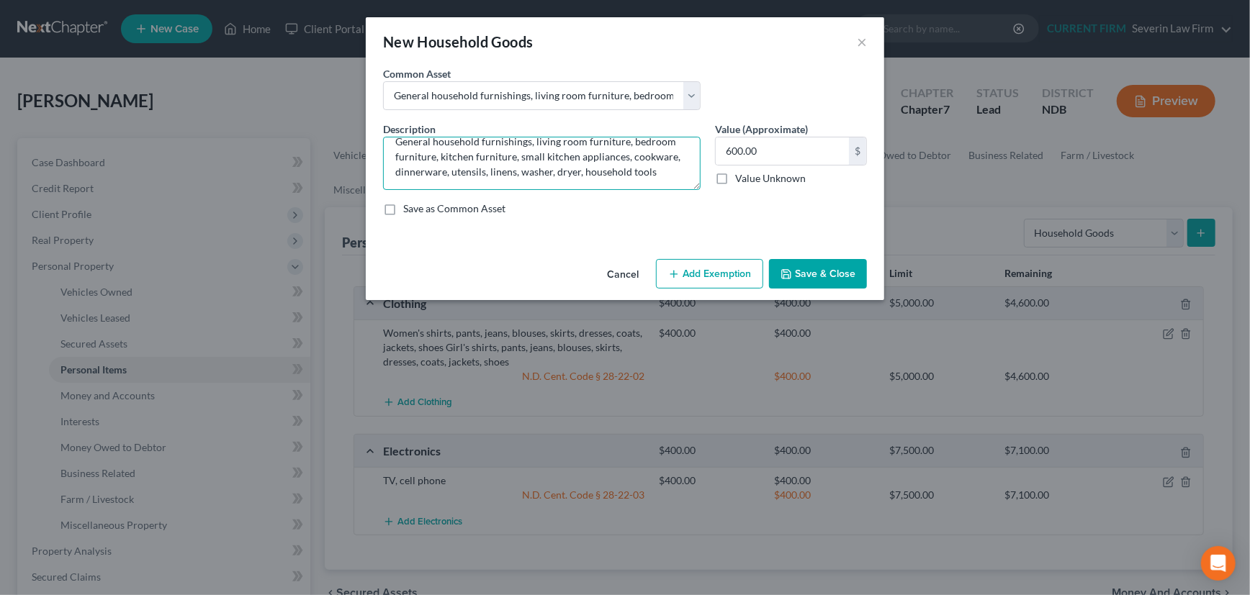
drag, startPoint x: 518, startPoint y: 171, endPoint x: 579, endPoint y: 170, distance: 60.5
click at [579, 170] on textarea "General household furnishings, living room furniture, bedroom furniture, kitche…" at bounding box center [542, 163] width 318 height 53
click at [594, 183] on textarea "General household furnishings, living room furniture, bedroom furniture, kitche…" at bounding box center [542, 163] width 318 height 53
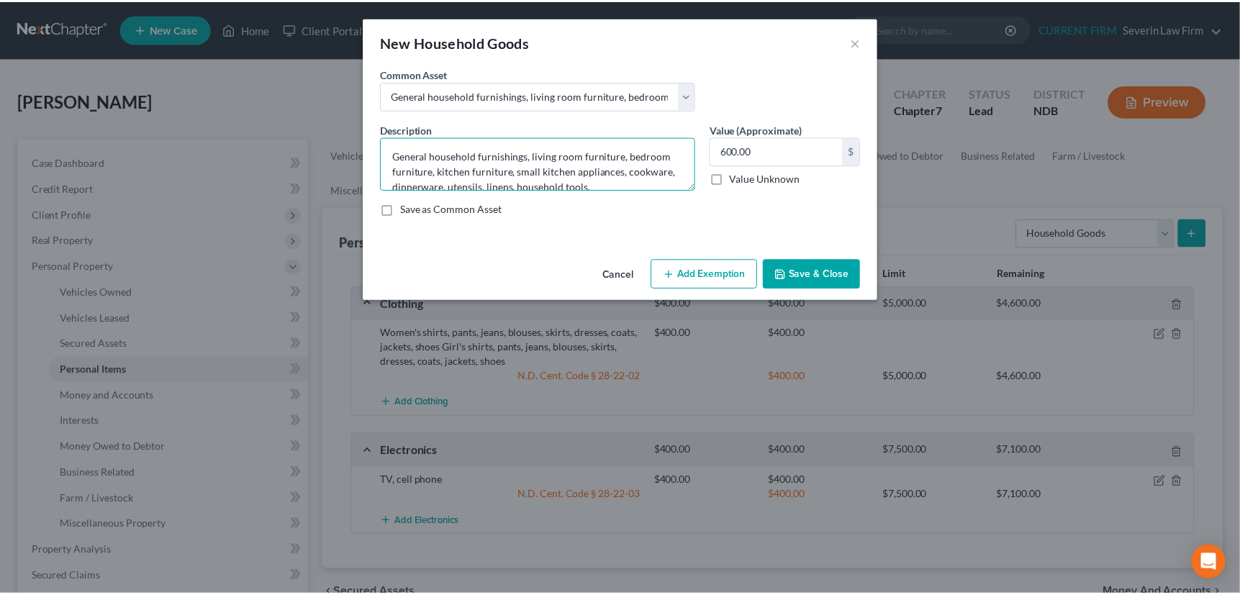
scroll to position [2, 0]
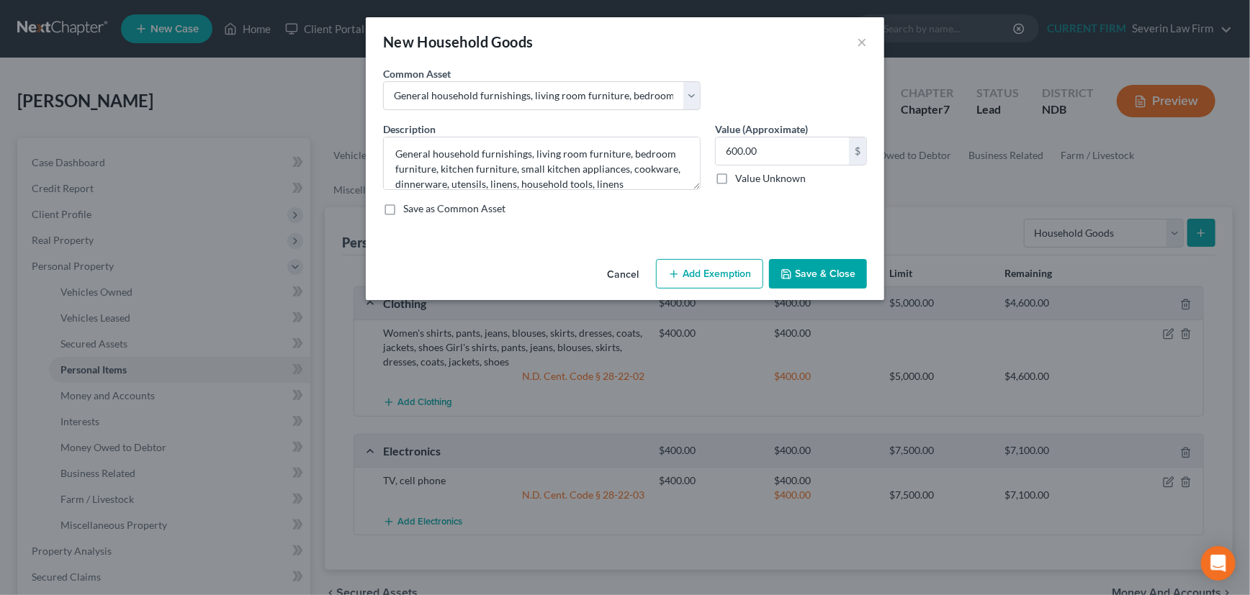
click at [727, 269] on button "Add Exemption" at bounding box center [709, 274] width 107 height 30
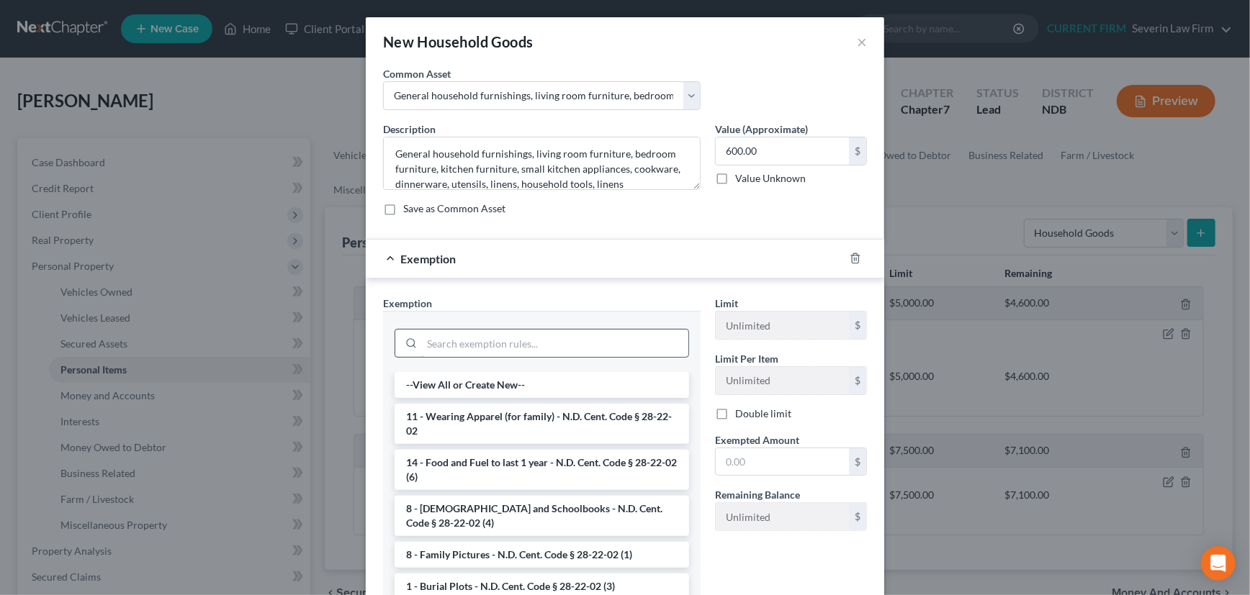
click at [540, 344] on input "search" at bounding box center [555, 343] width 266 height 27
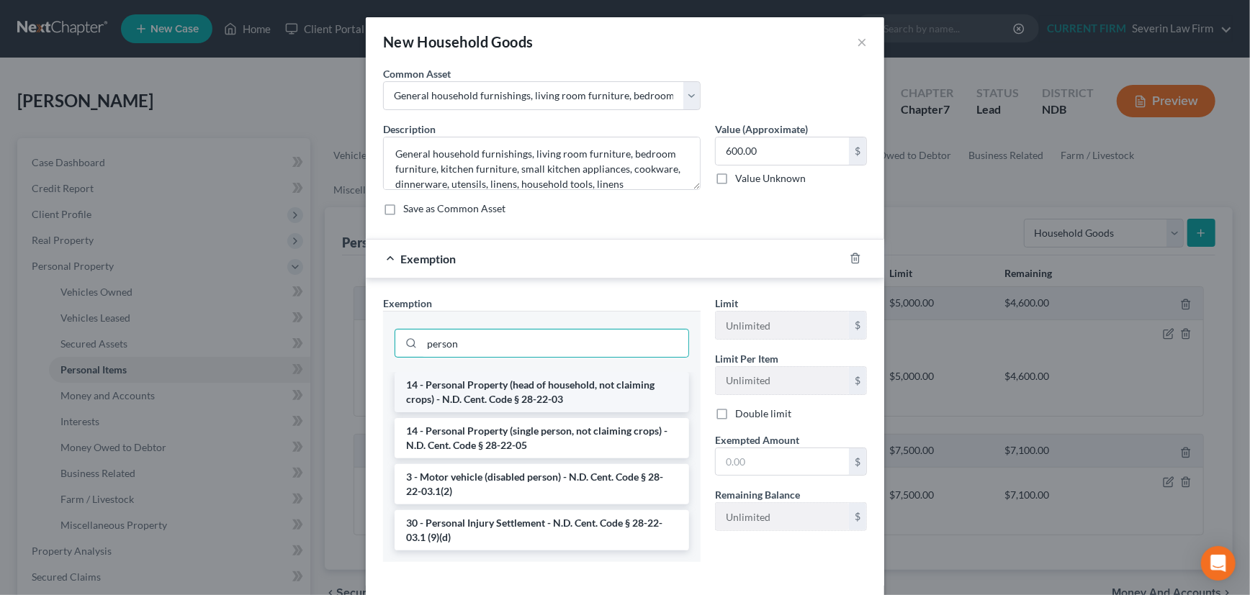
click at [540, 387] on li "14 - Personal Property (head of household, not claiming crops) - N.D. Cent. Cod…" at bounding box center [542, 392] width 294 height 40
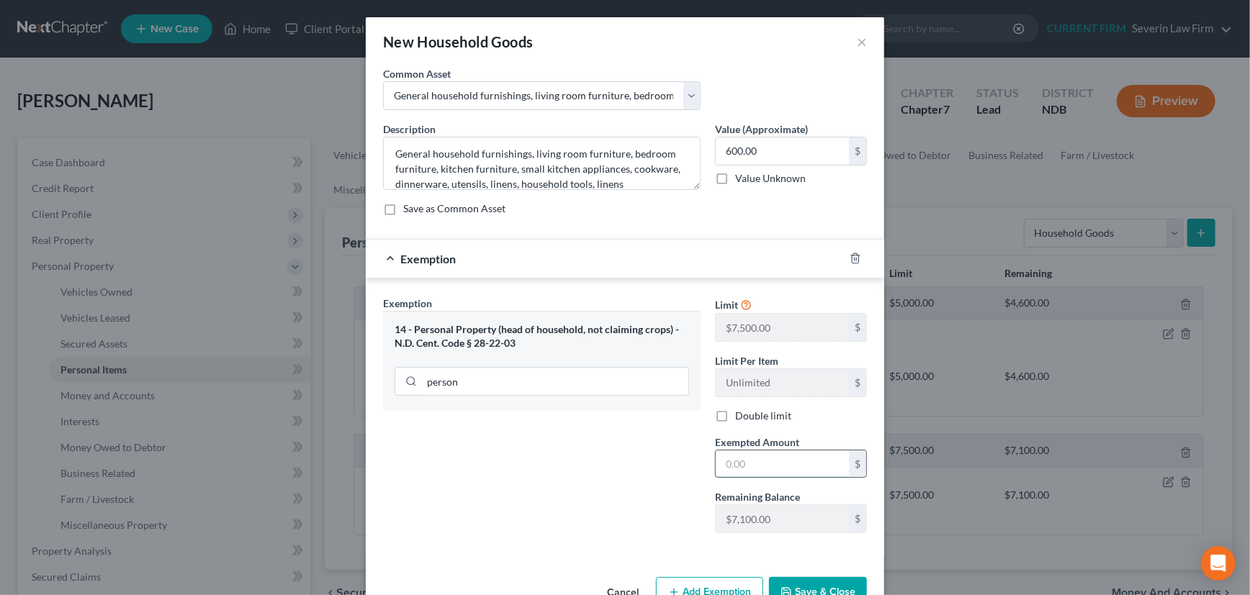
click at [754, 461] on input "text" at bounding box center [782, 464] width 133 height 27
click at [747, 252] on div "Exemption $600.00" at bounding box center [605, 259] width 478 height 38
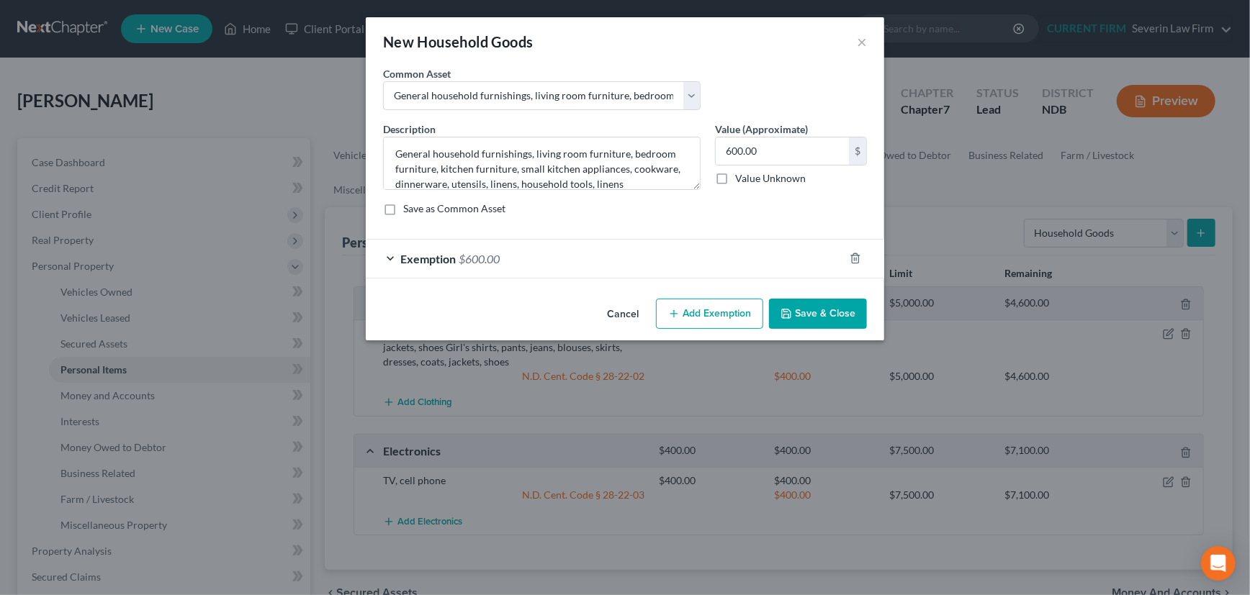
click at [818, 316] on button "Save & Close" at bounding box center [818, 314] width 98 height 30
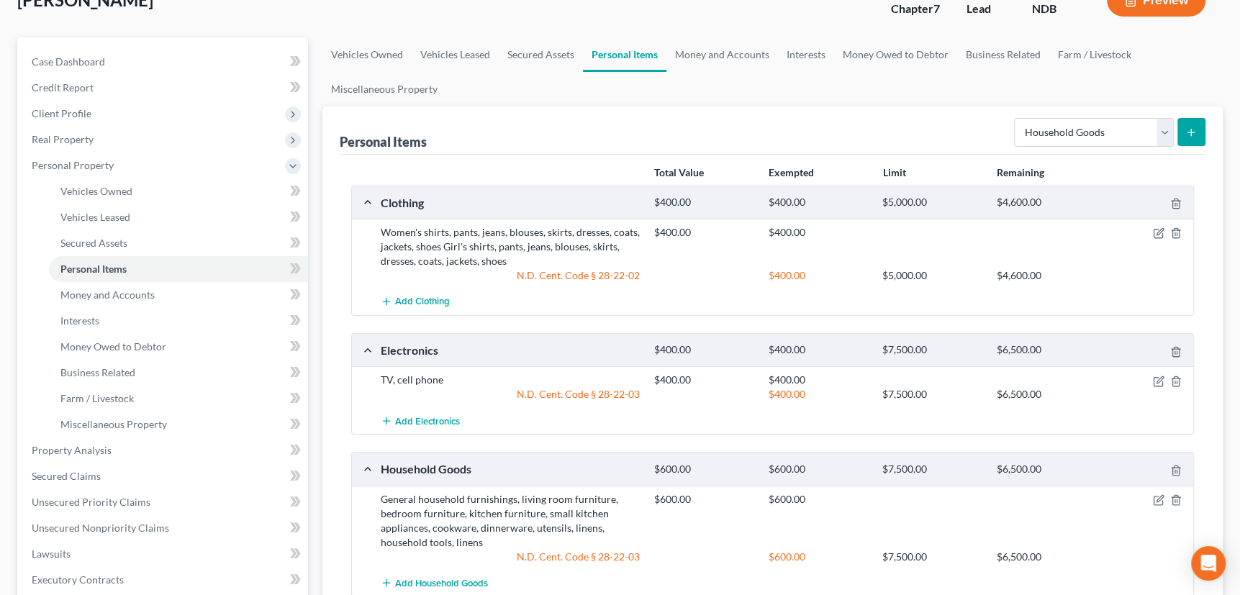
scroll to position [196, 0]
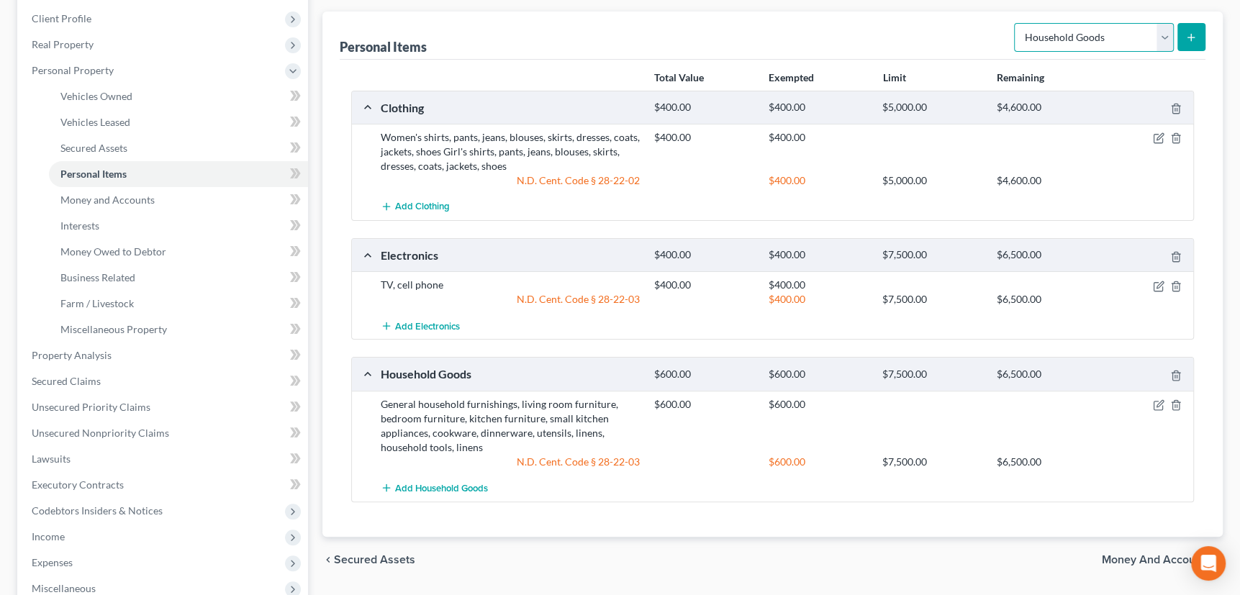
click at [1163, 28] on select "Select Item Type Clothing Collectibles Of Value Electronics Firearms Household …" at bounding box center [1094, 37] width 160 height 29
click at [1016, 23] on select "Select Item Type Clothing Collectibles Of Value Electronics Firearms Household …" at bounding box center [1094, 37] width 160 height 29
click at [1195, 32] on icon "submit" at bounding box center [1192, 38] width 12 height 12
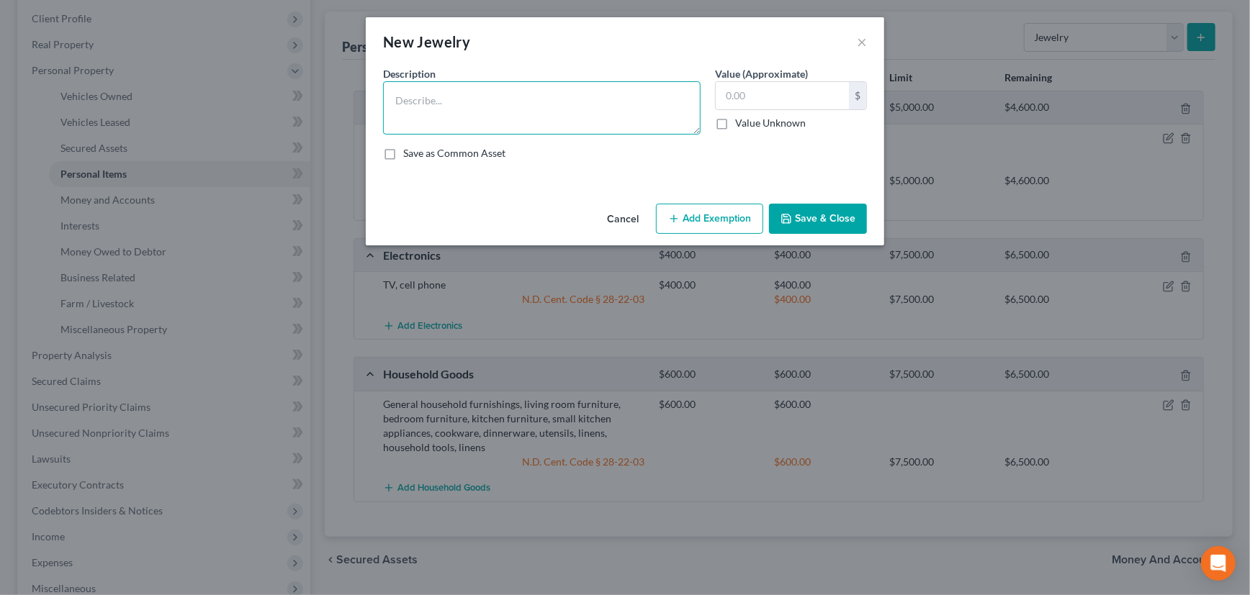
click at [539, 100] on textarea at bounding box center [542, 107] width 318 height 53
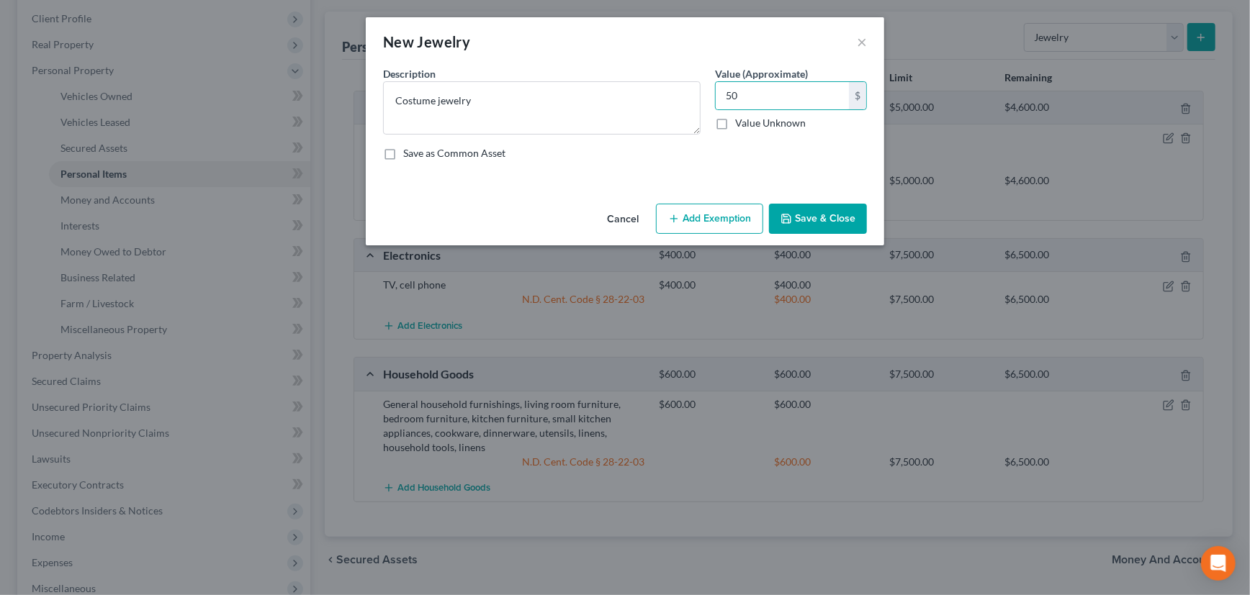
click at [711, 217] on button "Add Exemption" at bounding box center [709, 219] width 107 height 30
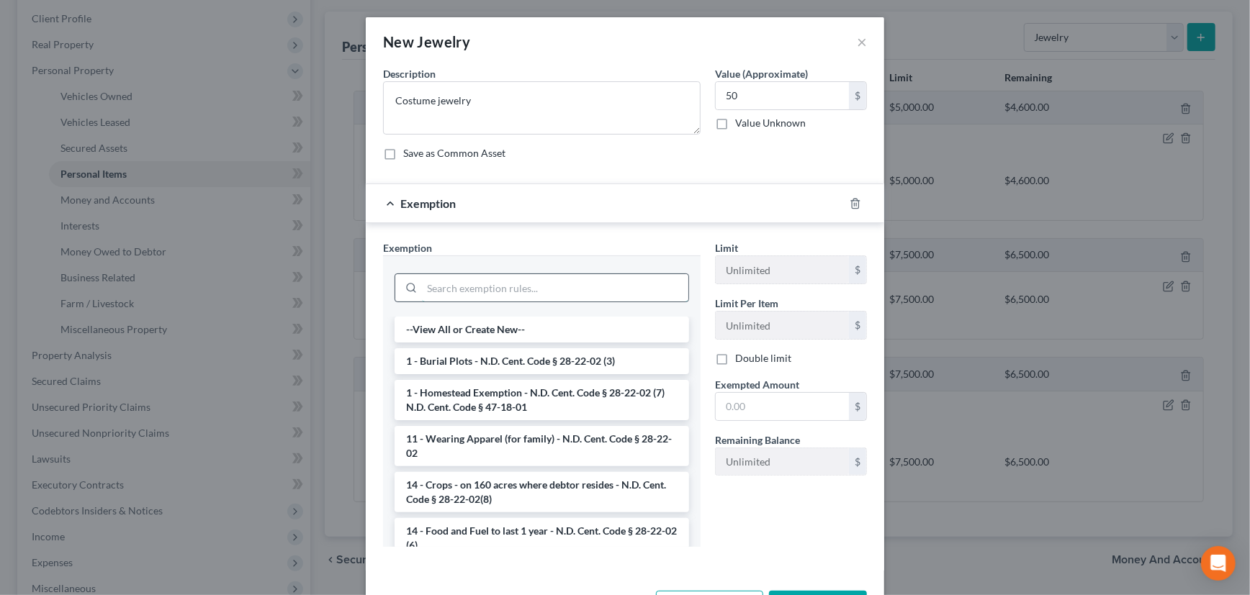
click at [531, 293] on input "search" at bounding box center [555, 287] width 266 height 27
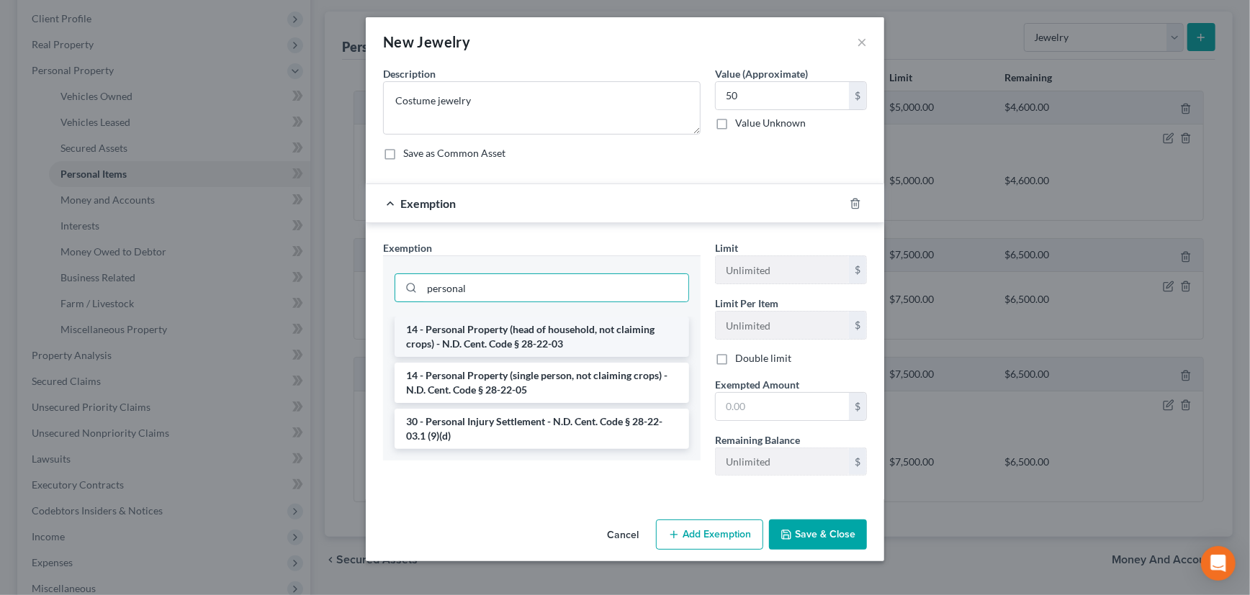
click at [540, 338] on li "14 - Personal Property (head of household, not claiming crops) - N.D. Cent. Cod…" at bounding box center [542, 337] width 294 height 40
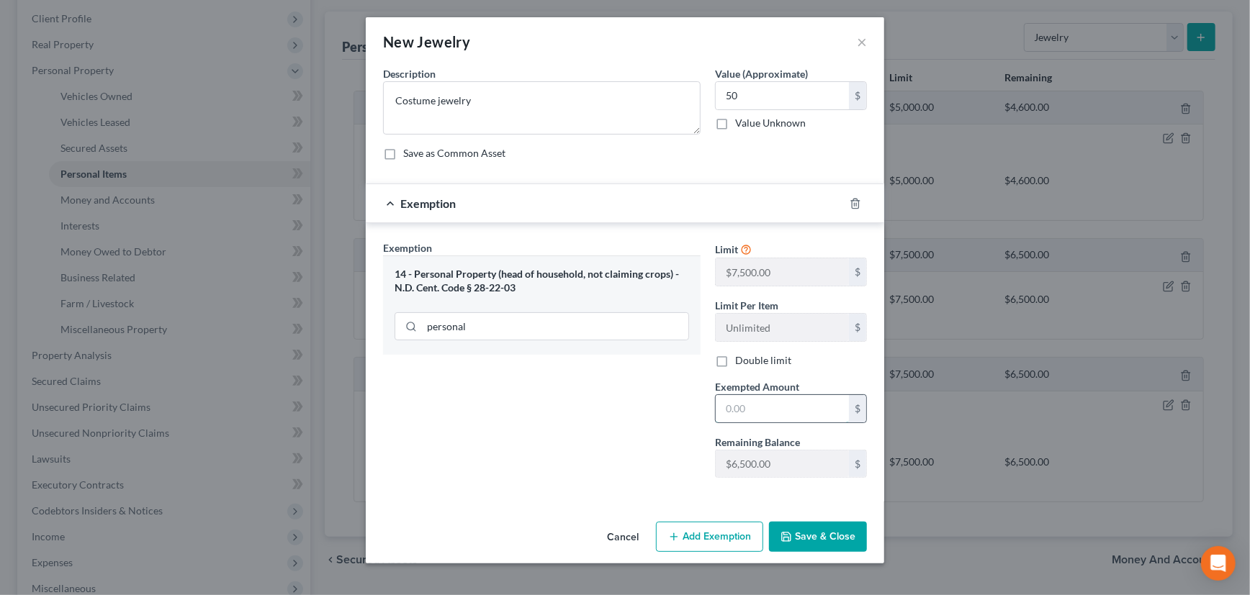
click at [771, 396] on input "text" at bounding box center [782, 408] width 133 height 27
click at [811, 525] on button "Save & Close" at bounding box center [818, 537] width 98 height 30
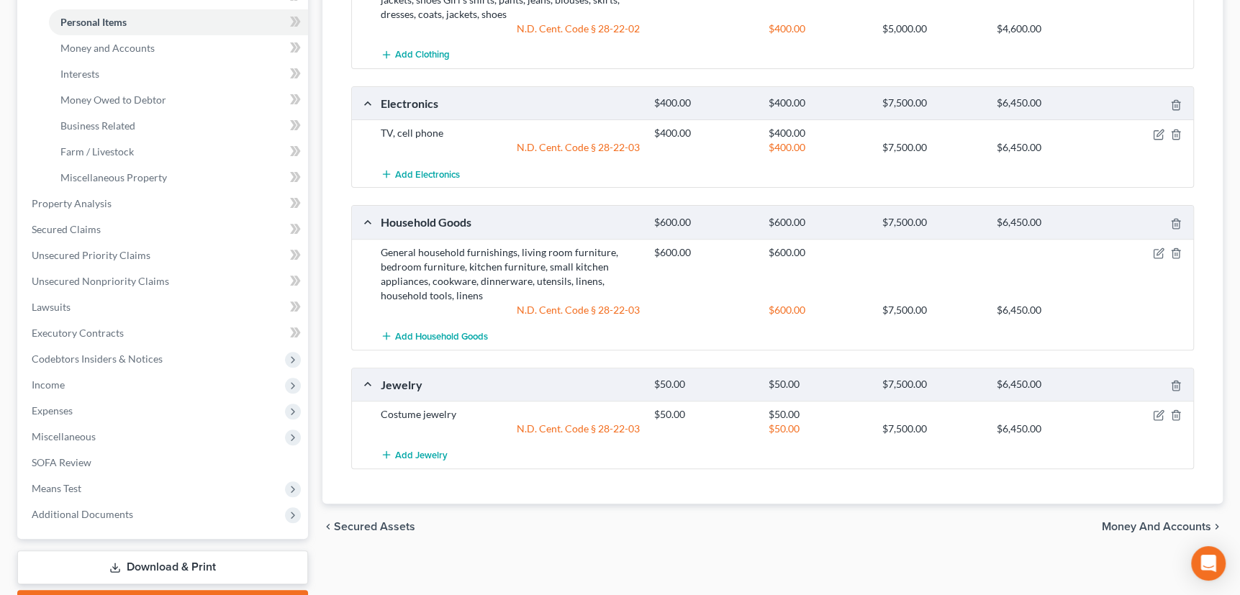
scroll to position [427, 0]
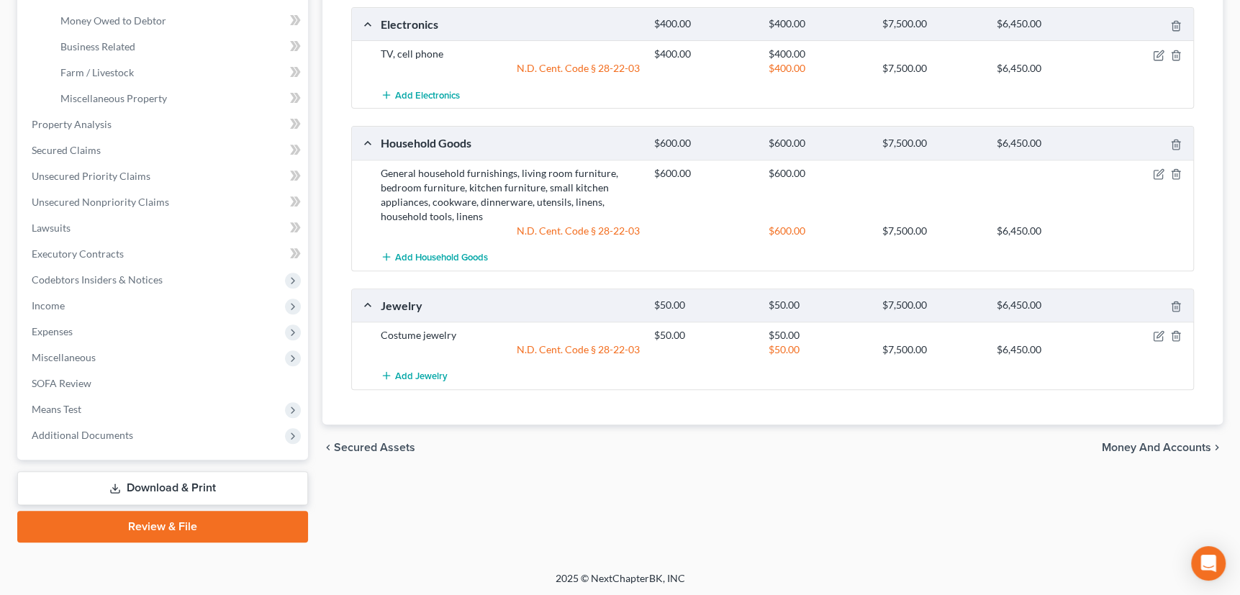
click at [1143, 442] on span "Money and Accounts" at bounding box center [1156, 448] width 109 height 12
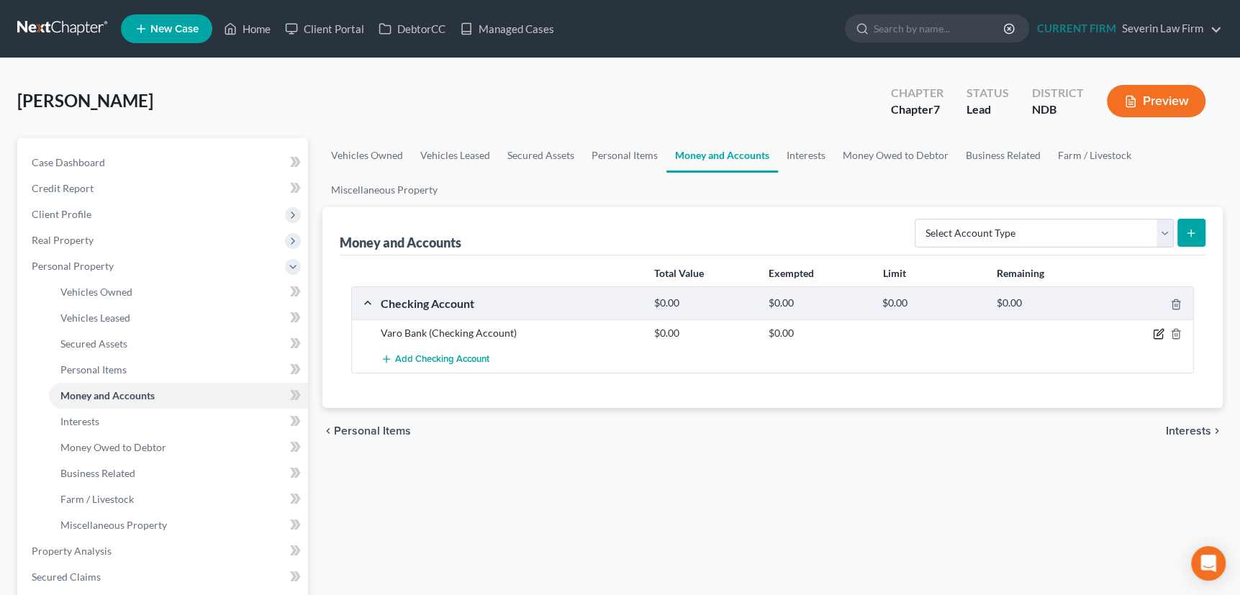
click at [1161, 332] on icon "button" at bounding box center [1160, 333] width 6 height 6
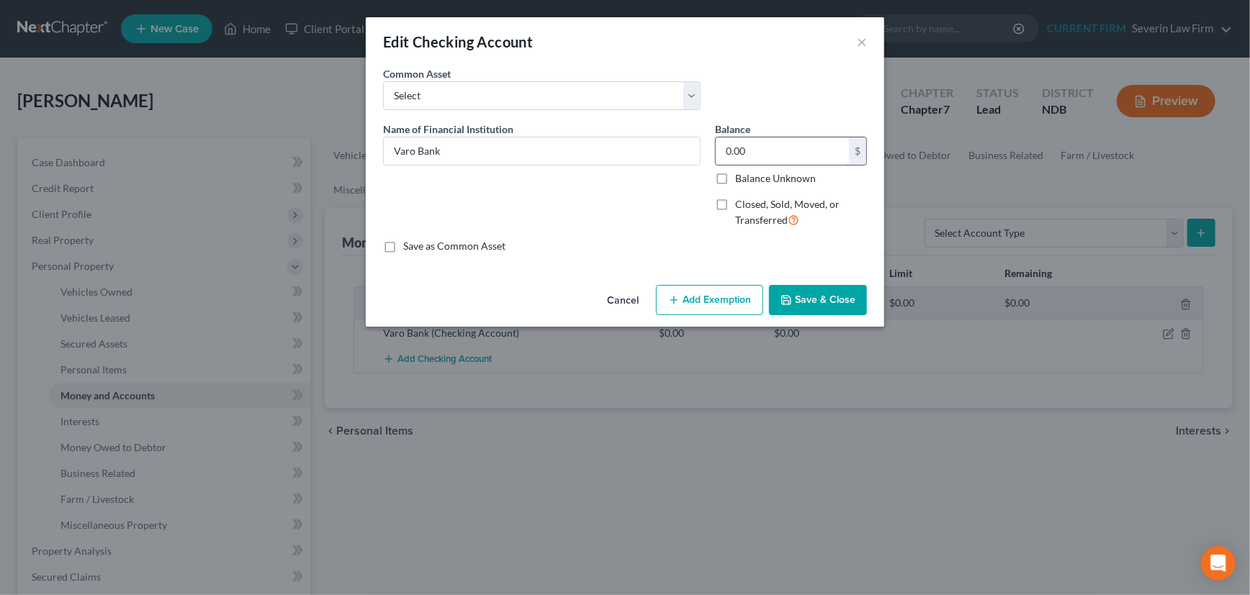
click at [747, 153] on input "0.00" at bounding box center [782, 151] width 133 height 27
click at [718, 297] on button "Add Exemption" at bounding box center [709, 300] width 107 height 30
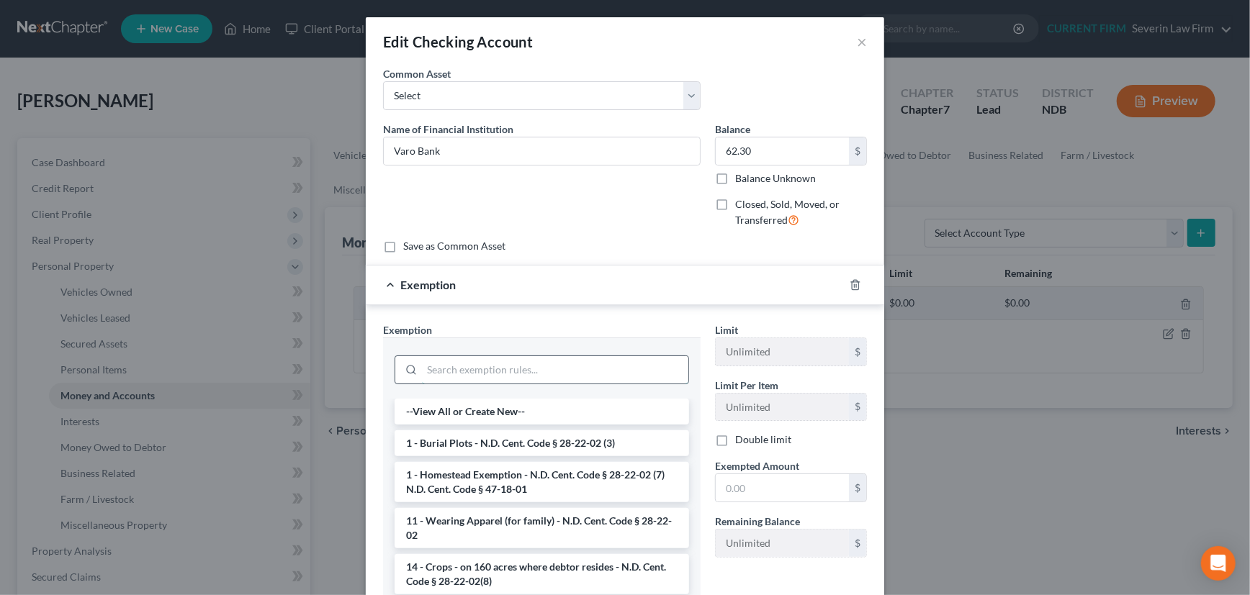
click at [540, 370] on input "search" at bounding box center [555, 369] width 266 height 27
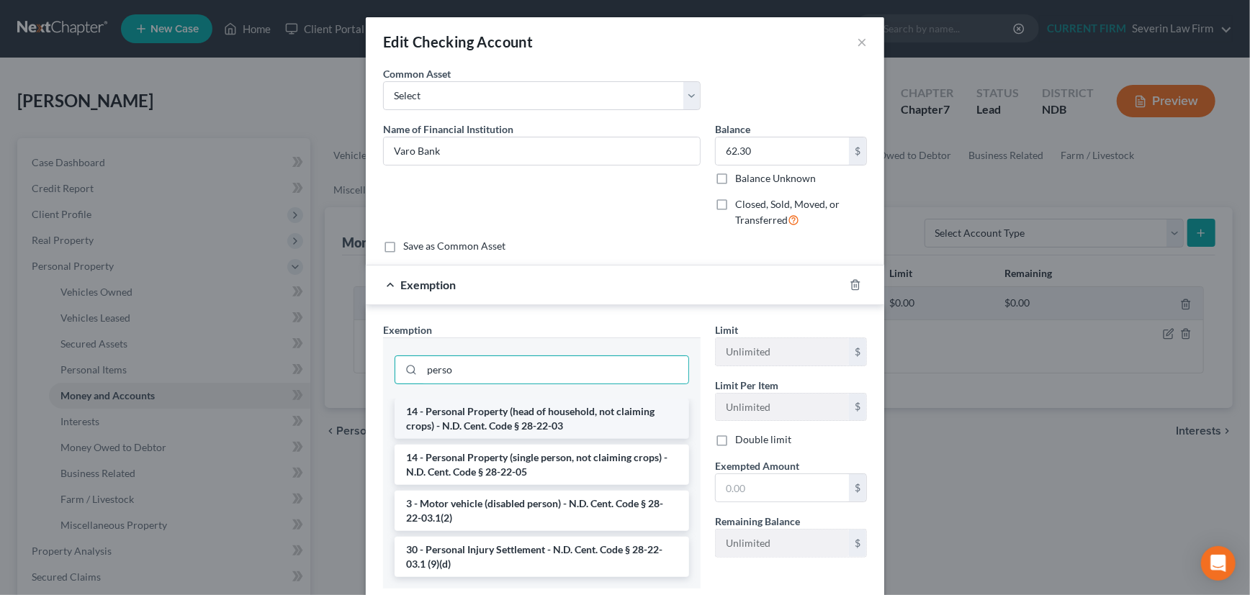
click at [497, 413] on li "14 - Personal Property (head of household, not claiming crops) - N.D. Cent. Cod…" at bounding box center [542, 419] width 294 height 40
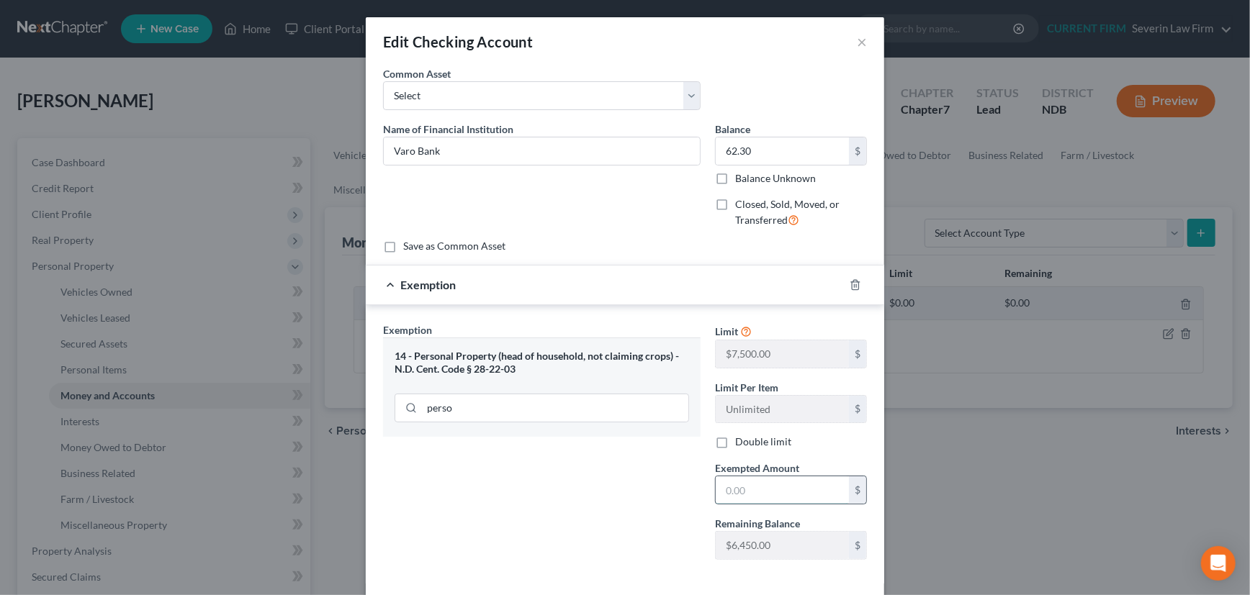
click at [765, 488] on input "text" at bounding box center [782, 490] width 133 height 27
click at [730, 283] on div "Exemption $62.30" at bounding box center [605, 285] width 478 height 38
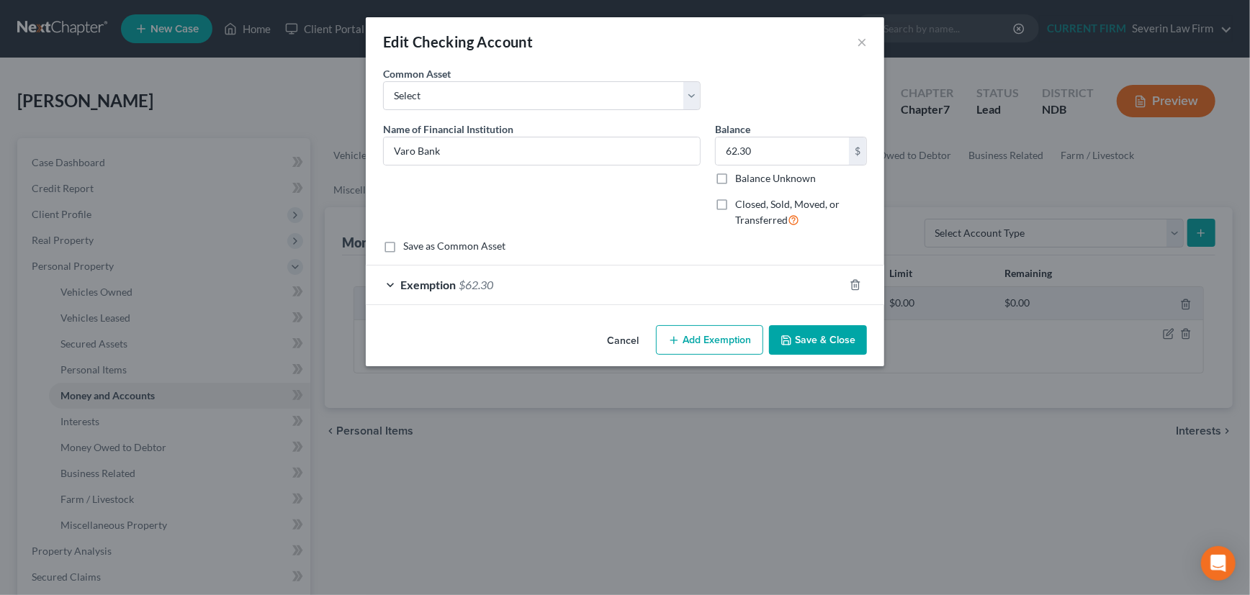
click at [823, 335] on button "Save & Close" at bounding box center [818, 340] width 98 height 30
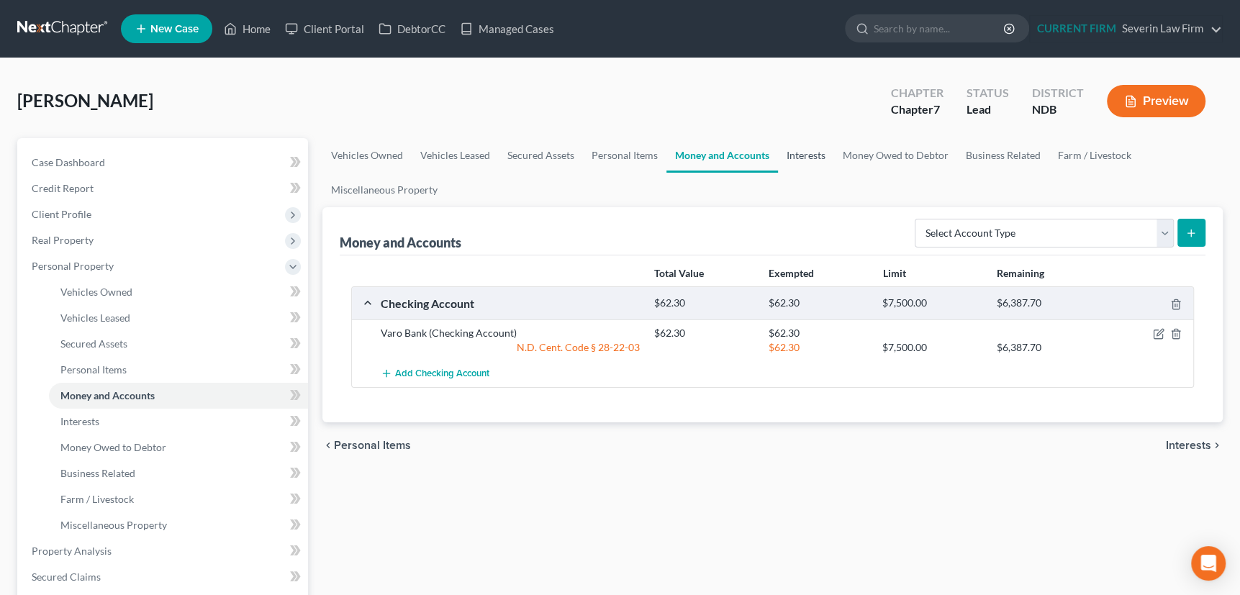
click at [806, 155] on link "Interests" at bounding box center [806, 155] width 56 height 35
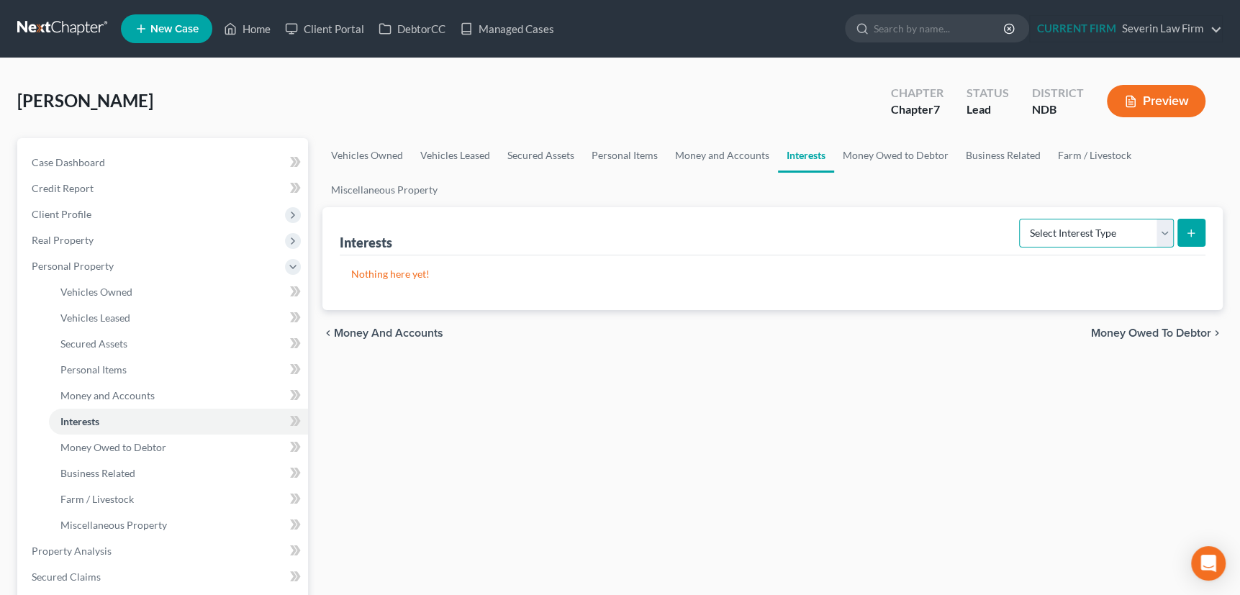
click at [1158, 229] on select "Select Interest Type 401K Annuity Bond Education IRA Government Bond Government…" at bounding box center [1096, 233] width 155 height 29
click at [1021, 219] on select "Select Interest Type 401K Annuity Bond Education IRA Government Bond Government…" at bounding box center [1096, 233] width 155 height 29
click at [1189, 228] on icon "submit" at bounding box center [1192, 234] width 12 height 12
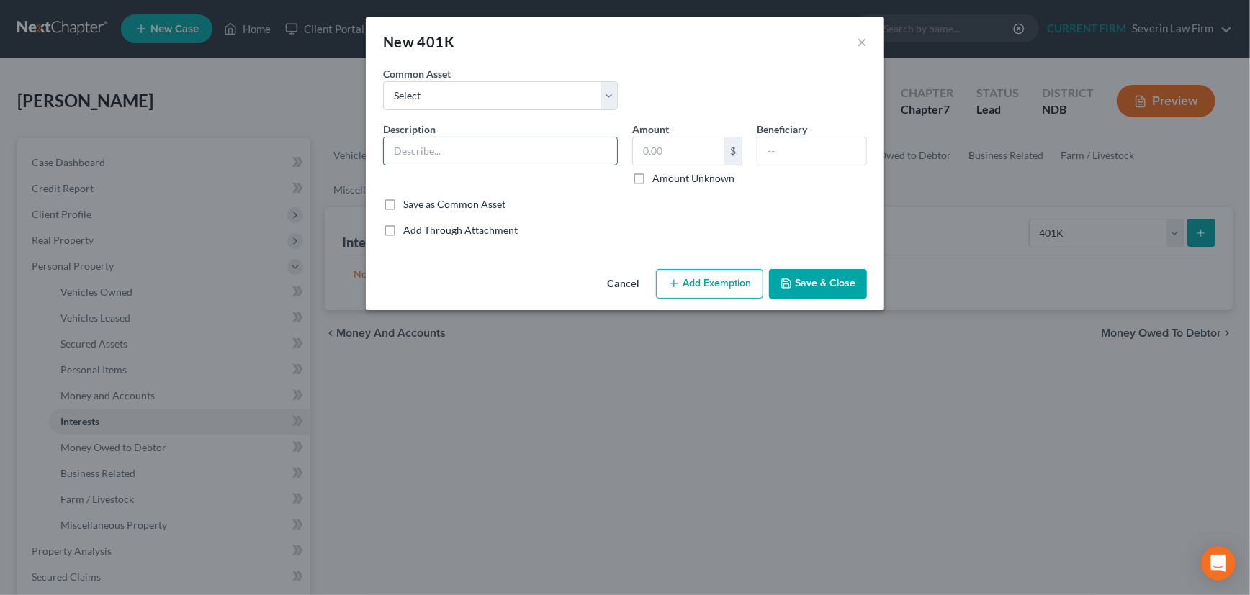
click at [410, 151] on input "text" at bounding box center [500, 151] width 233 height 27
drag, startPoint x: 640, startPoint y: 177, endPoint x: 648, endPoint y: 187, distance: 12.8
click at [652, 176] on label "Amount Unknown" at bounding box center [693, 178] width 82 height 14
click at [658, 176] on input "Amount Unknown" at bounding box center [662, 175] width 9 height 9
click at [819, 280] on button "Save & Close" at bounding box center [818, 284] width 98 height 30
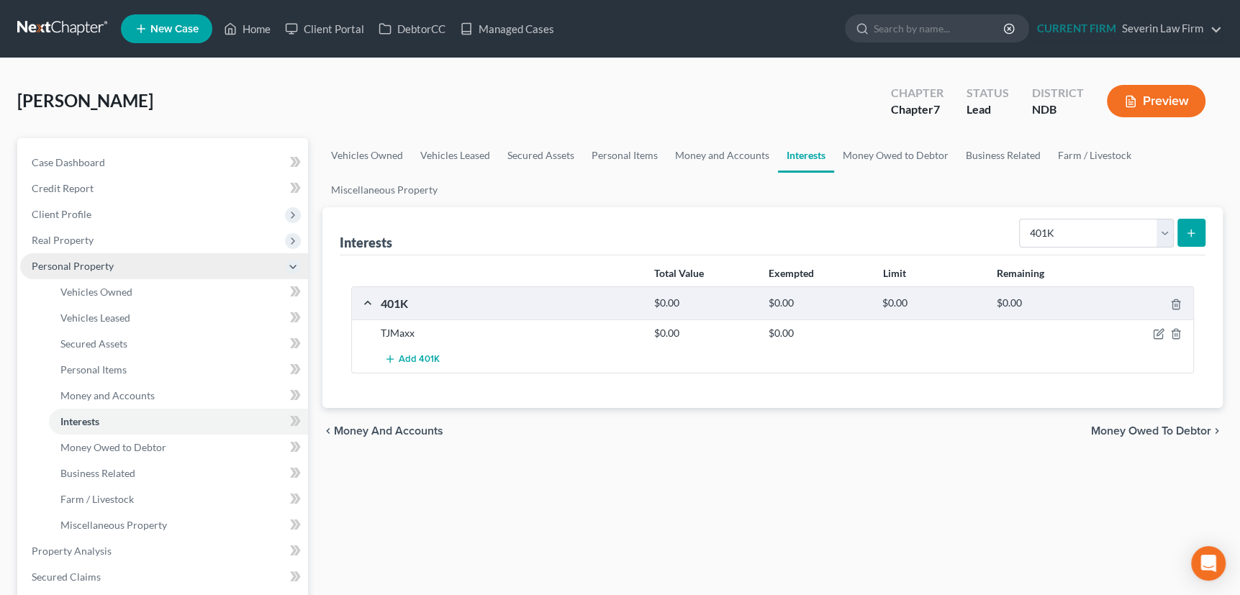
click at [84, 262] on span "Personal Property" at bounding box center [73, 266] width 82 height 12
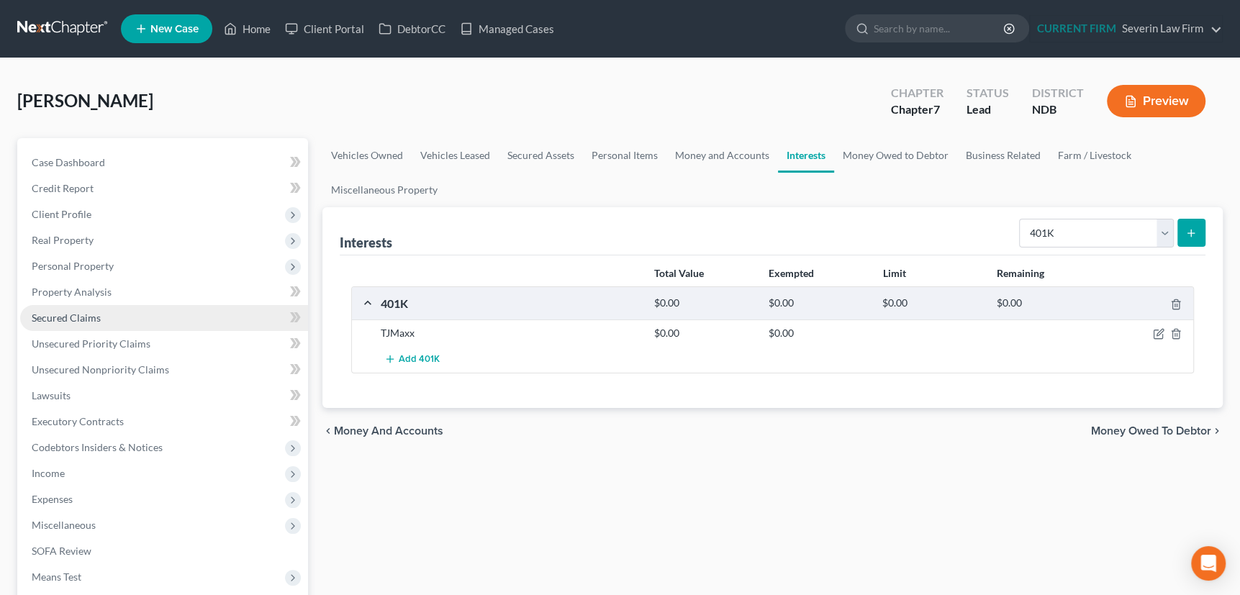
click at [71, 315] on span "Secured Claims" at bounding box center [66, 318] width 69 height 12
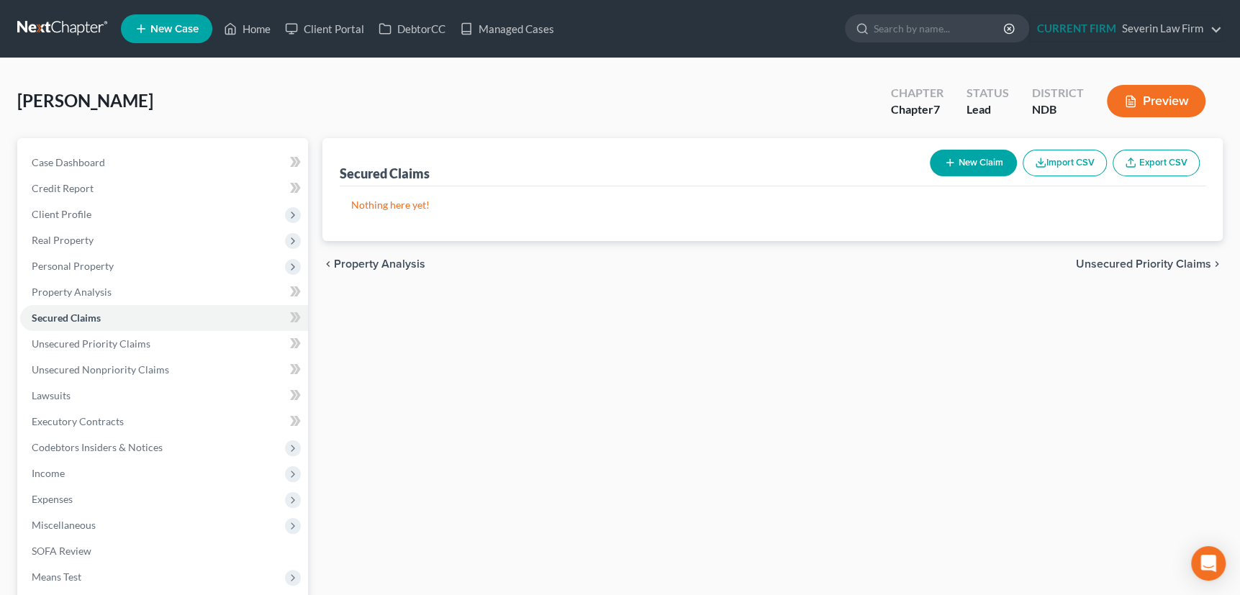
click at [945, 157] on icon "button" at bounding box center [951, 163] width 12 height 12
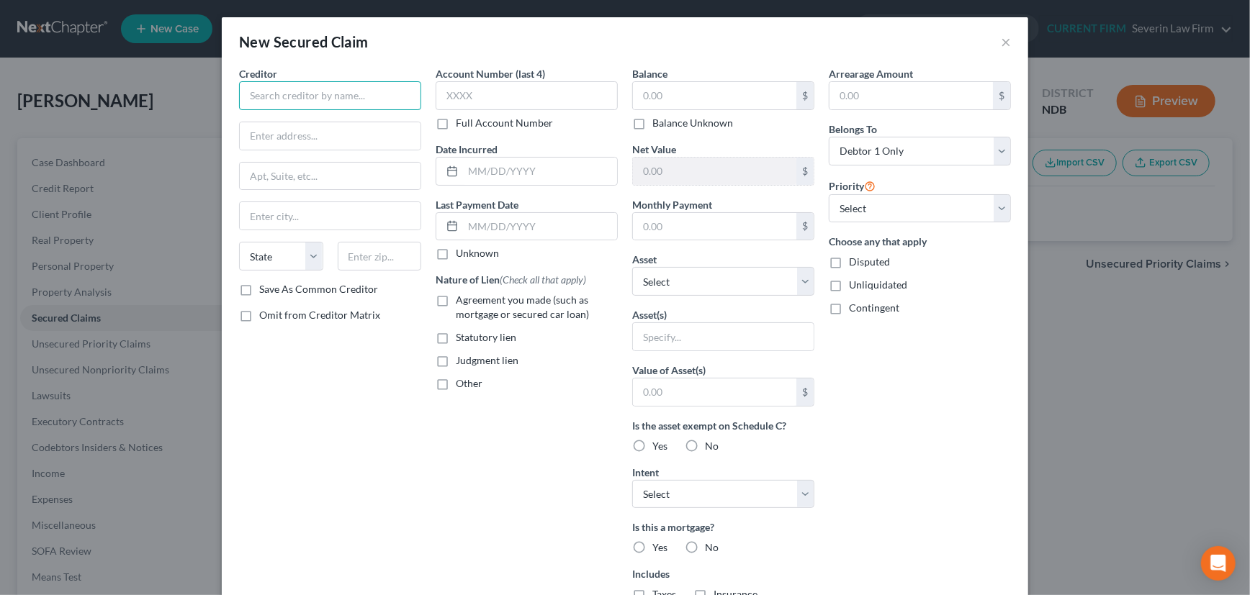
click at [307, 91] on input "text" at bounding box center [330, 95] width 182 height 29
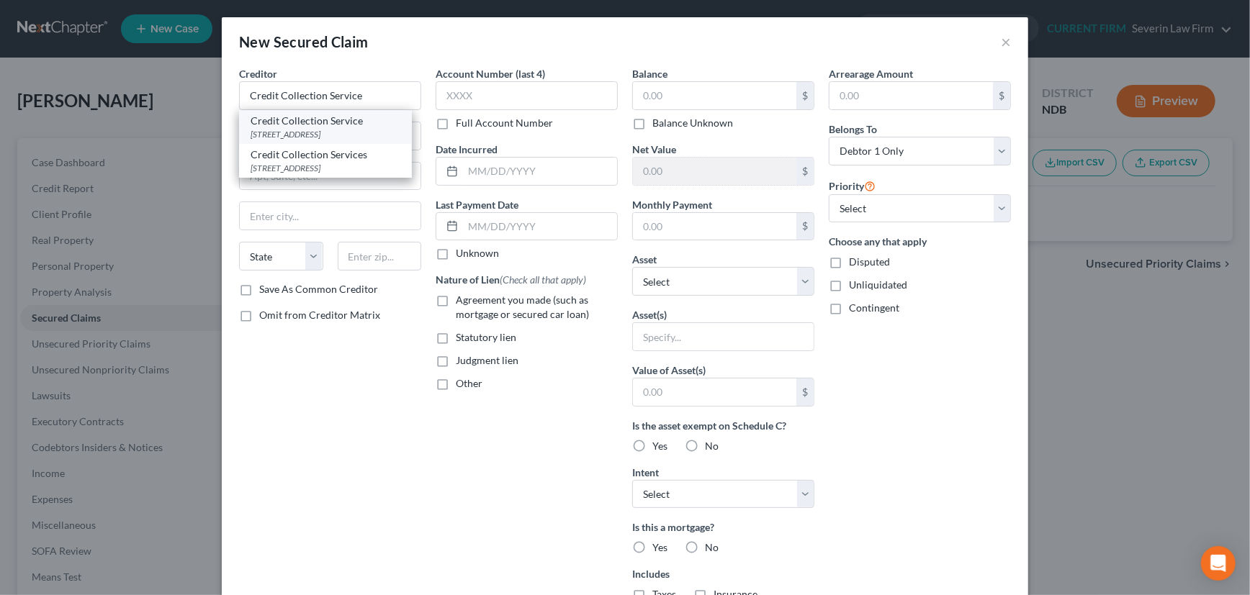
click at [283, 130] on div "[STREET_ADDRESS]" at bounding box center [326, 134] width 150 height 12
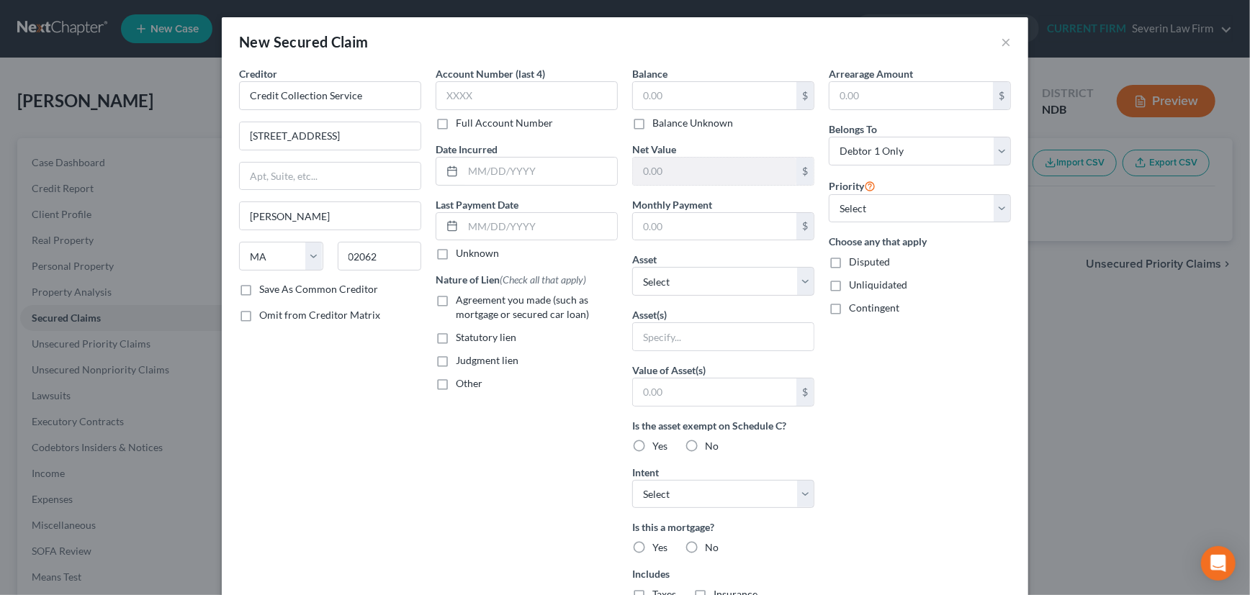
click at [259, 289] on label "Save As Common Creditor" at bounding box center [318, 289] width 119 height 14
click at [265, 289] on input "Save As Common Creditor" at bounding box center [269, 286] width 9 height 9
click at [493, 94] on input "text" at bounding box center [527, 95] width 182 height 29
click at [485, 171] on input "text" at bounding box center [540, 171] width 154 height 27
click at [1006, 40] on button "×" at bounding box center [1006, 41] width 10 height 17
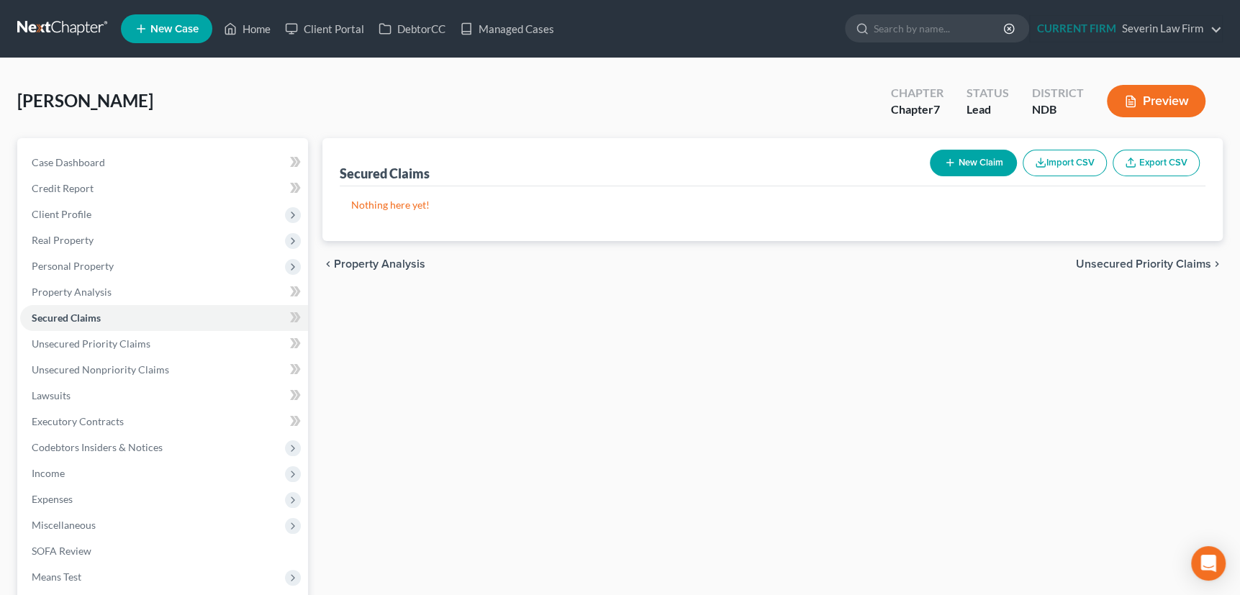
click at [1127, 266] on span "Unsecured Priority Claims" at bounding box center [1143, 264] width 135 height 12
click at [947, 155] on button "New Claim" at bounding box center [973, 163] width 87 height 27
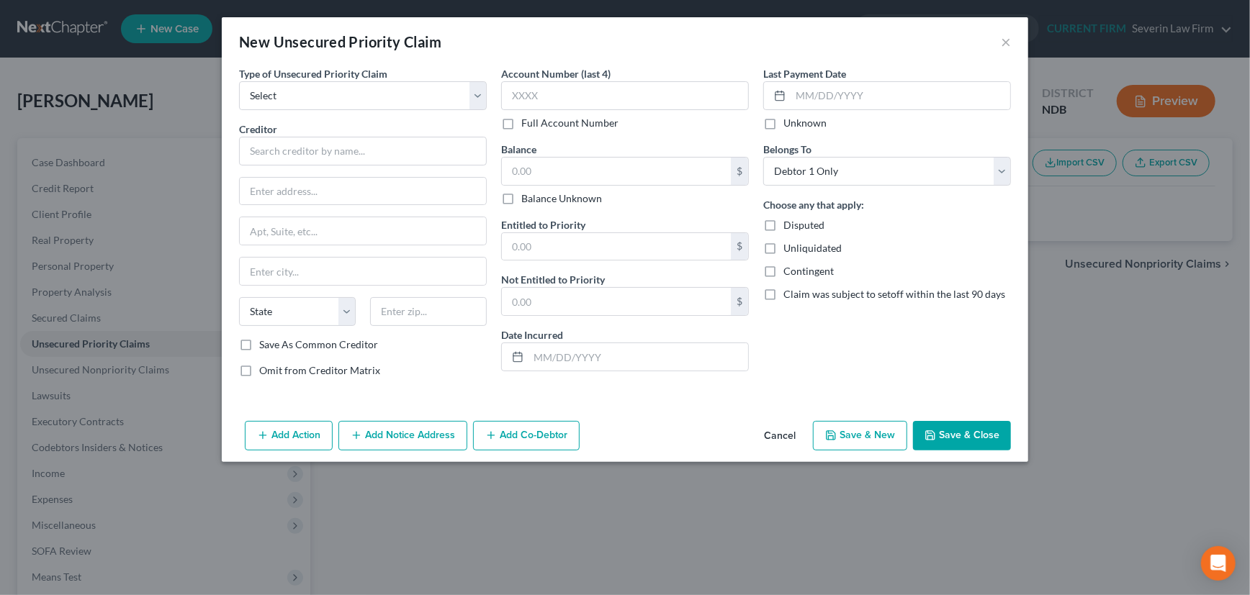
click at [1013, 36] on div "New Unsecured Priority Claim ×" at bounding box center [625, 41] width 806 height 49
click at [1009, 40] on button "×" at bounding box center [1006, 41] width 10 height 17
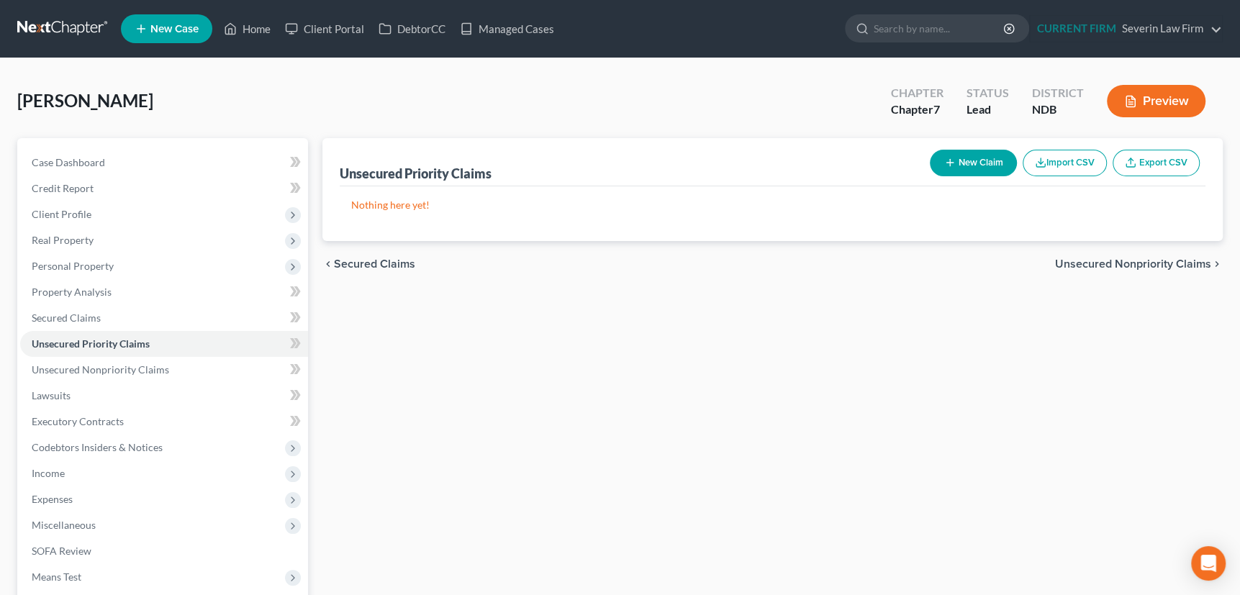
click at [1109, 261] on span "Unsecured Nonpriority Claims" at bounding box center [1133, 264] width 156 height 12
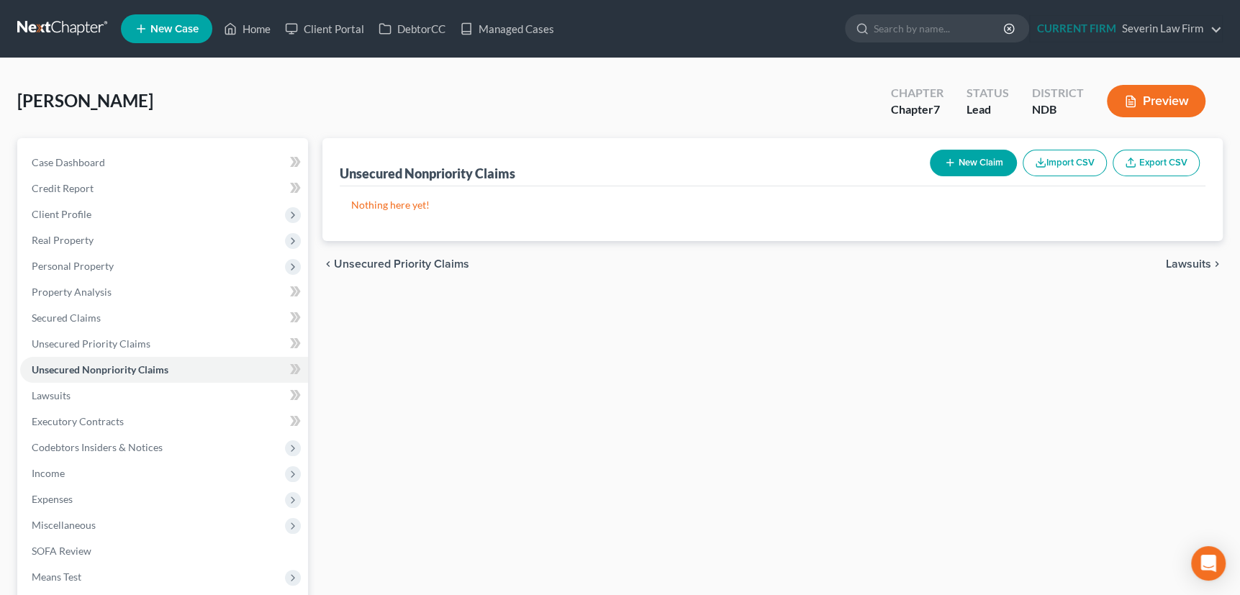
click at [945, 158] on icon "button" at bounding box center [951, 163] width 12 height 12
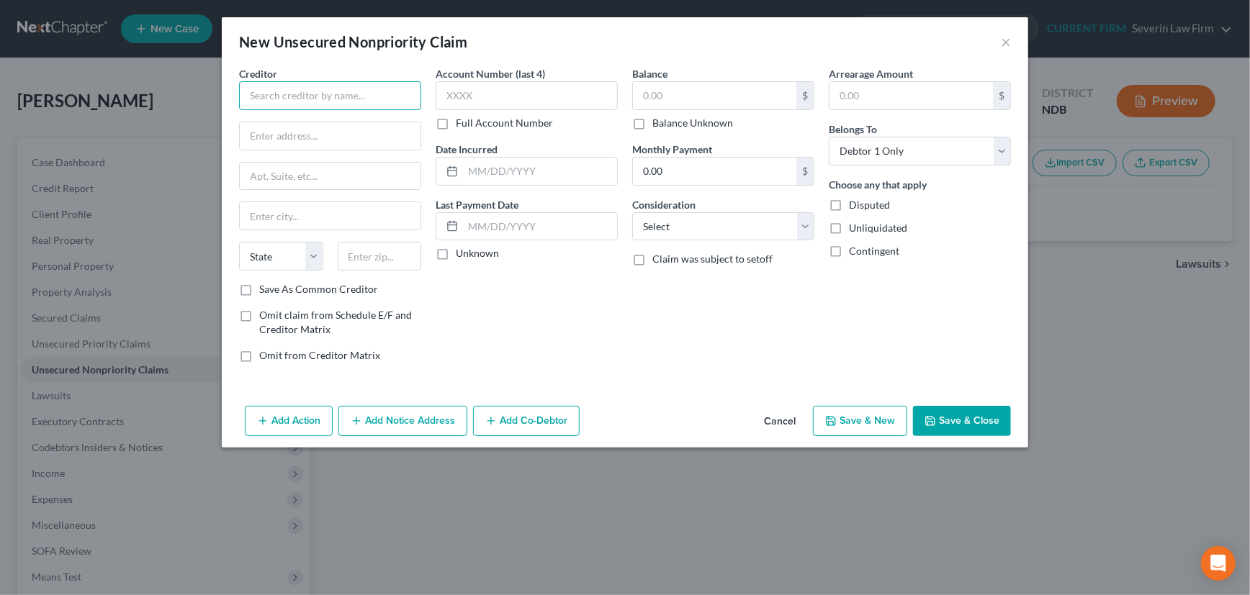
click at [374, 94] on input "text" at bounding box center [330, 95] width 182 height 29
click at [264, 99] on input "Creit Collection Service" at bounding box center [330, 95] width 182 height 29
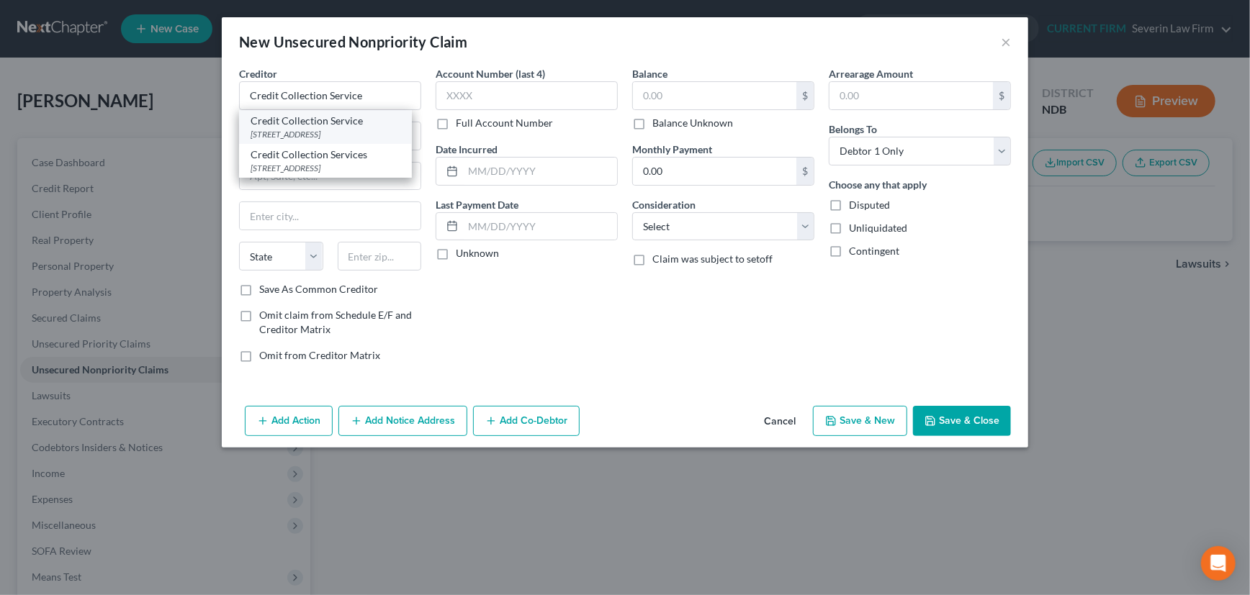
click at [361, 126] on div "Credit Collection Service" at bounding box center [326, 121] width 150 height 14
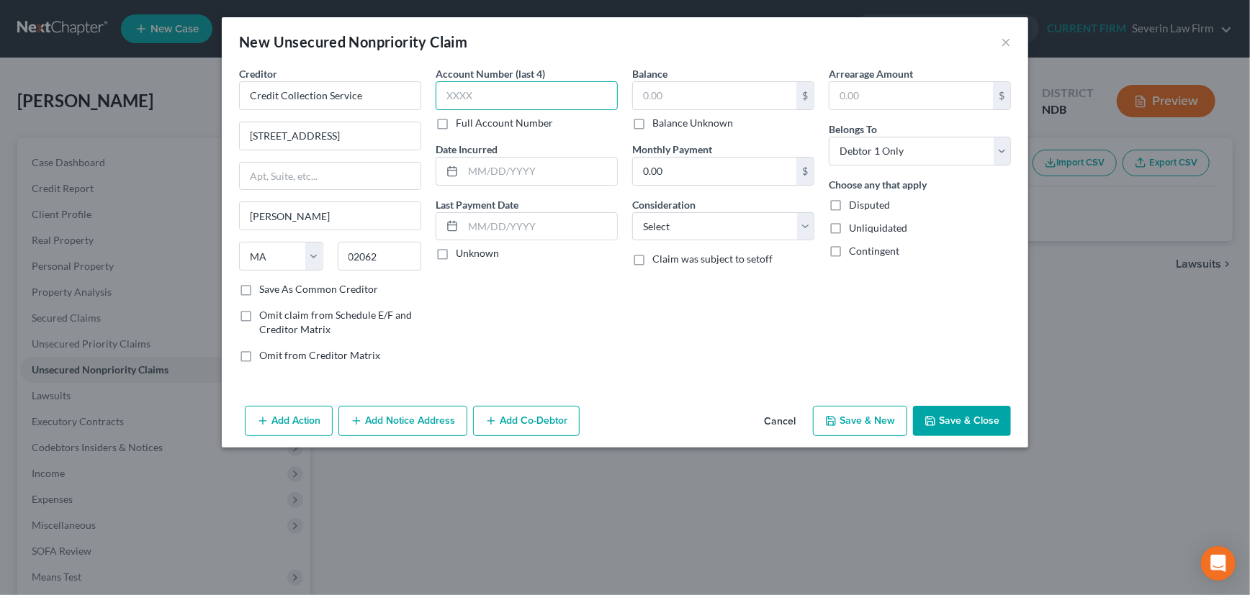
click at [492, 95] on input "text" at bounding box center [527, 95] width 182 height 29
click at [674, 99] on input "text" at bounding box center [714, 95] width 163 height 27
click at [562, 166] on input "text" at bounding box center [540, 171] width 154 height 27
click at [456, 251] on label "Unknown" at bounding box center [477, 253] width 43 height 14
click at [461, 251] on input "Unknown" at bounding box center [465, 250] width 9 height 9
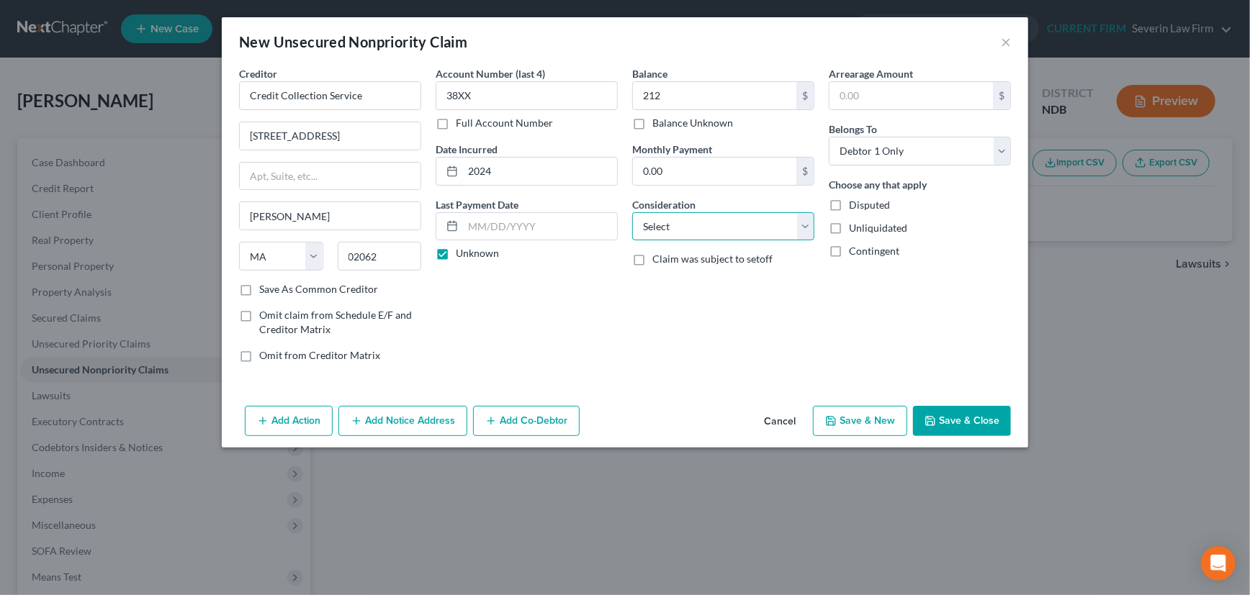
click at [700, 218] on select "Select Cable / Satellite Services Collection Agency Credit Card Debt Debt Couns…" at bounding box center [723, 226] width 182 height 29
click at [632, 212] on select "Select Cable / Satellite Services Collection Agency Credit Card Debt Debt Couns…" at bounding box center [723, 226] width 182 height 29
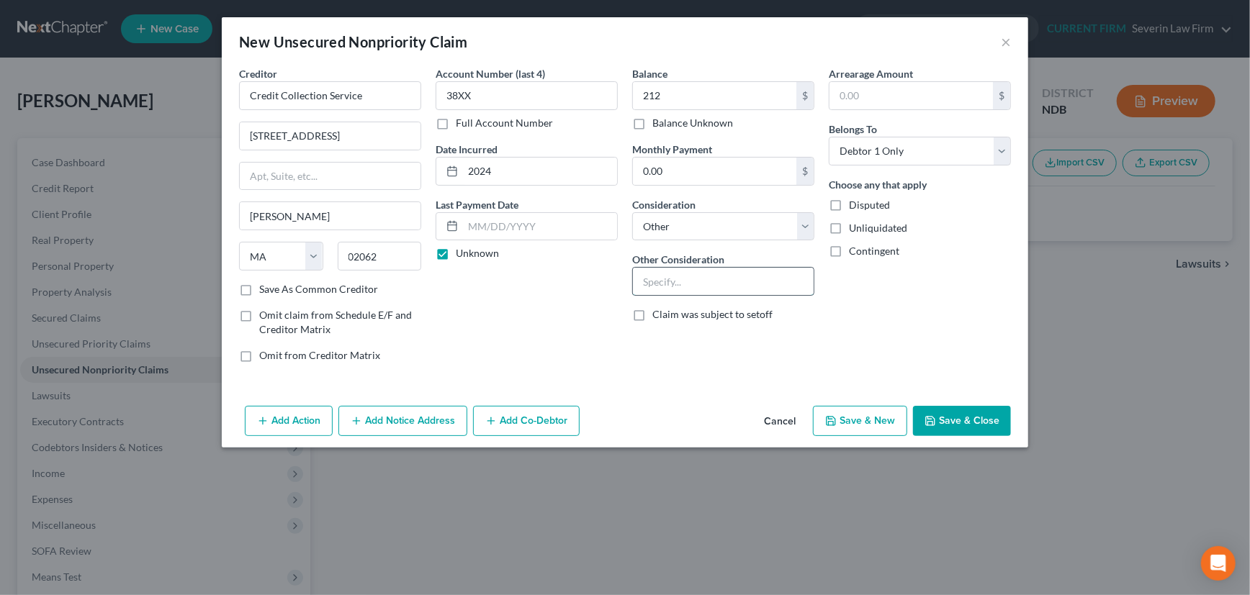
click at [687, 281] on input "text" at bounding box center [723, 281] width 181 height 27
click at [259, 288] on label "Save As Common Creditor" at bounding box center [318, 289] width 119 height 14
click at [265, 288] on input "Save As Common Creditor" at bounding box center [269, 286] width 9 height 9
click at [842, 421] on button "Save & New" at bounding box center [860, 421] width 94 height 30
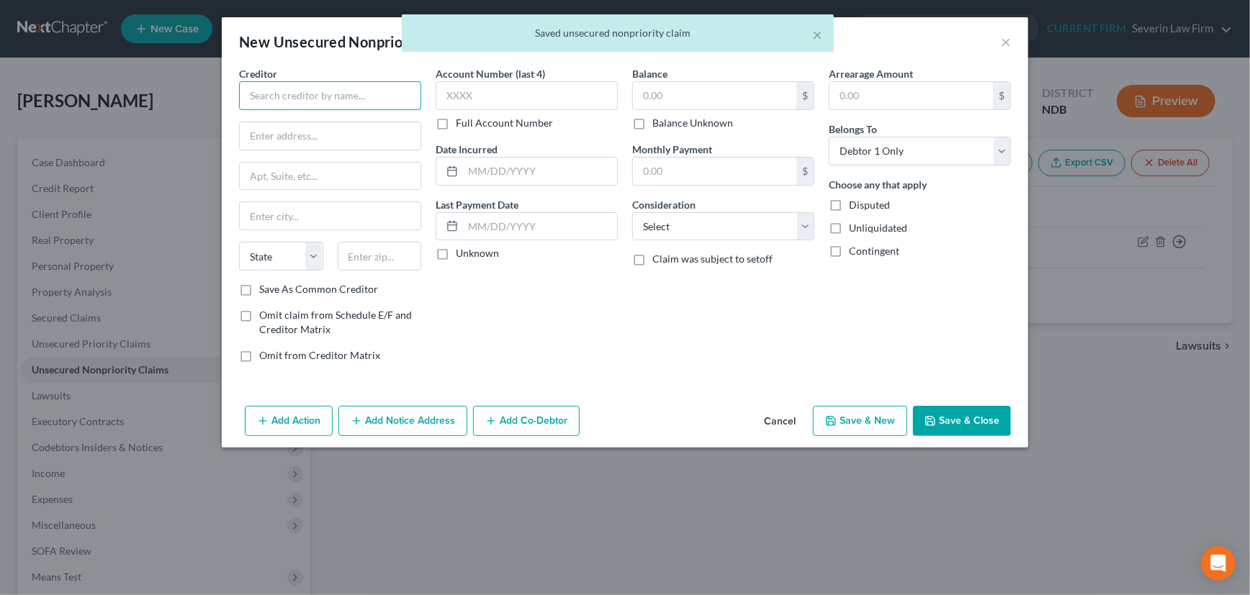
click at [366, 93] on input "text" at bounding box center [330, 95] width 182 height 29
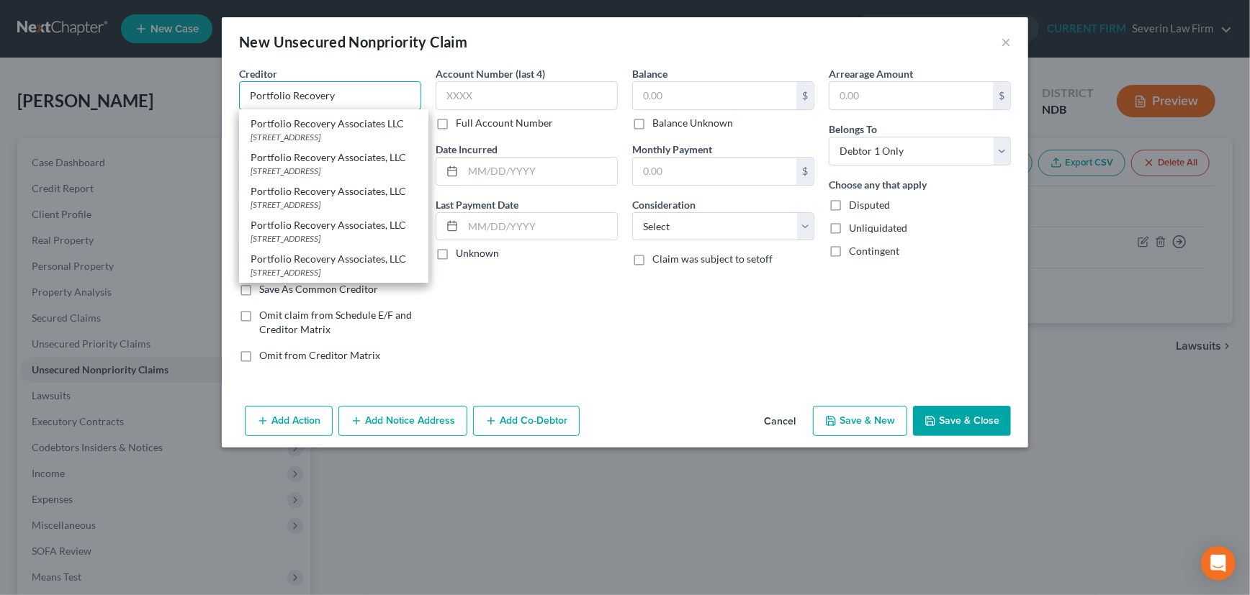
scroll to position [196, 0]
click at [347, 209] on div "[STREET_ADDRESS]" at bounding box center [334, 205] width 166 height 12
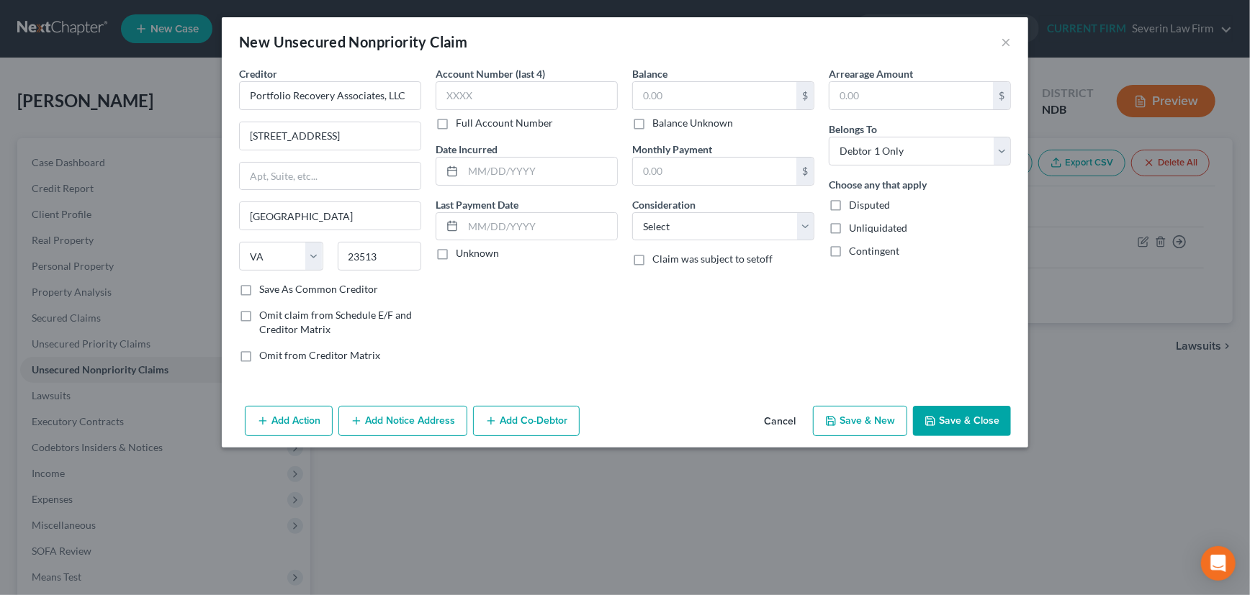
scroll to position [0, 0]
click at [490, 94] on input "text" at bounding box center [527, 95] width 182 height 29
click at [526, 168] on input "text" at bounding box center [540, 171] width 154 height 27
click at [456, 256] on label "Unknown" at bounding box center [477, 253] width 43 height 14
click at [461, 256] on input "Unknown" at bounding box center [465, 250] width 9 height 9
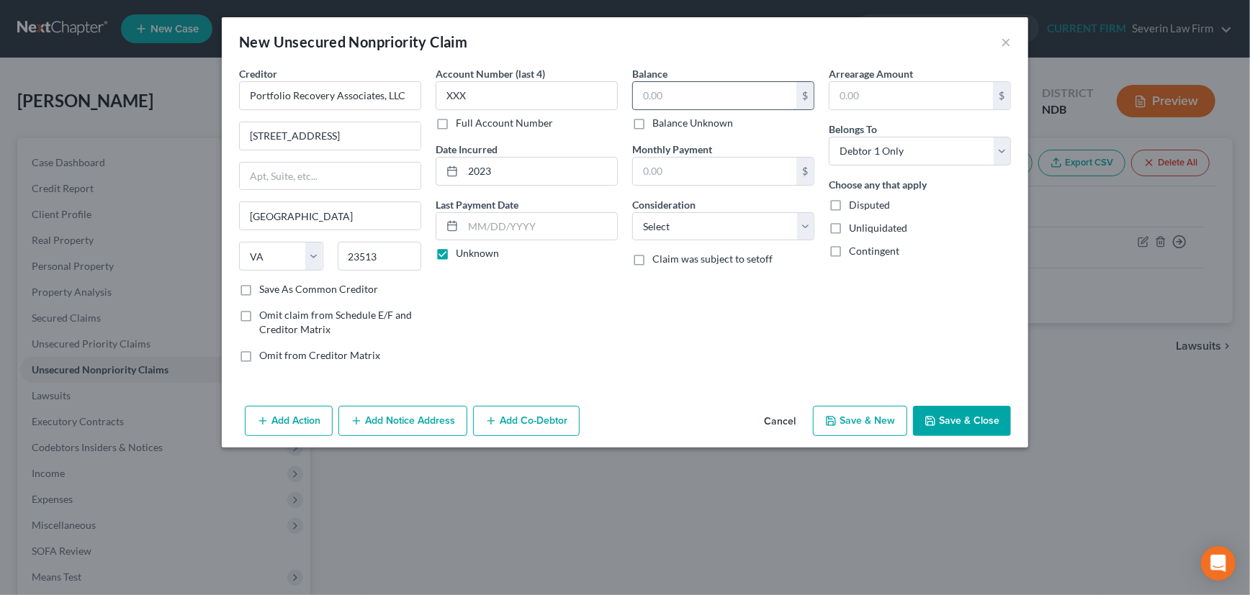
click at [683, 97] on input "text" at bounding box center [714, 95] width 163 height 27
click at [718, 226] on select "Select Cable / Satellite Services Collection Agency Credit Card Debt Debt Couns…" at bounding box center [723, 226] width 182 height 29
click at [632, 212] on select "Select Cable / Satellite Services Collection Agency Credit Card Debt Debt Couns…" at bounding box center [723, 226] width 182 height 29
click at [678, 283] on input "text" at bounding box center [723, 281] width 181 height 27
click at [259, 282] on label "Save As Common Creditor" at bounding box center [318, 289] width 119 height 14
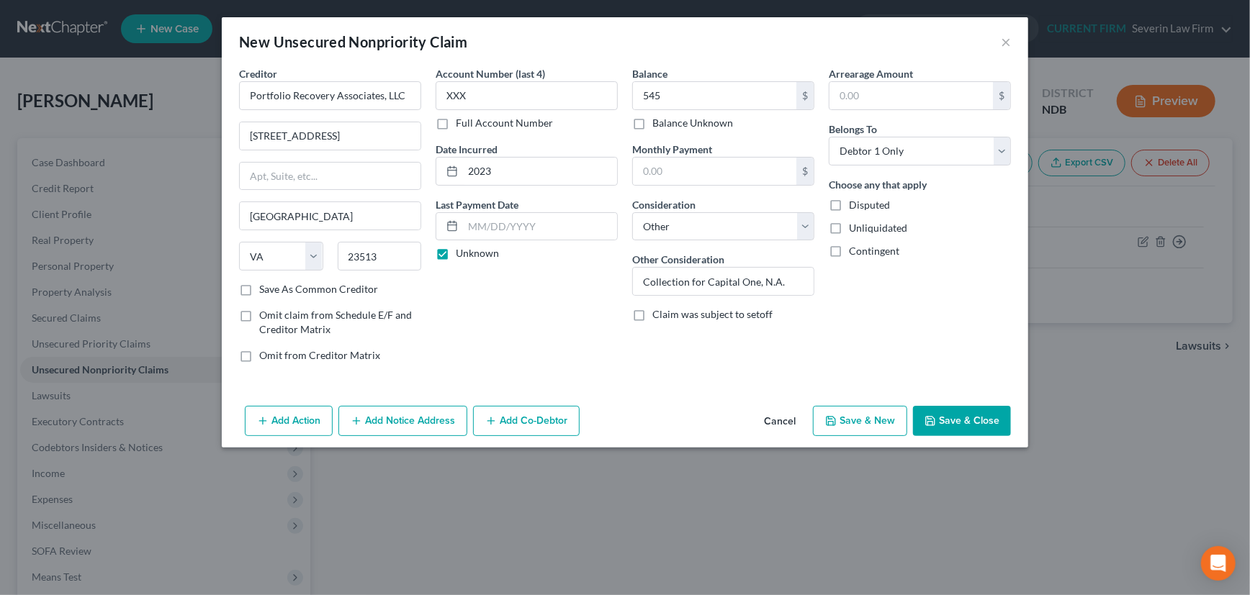
click at [265, 282] on input "Save As Common Creditor" at bounding box center [269, 286] width 9 height 9
click at [860, 417] on button "Save & New" at bounding box center [860, 421] width 94 height 30
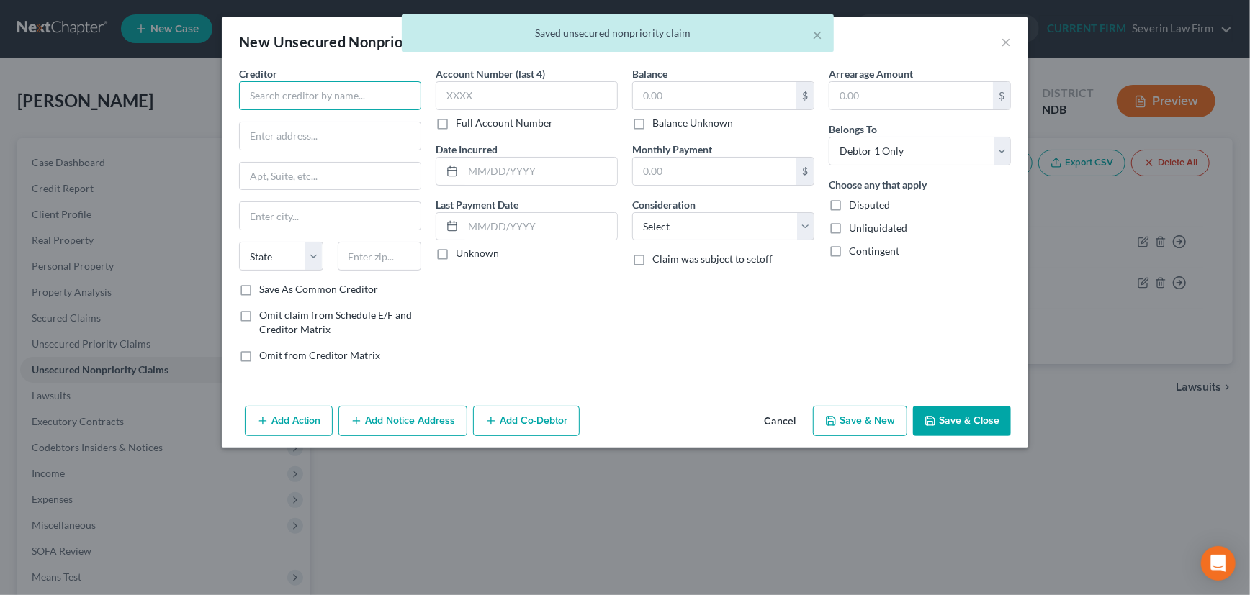
click at [328, 90] on input "text" at bounding box center [330, 95] width 182 height 29
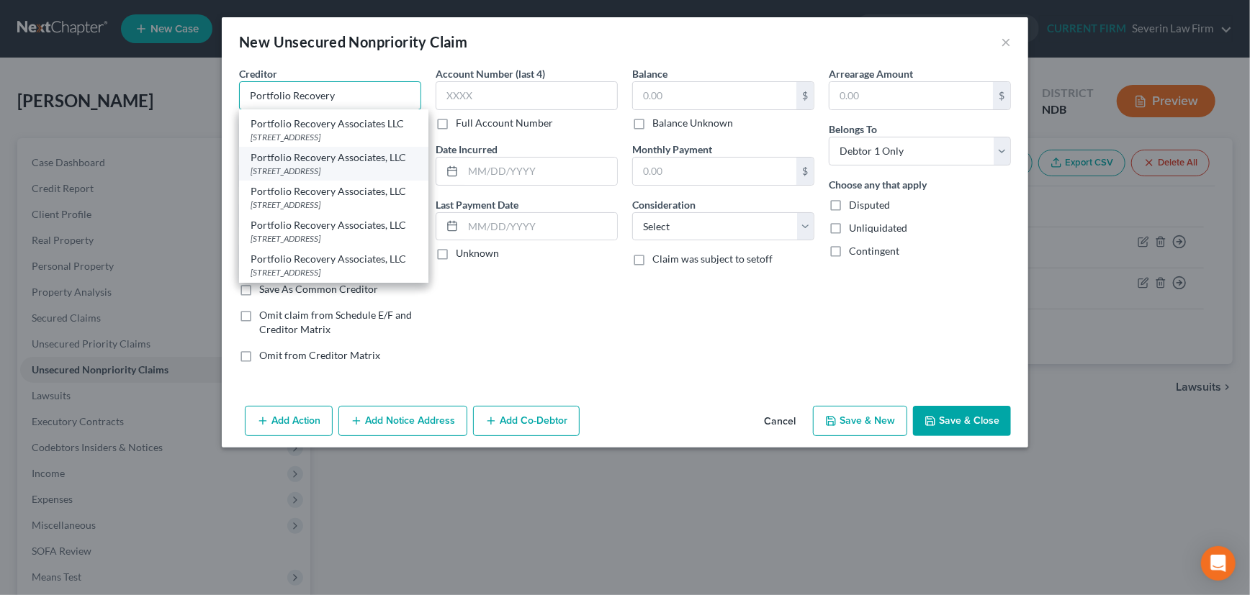
scroll to position [196, 0]
click at [361, 211] on div "[STREET_ADDRESS]" at bounding box center [334, 205] width 166 height 12
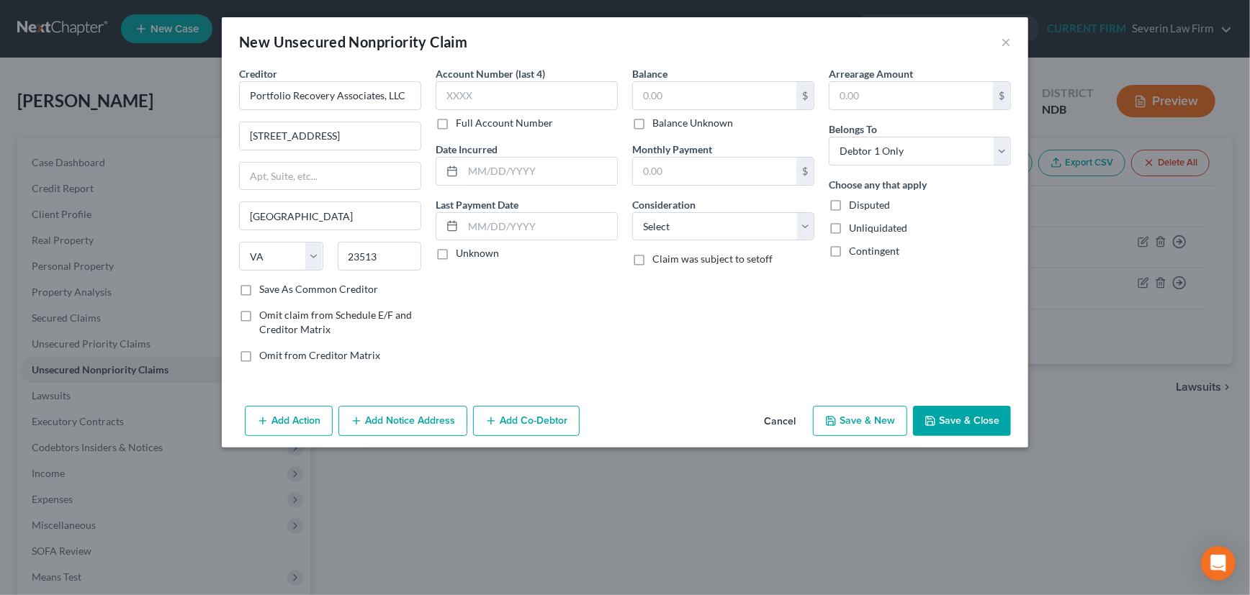
scroll to position [0, 0]
click at [482, 91] on input "text" at bounding box center [527, 95] width 182 height 29
click at [514, 171] on input "text" at bounding box center [540, 171] width 154 height 27
click at [456, 252] on label "Unknown" at bounding box center [477, 253] width 43 height 14
click at [461, 252] on input "Unknown" at bounding box center [465, 250] width 9 height 9
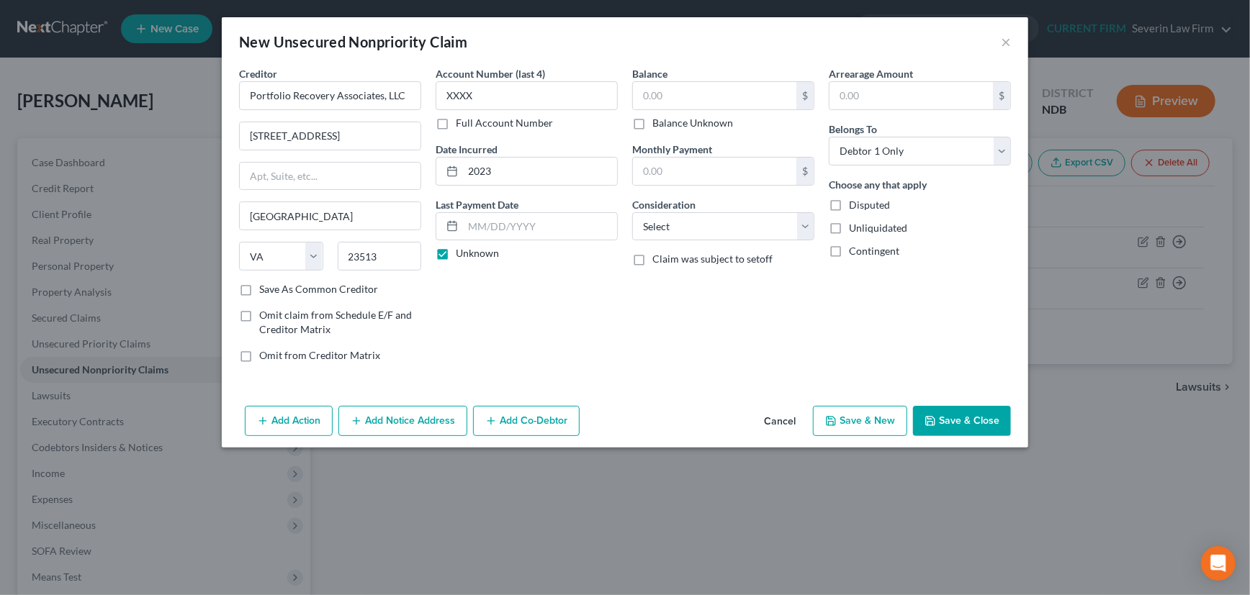
click at [259, 289] on label "Save As Common Creditor" at bounding box center [318, 289] width 119 height 14
click at [265, 289] on input "Save As Common Creditor" at bounding box center [269, 286] width 9 height 9
click at [719, 96] on input "text" at bounding box center [714, 95] width 163 height 27
click at [719, 231] on select "Select Cable / Satellite Services Collection Agency Credit Card Debt Debt Couns…" at bounding box center [723, 226] width 182 height 29
click at [632, 212] on select "Select Cable / Satellite Services Collection Agency Credit Card Debt Debt Couns…" at bounding box center [723, 226] width 182 height 29
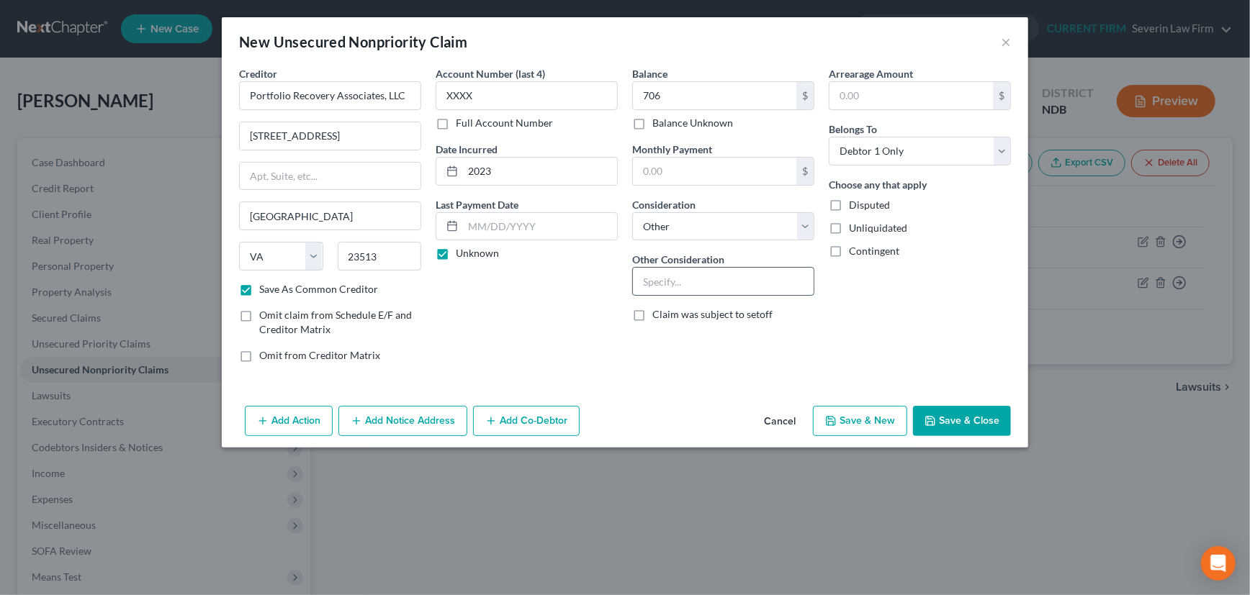
click at [696, 279] on input "text" at bounding box center [723, 281] width 181 height 27
click at [869, 415] on button "Save & New" at bounding box center [860, 421] width 94 height 30
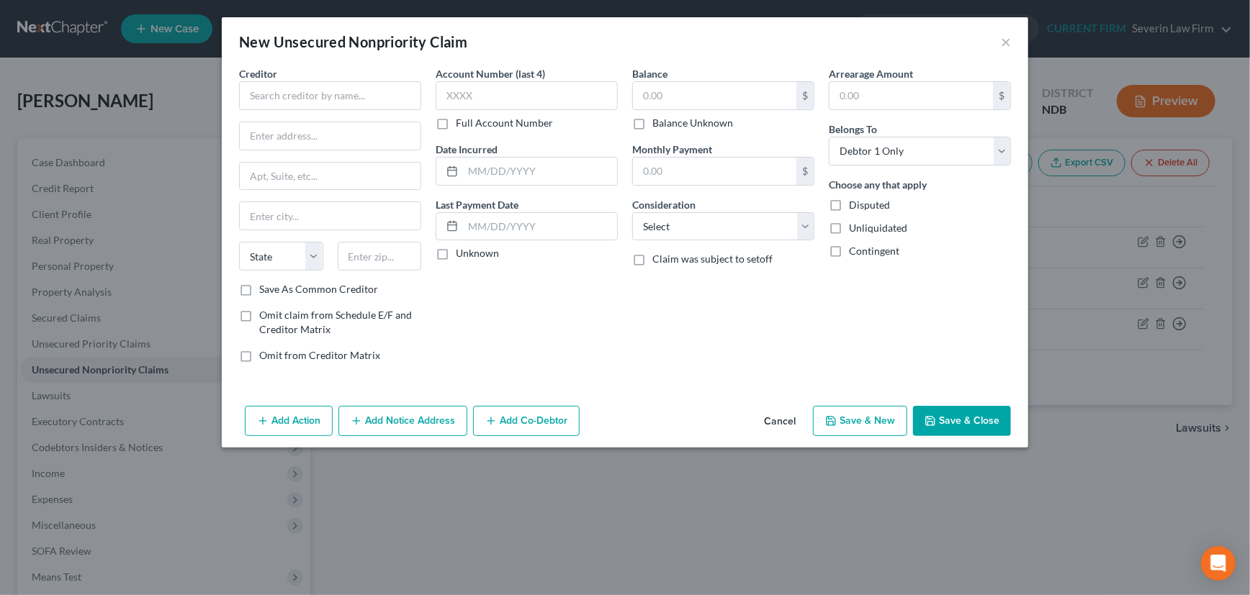
click at [785, 416] on button "Cancel" at bounding box center [779, 421] width 55 height 29
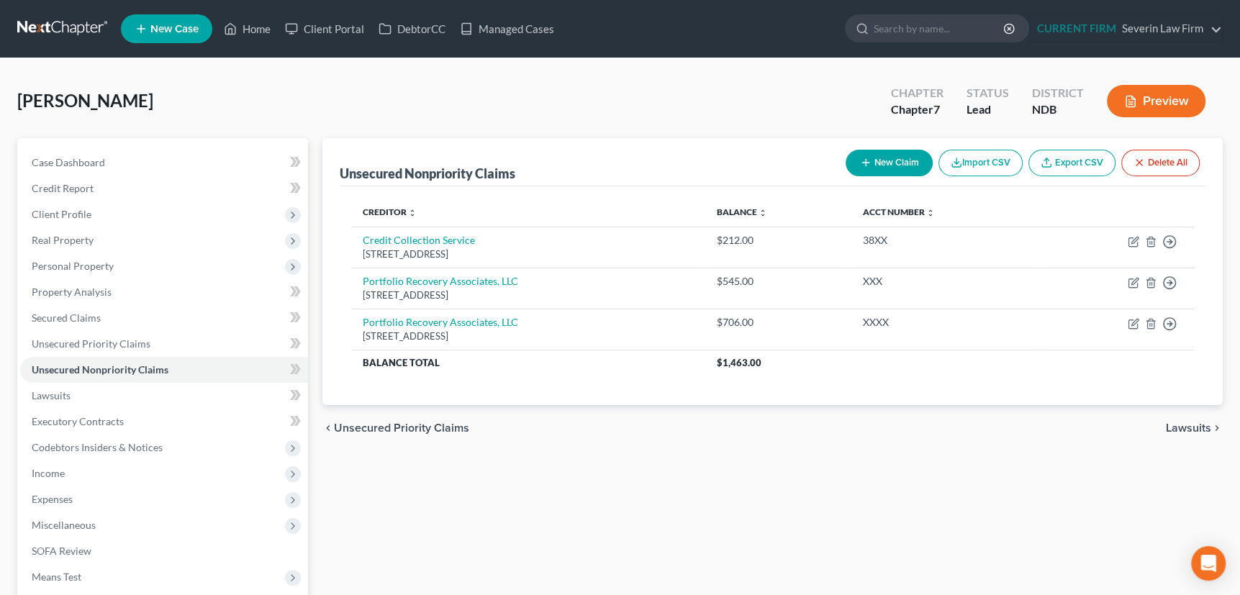
click at [1189, 428] on span "Lawsuits" at bounding box center [1188, 429] width 45 height 12
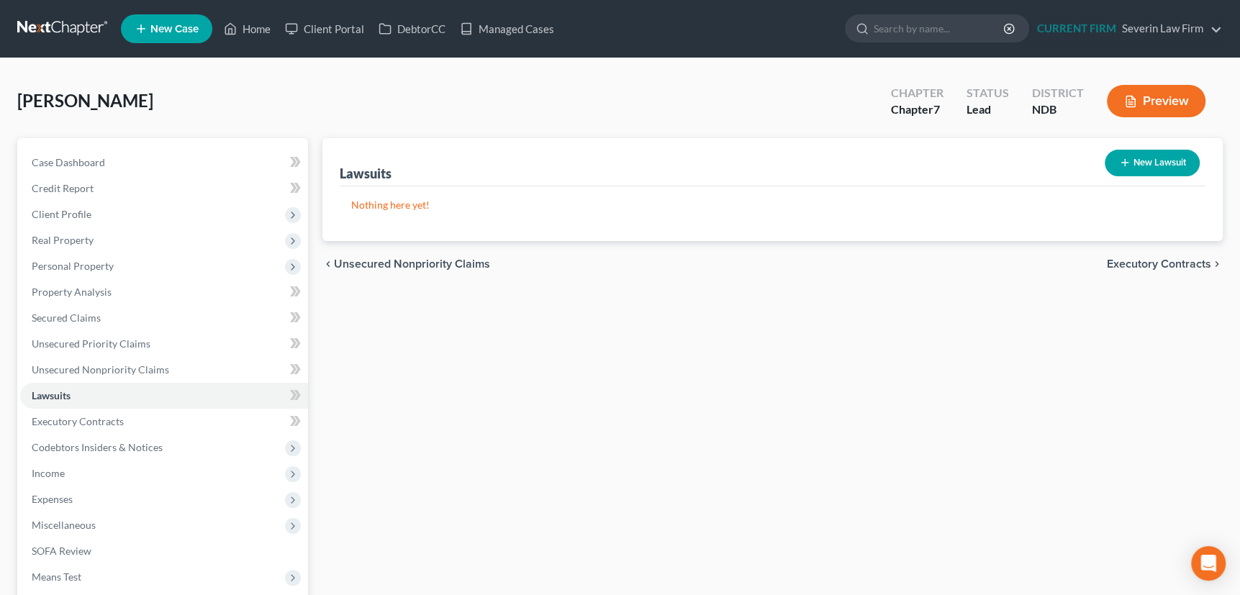
click at [1121, 157] on icon "button" at bounding box center [1126, 163] width 12 height 12
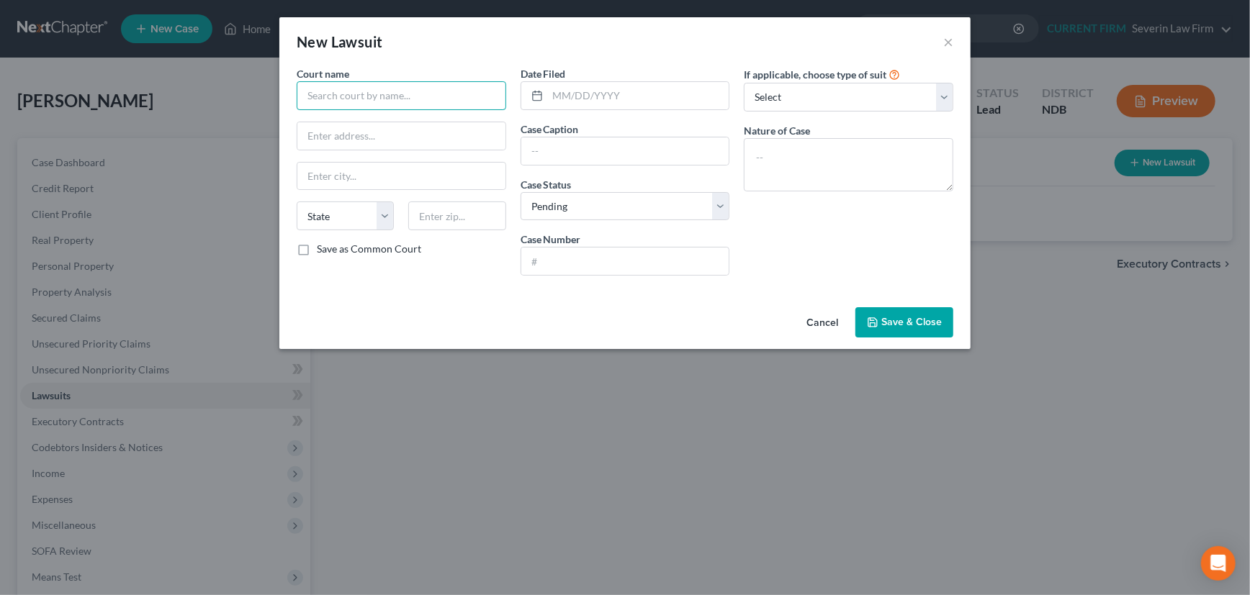
click at [419, 94] on input "text" at bounding box center [402, 95] width 210 height 29
click at [382, 114] on div "[GEOGRAPHIC_DATA]" at bounding box center [383, 121] width 150 height 14
click at [584, 257] on input "text" at bounding box center [625, 261] width 208 height 27
click at [882, 323] on span "Save & Close" at bounding box center [911, 322] width 60 height 12
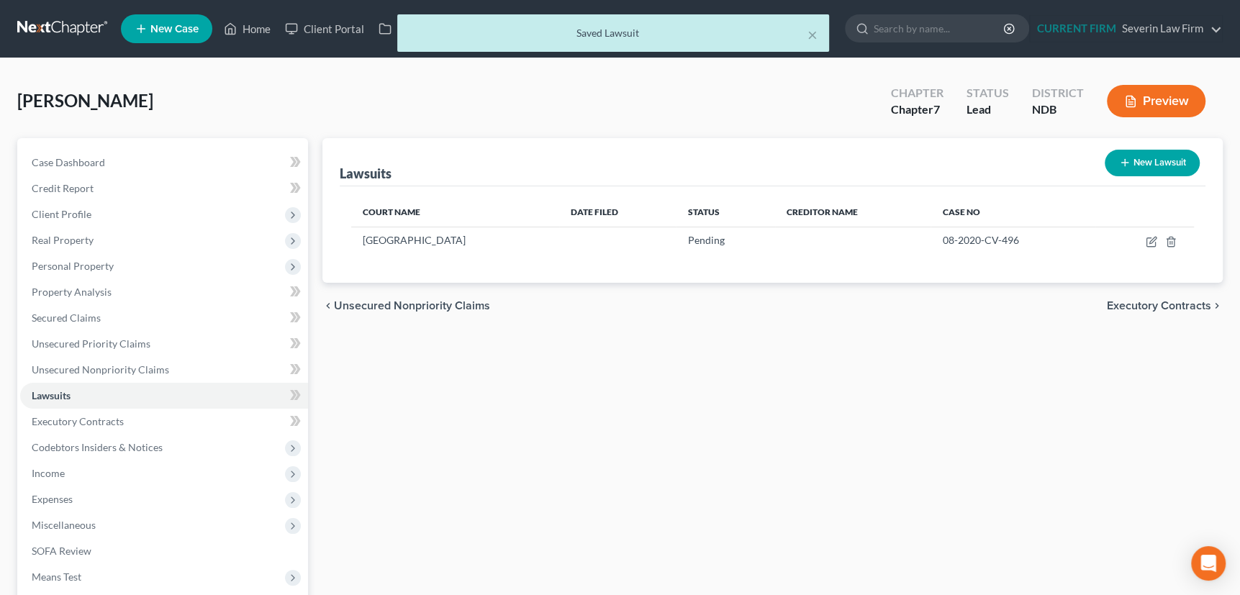
click at [1124, 157] on icon "button" at bounding box center [1126, 163] width 12 height 12
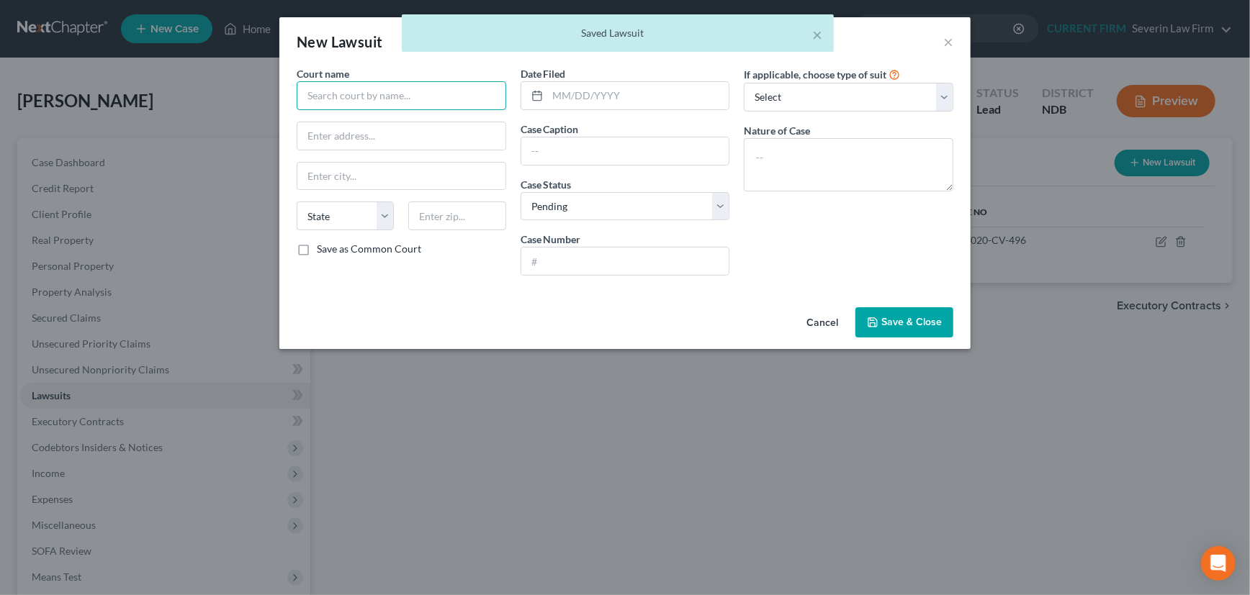
click at [395, 89] on input "text" at bounding box center [402, 95] width 210 height 29
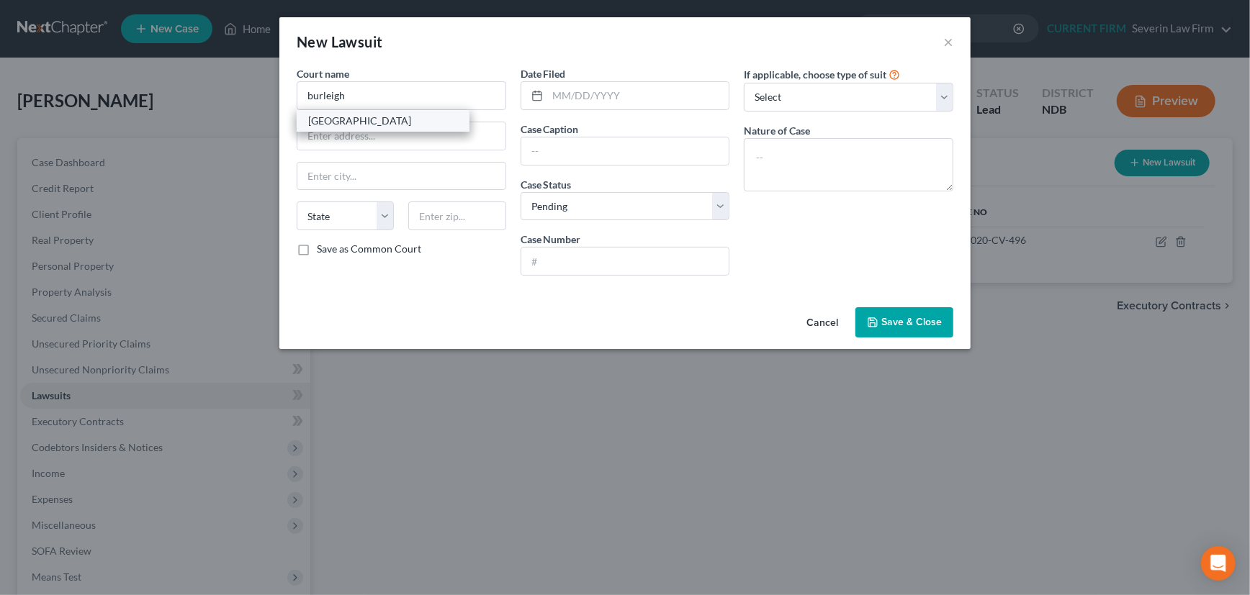
click at [382, 117] on div "[GEOGRAPHIC_DATA]" at bounding box center [383, 121] width 150 height 14
click at [562, 260] on input "text" at bounding box center [625, 261] width 208 height 27
click at [924, 319] on span "Save & Close" at bounding box center [911, 322] width 60 height 12
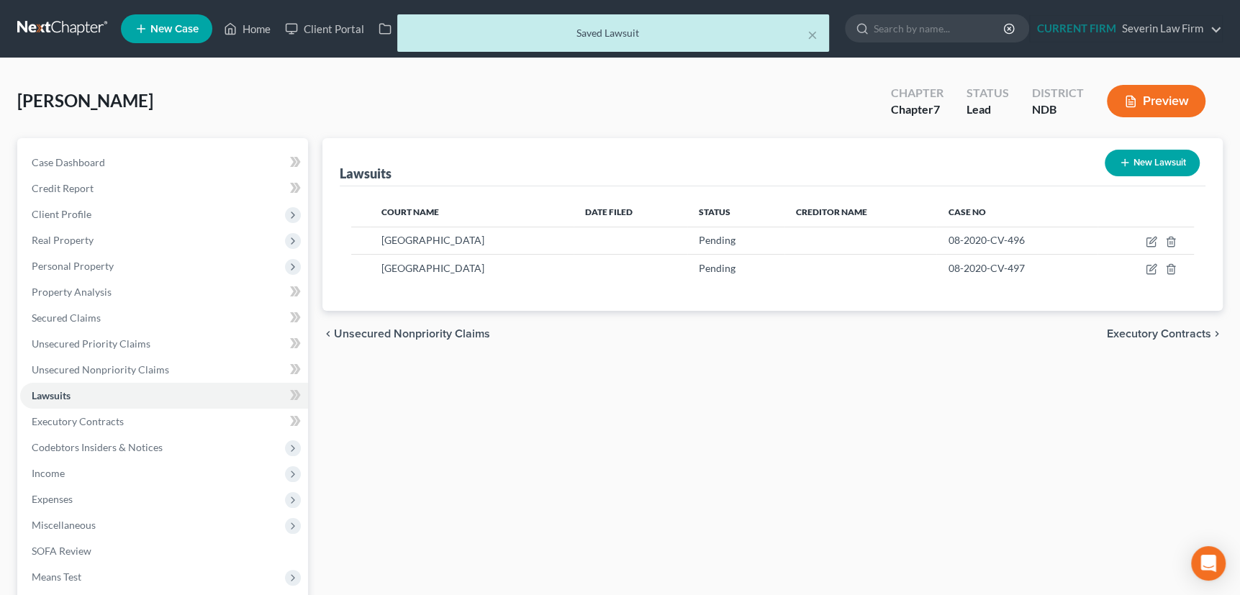
click at [1122, 155] on button "New Lawsuit" at bounding box center [1152, 163] width 95 height 27
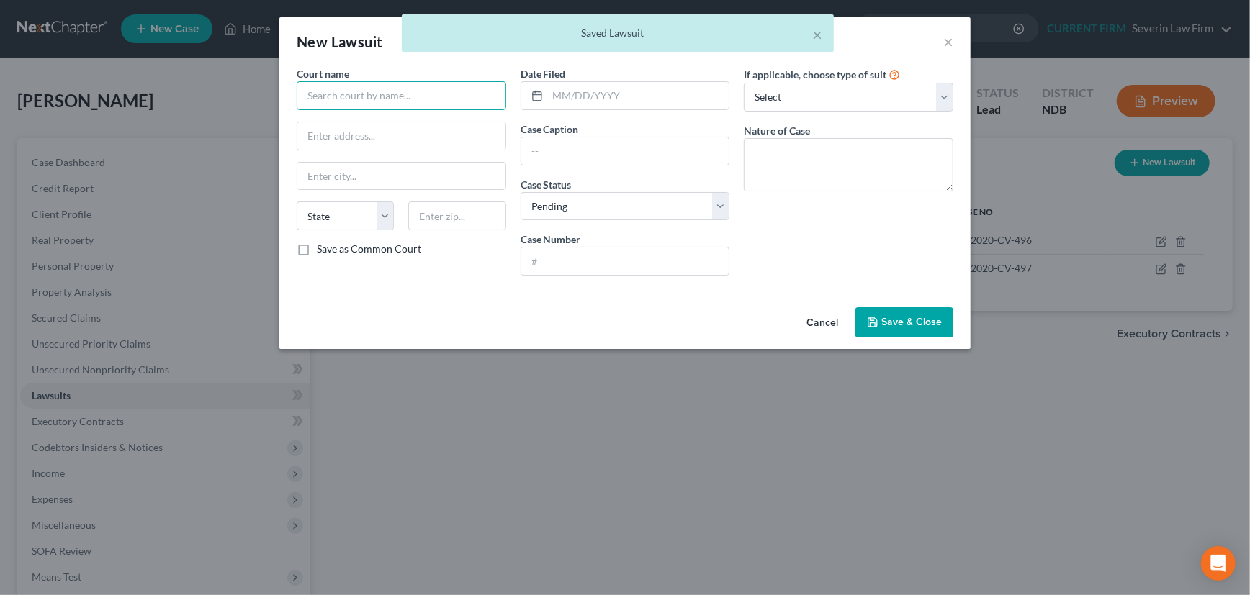
click at [413, 97] on input "text" at bounding box center [402, 95] width 210 height 29
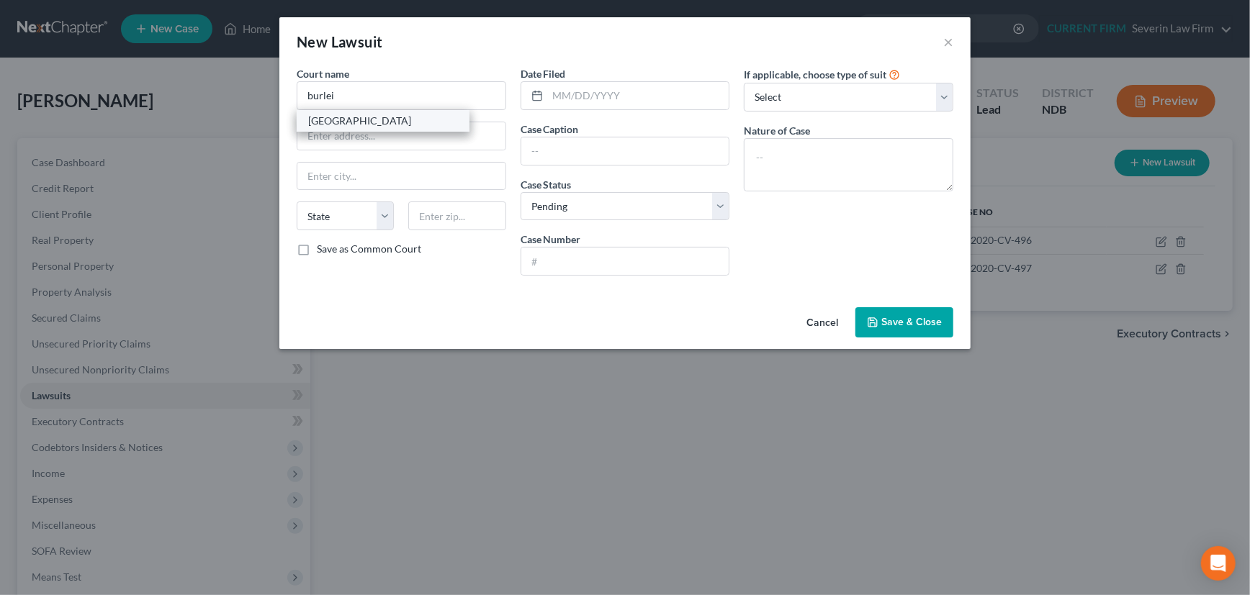
click at [402, 123] on div "[GEOGRAPHIC_DATA]" at bounding box center [383, 121] width 150 height 14
click at [561, 148] on input "text" at bounding box center [625, 151] width 208 height 27
click at [594, 204] on select "Select Pending On Appeal Concluded" at bounding box center [626, 206] width 210 height 29
click at [521, 192] on select "Select Pending On Appeal Concluded" at bounding box center [626, 206] width 210 height 29
click at [581, 265] on input "text" at bounding box center [625, 261] width 208 height 27
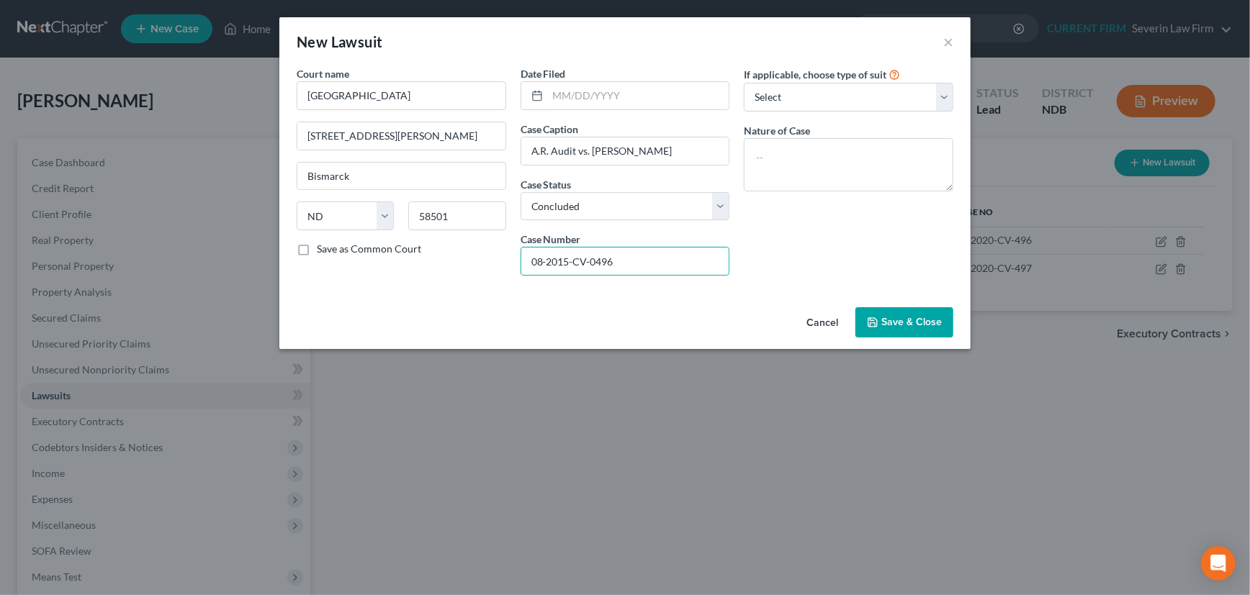
click at [935, 316] on span "Save & Close" at bounding box center [911, 322] width 60 height 12
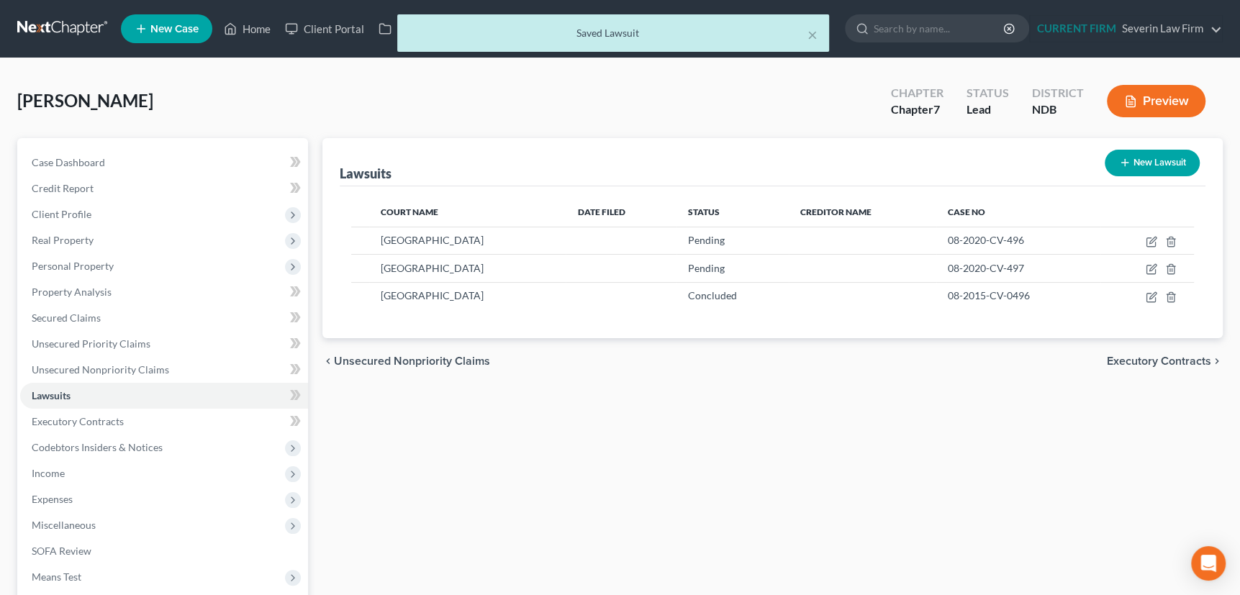
click at [1120, 158] on icon "button" at bounding box center [1126, 163] width 12 height 12
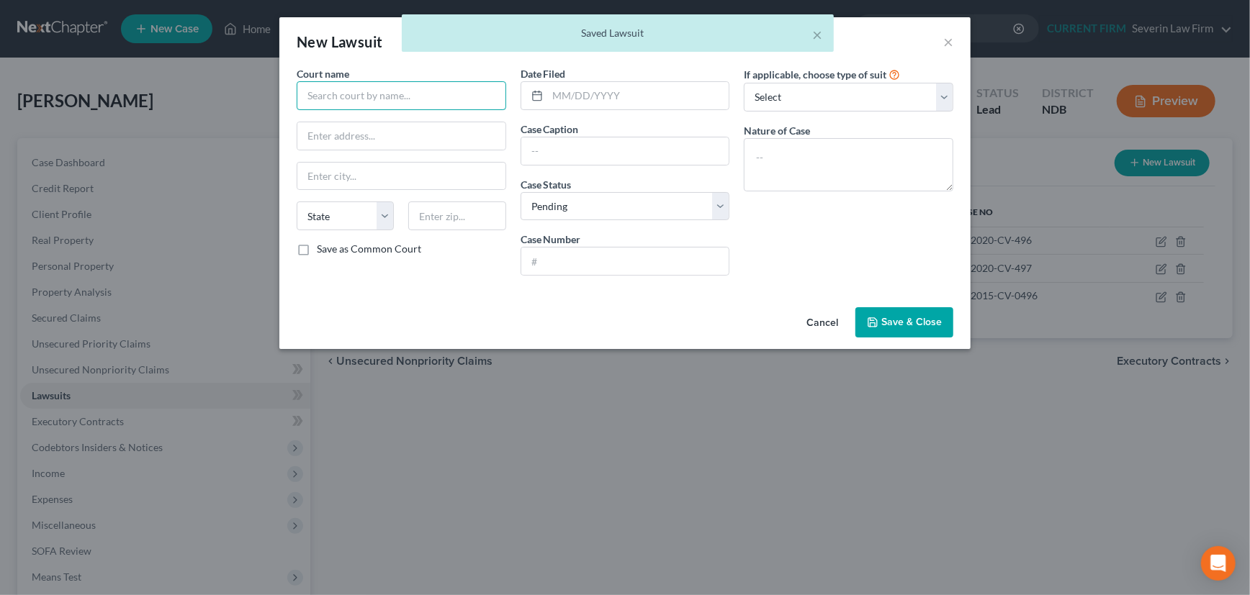
click at [440, 95] on input "text" at bounding box center [402, 95] width 210 height 29
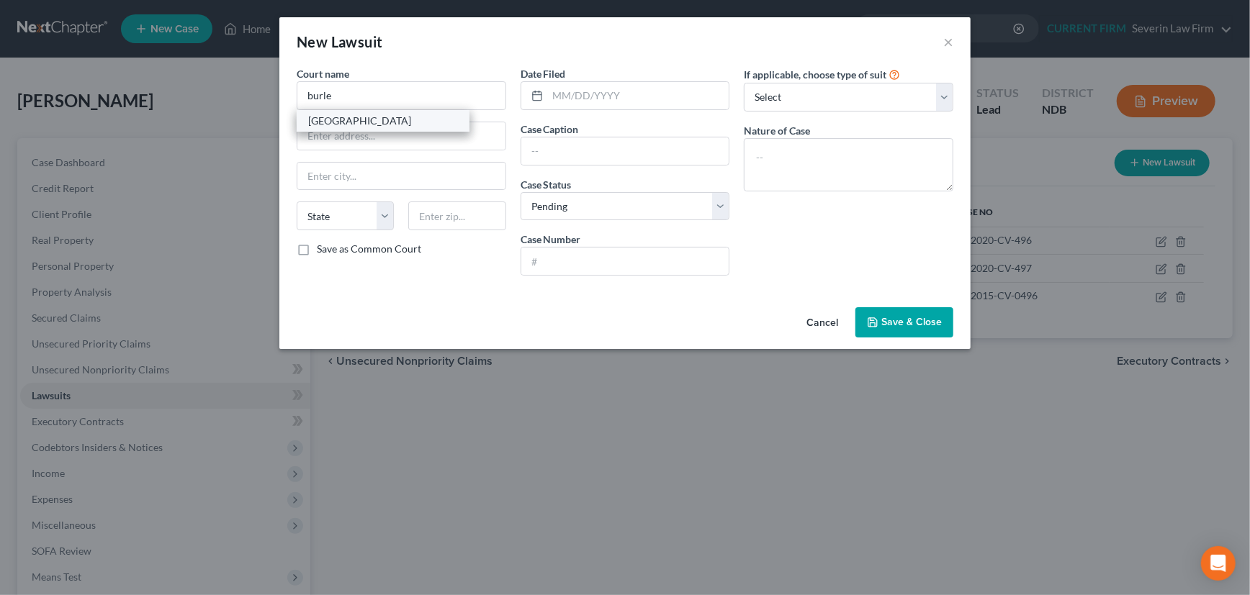
click at [405, 120] on div "[GEOGRAPHIC_DATA]" at bounding box center [383, 121] width 150 height 14
click at [586, 204] on select "Select Pending On Appeal Concluded" at bounding box center [626, 206] width 210 height 29
click at [521, 192] on select "Select Pending On Appeal Concluded" at bounding box center [626, 206] width 210 height 29
click at [567, 256] on input "text" at bounding box center [625, 261] width 208 height 27
click at [922, 322] on span "Save & Close" at bounding box center [911, 322] width 60 height 12
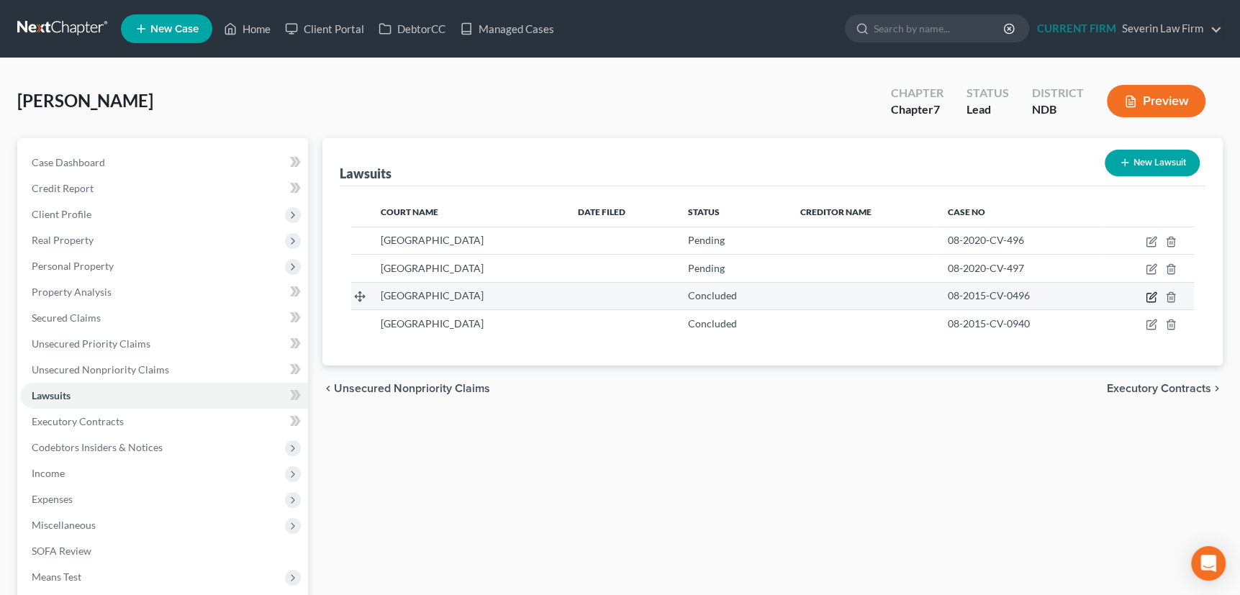
click at [1153, 295] on icon "button" at bounding box center [1153, 295] width 6 height 6
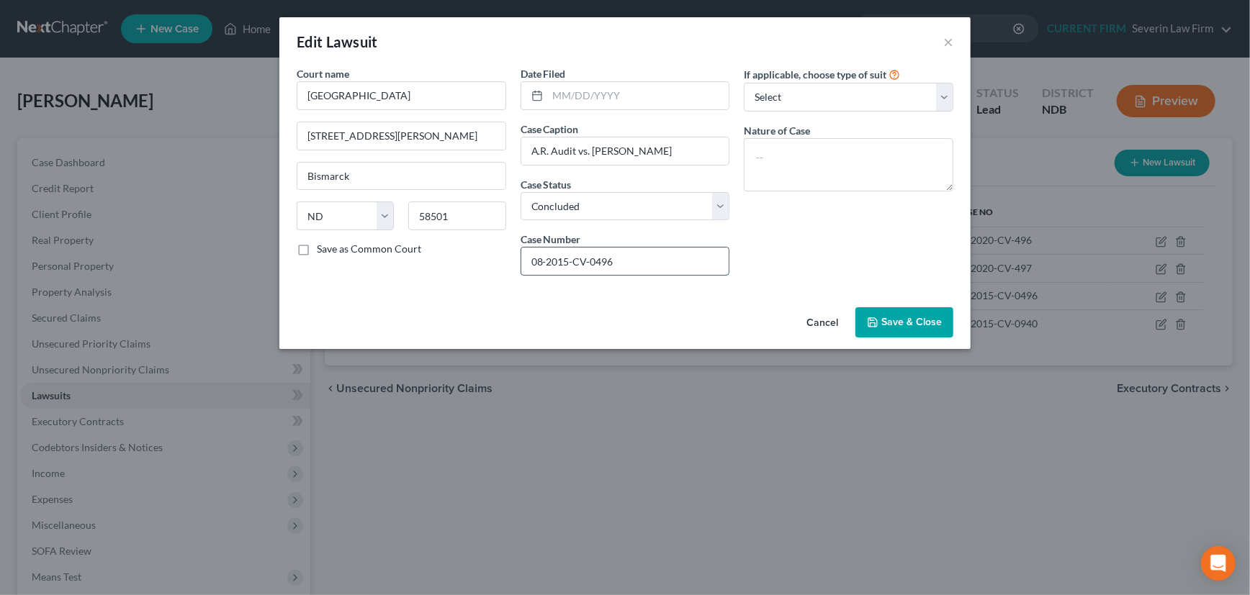
drag, startPoint x: 623, startPoint y: 260, endPoint x: 588, endPoint y: 265, distance: 34.9
click at [588, 265] on input "08-2015-CV-0496" at bounding box center [625, 261] width 208 height 27
click at [785, 97] on select "Select Repossession Garnishment Foreclosure Attached, Seized, Or Levied Other" at bounding box center [849, 97] width 210 height 29
click at [744, 83] on select "Select Repossession Garnishment Foreclosure Attached, Seized, Or Levied Other" at bounding box center [849, 97] width 210 height 29
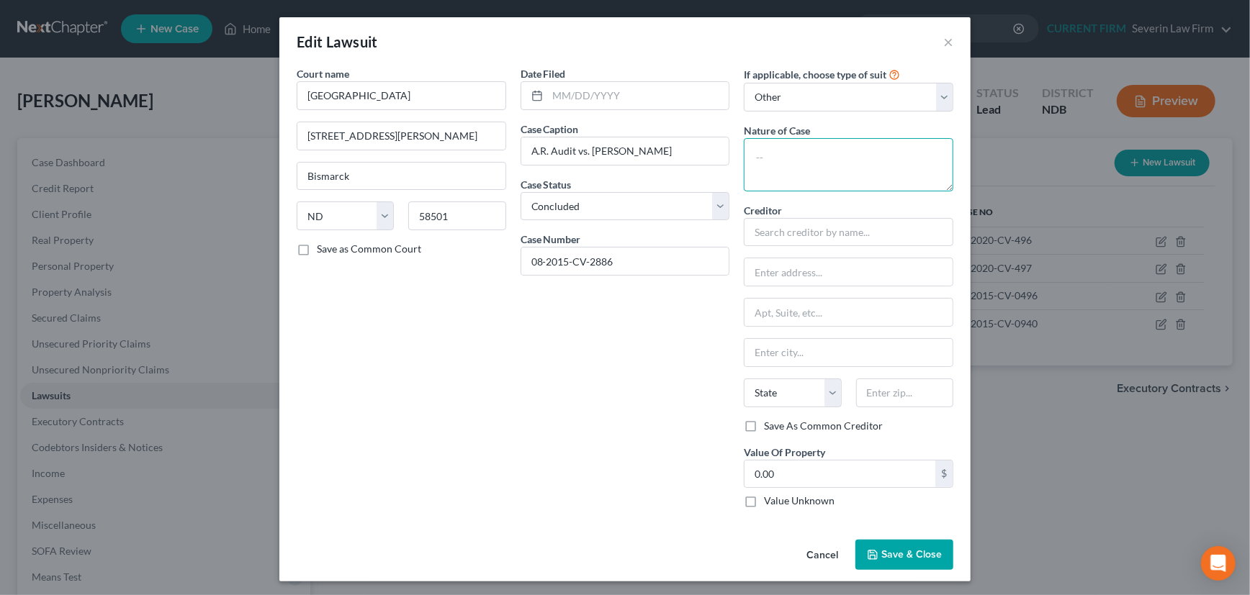
click at [782, 156] on textarea at bounding box center [849, 164] width 210 height 53
click at [810, 230] on input "text" at bounding box center [849, 232] width 210 height 29
click at [844, 310] on input "[STREET_ADDRESS]" at bounding box center [848, 312] width 208 height 27
click at [900, 389] on input "text" at bounding box center [904, 393] width 97 height 29
click at [660, 429] on div "Date Filed Case Caption A.R. Audit vs. [PERSON_NAME] Case Status * Select Pendi…" at bounding box center [625, 293] width 224 height 454
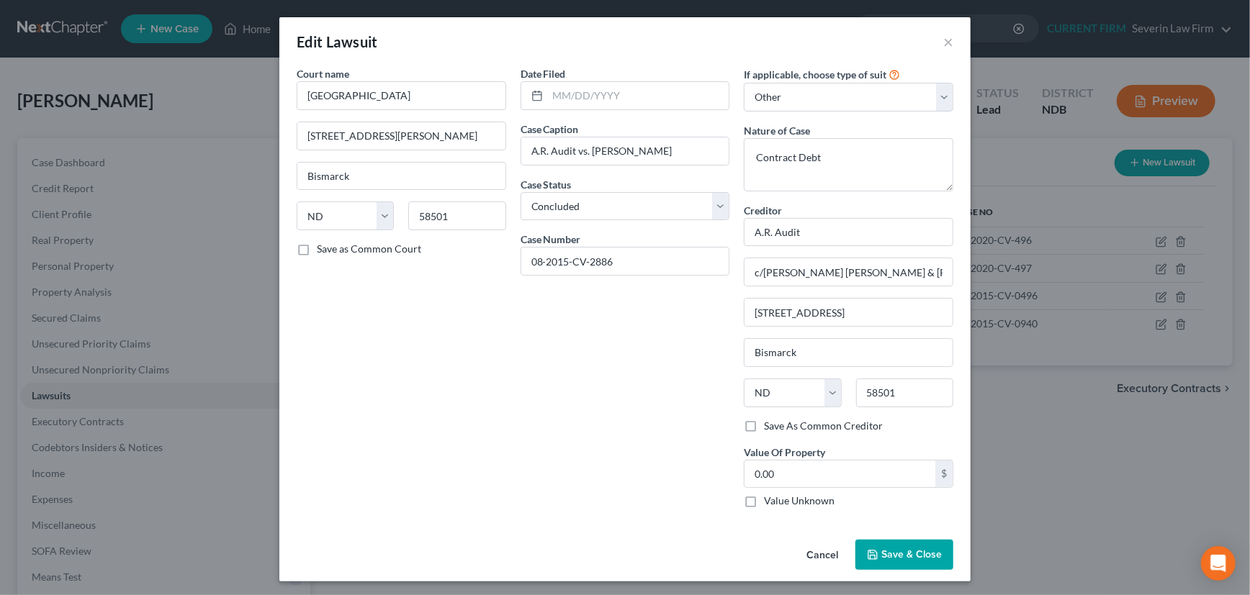
click at [764, 425] on label "Save As Common Creditor" at bounding box center [823, 426] width 119 height 14
click at [770, 425] on input "Save As Common Creditor" at bounding box center [774, 423] width 9 height 9
click at [764, 500] on label "Value Unknown" at bounding box center [799, 501] width 71 height 14
click at [770, 500] on input "Value Unknown" at bounding box center [774, 498] width 9 height 9
click at [922, 550] on span "Save & Close" at bounding box center [911, 555] width 60 height 12
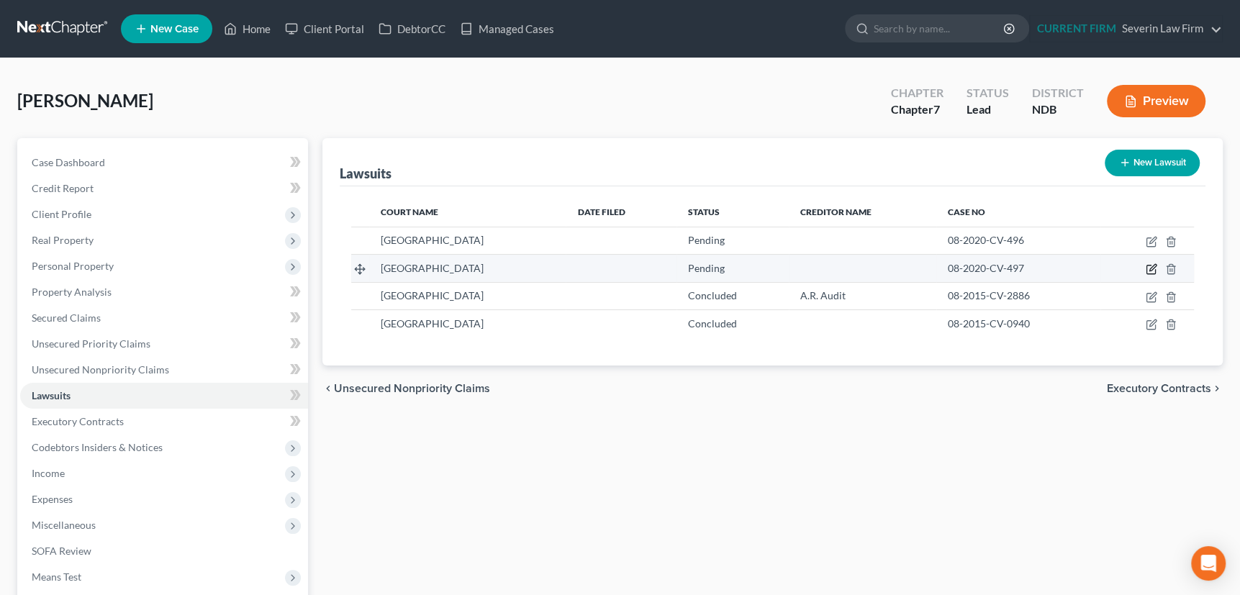
click at [1150, 264] on icon "button" at bounding box center [1152, 270] width 12 height 12
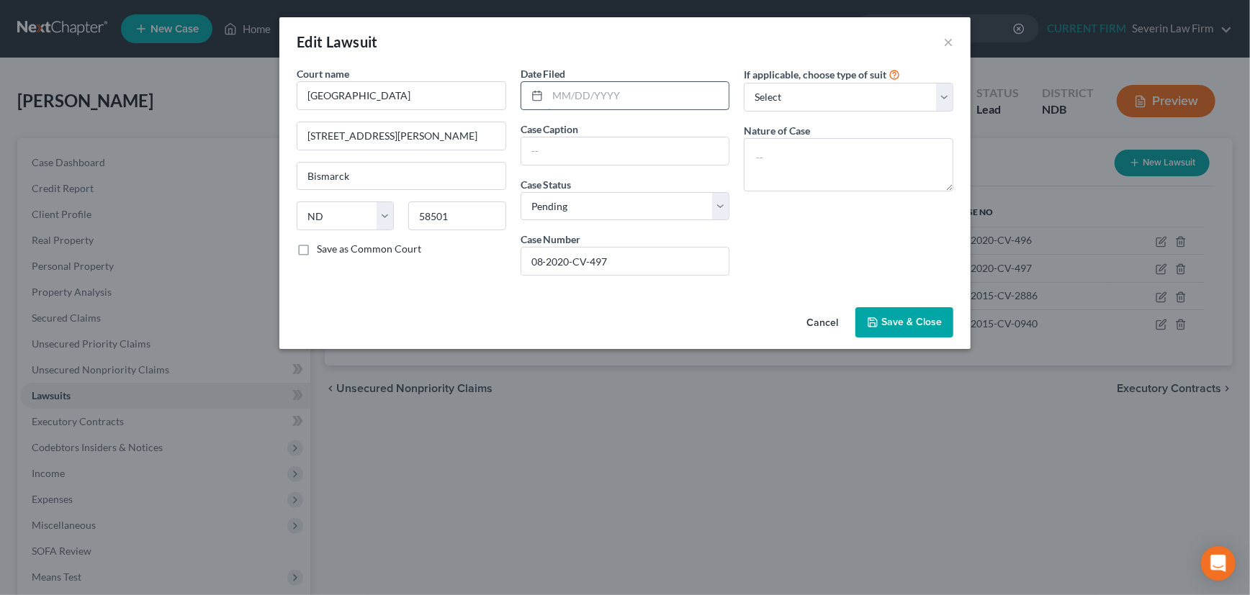
click at [572, 100] on input "text" at bounding box center [638, 95] width 181 height 27
click at [827, 322] on button "Cancel" at bounding box center [822, 323] width 55 height 29
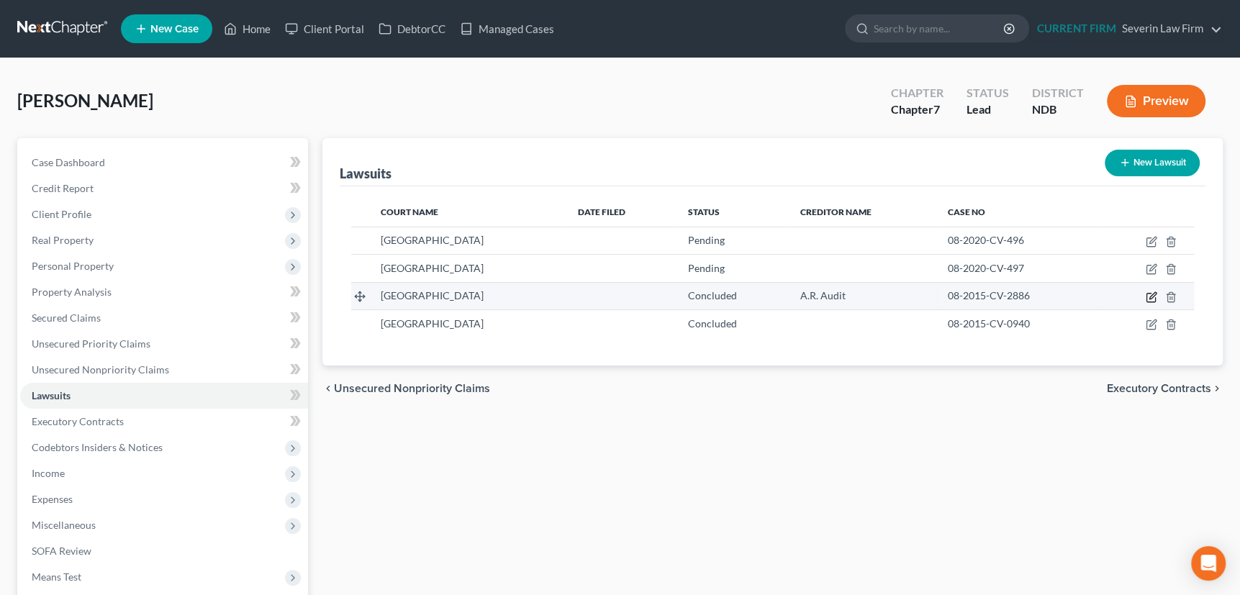
click at [1148, 295] on icon "button" at bounding box center [1152, 298] width 12 height 12
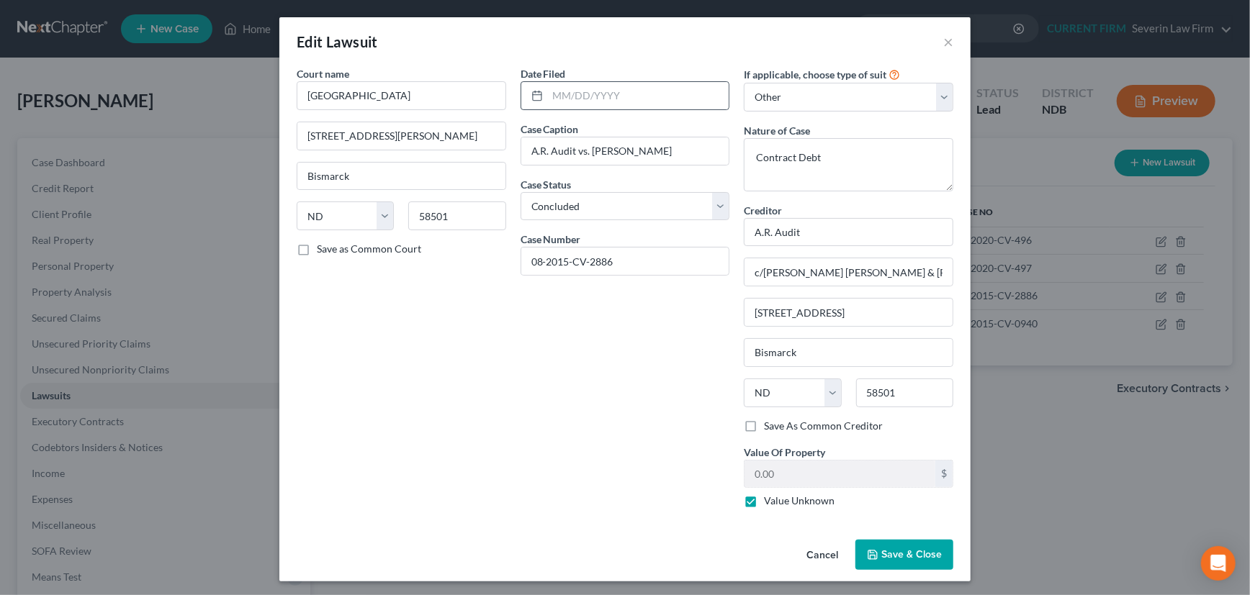
click at [535, 93] on icon at bounding box center [537, 96] width 12 height 12
click at [551, 94] on input "text" at bounding box center [638, 95] width 181 height 27
click at [905, 560] on button "Save & Close" at bounding box center [904, 555] width 98 height 30
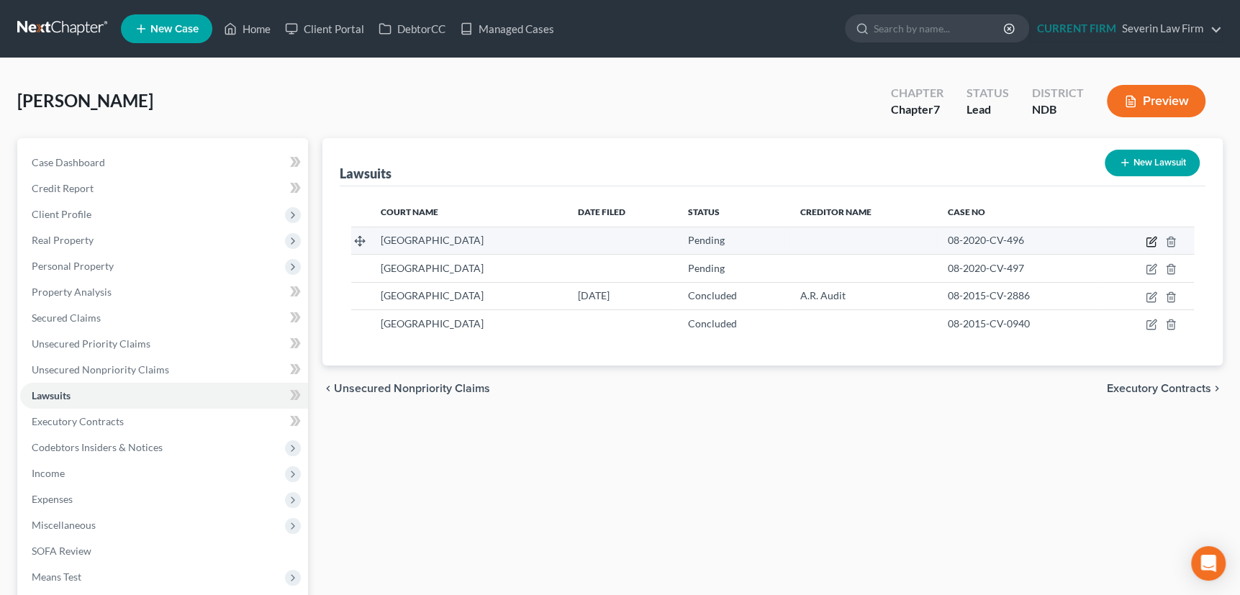
click at [1150, 236] on icon "button" at bounding box center [1152, 242] width 12 height 12
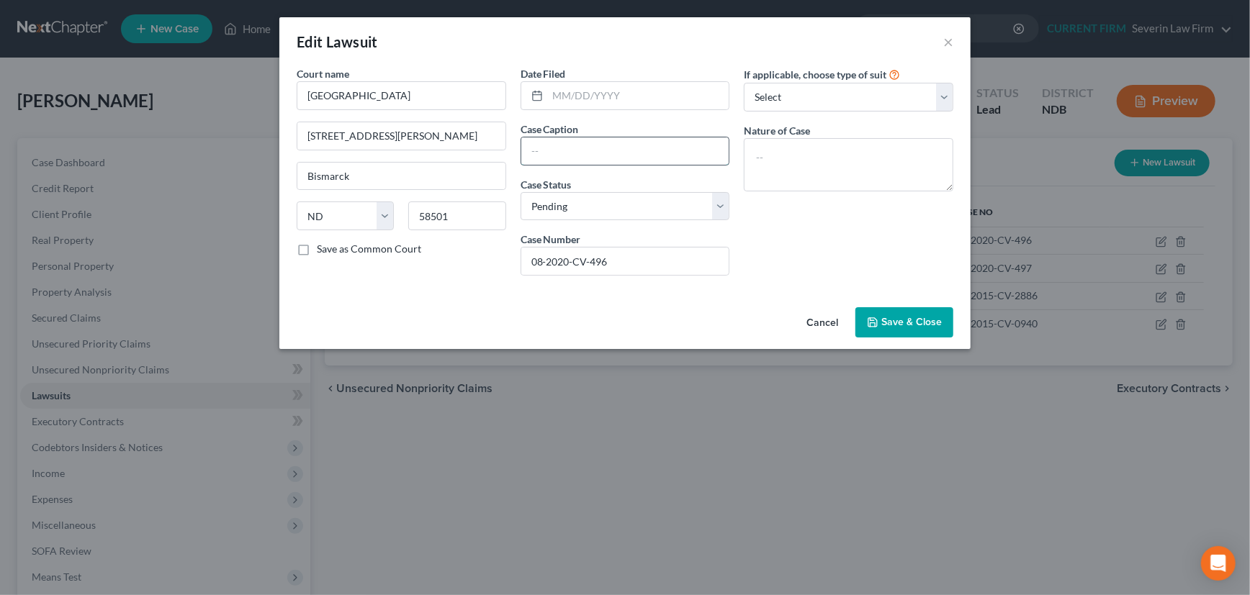
click at [557, 147] on input "text" at bounding box center [625, 151] width 208 height 27
click at [614, 96] on input "text" at bounding box center [638, 95] width 181 height 27
click at [619, 209] on select "Select Pending On Appeal Concluded" at bounding box center [626, 206] width 210 height 29
click at [521, 192] on select "Select Pending On Appeal Concluded" at bounding box center [626, 206] width 210 height 29
click at [593, 258] on input "08-2020-CV-496" at bounding box center [625, 261] width 208 height 27
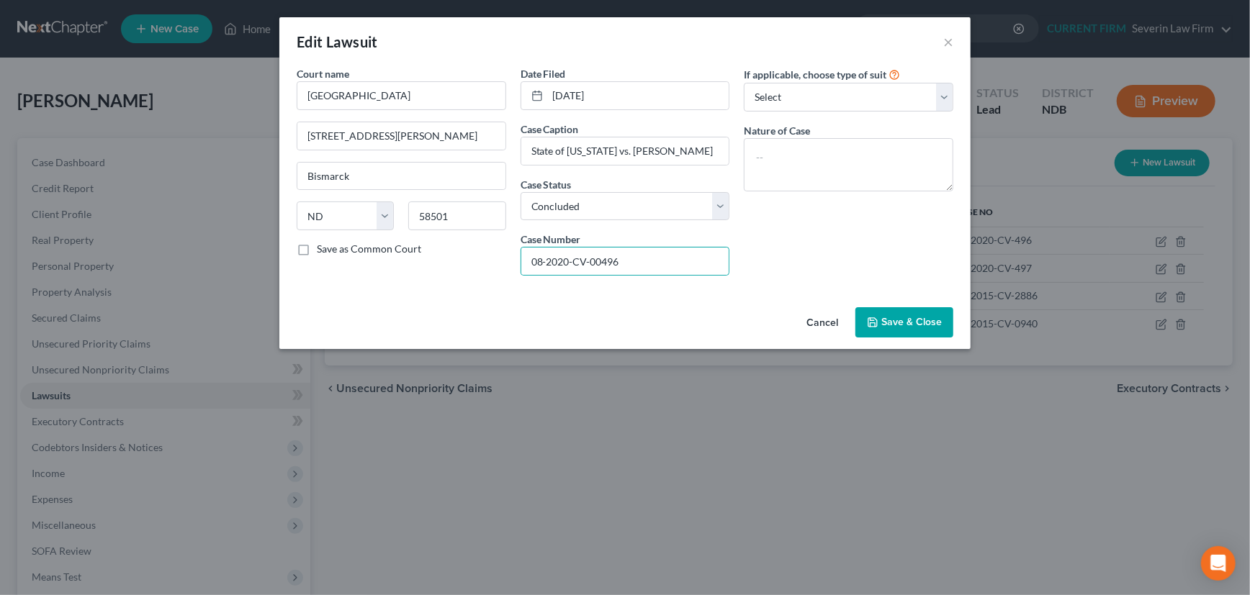
click at [914, 318] on span "Save & Close" at bounding box center [911, 322] width 60 height 12
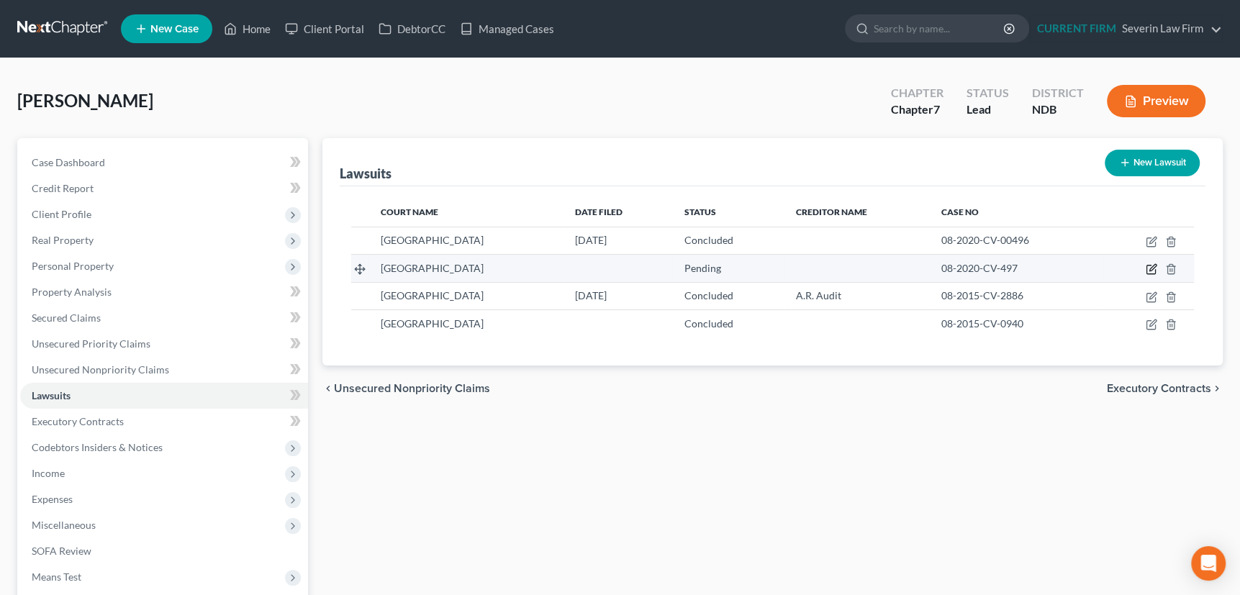
click at [1150, 266] on icon "button" at bounding box center [1152, 270] width 12 height 12
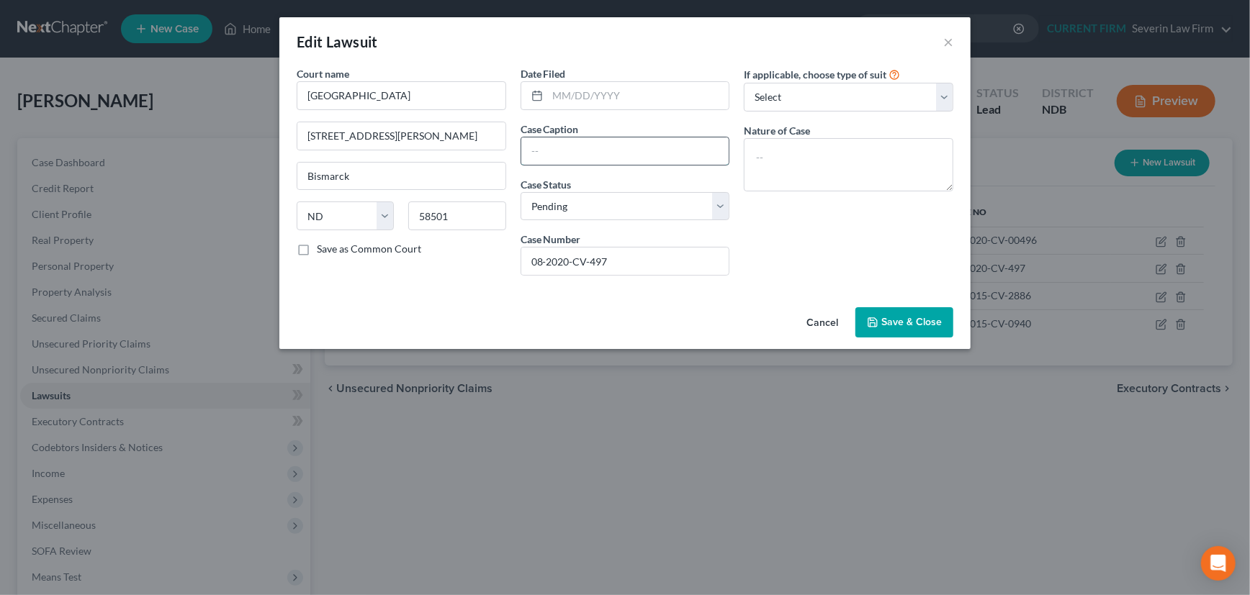
click at [554, 149] on input "text" at bounding box center [625, 151] width 208 height 27
click at [578, 203] on select "Select Pending On Appeal Concluded" at bounding box center [626, 206] width 210 height 29
click at [521, 192] on select "Select Pending On Appeal Concluded" at bounding box center [626, 206] width 210 height 29
click at [590, 257] on input "08-2020-CV-497" at bounding box center [625, 261] width 208 height 27
click at [559, 94] on input "text" at bounding box center [638, 95] width 181 height 27
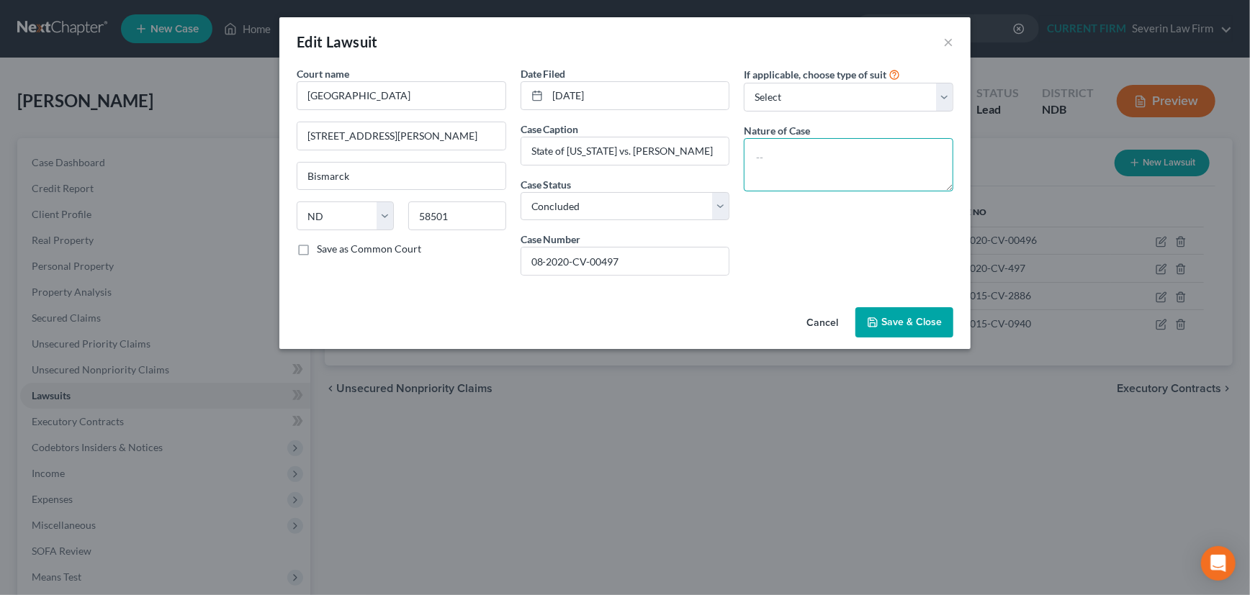
click at [753, 151] on textarea at bounding box center [849, 164] width 210 height 53
click at [914, 316] on span "Save & Close" at bounding box center [911, 322] width 60 height 12
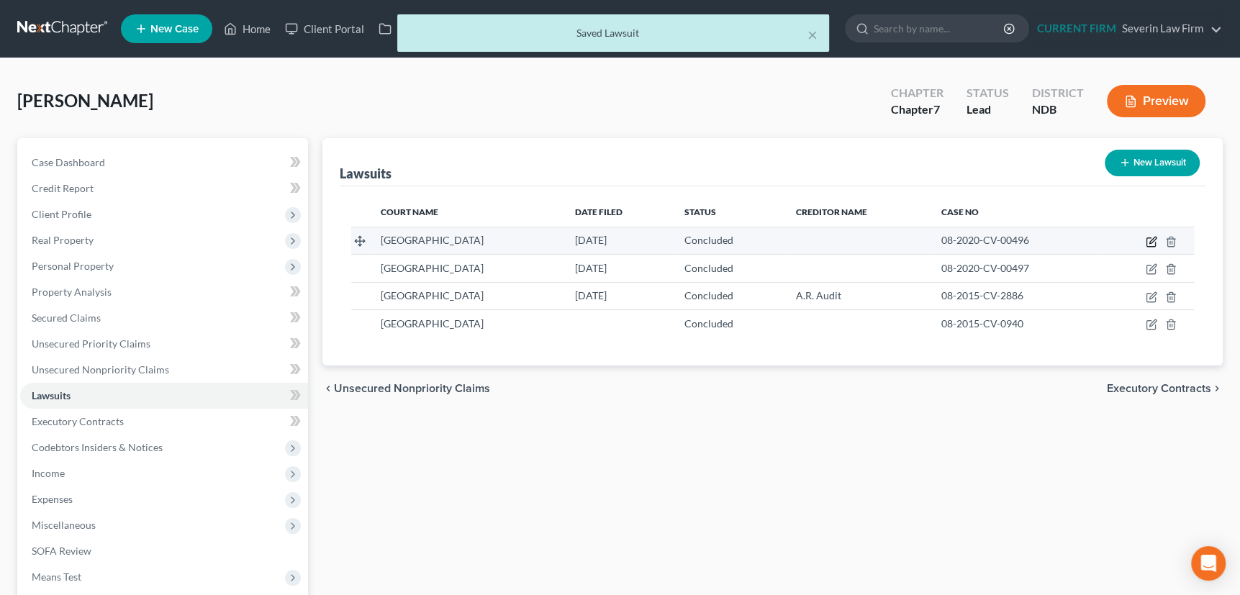
click at [1151, 238] on icon "button" at bounding box center [1152, 242] width 12 height 12
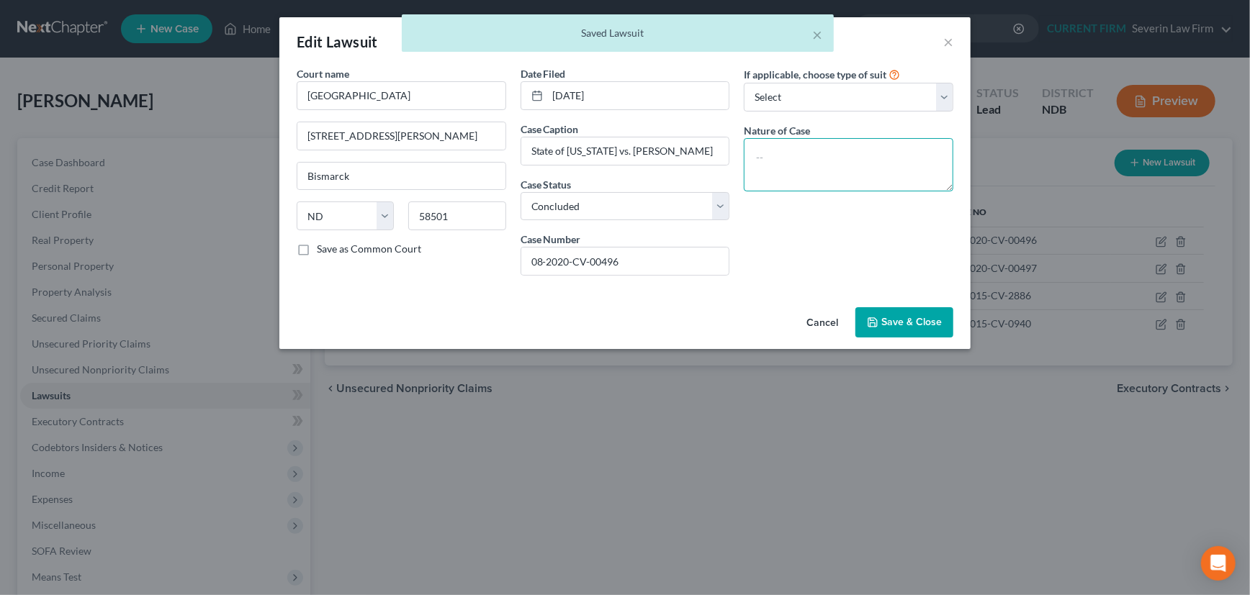
click at [799, 161] on textarea at bounding box center [849, 164] width 210 height 53
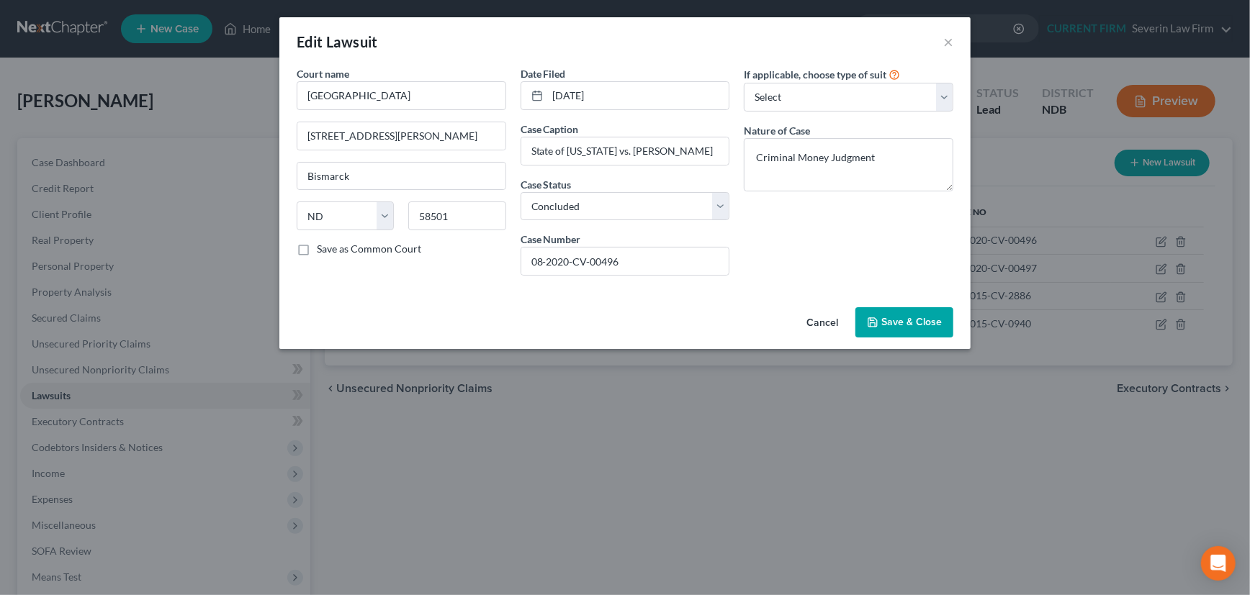
click at [907, 315] on button "Save & Close" at bounding box center [904, 322] width 98 height 30
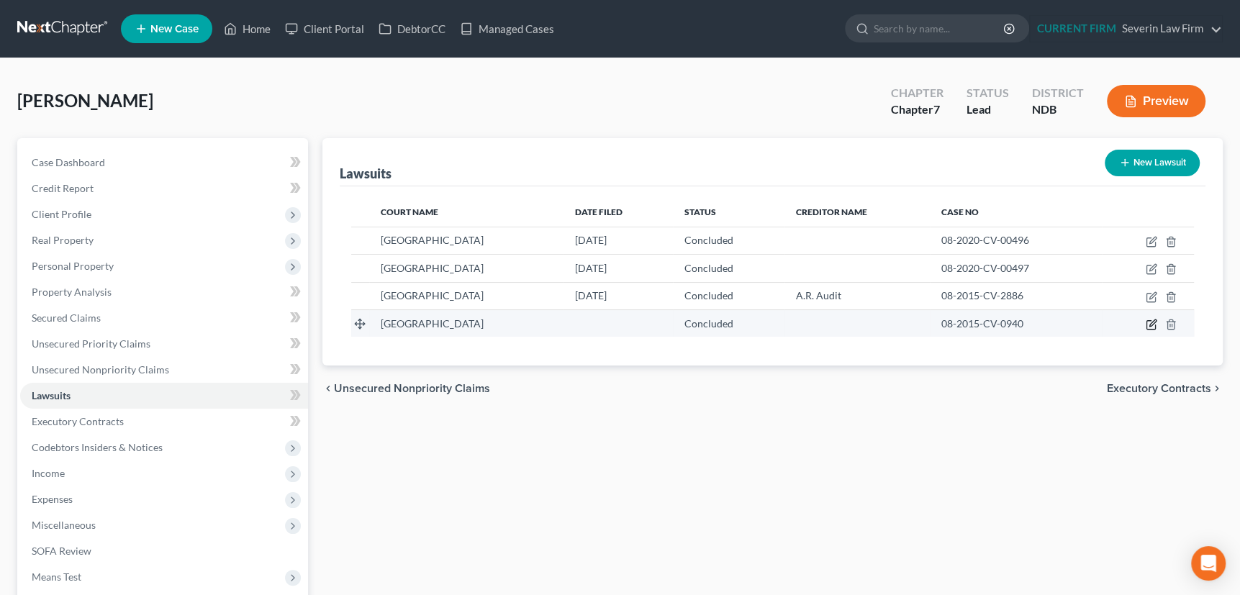
click at [1151, 319] on icon "button" at bounding box center [1152, 325] width 12 height 12
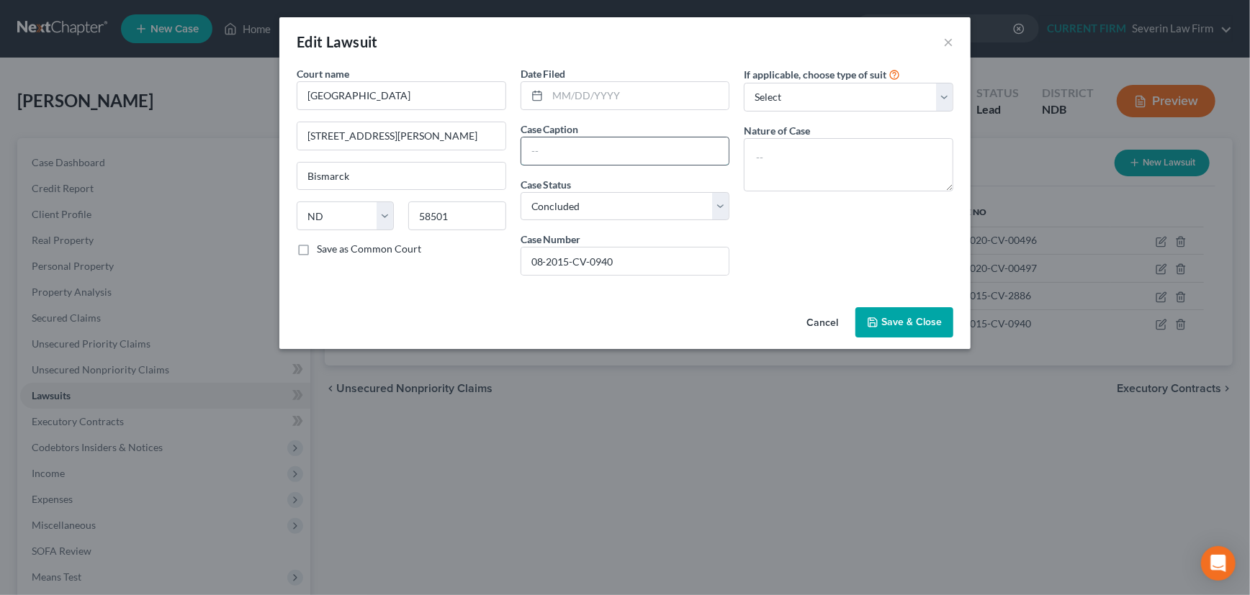
click at [564, 153] on input "text" at bounding box center [625, 151] width 208 height 27
click at [611, 196] on select "Select Pending On Appeal Concluded" at bounding box center [626, 206] width 210 height 29
click at [521, 192] on select "Select Pending On Appeal Concluded" at bounding box center [626, 206] width 210 height 29
click at [559, 96] on input "text" at bounding box center [638, 95] width 181 height 27
click at [770, 96] on select "Select Repossession Garnishment Foreclosure Attached, Seized, Or Levied Other" at bounding box center [849, 97] width 210 height 29
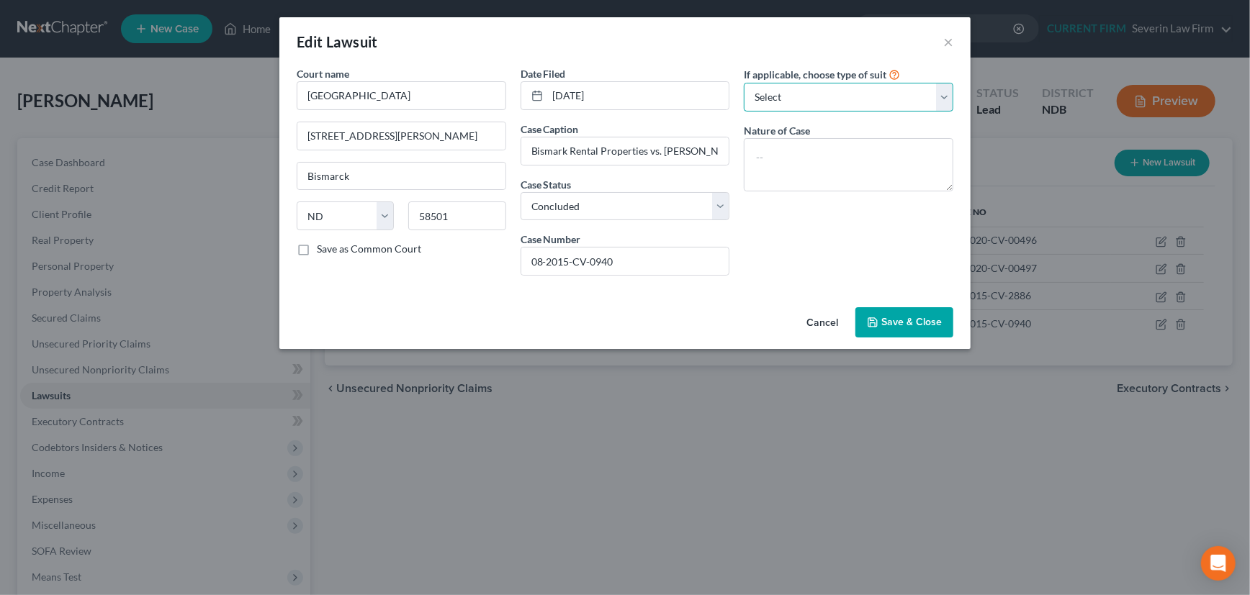
click at [770, 96] on select "Select Repossession Garnishment Foreclosure Attached, Seized, Or Levied Other" at bounding box center [849, 97] width 210 height 29
click at [757, 157] on textarea at bounding box center [849, 164] width 210 height 53
click at [317, 250] on label "Save as Common Court" at bounding box center [369, 249] width 104 height 14
click at [323, 250] on input "Save as Common Court" at bounding box center [327, 246] width 9 height 9
click at [906, 320] on span "Save & Close" at bounding box center [911, 322] width 60 height 12
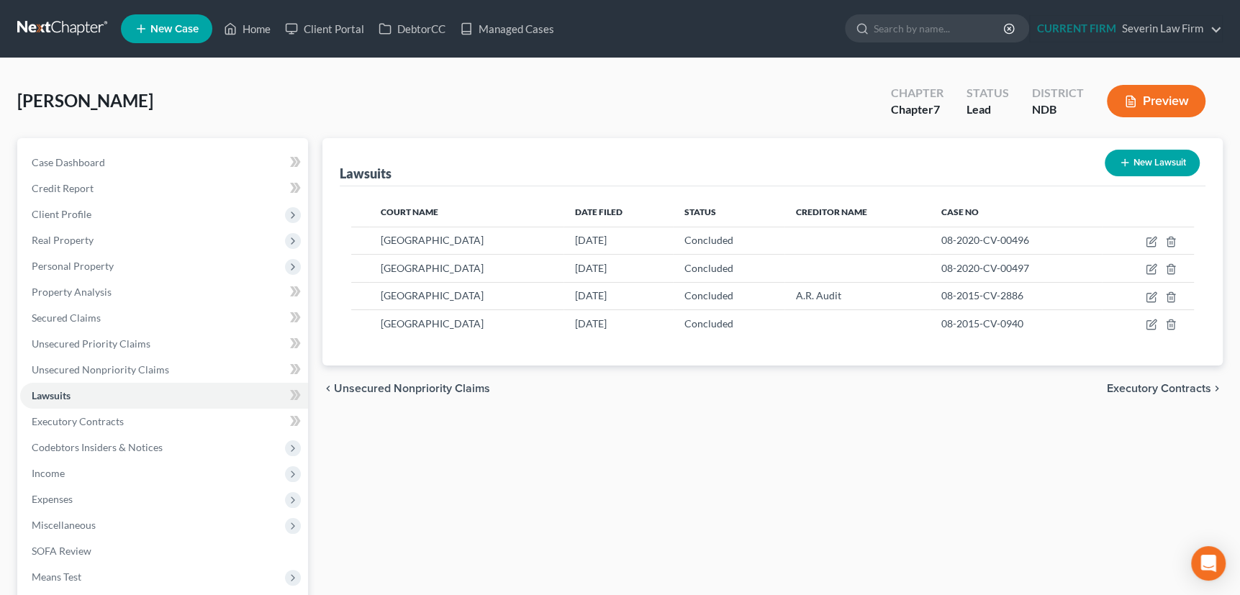
click at [1122, 158] on icon "button" at bounding box center [1126, 163] width 12 height 12
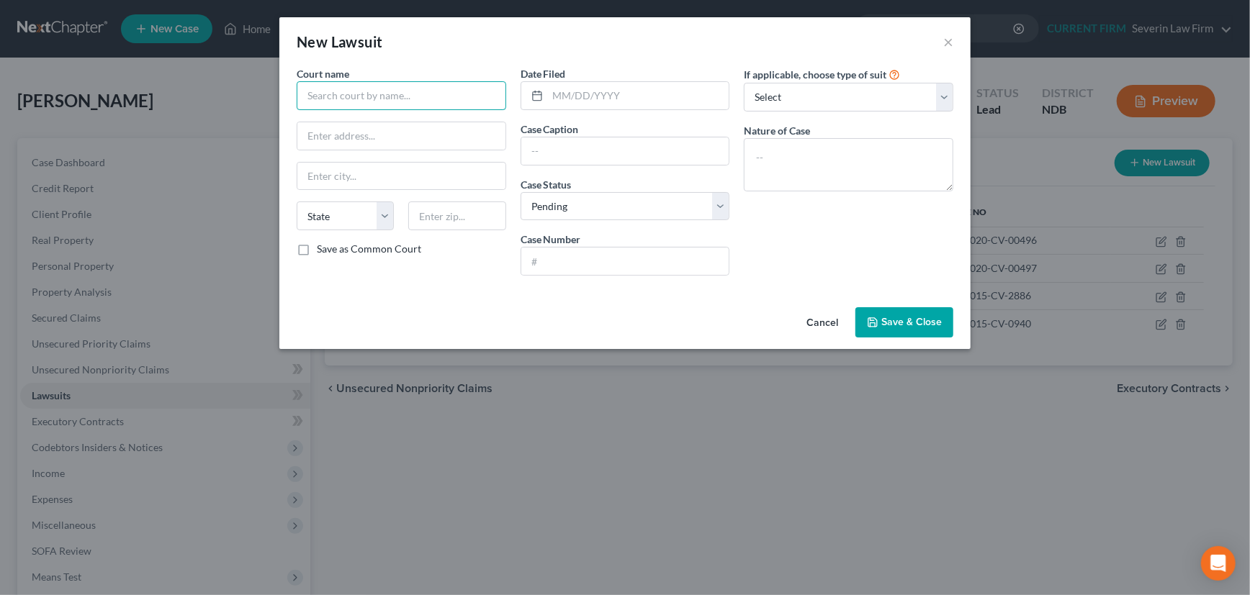
click at [385, 94] on input "text" at bounding box center [402, 95] width 210 height 29
click at [827, 319] on button "Cancel" at bounding box center [822, 323] width 55 height 29
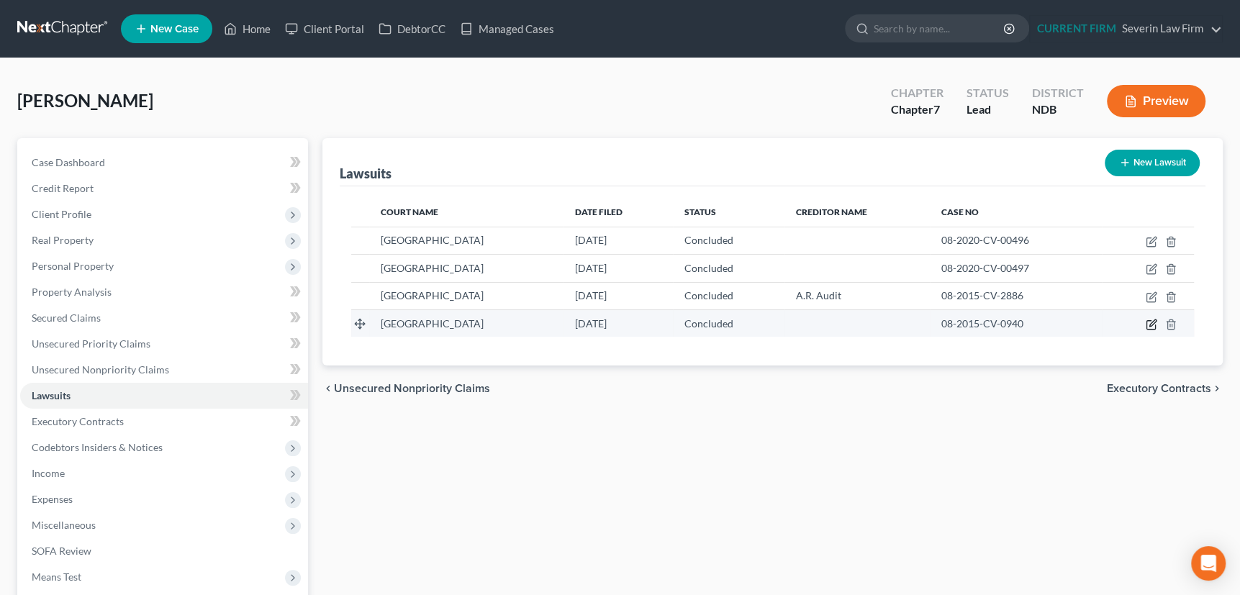
click at [1150, 324] on icon "button" at bounding box center [1153, 323] width 6 height 6
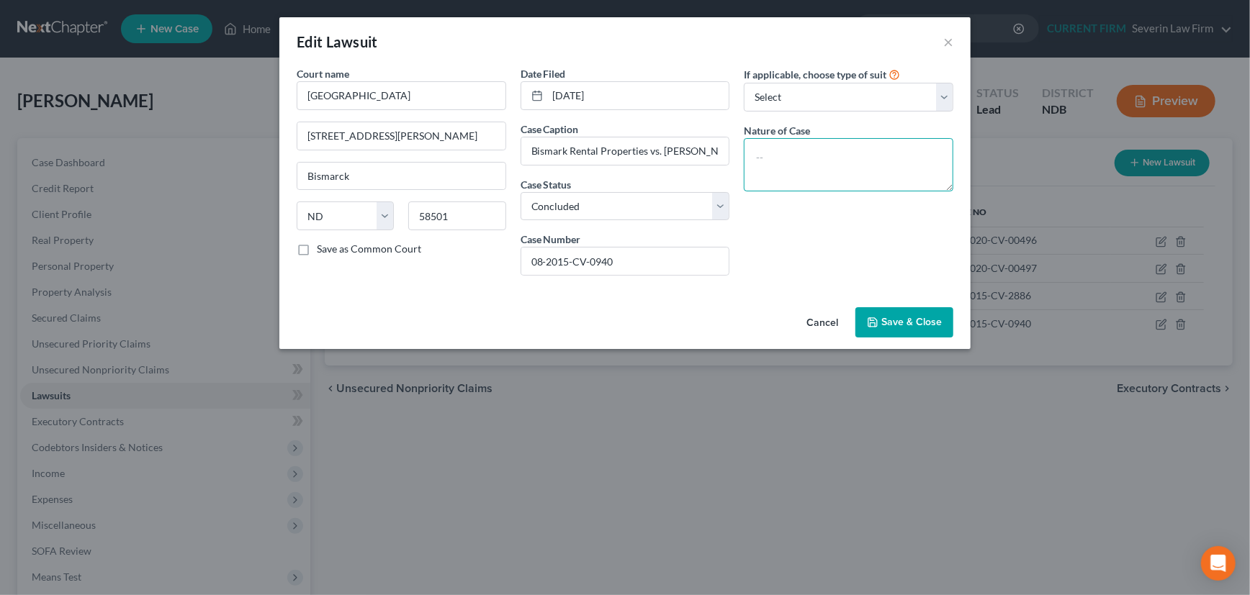
click at [779, 154] on textarea at bounding box center [849, 164] width 210 height 53
click at [910, 328] on button "Save & Close" at bounding box center [904, 322] width 98 height 30
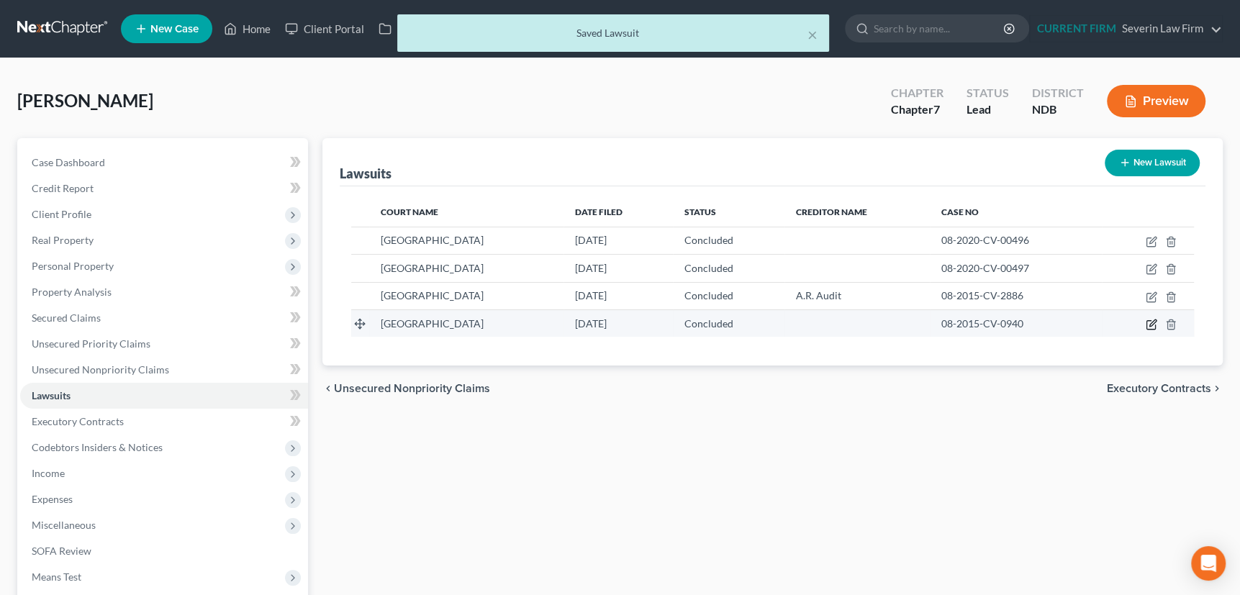
click at [1152, 323] on icon "button" at bounding box center [1153, 323] width 6 height 6
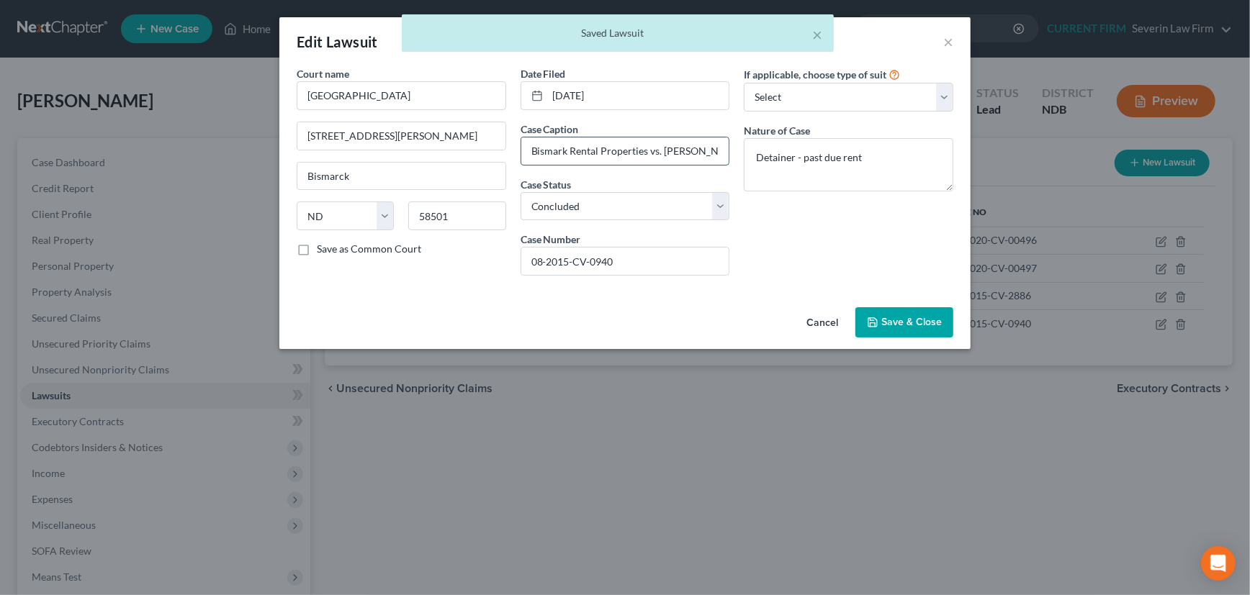
click at [606, 153] on input "Bismark Rental Properties vs. [PERSON_NAME]" at bounding box center [625, 151] width 208 height 27
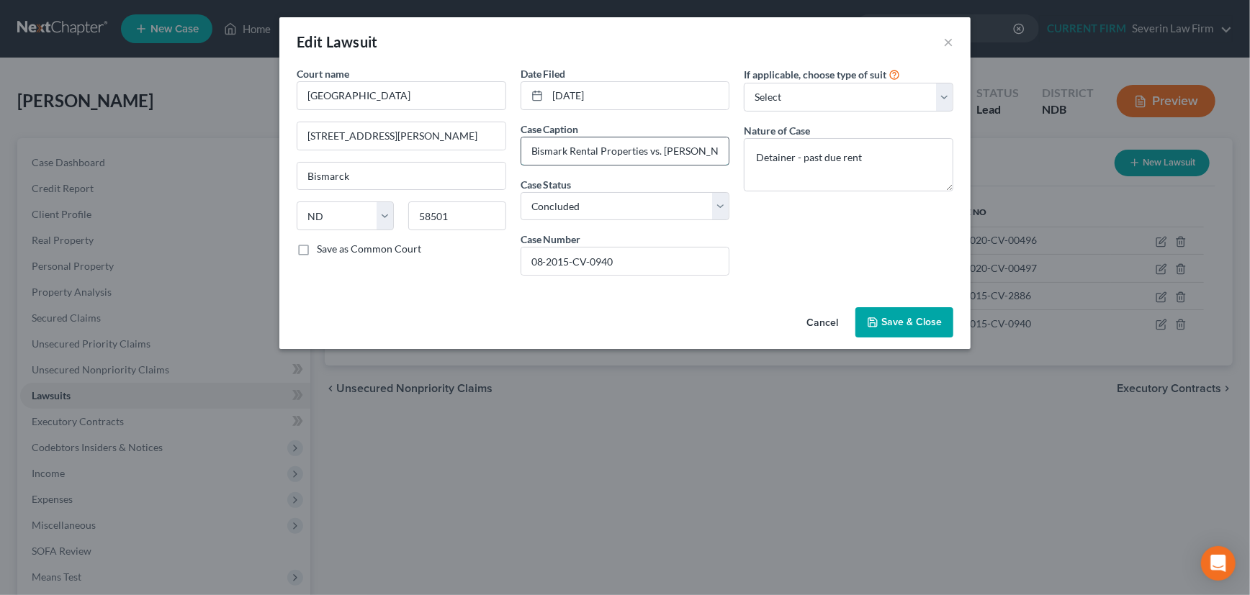
click at [559, 152] on input "Bismark Rental Properties vs. [PERSON_NAME]" at bounding box center [625, 151] width 208 height 27
click at [562, 150] on input "Bismark Rental Properties vs. [PERSON_NAME]" at bounding box center [625, 151] width 208 height 27
click at [810, 244] on div "If applicable, choose type of suit Select Repossession Garnishment Foreclosure …" at bounding box center [849, 176] width 224 height 221
click at [618, 89] on input "[DATE]" at bounding box center [638, 95] width 181 height 27
click at [842, 101] on select "Select Repossession Garnishment Foreclosure Attached, Seized, Or Levied Other" at bounding box center [849, 97] width 210 height 29
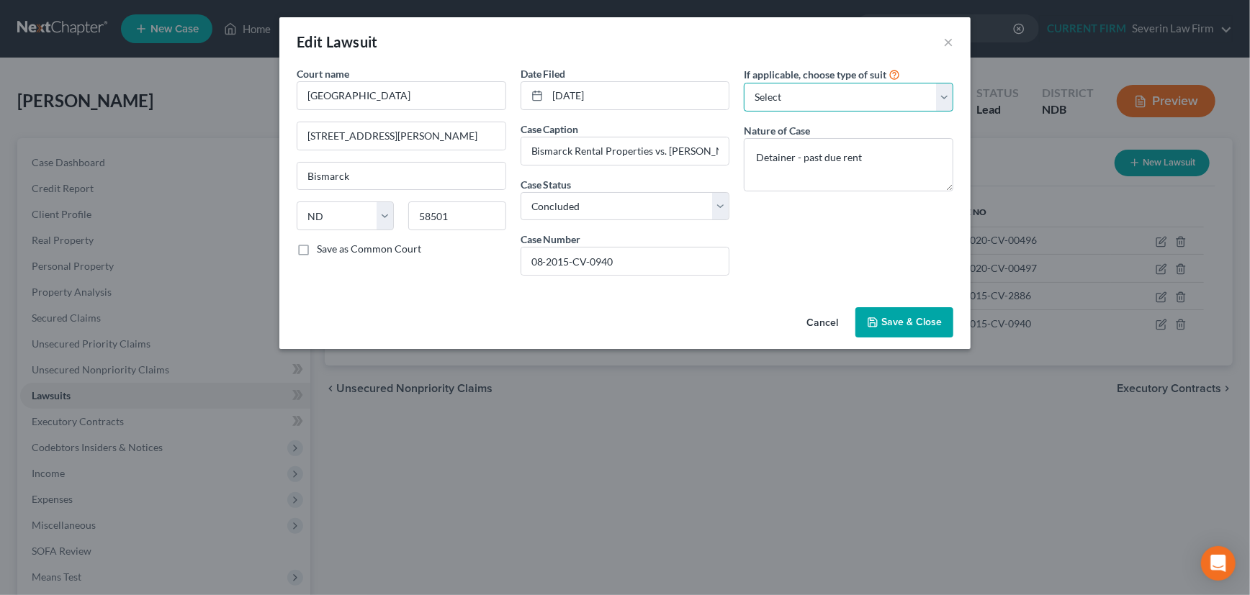
click at [842, 101] on select "Select Repossession Garnishment Foreclosure Attached, Seized, Or Levied Other" at bounding box center [849, 97] width 210 height 29
click at [317, 248] on label "Save as Common Court" at bounding box center [369, 249] width 104 height 14
click at [323, 248] on input "Save as Common Court" at bounding box center [327, 246] width 9 height 9
click at [904, 316] on span "Save & Close" at bounding box center [911, 322] width 60 height 12
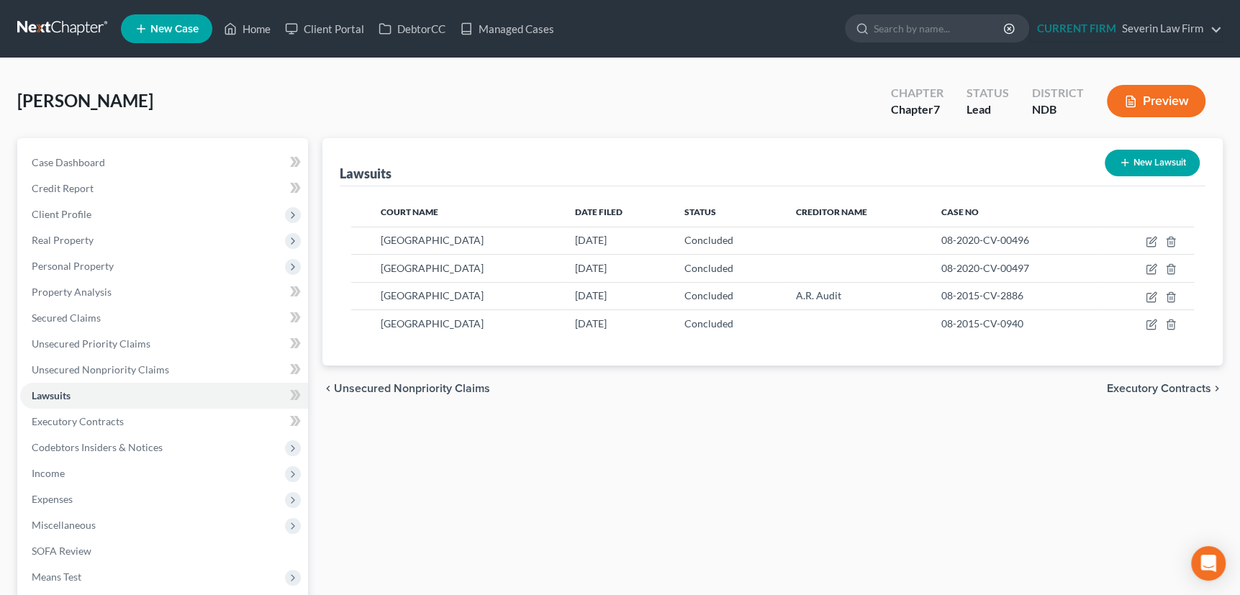
click at [438, 383] on span "Unsecured Nonpriority Claims" at bounding box center [412, 389] width 156 height 12
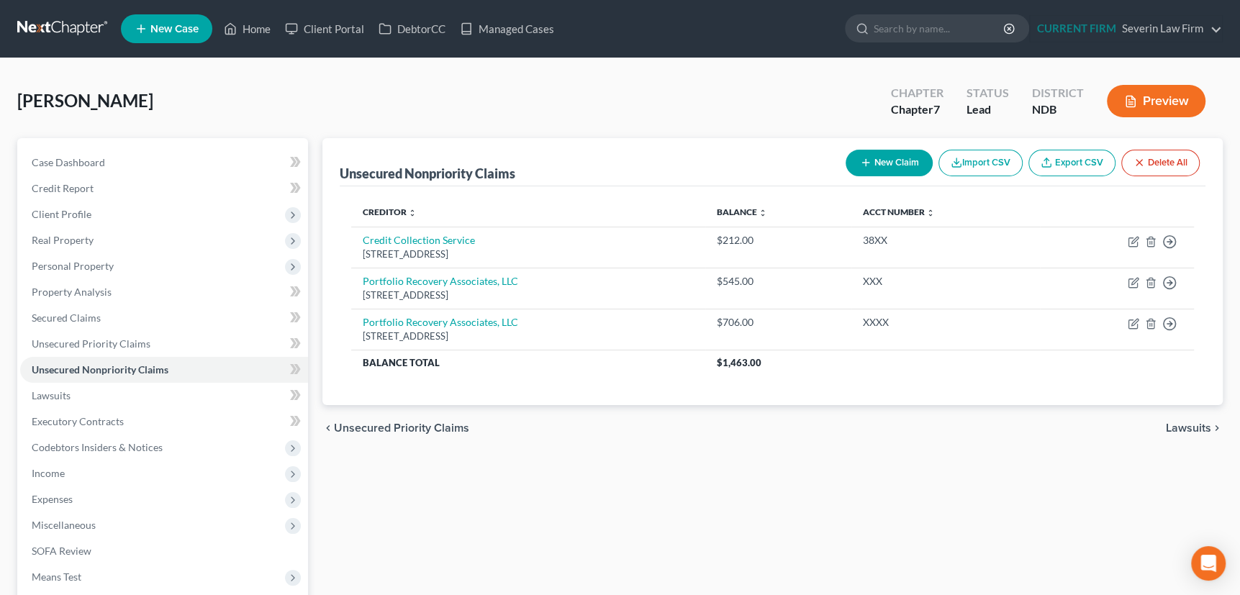
click at [862, 163] on icon "button" at bounding box center [866, 163] width 12 height 12
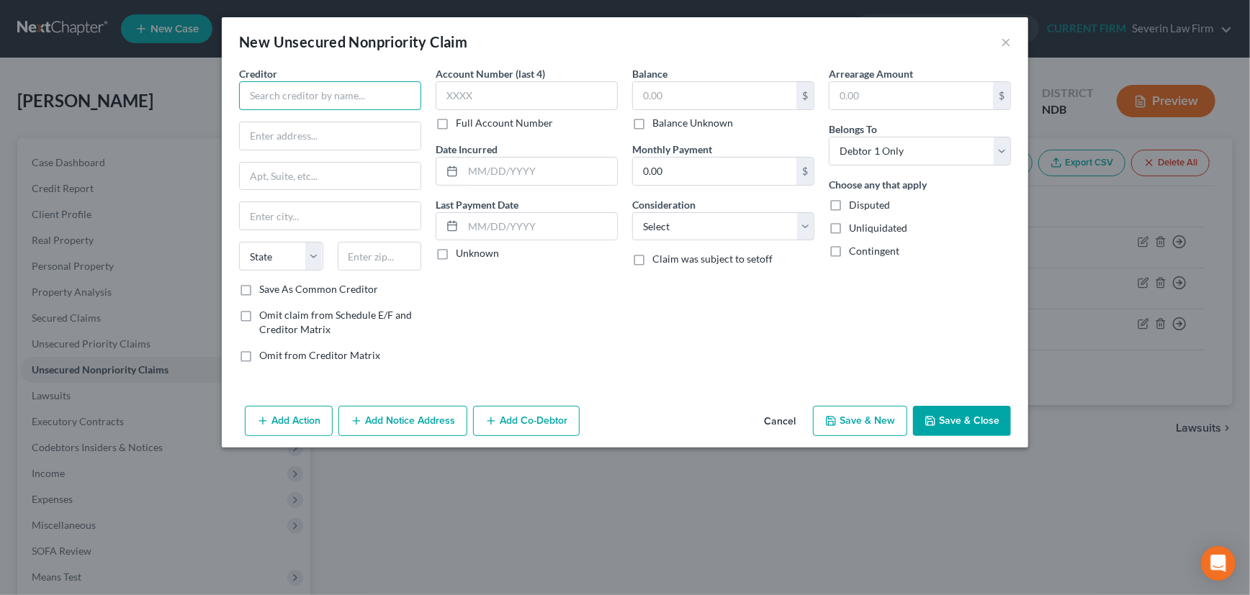
click at [325, 92] on input "text" at bounding box center [330, 95] width 182 height 29
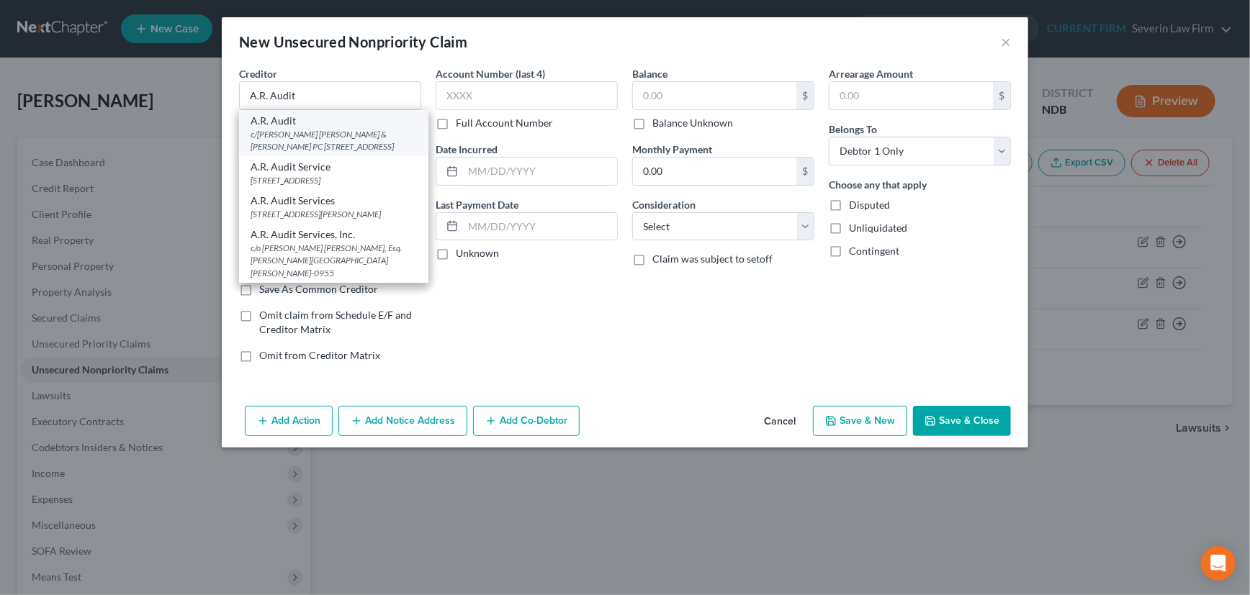
click at [329, 131] on div "c/[PERSON_NAME] [PERSON_NAME] & [PERSON_NAME] PC [STREET_ADDRESS]" at bounding box center [334, 140] width 166 height 24
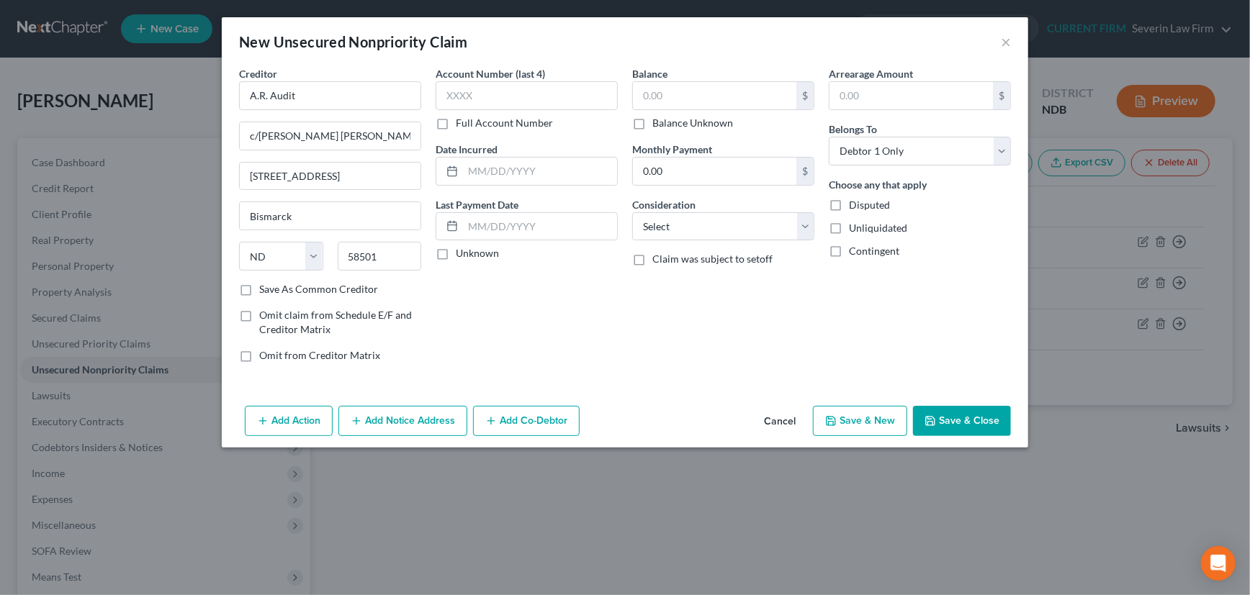
click at [259, 290] on label "Save As Common Creditor" at bounding box center [318, 289] width 119 height 14
click at [265, 290] on input "Save As Common Creditor" at bounding box center [269, 286] width 9 height 9
click at [490, 95] on input "text" at bounding box center [527, 95] width 182 height 29
click at [456, 256] on label "Unknown" at bounding box center [477, 253] width 43 height 14
click at [461, 256] on input "Unknown" at bounding box center [465, 250] width 9 height 9
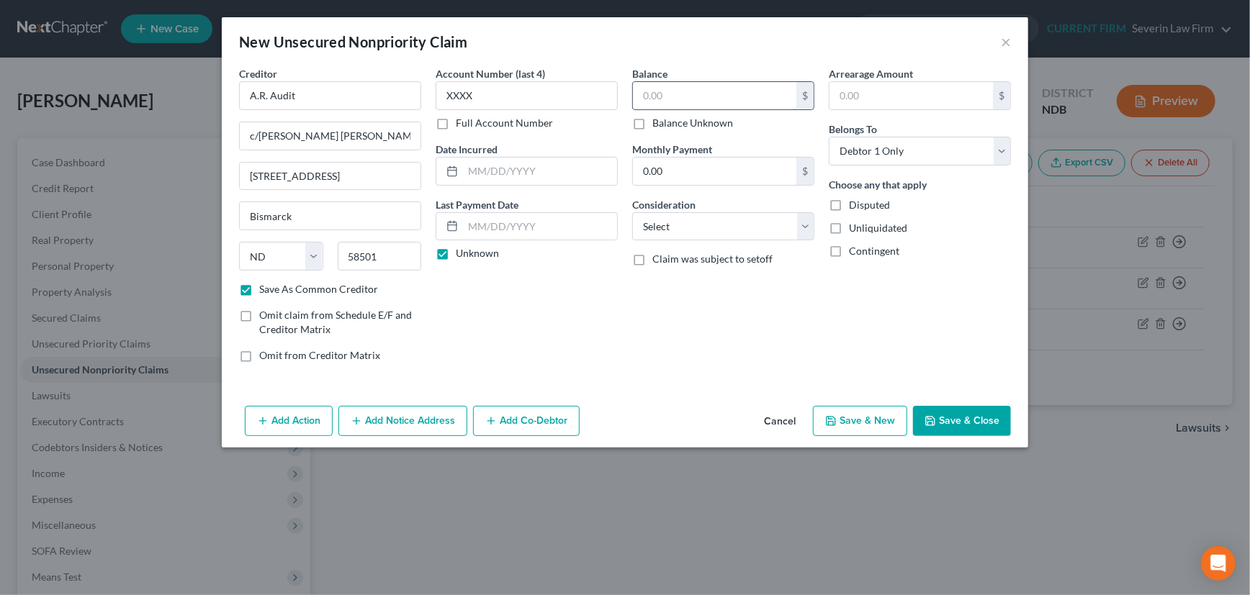
click at [663, 94] on input "text" at bounding box center [714, 95] width 163 height 27
click at [719, 225] on select "Select Cable / Satellite Services Collection Agency Credit Card Debt Debt Couns…" at bounding box center [723, 226] width 182 height 29
click at [632, 212] on select "Select Cable / Satellite Services Collection Agency Credit Card Debt Debt Couns…" at bounding box center [723, 226] width 182 height 29
click at [297, 423] on button "Add Action" at bounding box center [289, 421] width 88 height 30
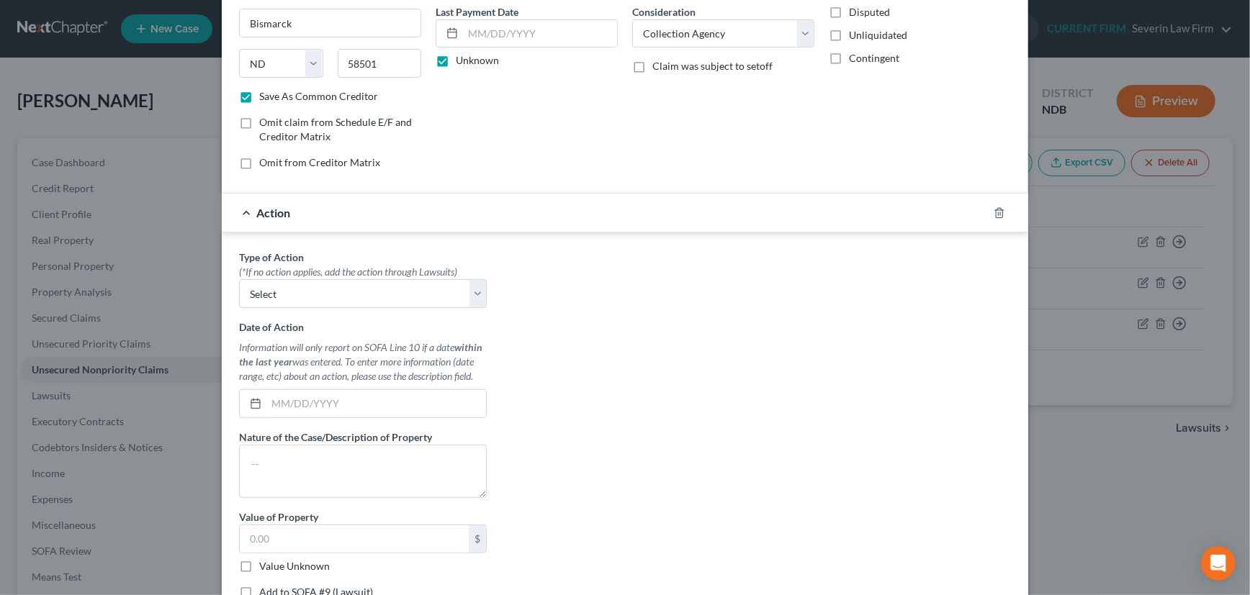
scroll to position [196, 0]
click at [469, 285] on select "Select Repossession Garnishment Foreclosure Personal Injury Attached, Seized, O…" at bounding box center [363, 290] width 248 height 29
click at [239, 276] on select "Select Repossession Garnishment Foreclosure Personal Injury Attached, Seized, O…" at bounding box center [363, 290] width 248 height 29
click at [267, 397] on input "text" at bounding box center [376, 400] width 220 height 27
click at [339, 395] on input "text" at bounding box center [376, 400] width 220 height 27
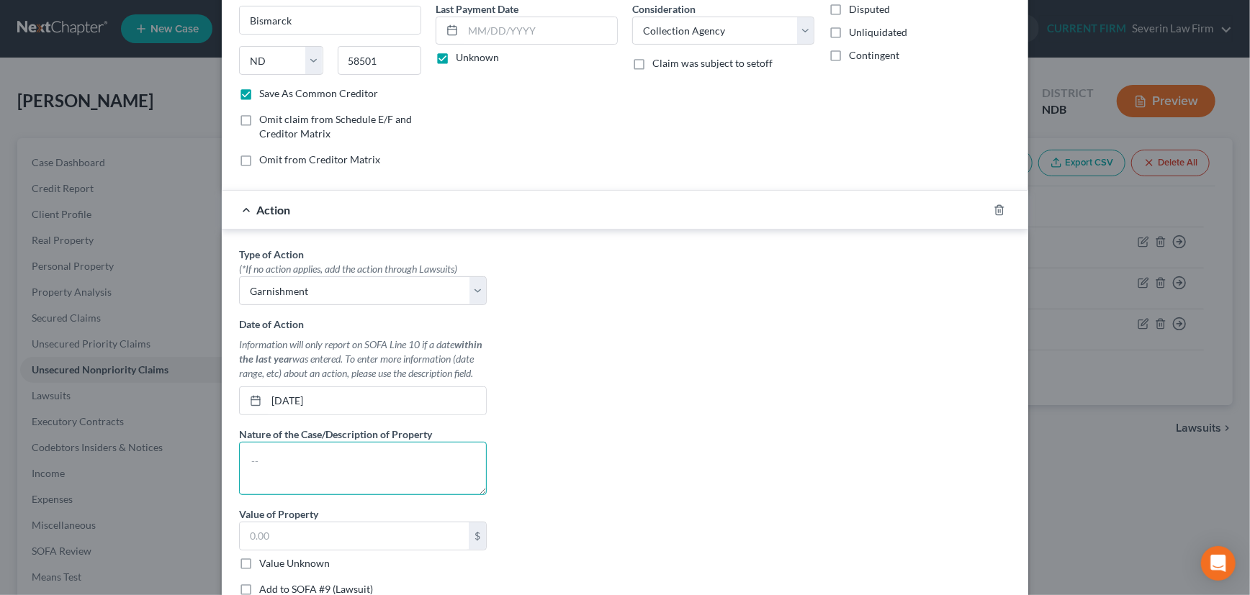
click at [321, 461] on textarea at bounding box center [363, 468] width 248 height 53
click at [345, 533] on input "text" at bounding box center [354, 536] width 229 height 27
drag, startPoint x: 330, startPoint y: 401, endPoint x: 258, endPoint y: 402, distance: 72.0
click at [258, 402] on div "[DATE]" at bounding box center [363, 401] width 248 height 29
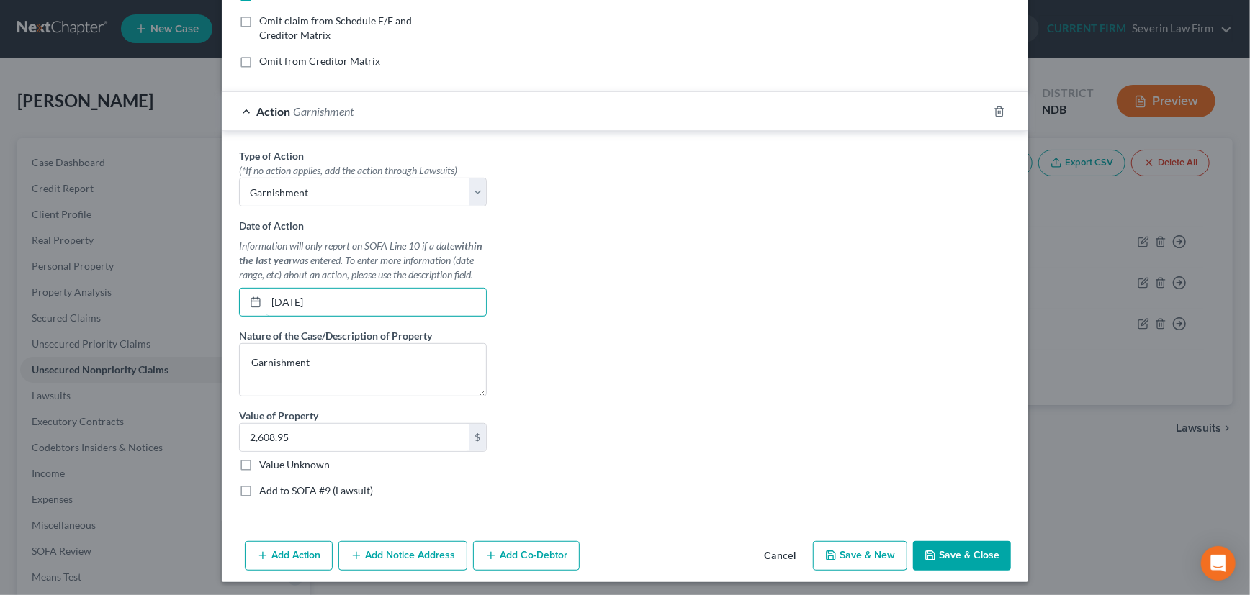
scroll to position [297, 0]
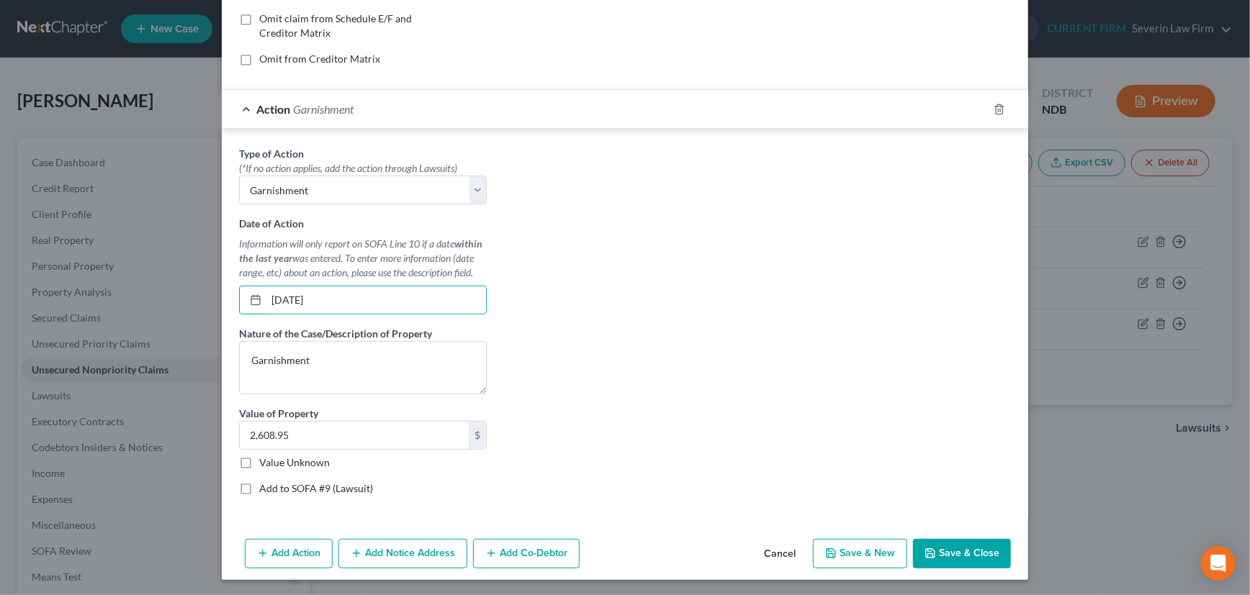
click at [970, 545] on button "Save & Close" at bounding box center [962, 554] width 98 height 30
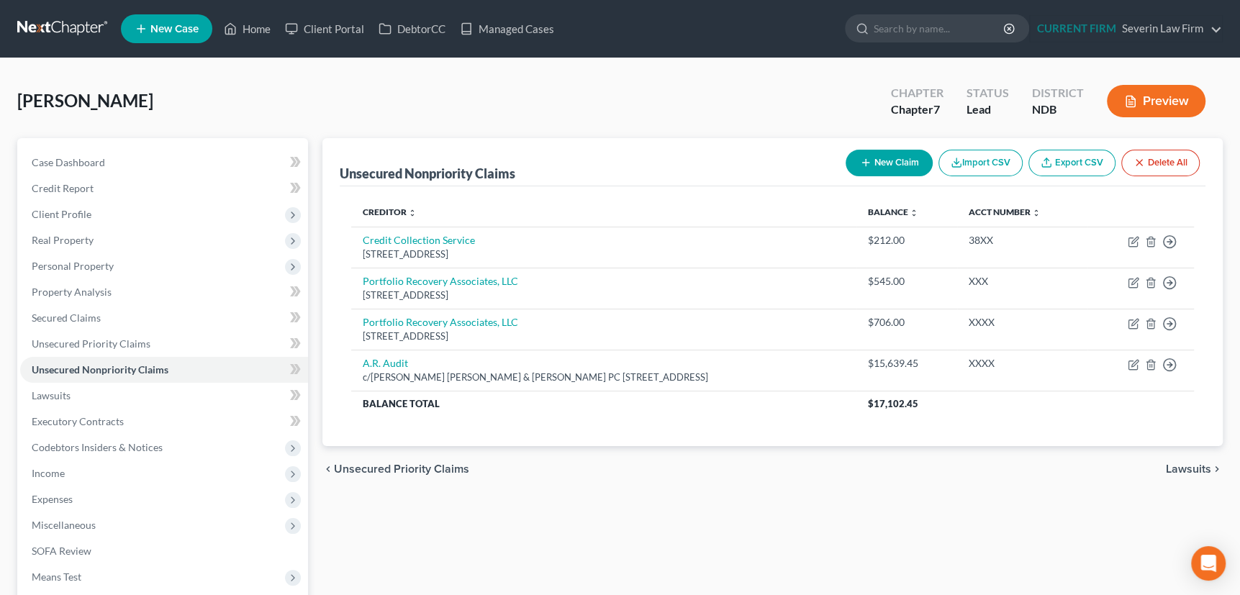
click at [869, 158] on button "New Claim" at bounding box center [889, 163] width 87 height 27
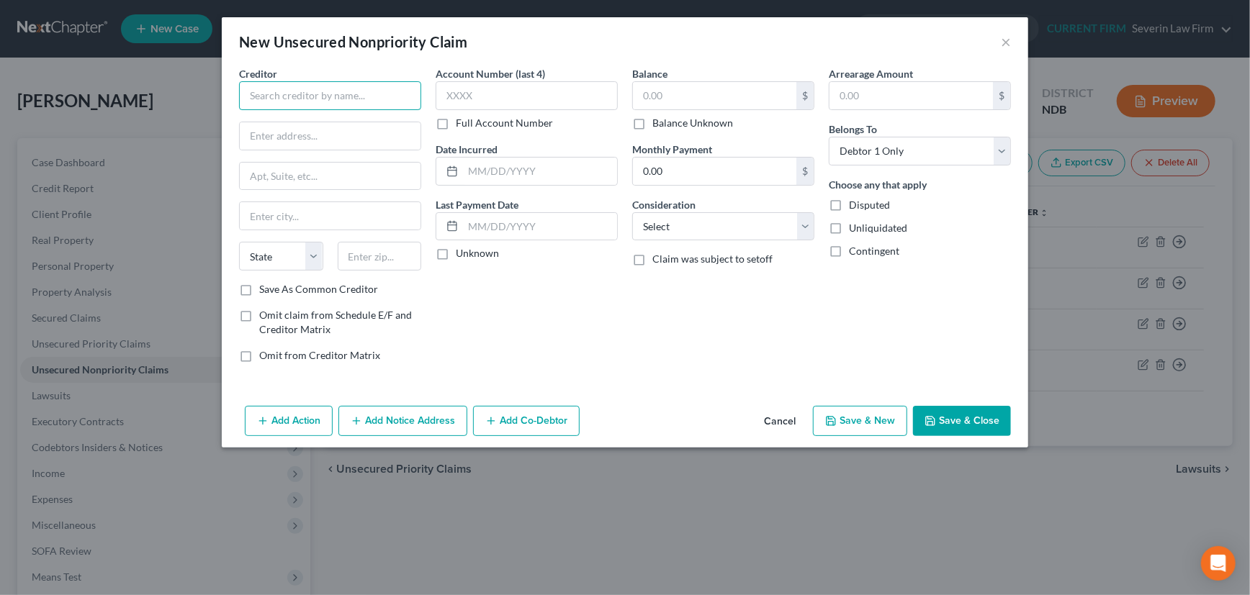
click at [325, 95] on input "text" at bounding box center [330, 95] width 182 height 29
click at [282, 139] on input "text" at bounding box center [330, 135] width 181 height 27
paste input "[STREET_ADDRESS]"
click at [380, 256] on input "text" at bounding box center [380, 256] width 84 height 29
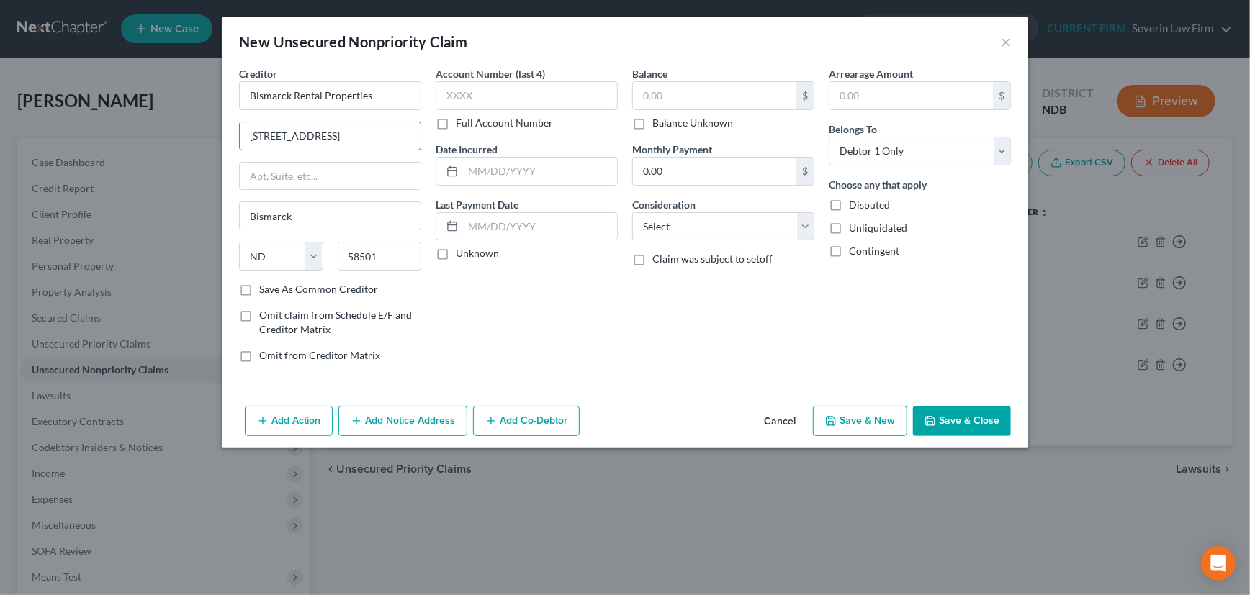
scroll to position [0, 14]
drag, startPoint x: 330, startPoint y: 138, endPoint x: 433, endPoint y: 135, distance: 102.3
click at [433, 135] on div "Creditor * Bismarck Rental Properties [STREET_ADDRESS] [GEOGRAPHIC_DATA][US_STA…" at bounding box center [625, 220] width 786 height 308
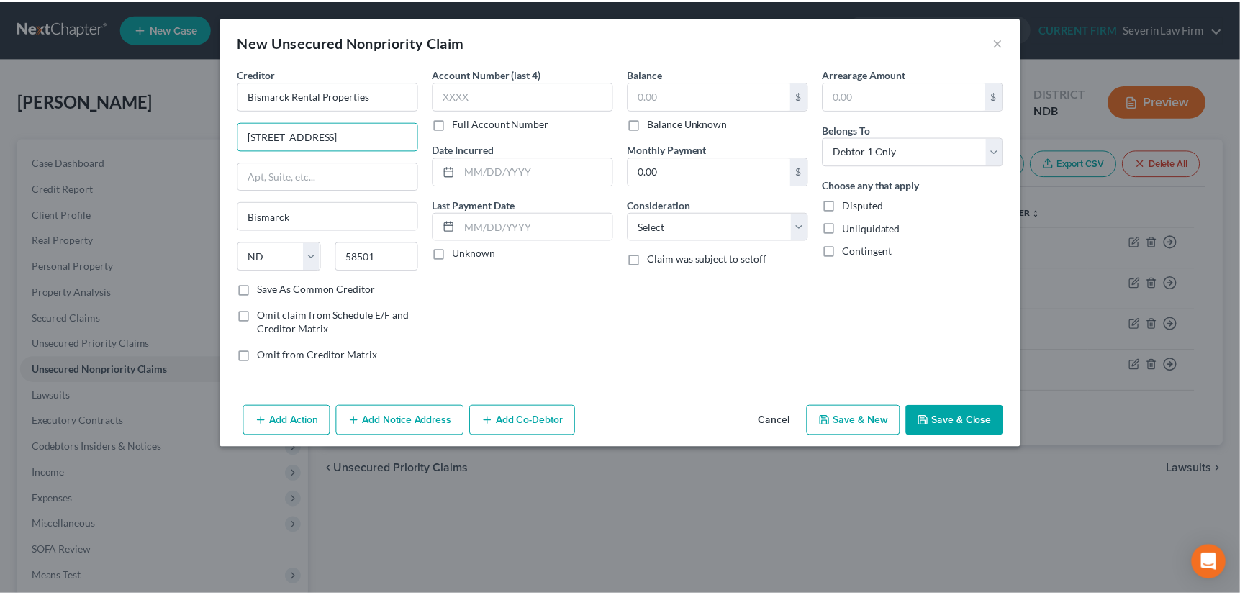
scroll to position [0, 0]
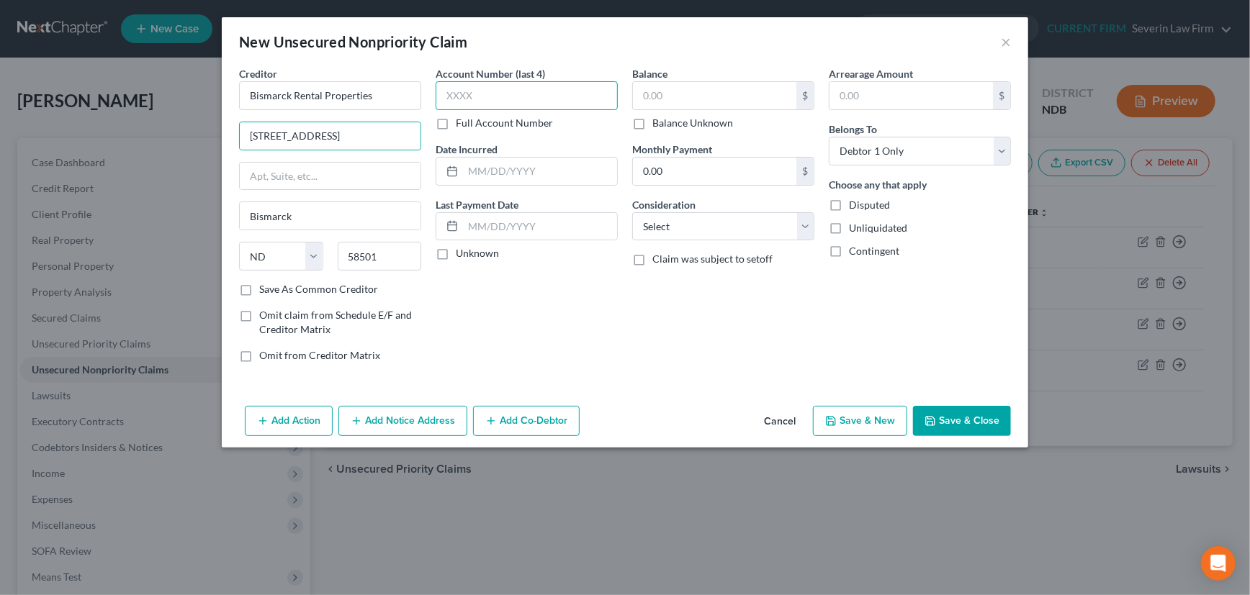
click at [504, 94] on input "text" at bounding box center [527, 95] width 182 height 29
click at [456, 252] on label "Unknown" at bounding box center [477, 253] width 43 height 14
click at [461, 252] on input "Unknown" at bounding box center [465, 250] width 9 height 9
click at [675, 97] on input "text" at bounding box center [714, 95] width 163 height 27
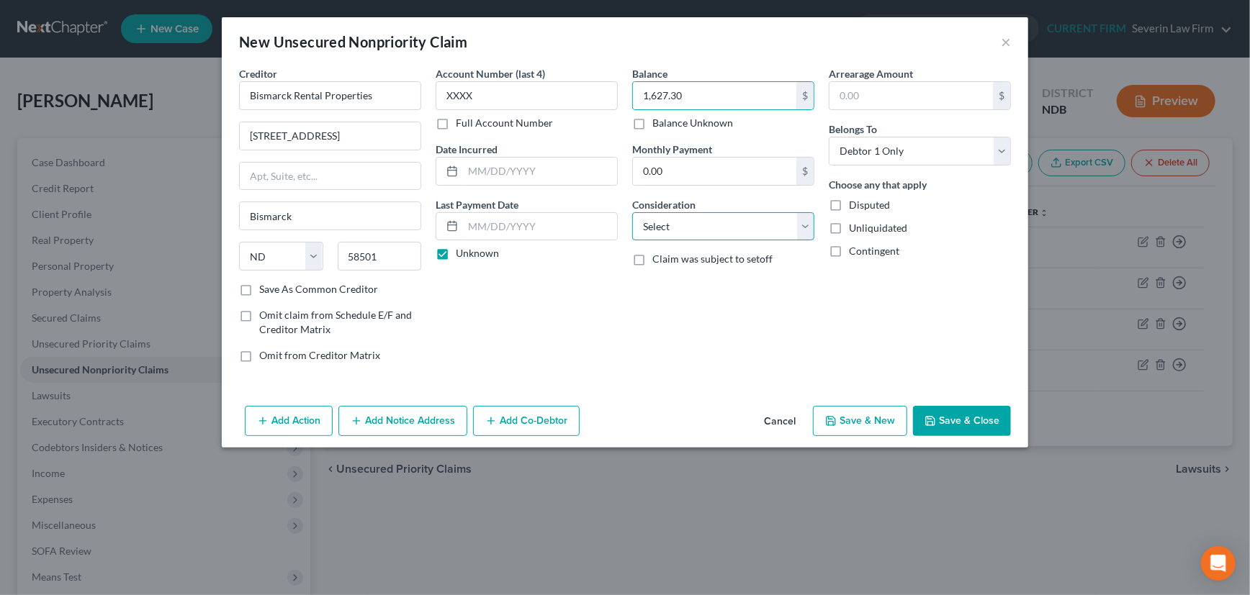
click at [708, 228] on select "Select Cable / Satellite Services Collection Agency Credit Card Debt Debt Couns…" at bounding box center [723, 226] width 182 height 29
click at [632, 212] on select "Select Cable / Satellite Services Collection Agency Credit Card Debt Debt Couns…" at bounding box center [723, 226] width 182 height 29
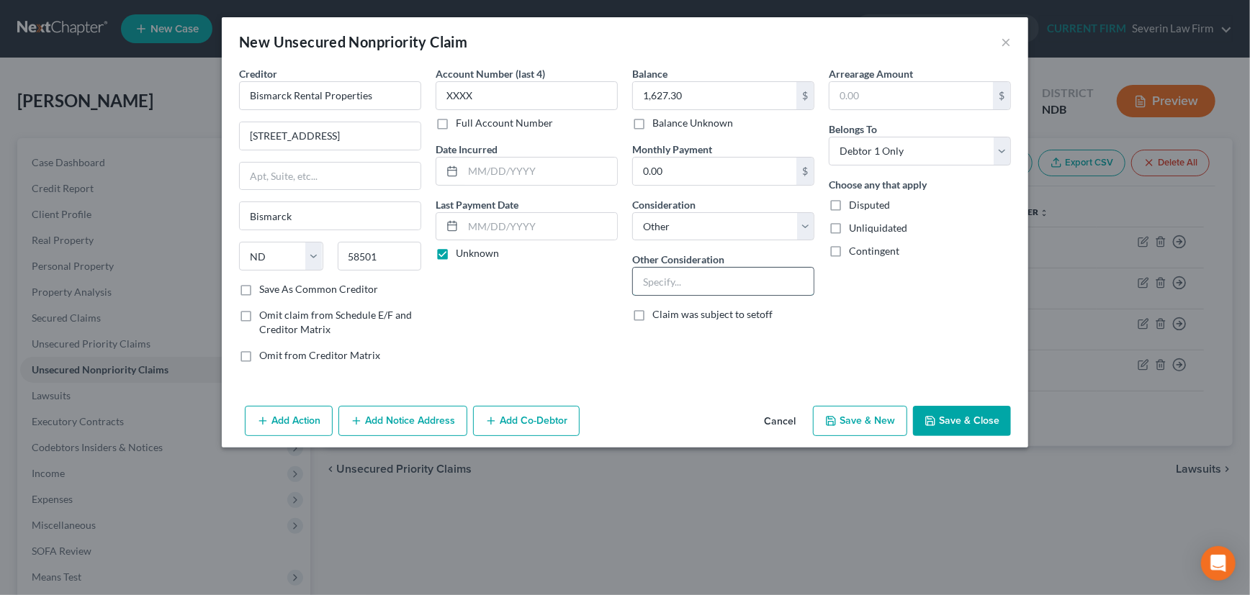
click at [695, 285] on input "text" at bounding box center [723, 281] width 181 height 27
click at [259, 287] on label "Save As Common Creditor" at bounding box center [318, 289] width 119 height 14
click at [265, 287] on input "Save As Common Creditor" at bounding box center [269, 286] width 9 height 9
click at [867, 422] on button "Save & New" at bounding box center [860, 421] width 94 height 30
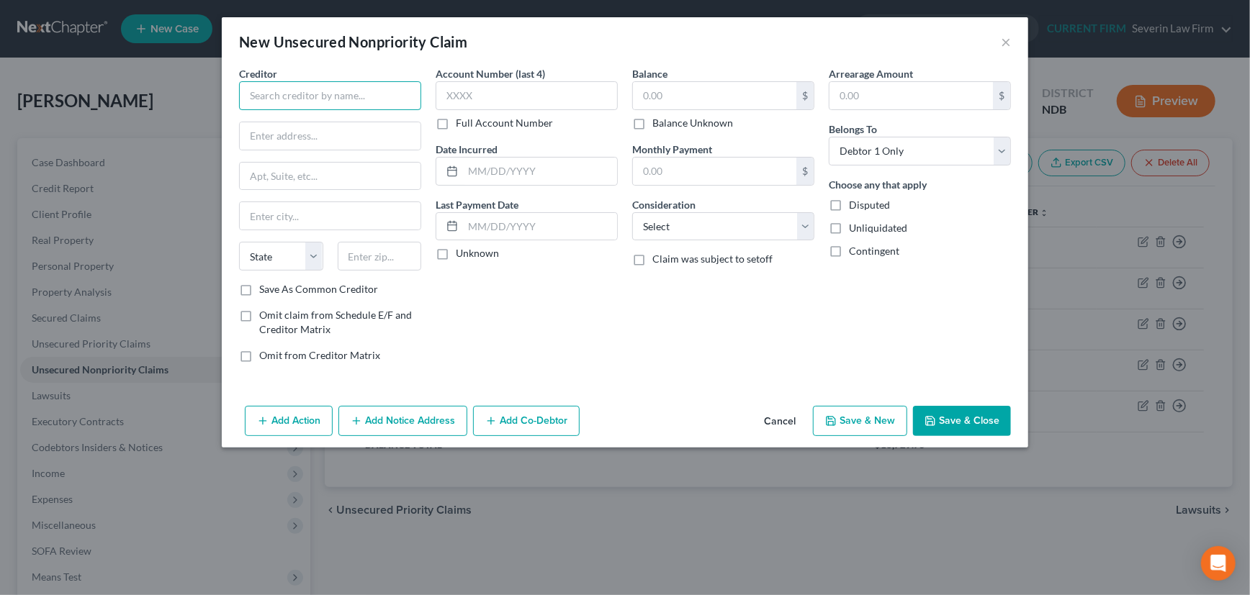
click at [349, 86] on input "text" at bounding box center [330, 95] width 182 height 29
click at [336, 137] on div "[STREET_ADDRESS][PERSON_NAME]" at bounding box center [326, 134] width 150 height 12
click at [333, 91] on input "[GEOGRAPHIC_DATA]" at bounding box center [330, 95] width 182 height 29
click at [339, 94] on input "Burleigh County Criiminal Court" at bounding box center [330, 95] width 182 height 29
drag, startPoint x: 323, startPoint y: 96, endPoint x: 408, endPoint y: 96, distance: 85.7
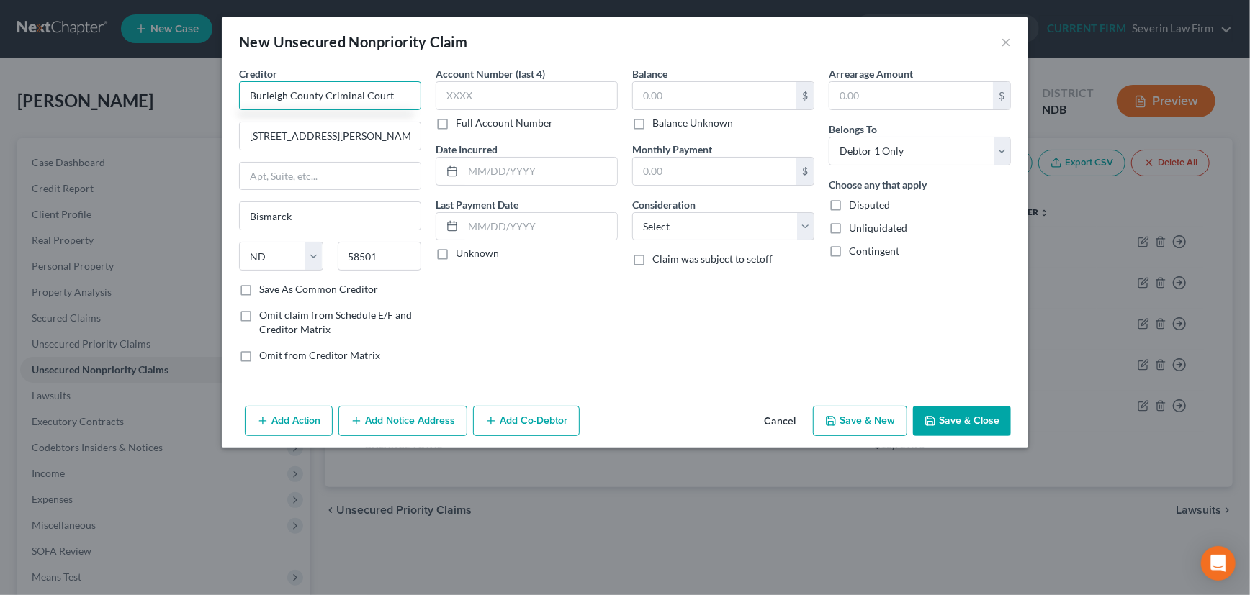
click at [408, 96] on input "Burleigh County Criminal Court" at bounding box center [330, 95] width 182 height 29
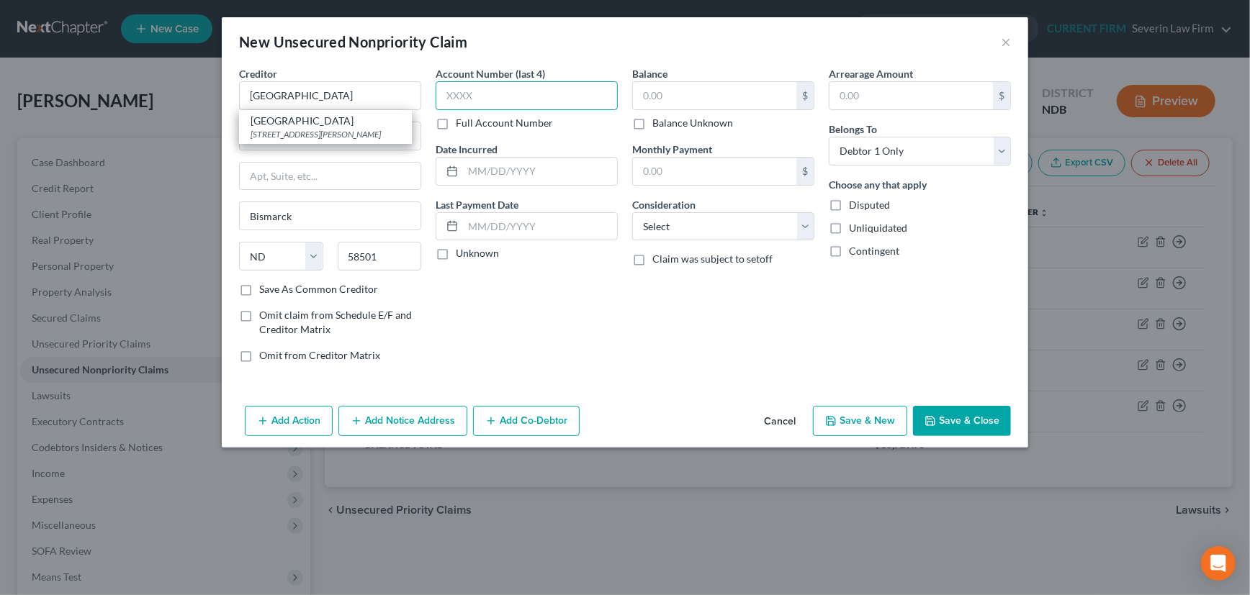
click at [479, 94] on input "text" at bounding box center [527, 95] width 182 height 29
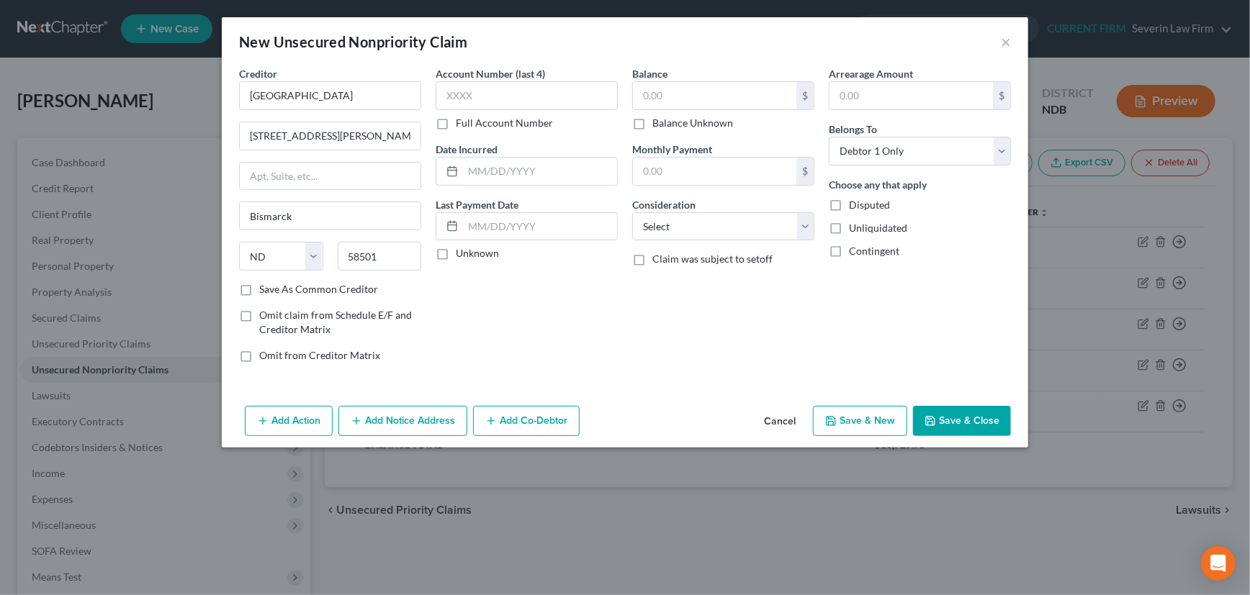
click at [456, 122] on label "Full Account Number" at bounding box center [504, 123] width 97 height 14
click at [461, 122] on input "Full Account Number" at bounding box center [465, 120] width 9 height 9
click at [486, 92] on input "text" at bounding box center [527, 95] width 182 height 29
click at [456, 255] on label "Unknown" at bounding box center [477, 253] width 43 height 14
click at [461, 255] on input "Unknown" at bounding box center [465, 250] width 9 height 9
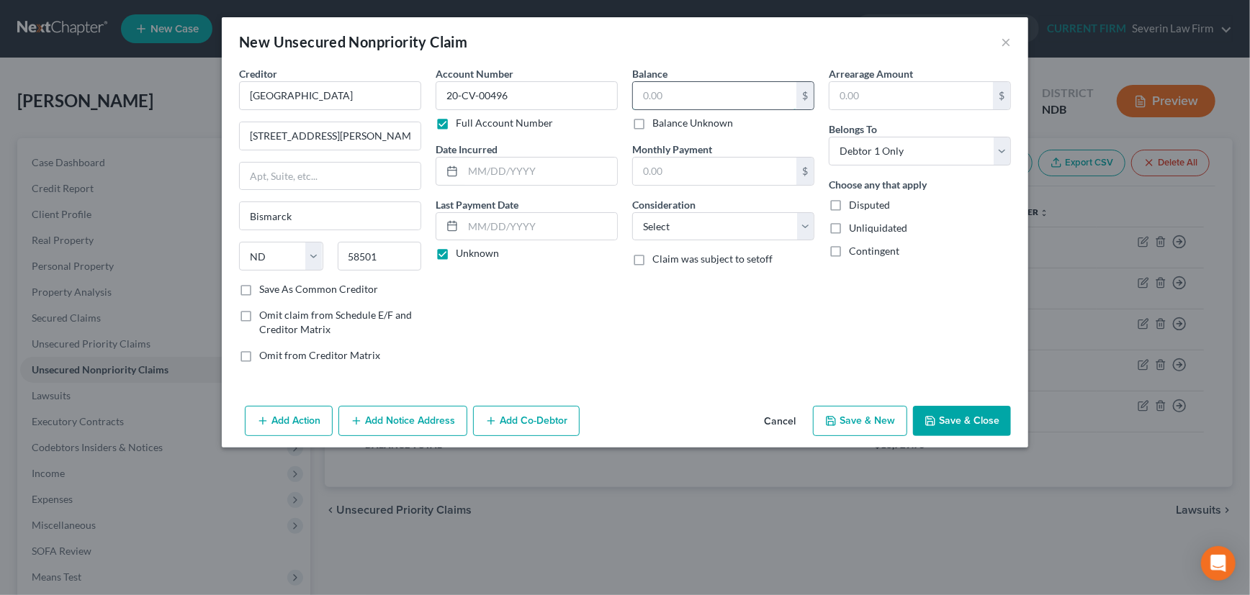
click at [683, 94] on input "text" at bounding box center [714, 95] width 163 height 27
click at [744, 229] on select "Select Cable / Satellite Services Collection Agency Credit Card Debt Debt Couns…" at bounding box center [723, 226] width 182 height 29
click at [632, 212] on select "Select Cable / Satellite Services Collection Agency Credit Card Debt Debt Couns…" at bounding box center [723, 226] width 182 height 29
click at [707, 283] on input "text" at bounding box center [723, 281] width 181 height 27
click at [259, 290] on label "Save As Common Creditor" at bounding box center [318, 289] width 119 height 14
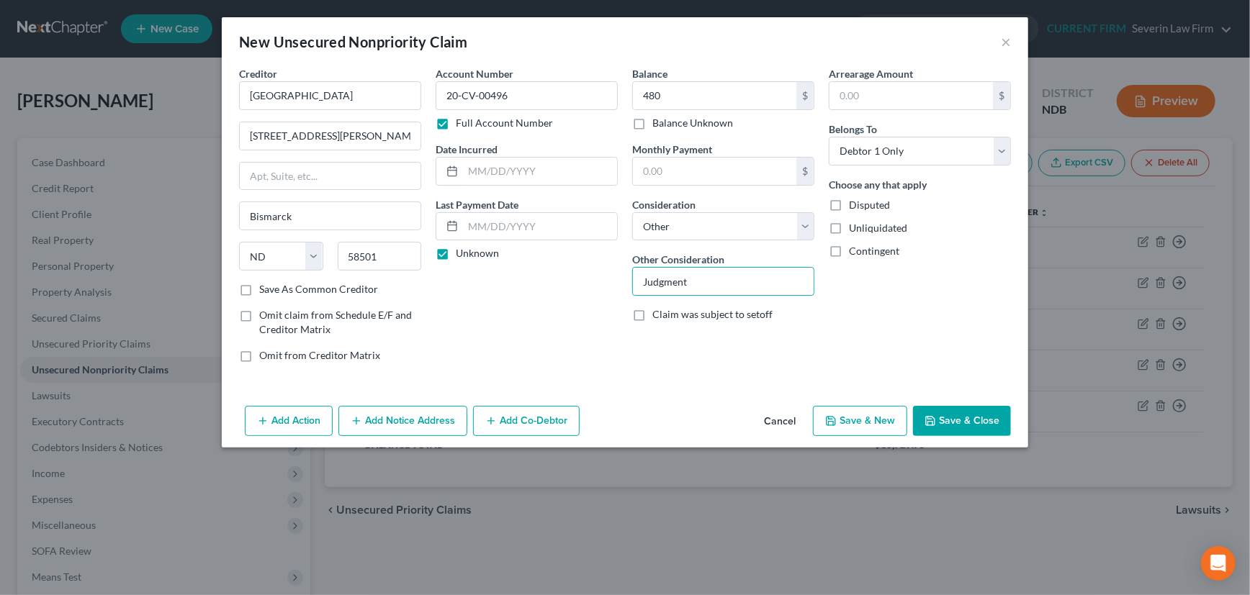
click at [265, 290] on input "Save As Common Creditor" at bounding box center [269, 286] width 9 height 9
click at [702, 279] on input "Judgment" at bounding box center [723, 281] width 181 height 27
click at [870, 423] on button "Save & New" at bounding box center [860, 421] width 94 height 30
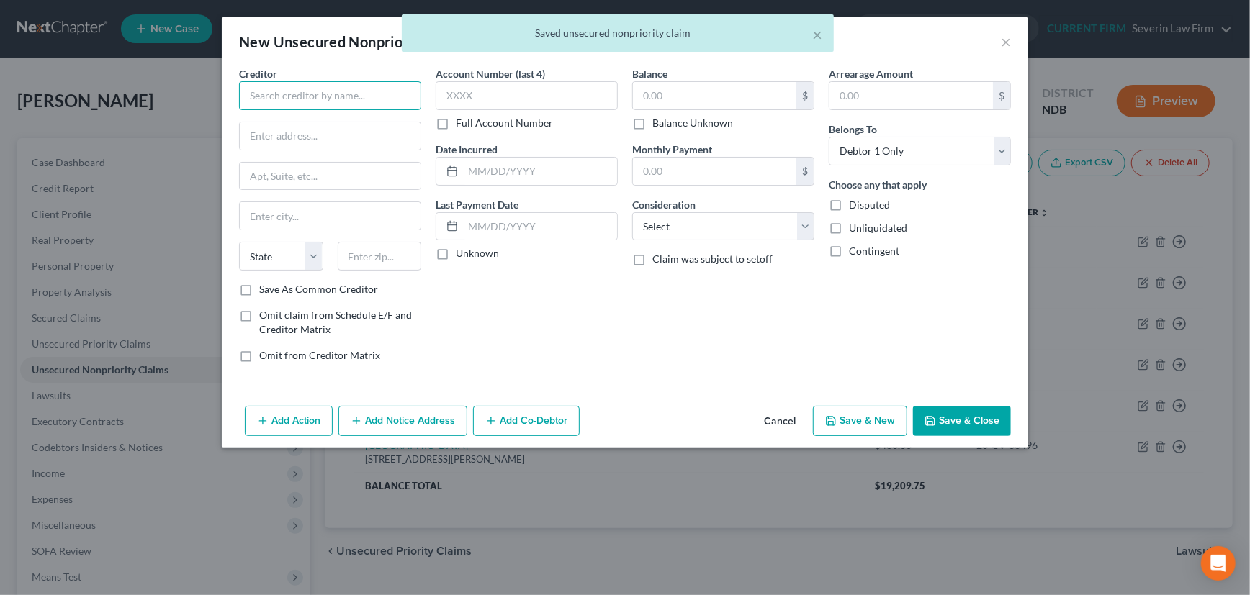
click at [346, 92] on input "text" at bounding box center [330, 95] width 182 height 29
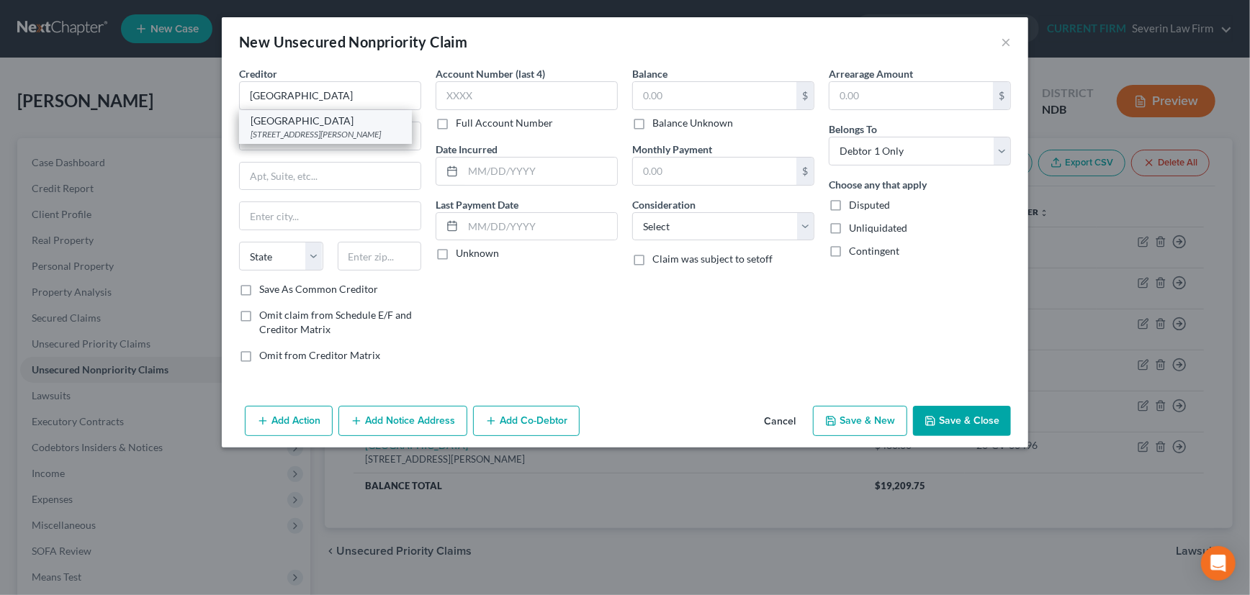
click at [331, 127] on div "[GEOGRAPHIC_DATA]" at bounding box center [326, 121] width 150 height 14
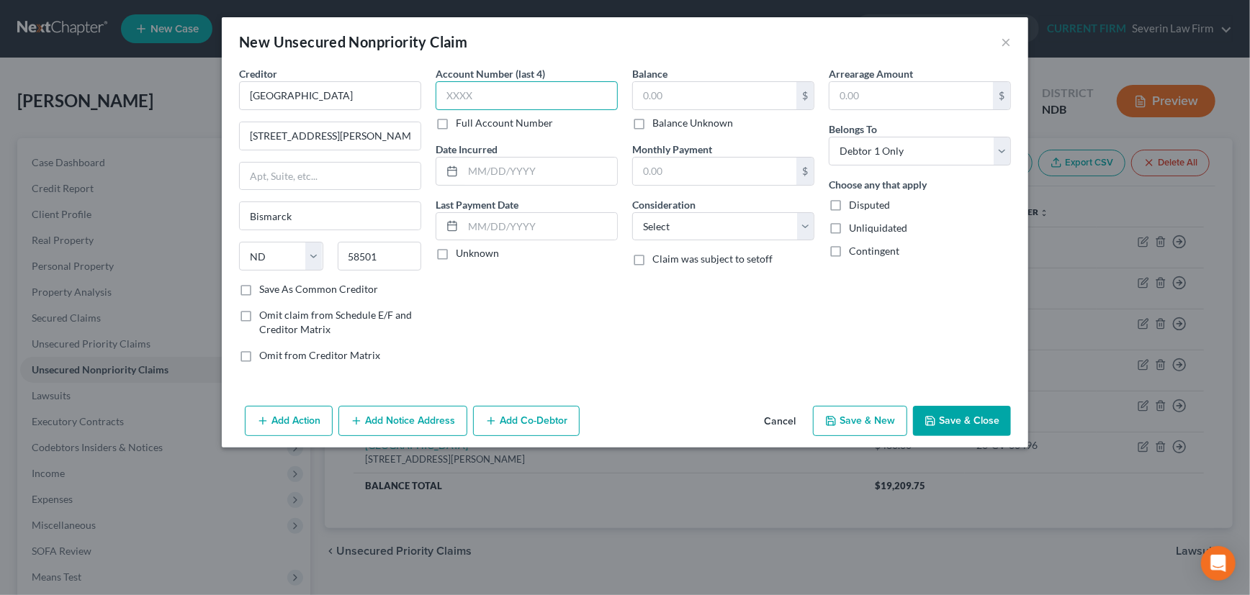
click at [491, 94] on input "text" at bounding box center [527, 95] width 182 height 29
click at [456, 120] on label "Full Account Number" at bounding box center [504, 123] width 97 height 14
click at [461, 120] on input "Full Account Number" at bounding box center [465, 120] width 9 height 9
click at [501, 93] on input "text" at bounding box center [527, 95] width 182 height 29
click at [656, 99] on input "text" at bounding box center [714, 95] width 163 height 27
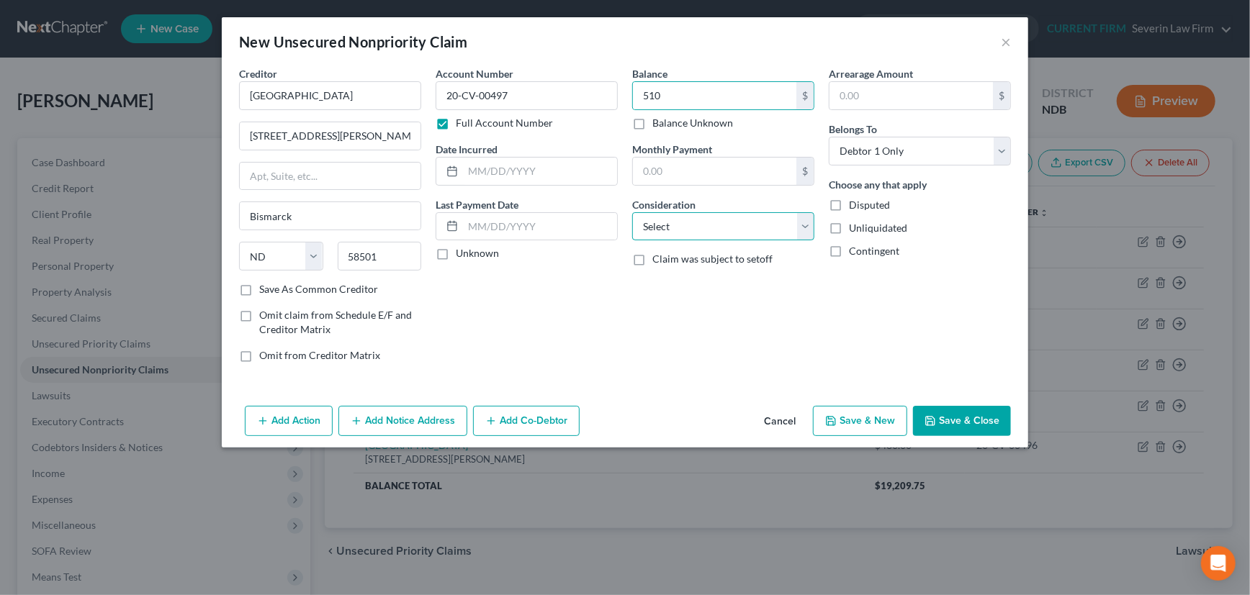
click at [680, 230] on select "Select Cable / Satellite Services Collection Agency Credit Card Debt Debt Couns…" at bounding box center [723, 226] width 182 height 29
click at [632, 212] on select "Select Cable / Satellite Services Collection Agency Credit Card Debt Debt Couns…" at bounding box center [723, 226] width 182 height 29
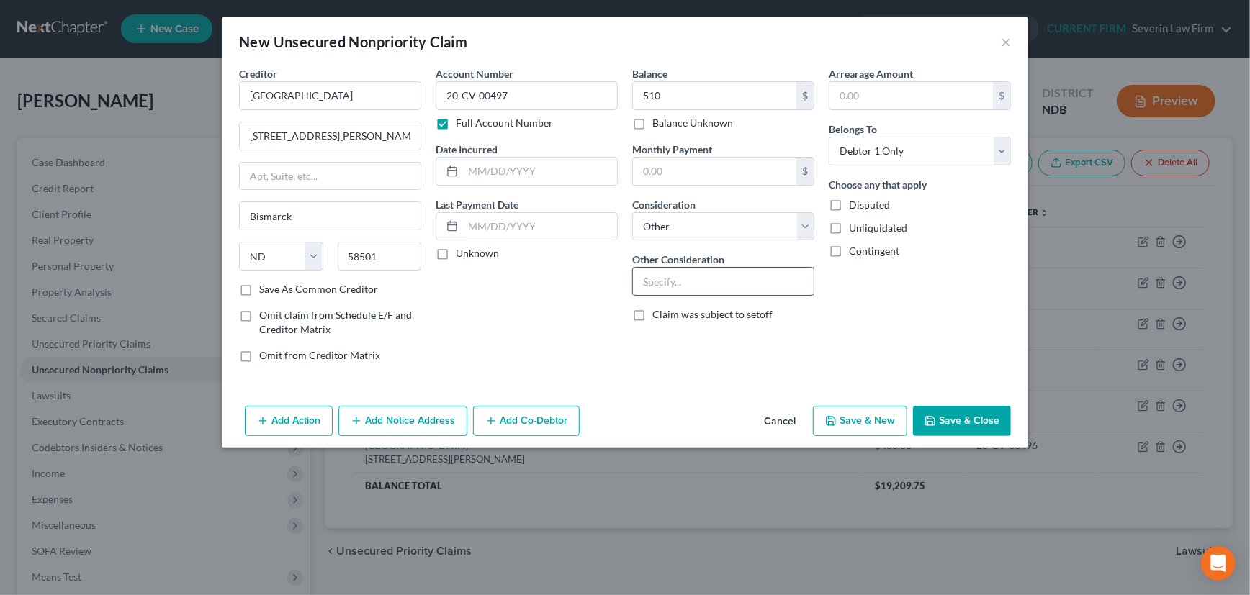
click at [682, 287] on input "text" at bounding box center [723, 281] width 181 height 27
click at [456, 253] on label "Unknown" at bounding box center [477, 253] width 43 height 14
click at [461, 253] on input "Unknown" at bounding box center [465, 250] width 9 height 9
click at [259, 288] on label "Save As Common Creditor" at bounding box center [318, 289] width 119 height 14
click at [265, 288] on input "Save As Common Creditor" at bounding box center [269, 286] width 9 height 9
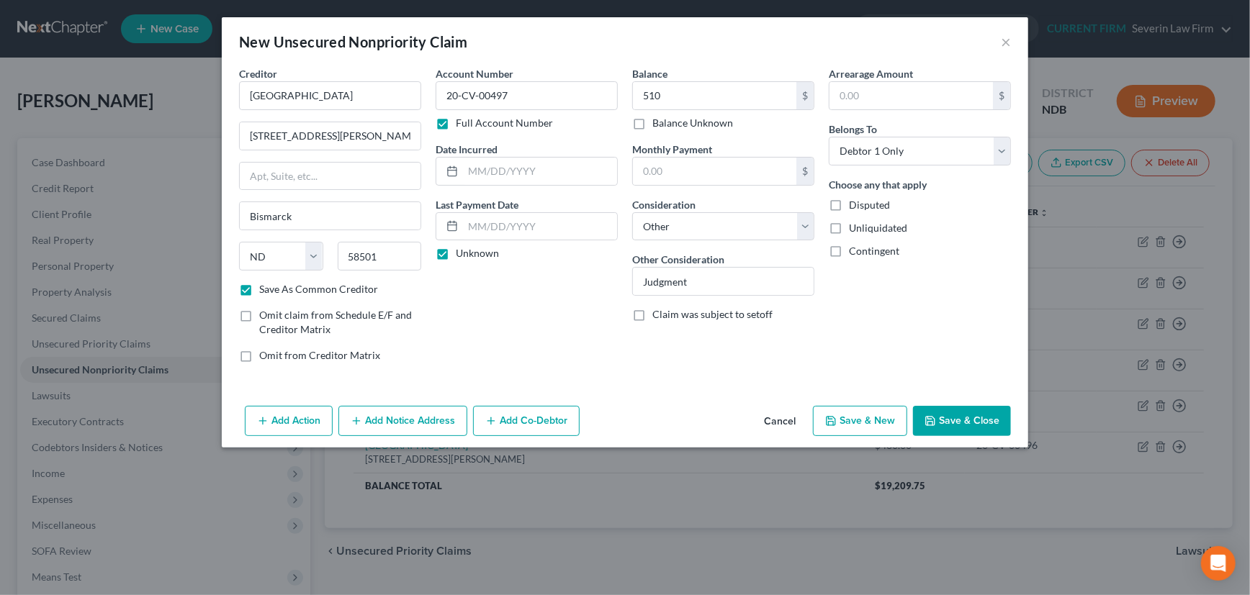
click at [972, 413] on button "Save & Close" at bounding box center [962, 421] width 98 height 30
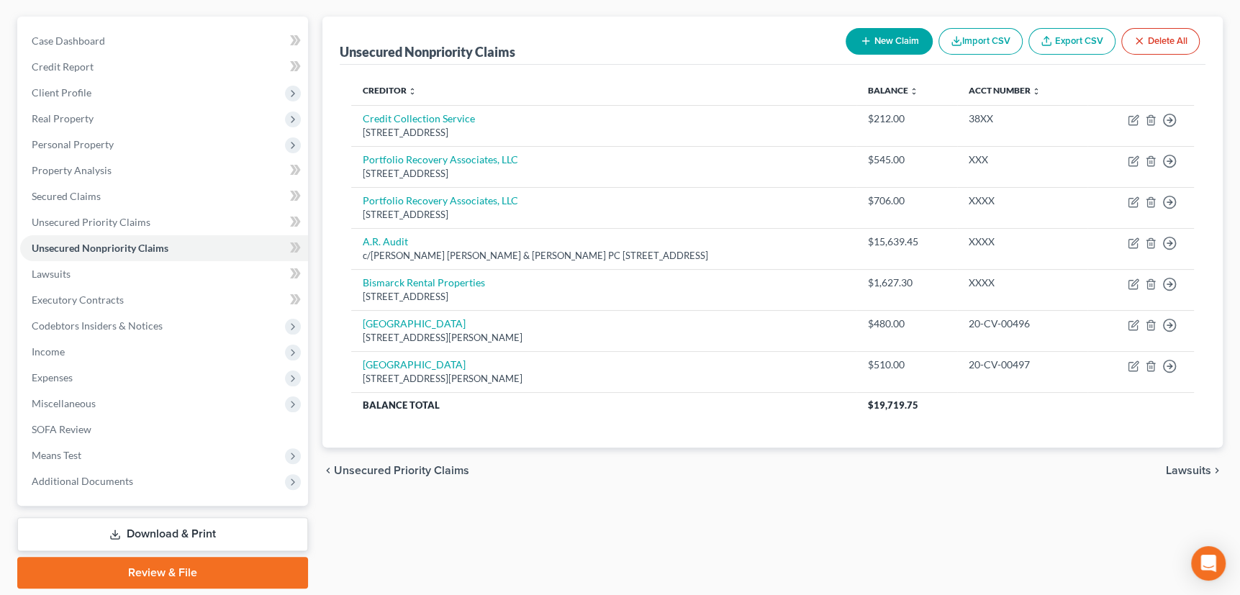
scroll to position [168, 0]
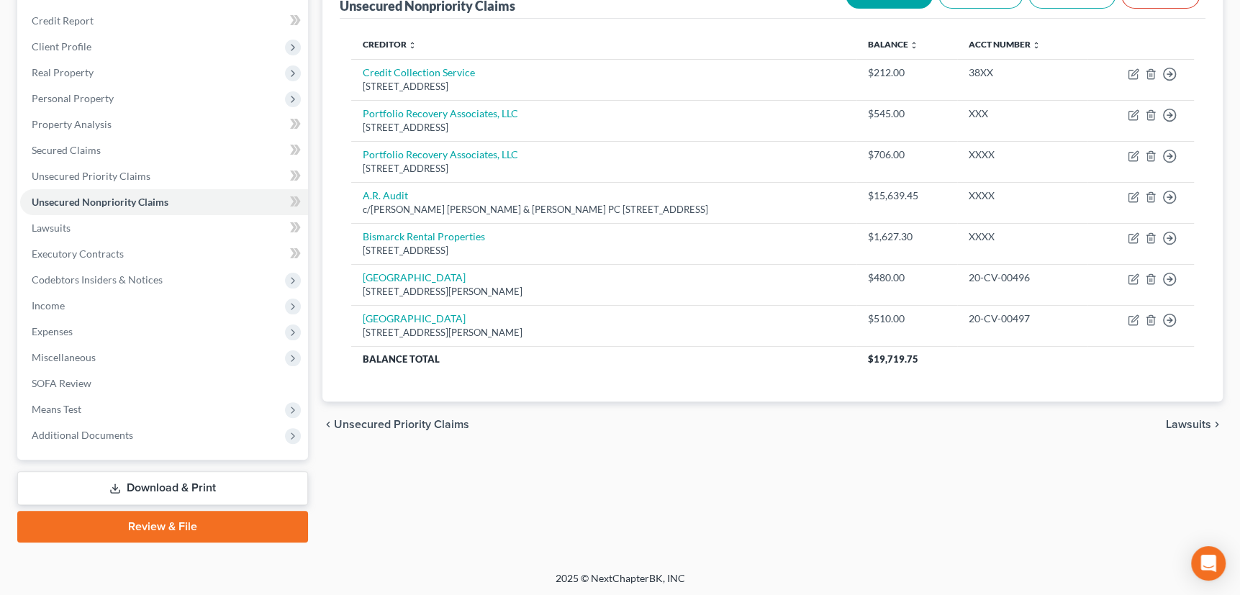
click at [409, 419] on span "Unsecured Priority Claims" at bounding box center [401, 425] width 135 height 12
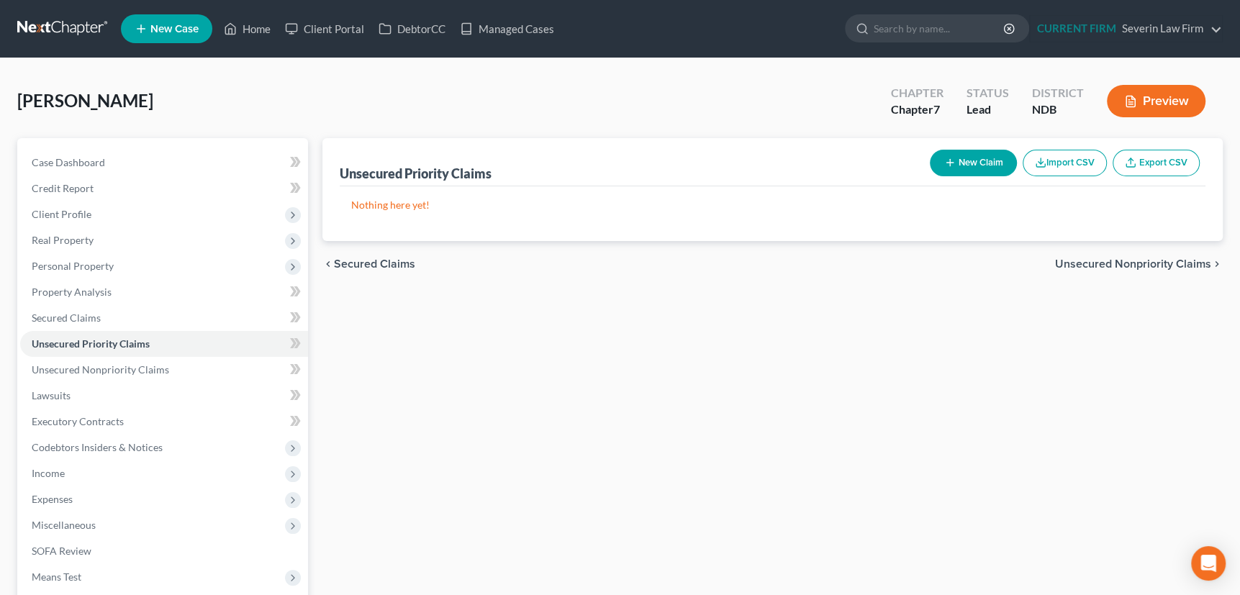
click at [947, 163] on line "button" at bounding box center [950, 163] width 6 height 0
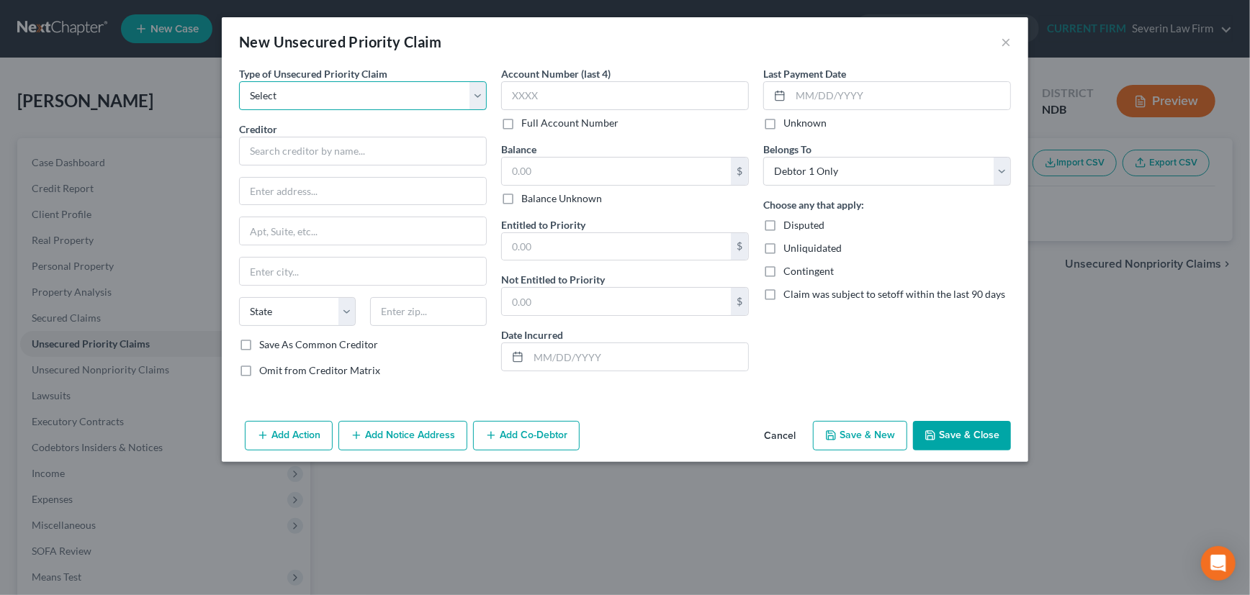
click at [479, 101] on select "Select Taxes & Other Government Units Domestic Support Obligations Extensions o…" at bounding box center [363, 95] width 248 height 29
click at [239, 81] on select "Select Taxes & Other Government Units Domestic Support Obligations Extensions o…" at bounding box center [363, 95] width 248 height 29
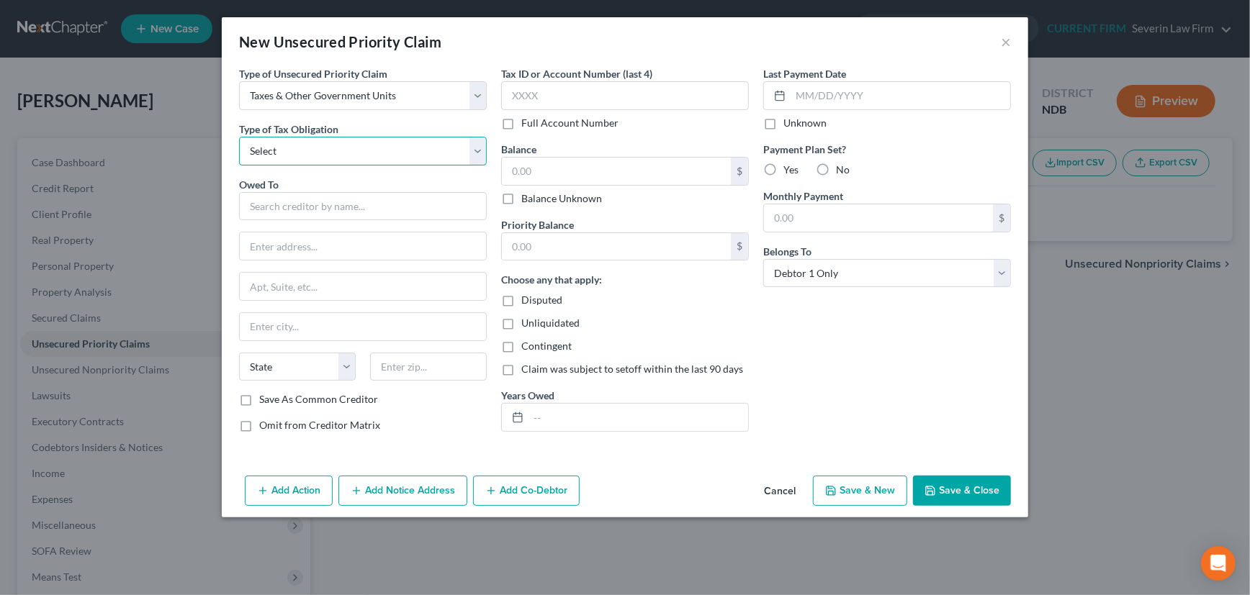
click at [479, 150] on select "Select Federal City State Franchise Tax Board Other" at bounding box center [363, 151] width 248 height 29
click at [788, 491] on button "Cancel" at bounding box center [779, 491] width 55 height 29
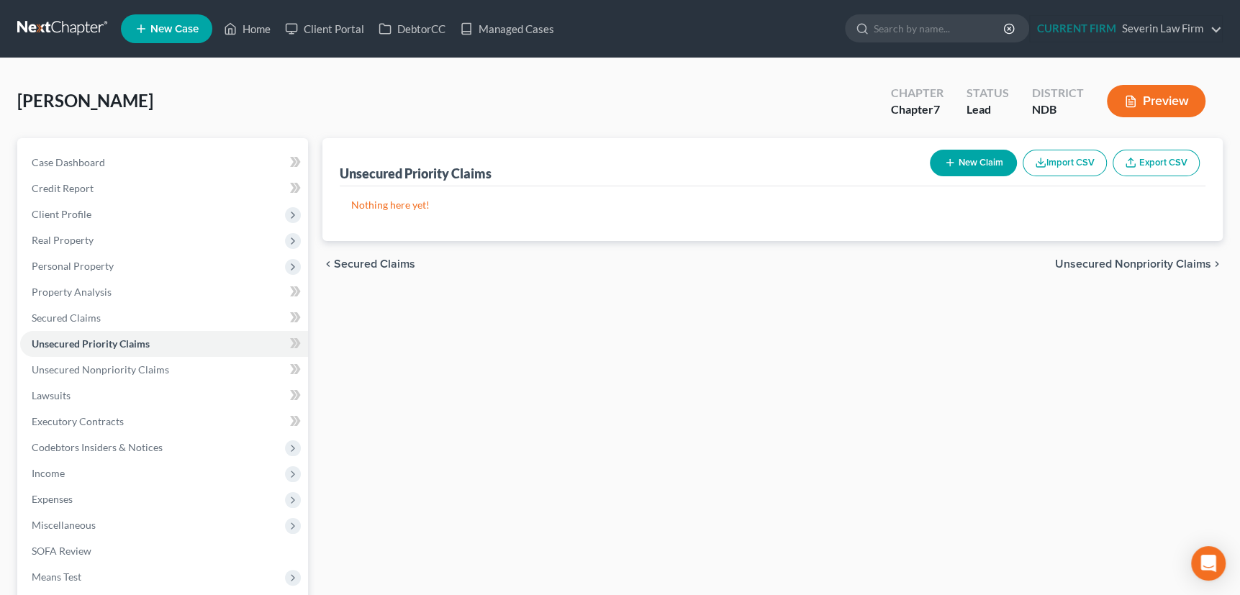
click at [1120, 259] on span "Unsecured Nonpriority Claims" at bounding box center [1133, 264] width 156 height 12
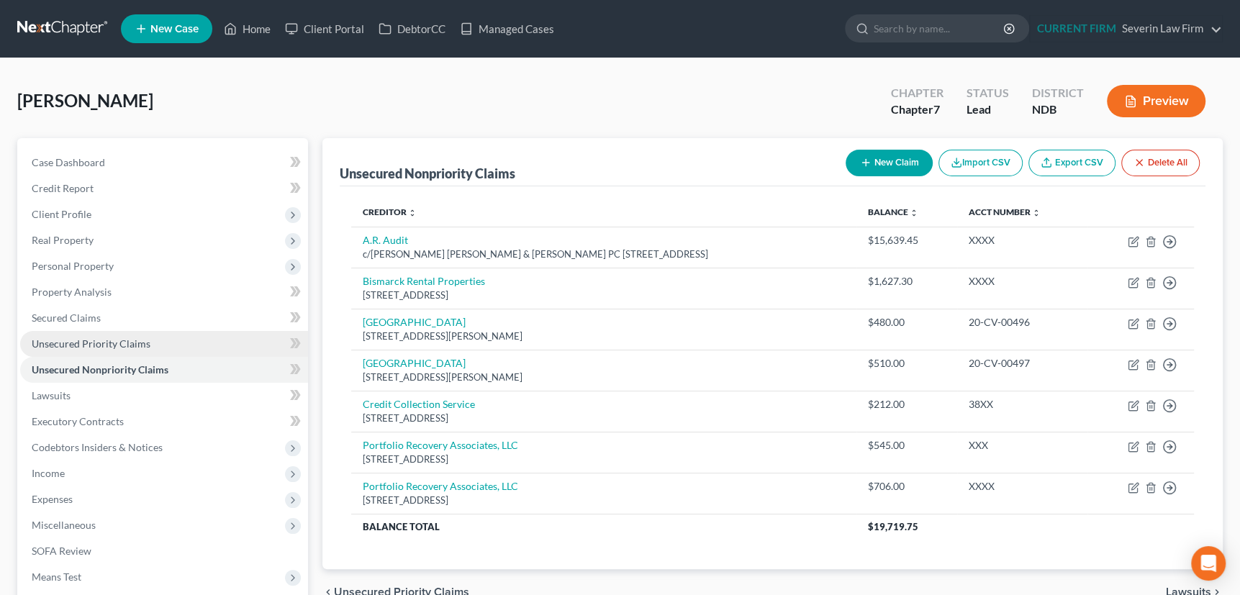
click at [125, 339] on span "Unsecured Priority Claims" at bounding box center [91, 344] width 119 height 12
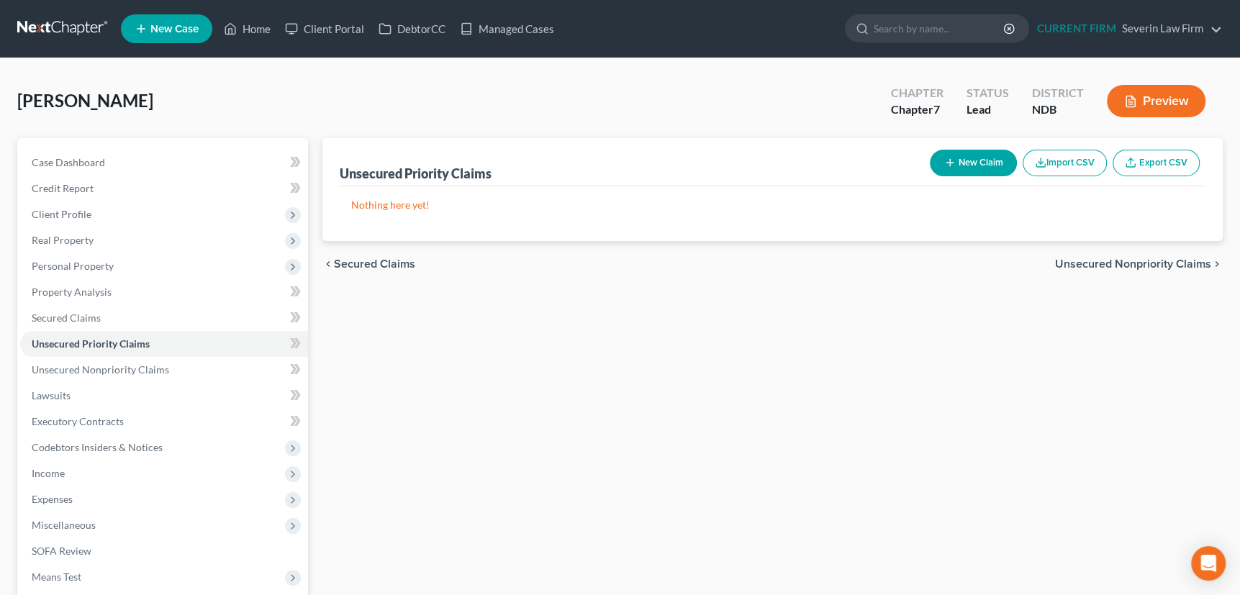
click at [941, 158] on button "New Claim" at bounding box center [973, 163] width 87 height 27
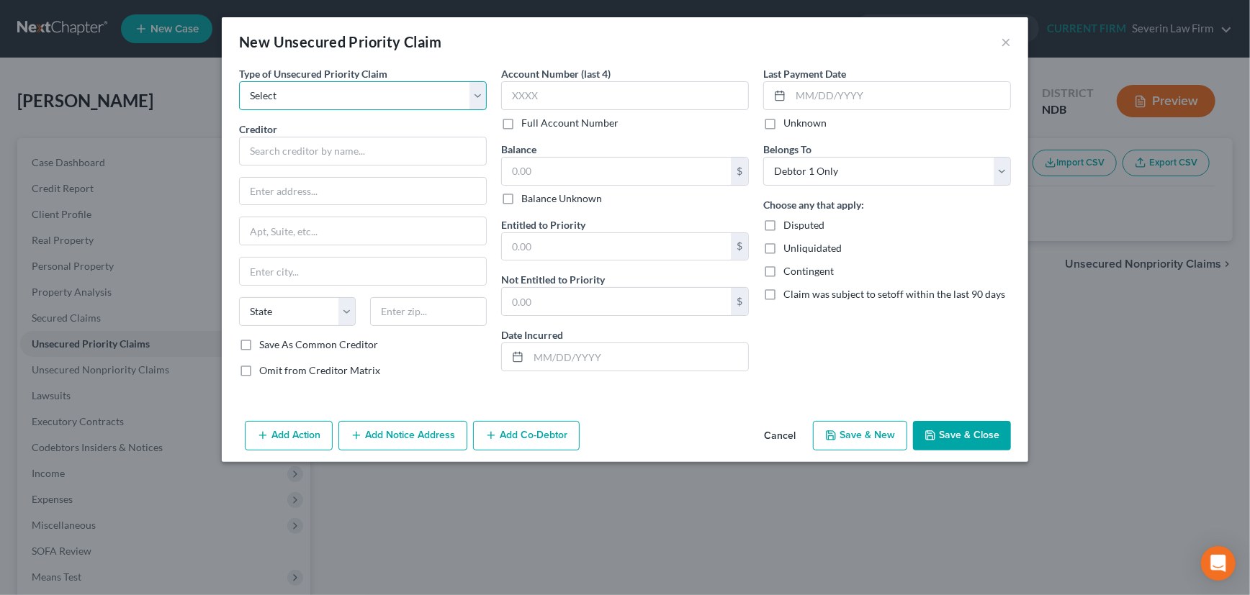
click at [481, 89] on select "Select Taxes & Other Government Units Domestic Support Obligations Extensions o…" at bounding box center [363, 95] width 248 height 29
click at [239, 81] on select "Select Taxes & Other Government Units Domestic Support Obligations Extensions o…" at bounding box center [363, 95] width 248 height 29
click at [401, 150] on input "text" at bounding box center [363, 151] width 248 height 29
paste input "[PERSON_NAME]"
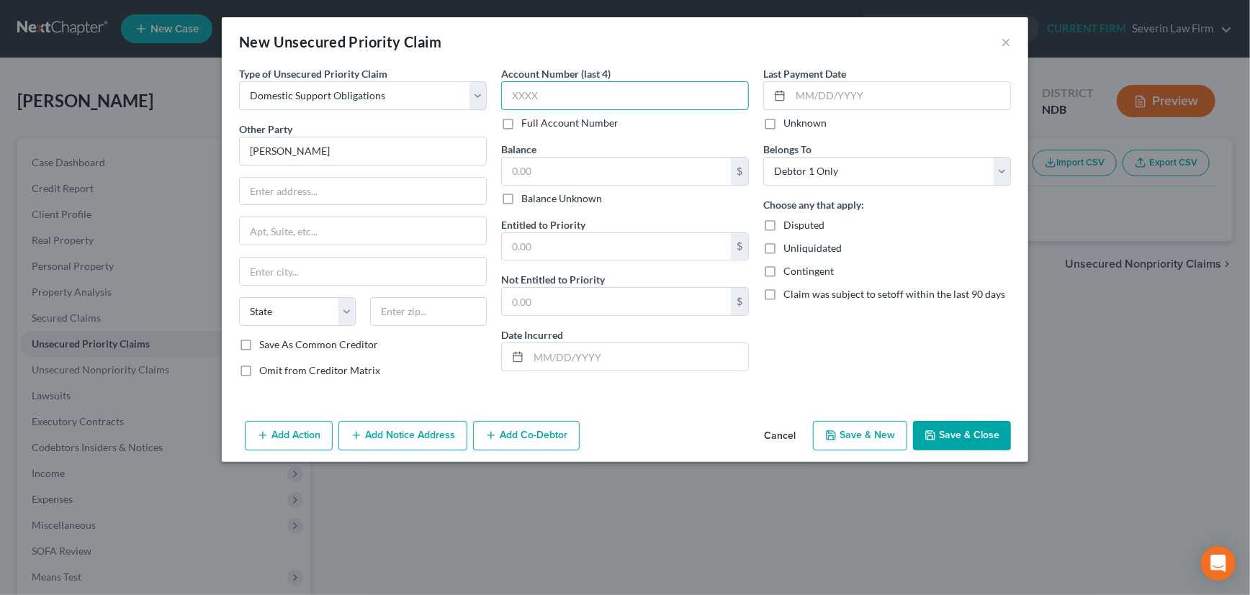
click at [549, 94] on input "text" at bounding box center [625, 95] width 248 height 29
click at [541, 166] on input "text" at bounding box center [616, 171] width 229 height 27
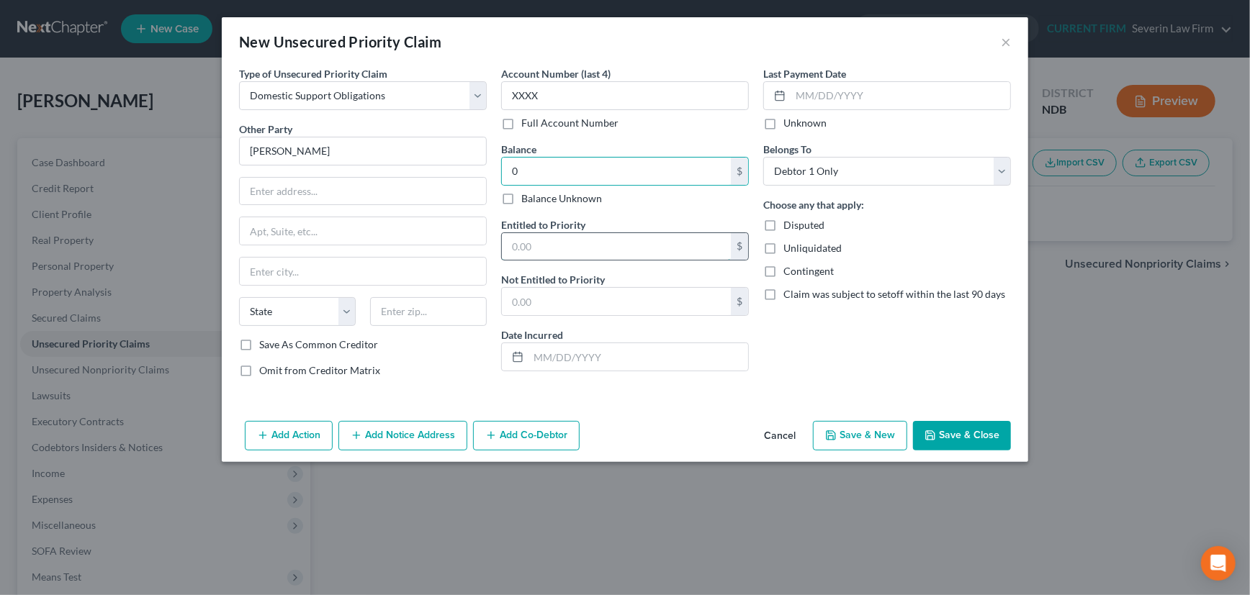
click at [532, 246] on input "text" at bounding box center [616, 246] width 229 height 27
click at [540, 352] on input "text" at bounding box center [638, 356] width 220 height 27
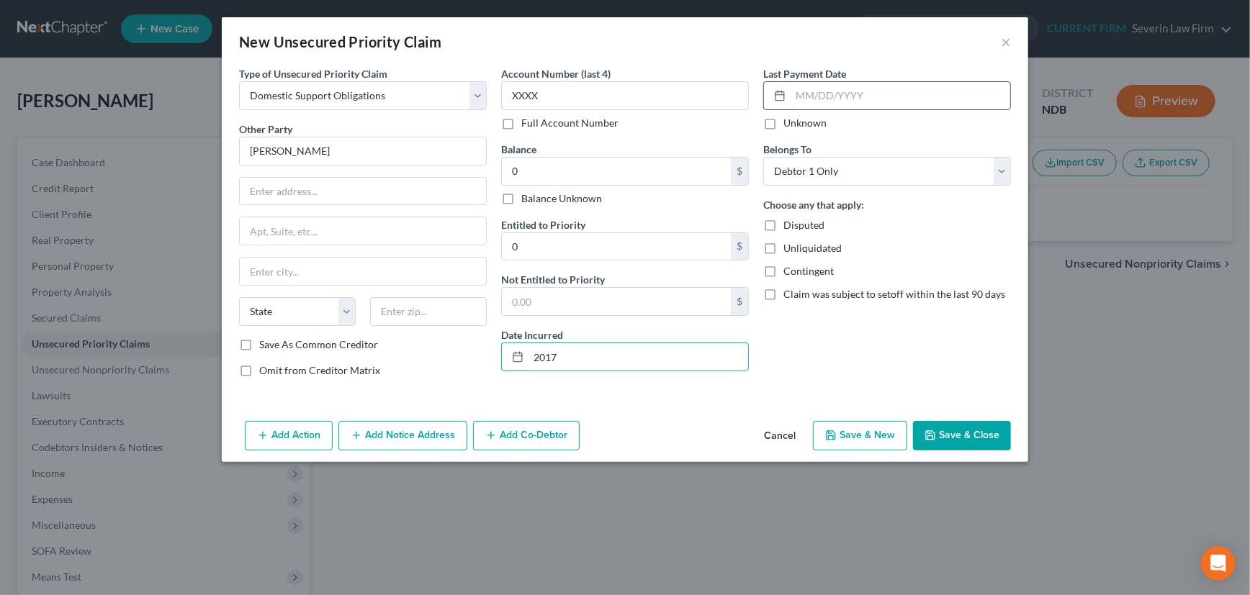
click at [797, 95] on input "text" at bounding box center [901, 95] width 220 height 27
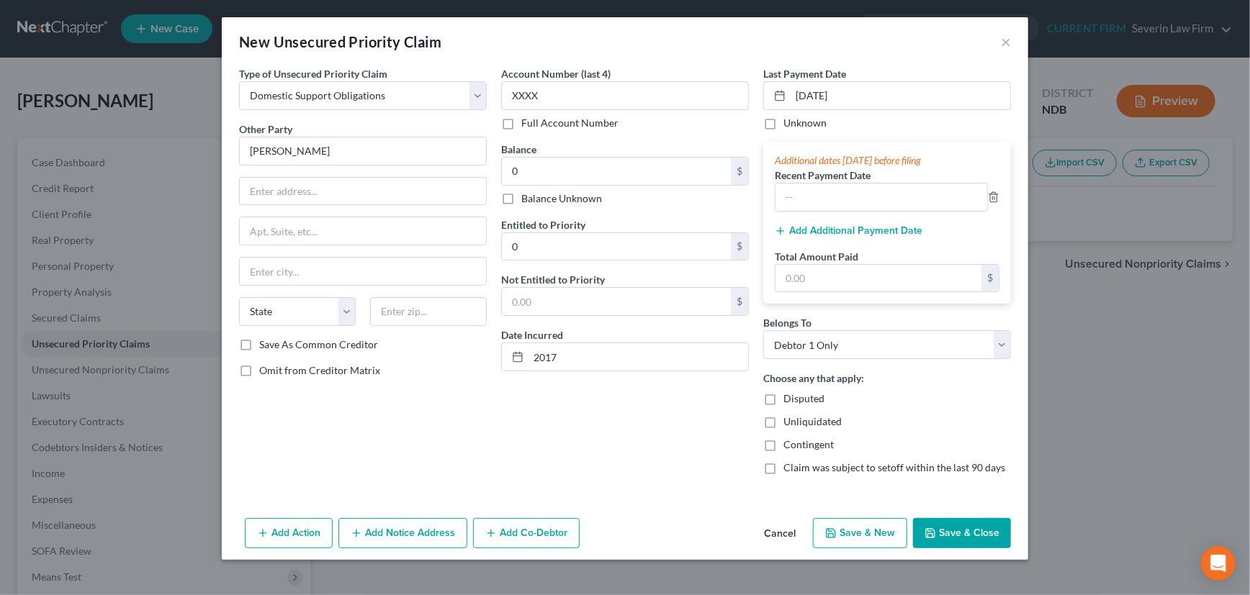
click at [835, 173] on label "Recent Payment Date" at bounding box center [823, 175] width 96 height 15
click at [827, 192] on input "text" at bounding box center [881, 197] width 212 height 27
click at [878, 224] on div "Add Additional Payment Date" at bounding box center [887, 230] width 225 height 14
click at [875, 230] on button "Add Additional Payment Date" at bounding box center [849, 231] width 148 height 12
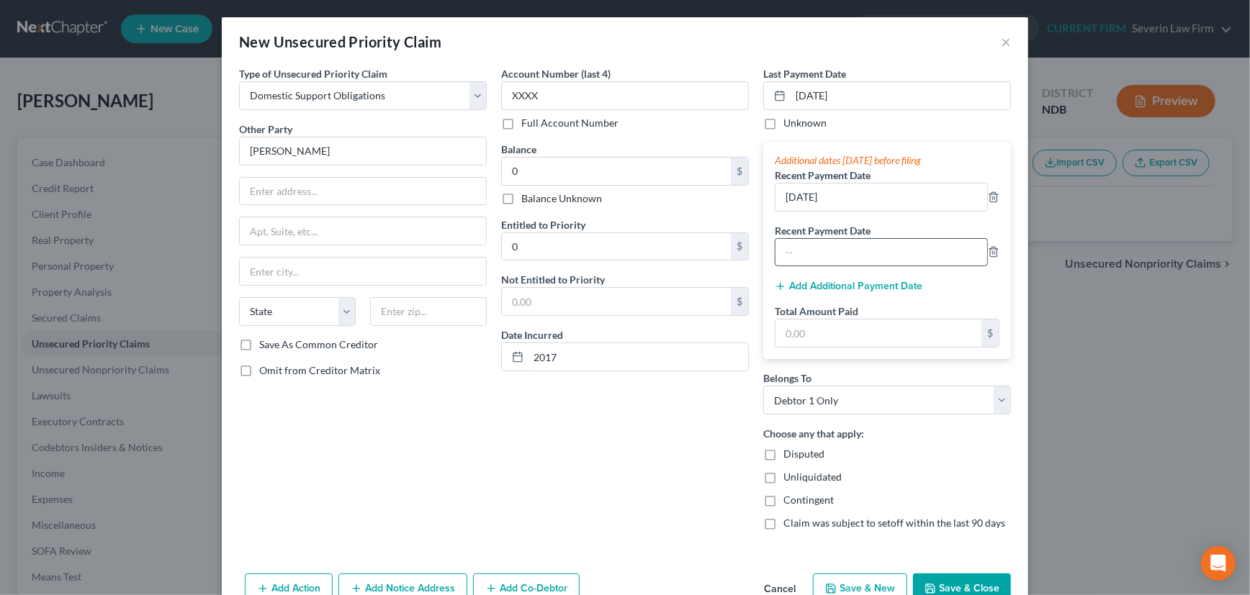
click at [868, 249] on input "text" at bounding box center [881, 252] width 212 height 27
click at [860, 284] on button "Add Additional Payment Date" at bounding box center [849, 287] width 148 height 12
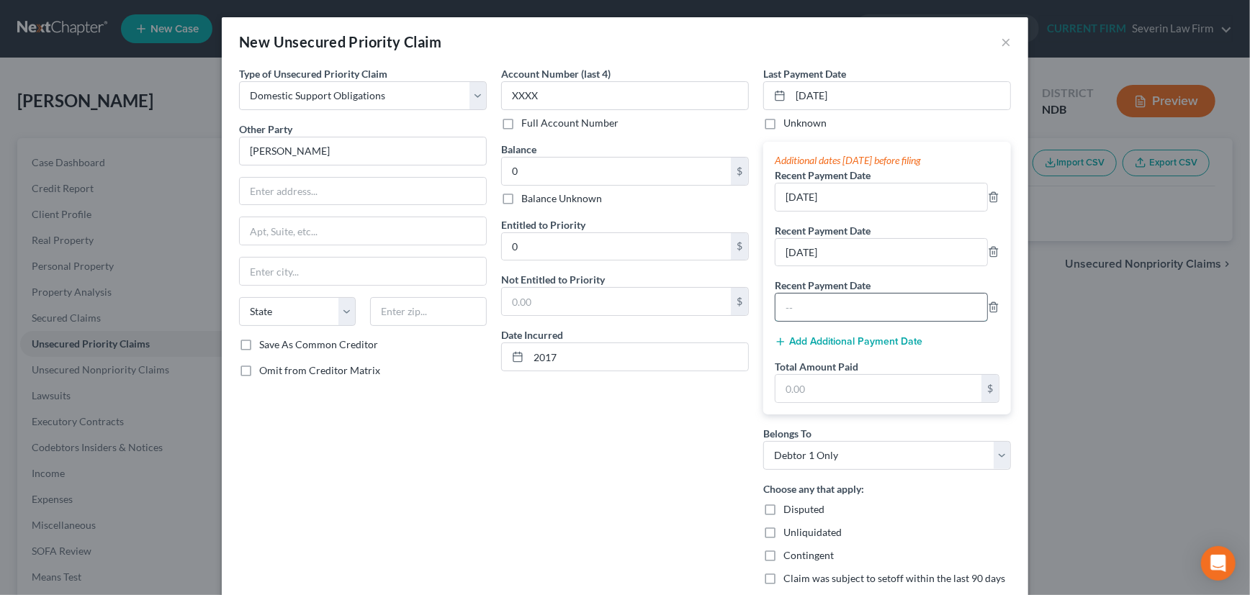
click at [853, 307] on input "text" at bounding box center [881, 307] width 212 height 27
click at [832, 387] on input "text" at bounding box center [878, 388] width 206 height 27
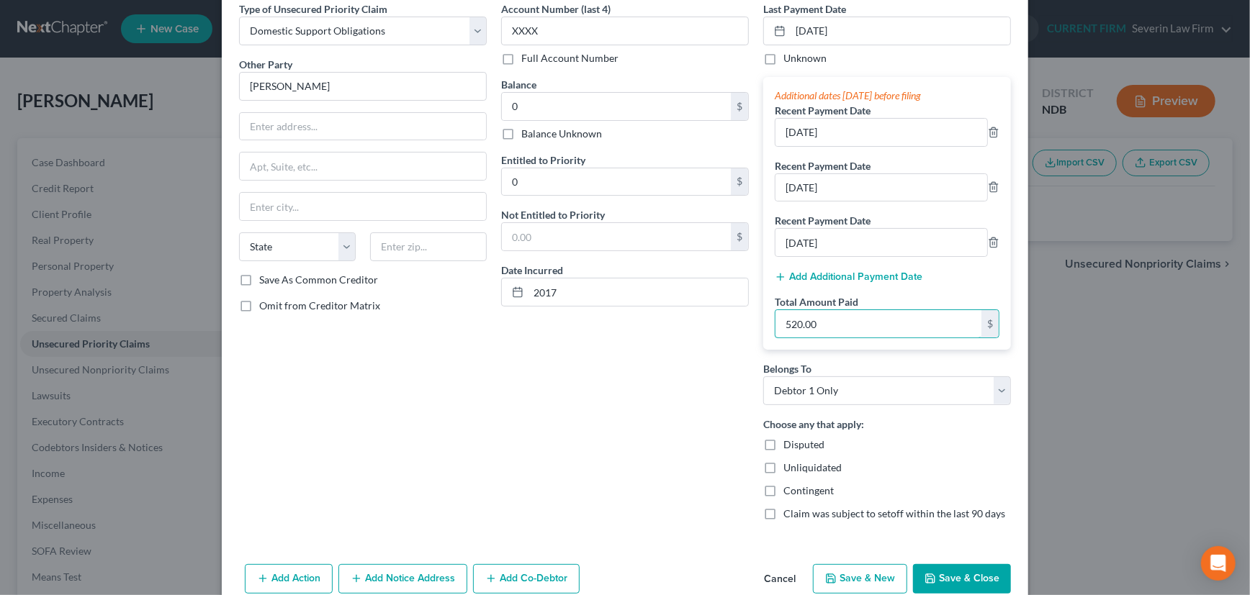
scroll to position [65, 0]
click at [969, 579] on button "Save & Close" at bounding box center [962, 579] width 98 height 30
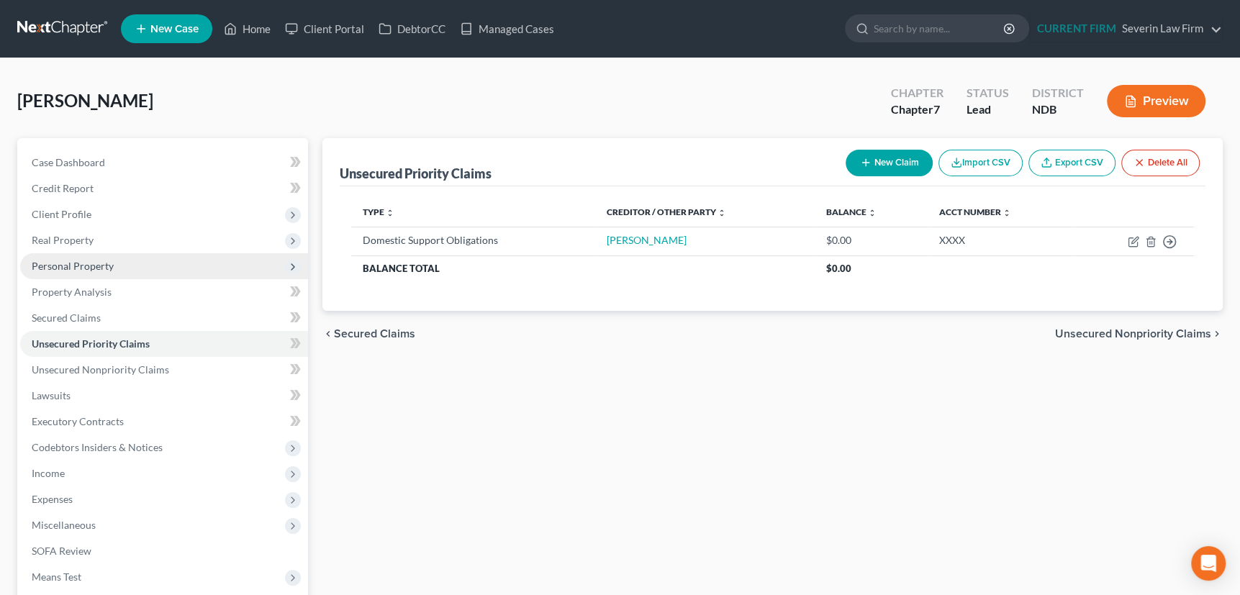
click at [84, 264] on span "Personal Property" at bounding box center [73, 266] width 82 height 12
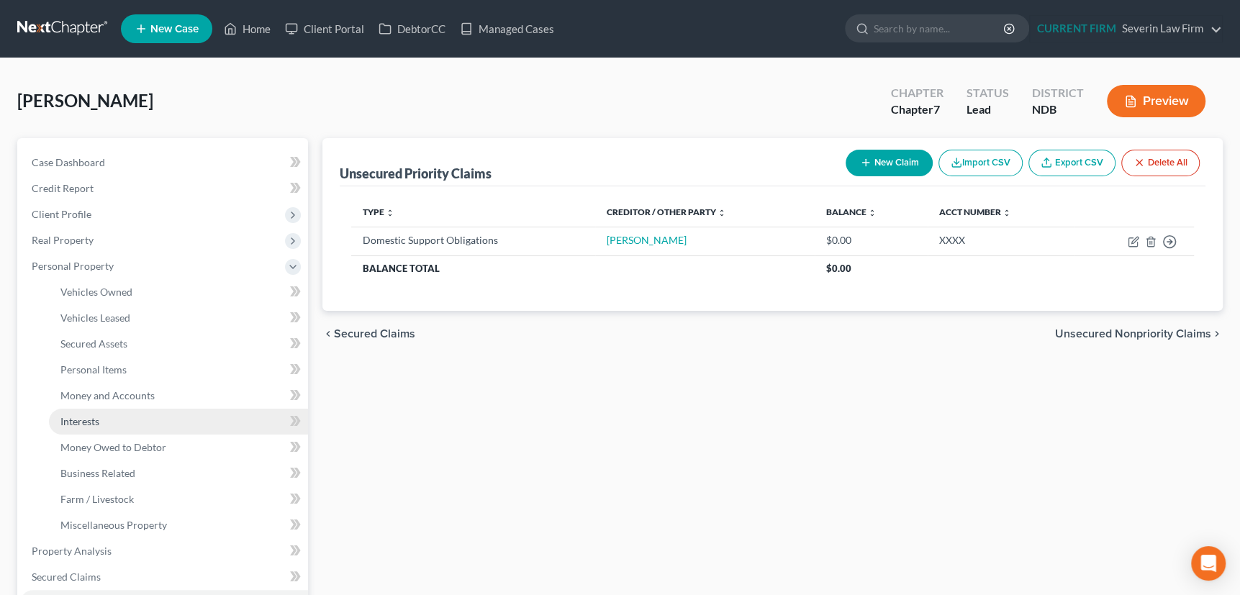
click at [87, 425] on span "Interests" at bounding box center [79, 421] width 39 height 12
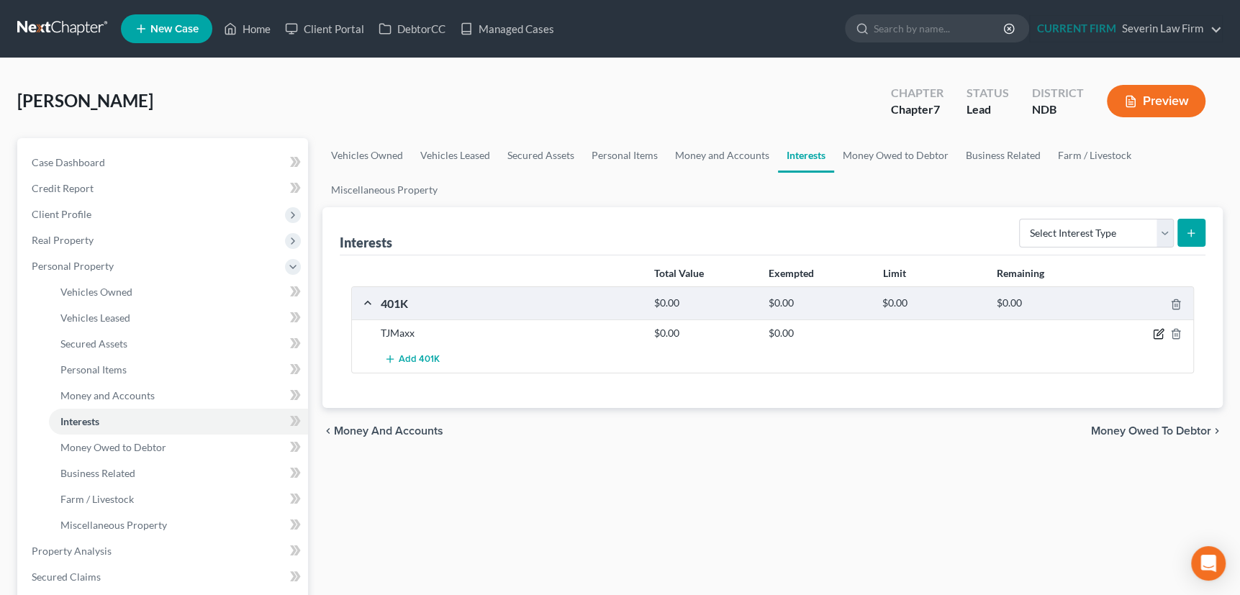
click at [1155, 332] on icon "button" at bounding box center [1159, 334] width 12 height 12
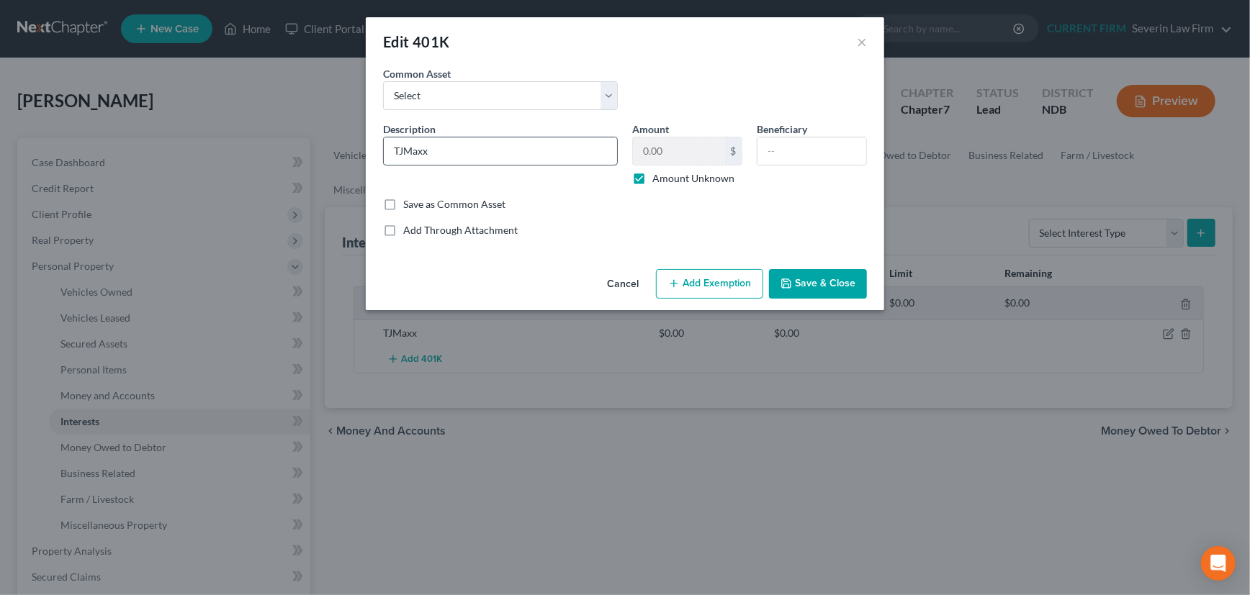
click at [477, 149] on input "TJMaxx" at bounding box center [500, 151] width 233 height 27
click at [652, 177] on label "Amount Unknown" at bounding box center [693, 178] width 82 height 14
click at [658, 177] on input "Amount Unknown" at bounding box center [662, 175] width 9 height 9
click at [455, 151] on input "TJMaxx" at bounding box center [500, 151] width 233 height 27
drag, startPoint x: 455, startPoint y: 151, endPoint x: 389, endPoint y: 156, distance: 66.4
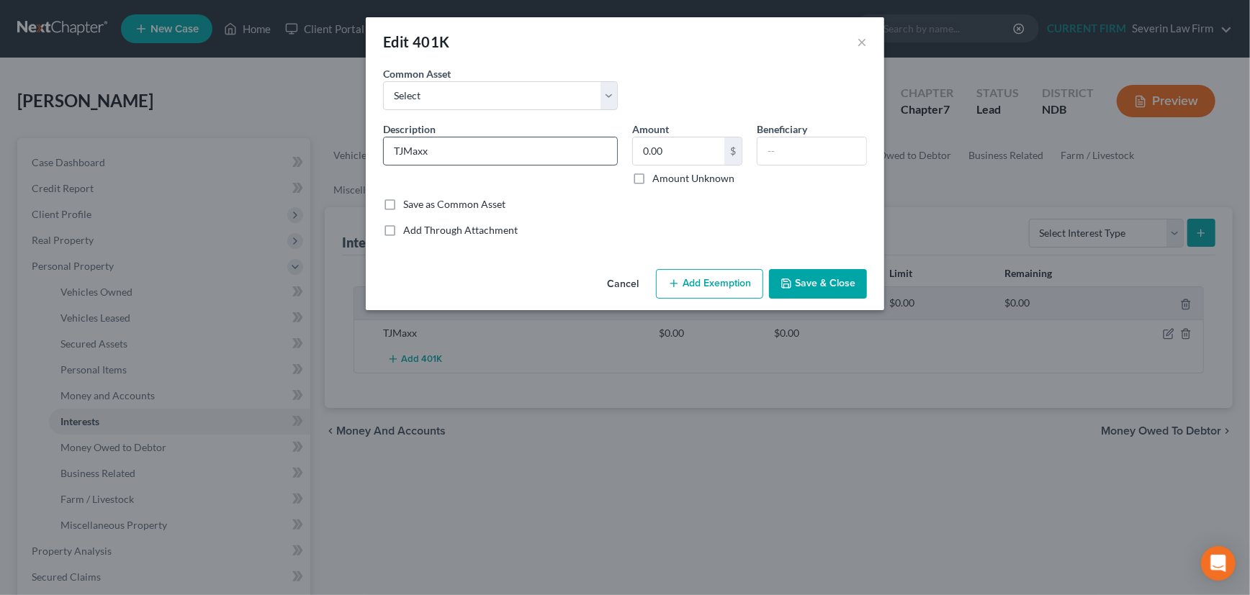
click at [389, 156] on input "TJMaxx" at bounding box center [500, 151] width 233 height 27
click at [660, 154] on input "0.00" at bounding box center [678, 151] width 91 height 27
drag, startPoint x: 693, startPoint y: 150, endPoint x: 617, endPoint y: 155, distance: 76.4
click at [617, 155] on div "Description * The TJX Companies, Inc. Amount 5,355.56 $ Amount Unknown Benefici…" at bounding box center [625, 160] width 498 height 76
click at [707, 293] on button "Add Exemption" at bounding box center [709, 284] width 107 height 30
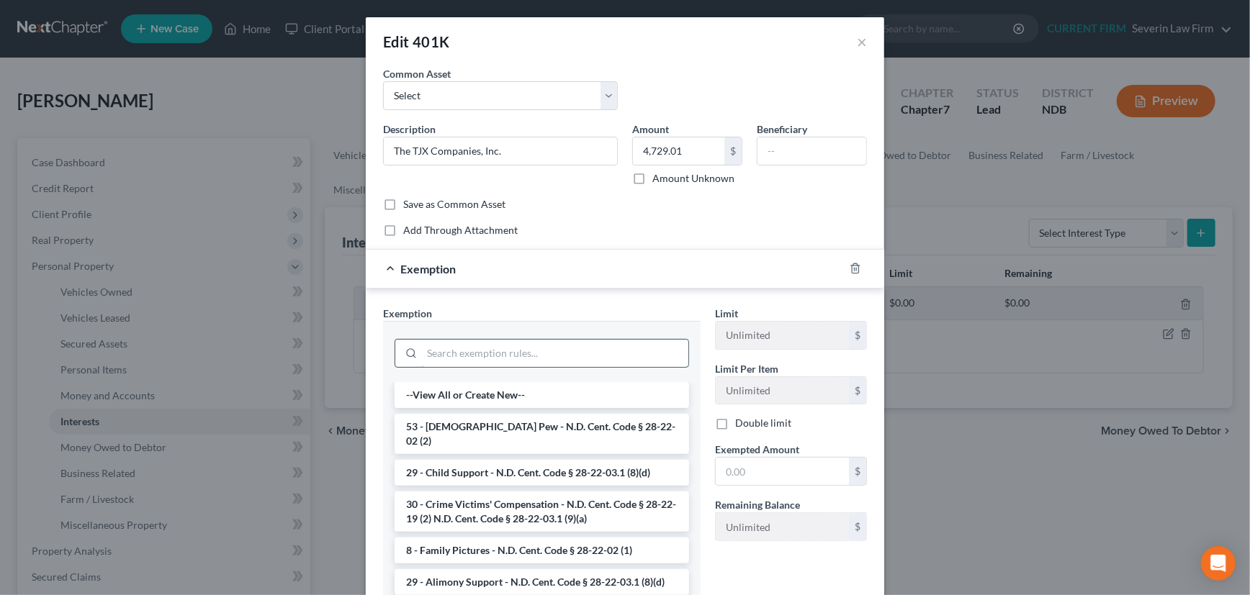
click at [574, 358] on input "search" at bounding box center [555, 353] width 266 height 27
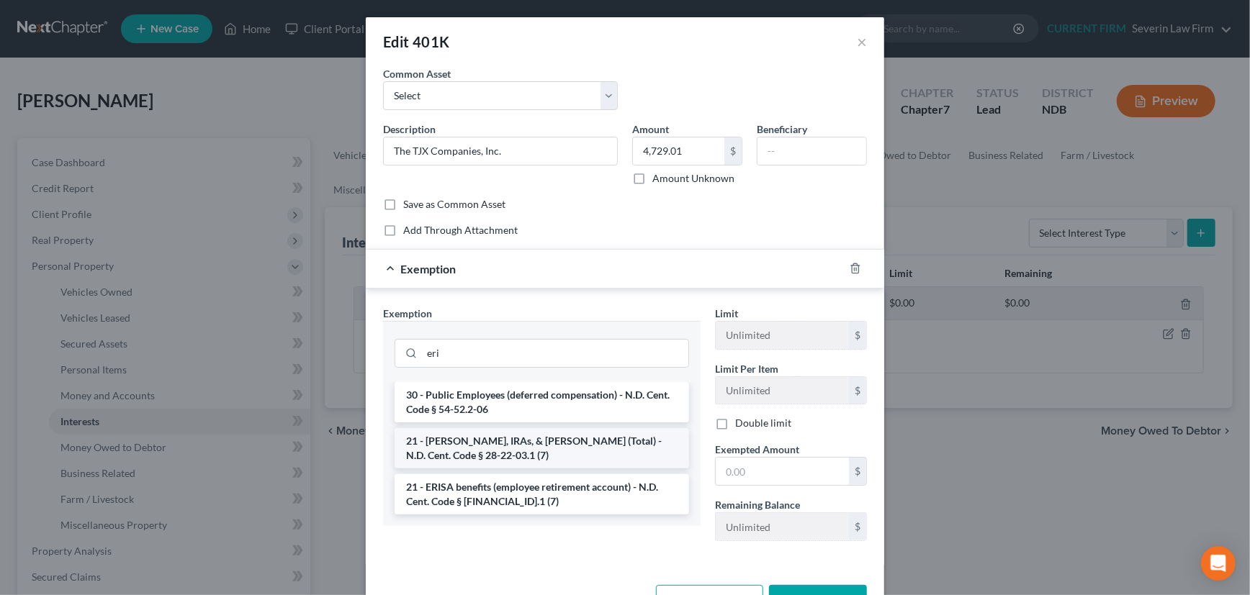
click at [569, 439] on li "21 - [PERSON_NAME], IRAs, & [PERSON_NAME] (Total) - N.D. Cent. Code § 28-22-03.…" at bounding box center [542, 448] width 294 height 40
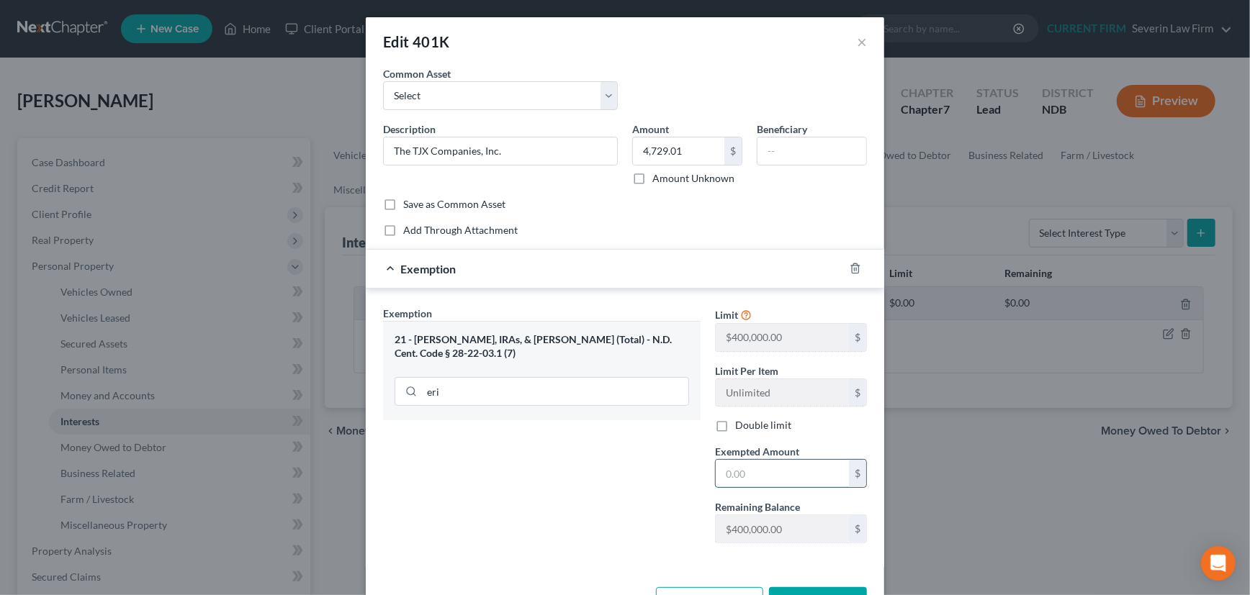
click at [757, 470] on input "text" at bounding box center [782, 473] width 133 height 27
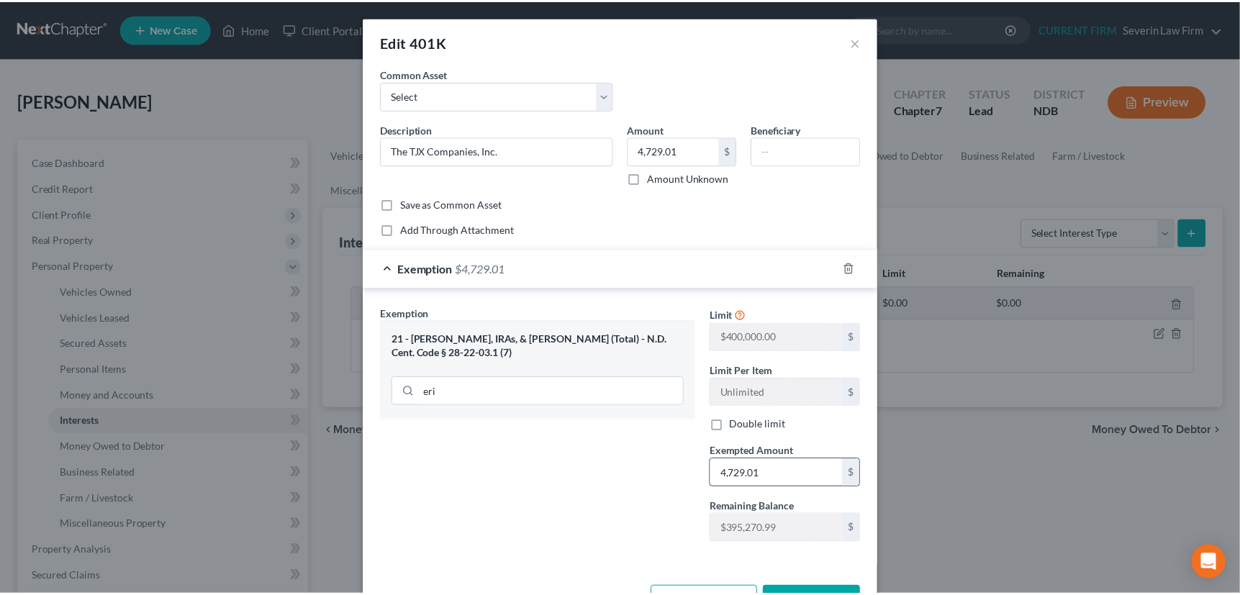
scroll to position [50, 0]
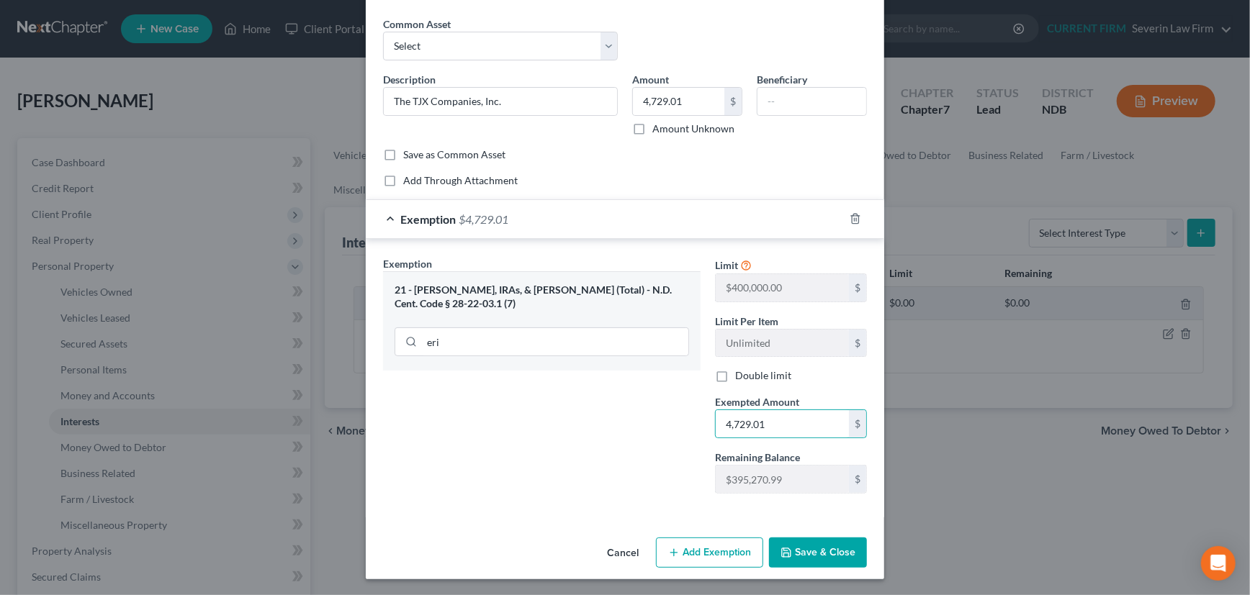
click at [811, 548] on button "Save & Close" at bounding box center [818, 553] width 98 height 30
